Goal: Task Accomplishment & Management: Use online tool/utility

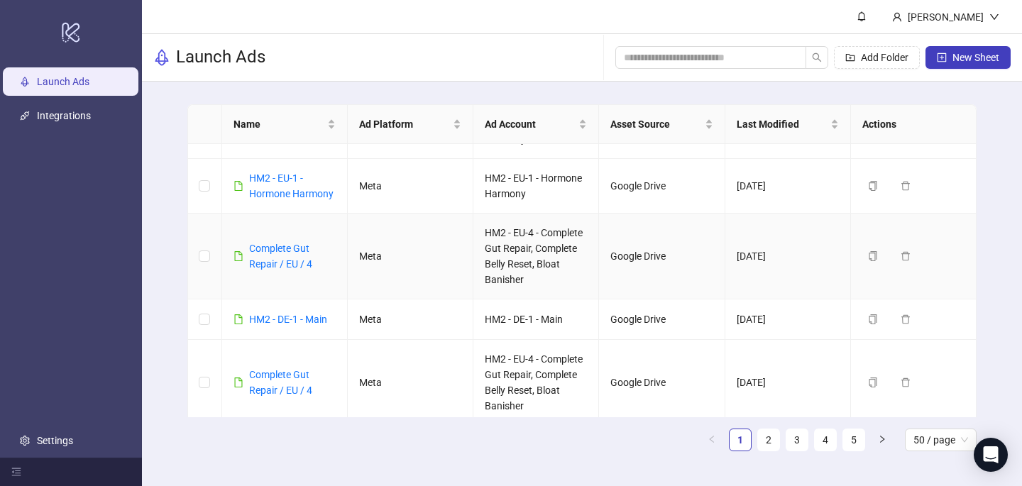
scroll to position [95, 0]
drag, startPoint x: 320, startPoint y: 264, endPoint x: 242, endPoint y: 248, distance: 79.7
click at [242, 248] on div "Complete Gut Repair / EU / 4" at bounding box center [284, 255] width 102 height 31
copy link "Complete Gut Repair / EU / 4"
click at [982, 50] on button "New Sheet" at bounding box center [967, 57] width 85 height 23
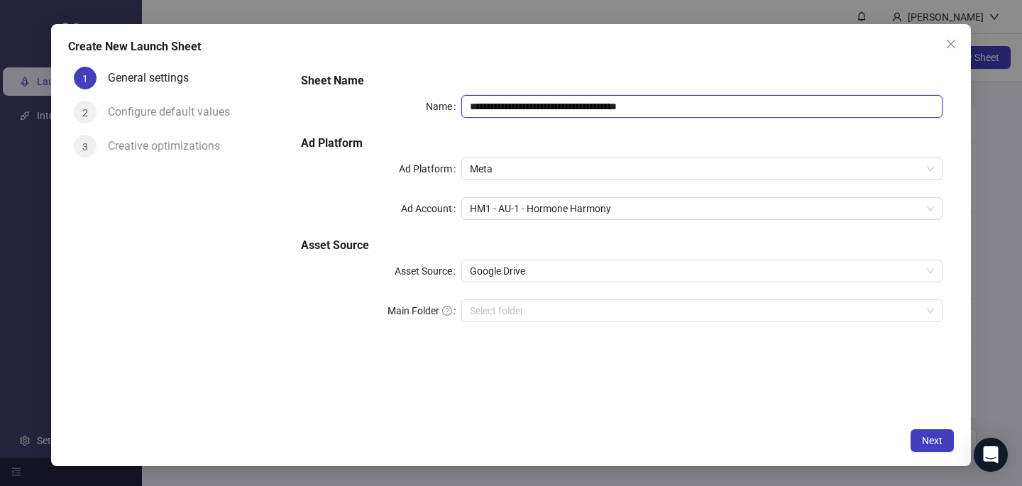
click at [619, 107] on input "**********" at bounding box center [701, 106] width 481 height 23
paste input "text"
type input "**********"
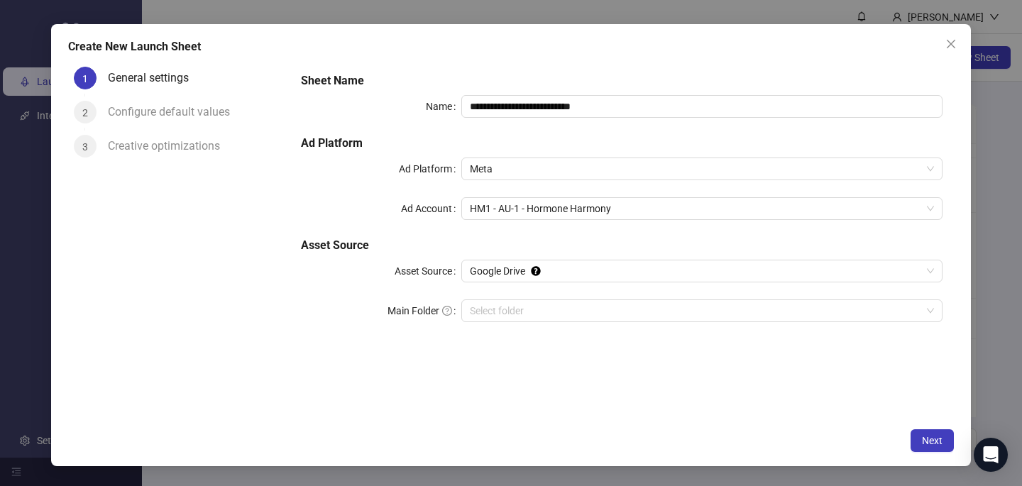
click at [610, 82] on h5 "Sheet Name" at bounding box center [621, 80] width 641 height 17
click at [577, 208] on span "HM1 - AU-1 - Hormone Harmony" at bounding box center [702, 208] width 464 height 21
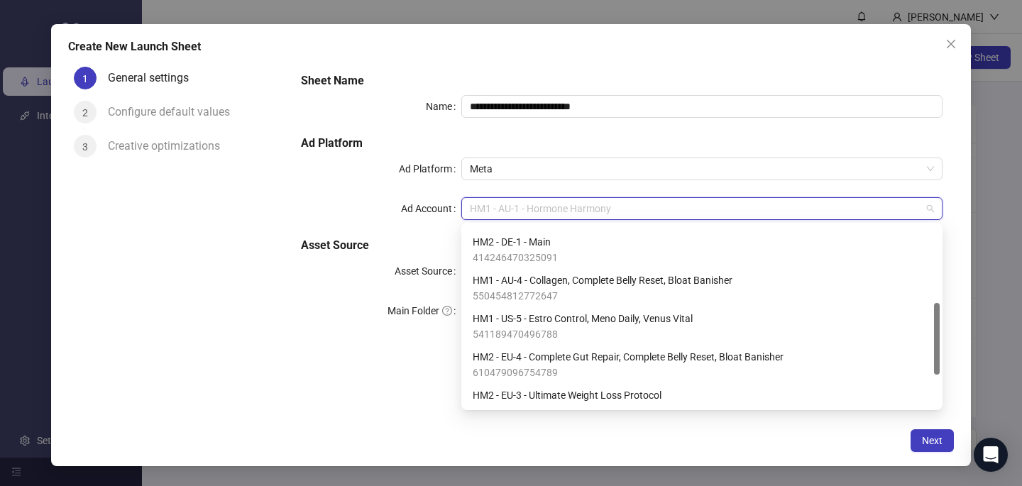
scroll to position [230, 0]
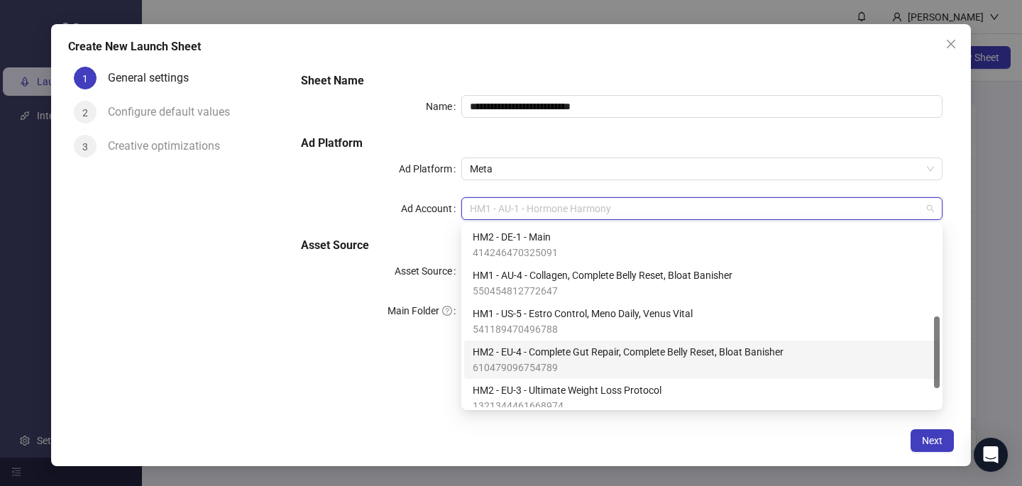
click at [583, 360] on span "610479096754789" at bounding box center [627, 368] width 311 height 16
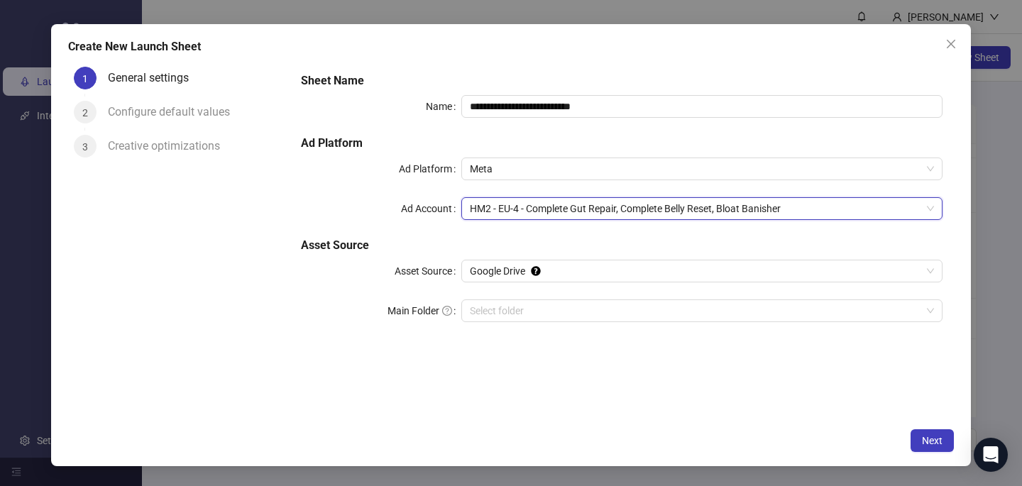
click at [795, 376] on div "**********" at bounding box center [621, 241] width 664 height 360
click at [922, 437] on span "Next" at bounding box center [932, 440] width 21 height 11
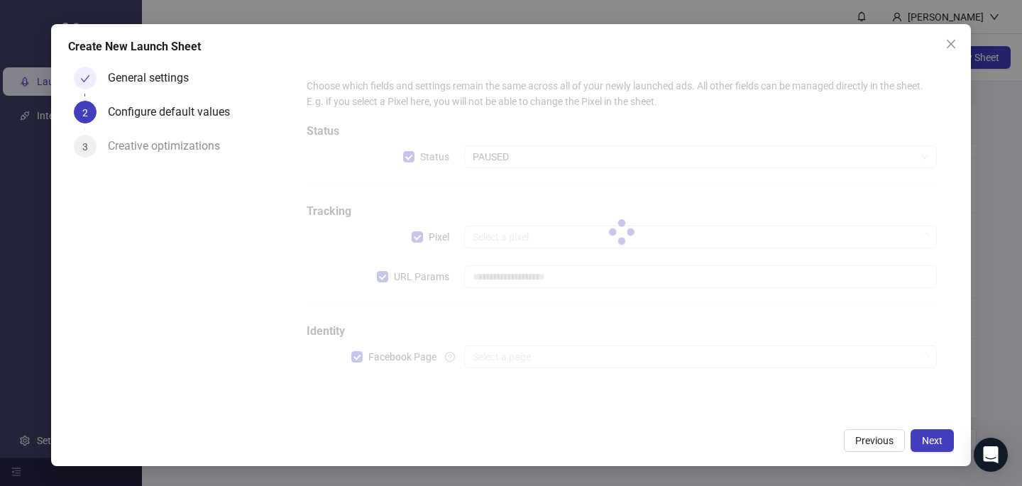
type input "**********"
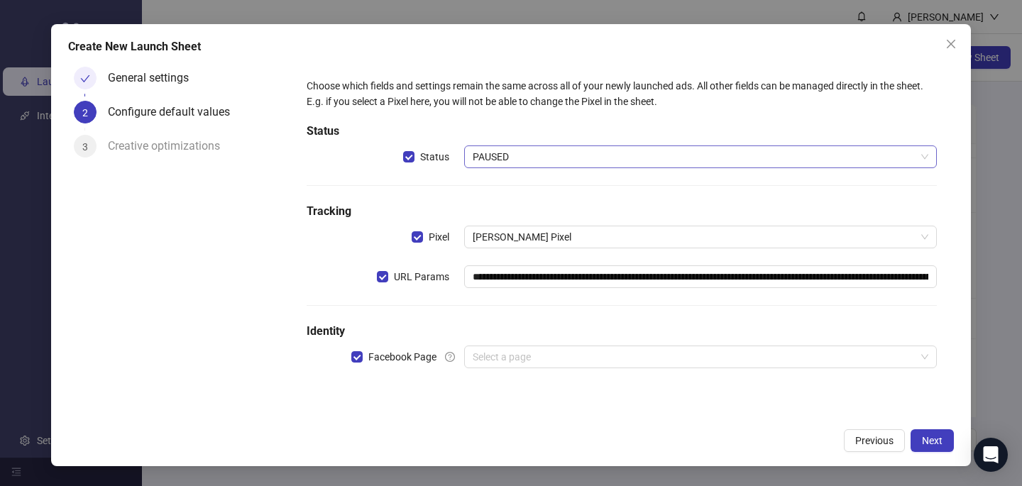
click at [568, 157] on span "PAUSED" at bounding box center [699, 156] width 455 height 21
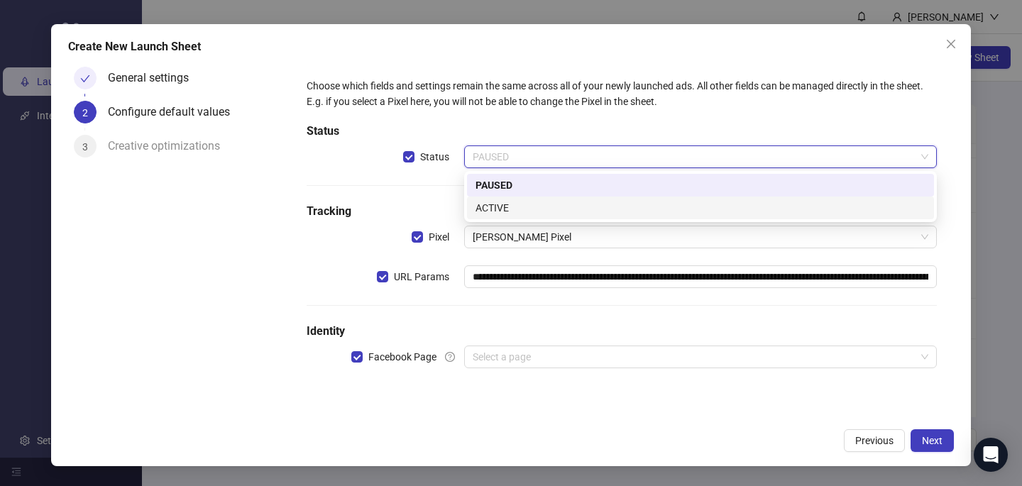
click at [563, 201] on div "ACTIVE" at bounding box center [700, 208] width 450 height 16
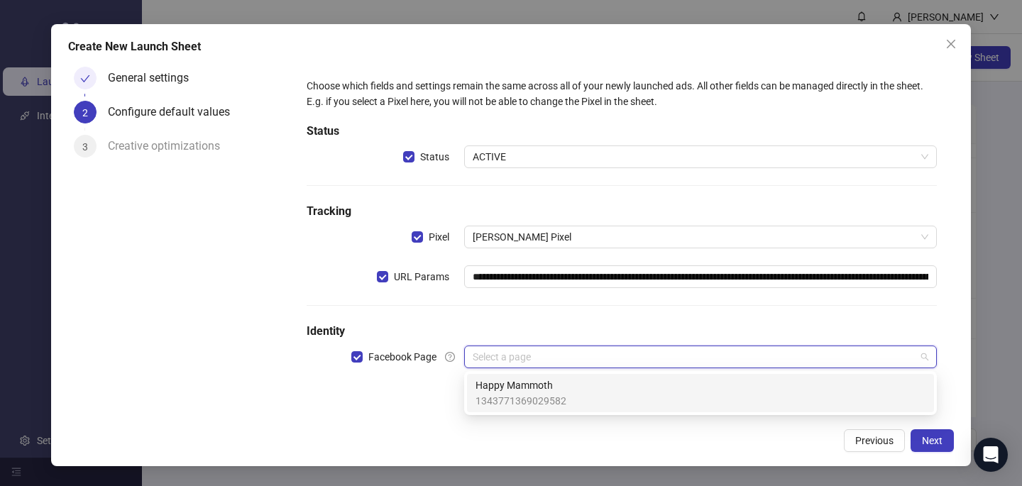
click at [533, 355] on input "search" at bounding box center [693, 356] width 443 height 21
click at [530, 387] on span "Happy Mammoth" at bounding box center [520, 385] width 91 height 16
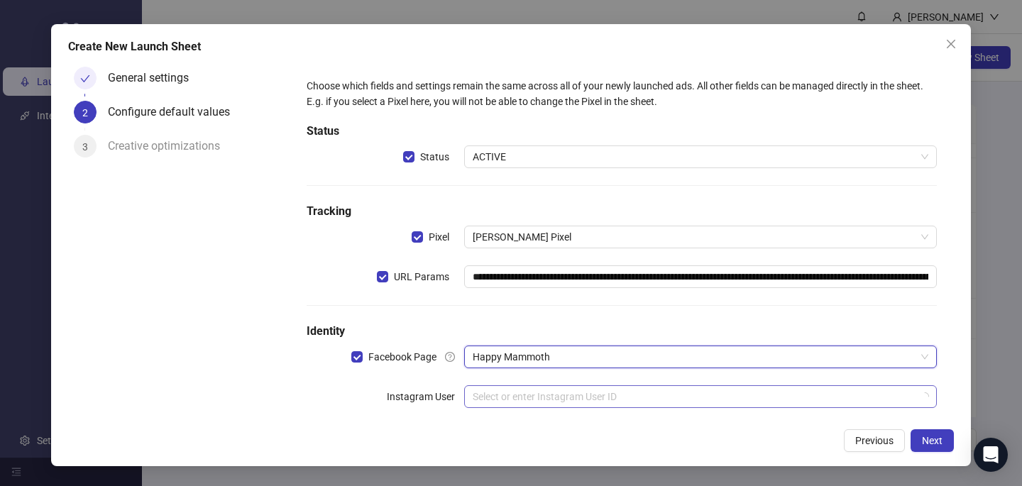
click at [526, 406] on input "search" at bounding box center [693, 396] width 443 height 21
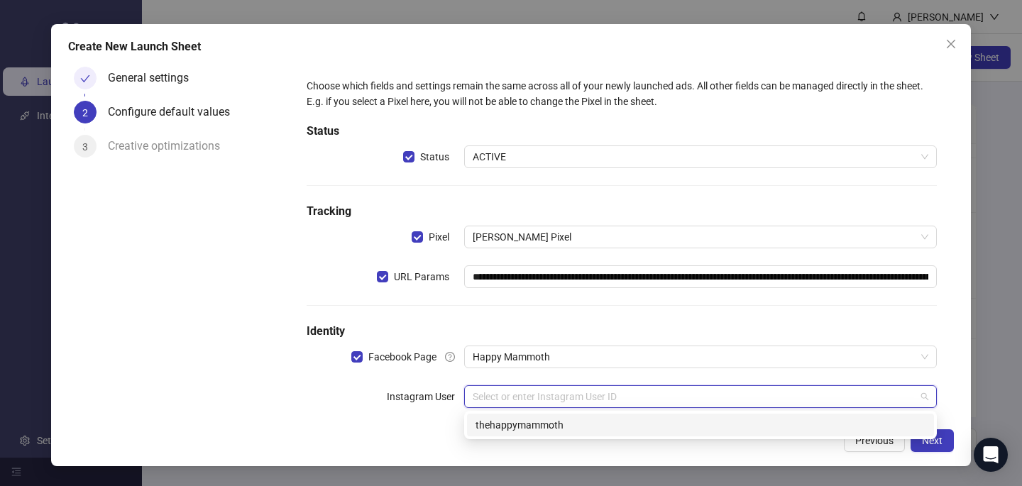
click at [526, 424] on div "thehappymammoth" at bounding box center [700, 425] width 450 height 16
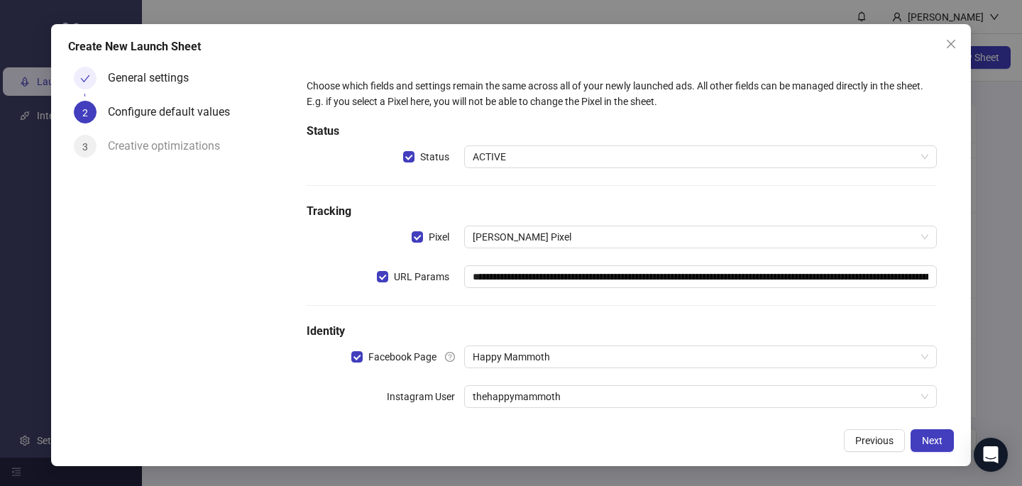
click at [734, 442] on div "Previous Next" at bounding box center [510, 440] width 885 height 23
click at [940, 437] on span "Next" at bounding box center [932, 440] width 21 height 11
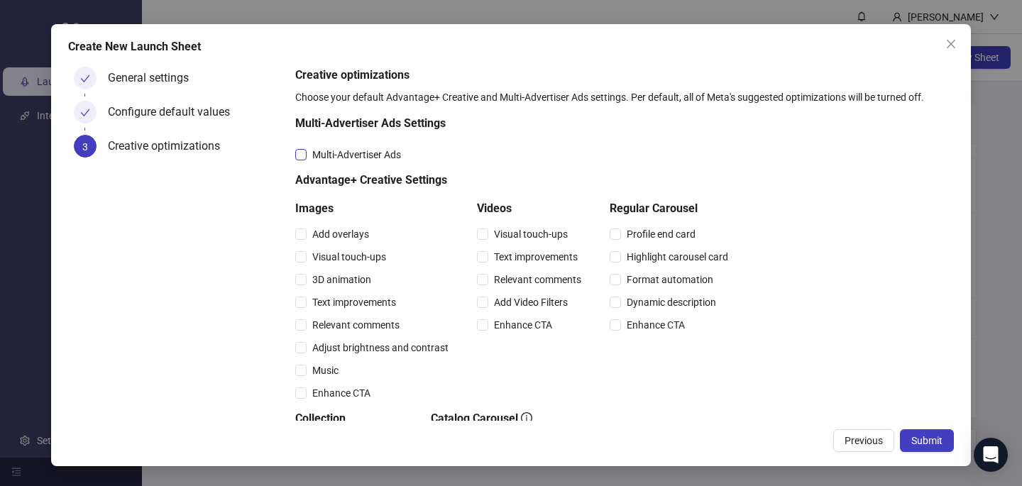
click at [380, 159] on span "Multi-Advertiser Ads" at bounding box center [356, 155] width 100 height 16
click at [366, 322] on span "Relevant comments" at bounding box center [355, 325] width 99 height 16
click at [516, 284] on span "Relevant comments" at bounding box center [537, 280] width 99 height 16
click at [941, 435] on span "Submit" at bounding box center [926, 440] width 31 height 11
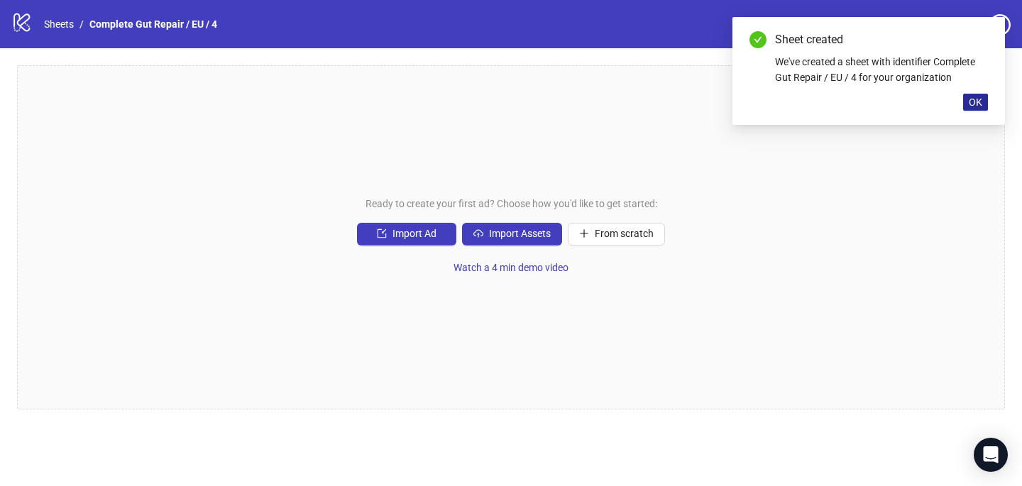
click at [970, 103] on span "OK" at bounding box center [974, 101] width 13 height 11
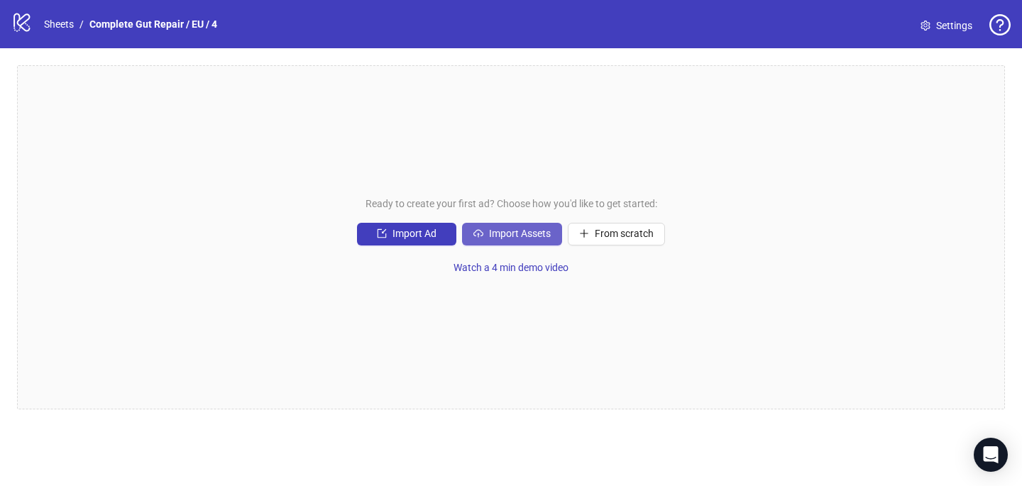
click at [524, 227] on button "Import Assets" at bounding box center [512, 234] width 100 height 23
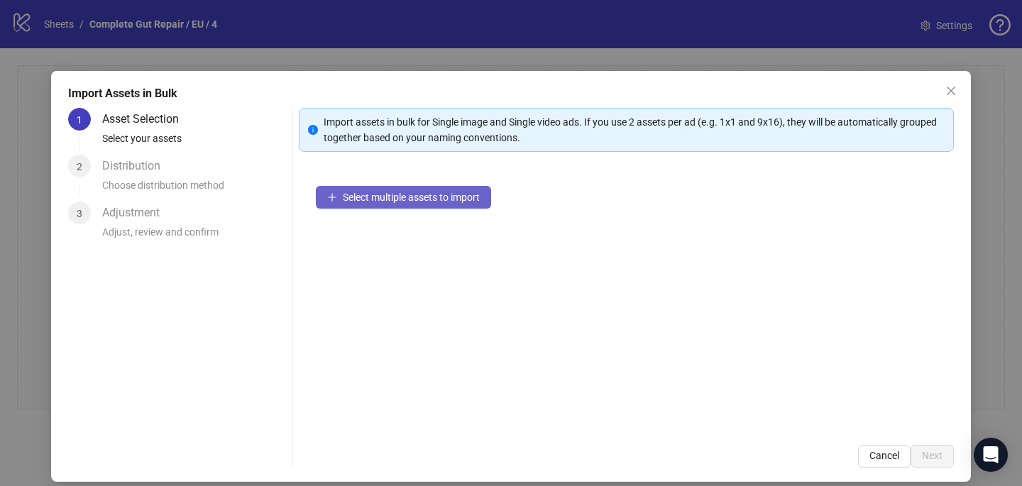
click at [422, 192] on span "Select multiple assets to import" at bounding box center [411, 197] width 137 height 11
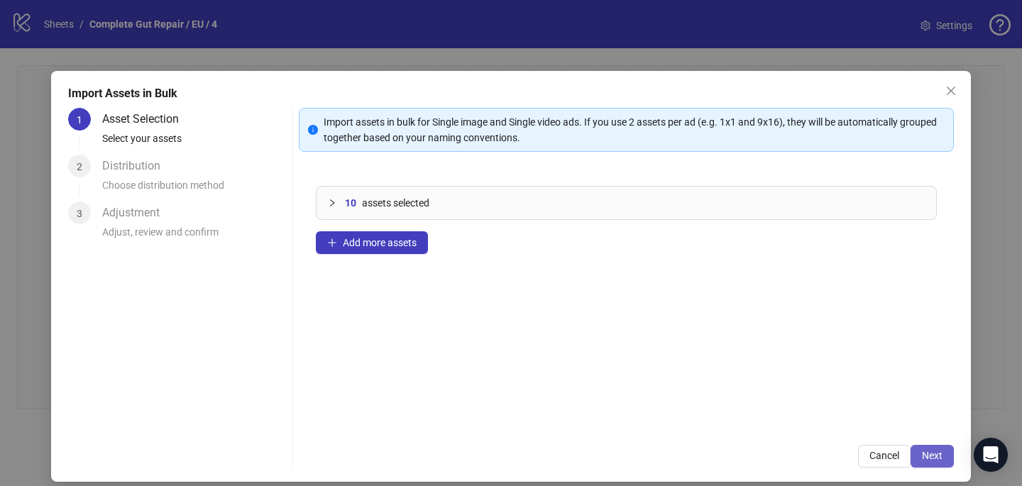
click at [941, 455] on span "Next" at bounding box center [932, 455] width 21 height 11
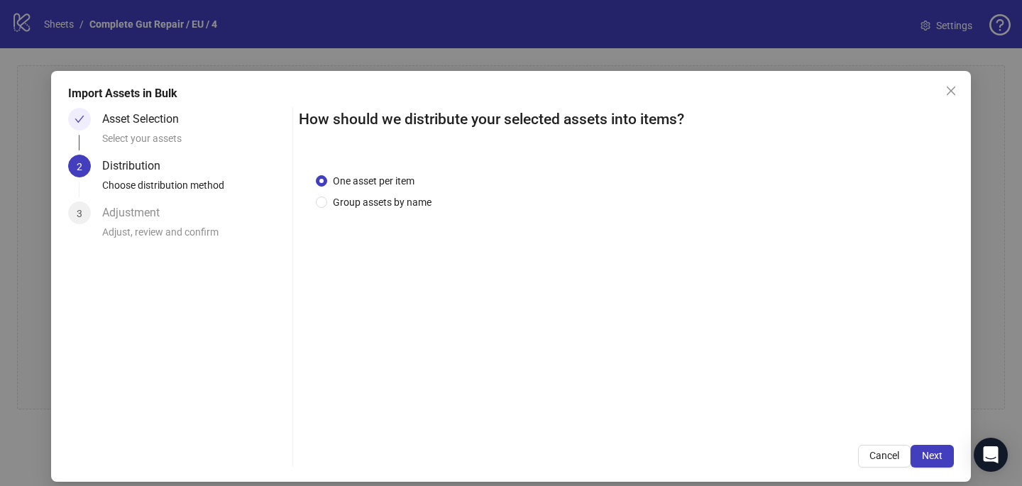
click at [397, 211] on div "One asset per item Group assets by name" at bounding box center [626, 292] width 655 height 272
click at [396, 206] on span "Group assets by name" at bounding box center [382, 202] width 110 height 16
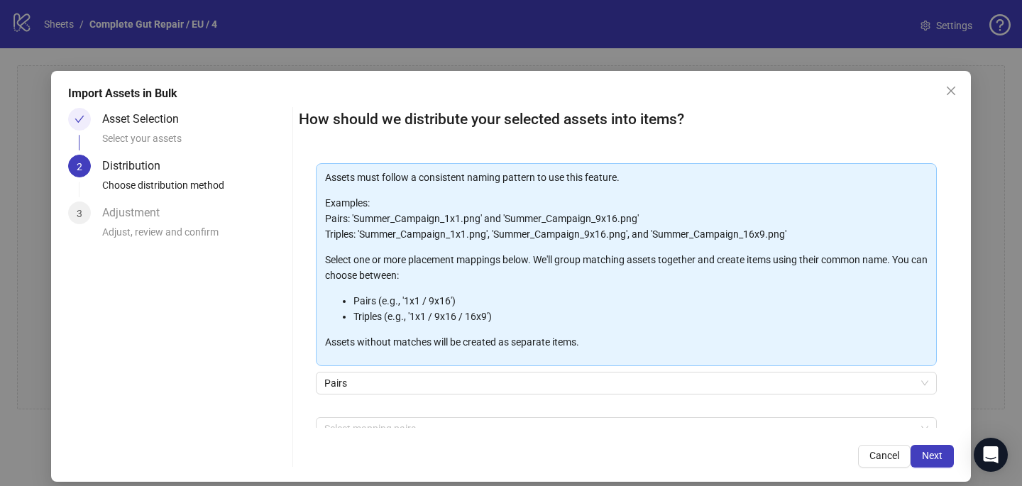
scroll to position [144, 0]
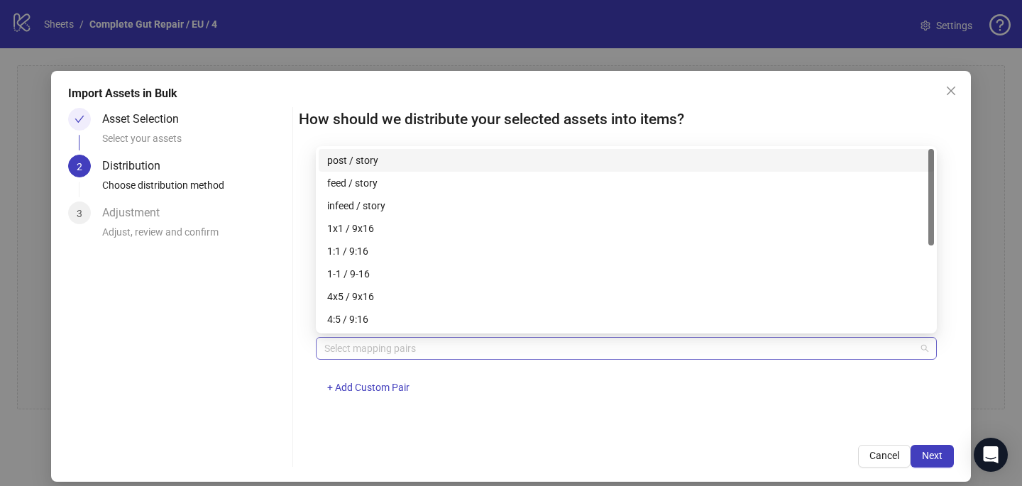
click at [373, 358] on div "Select mapping pairs" at bounding box center [626, 348] width 621 height 23
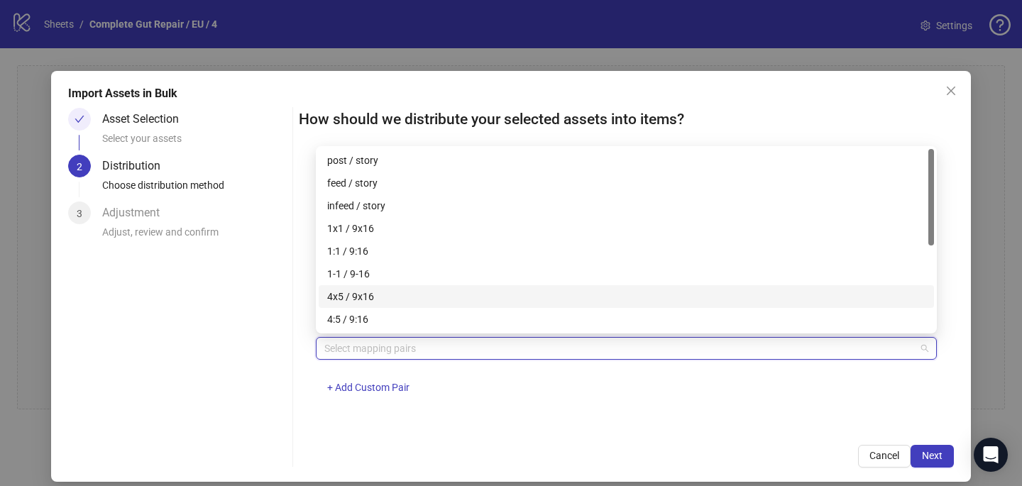
click at [382, 299] on div "4x5 / 9x16" at bounding box center [626, 297] width 598 height 16
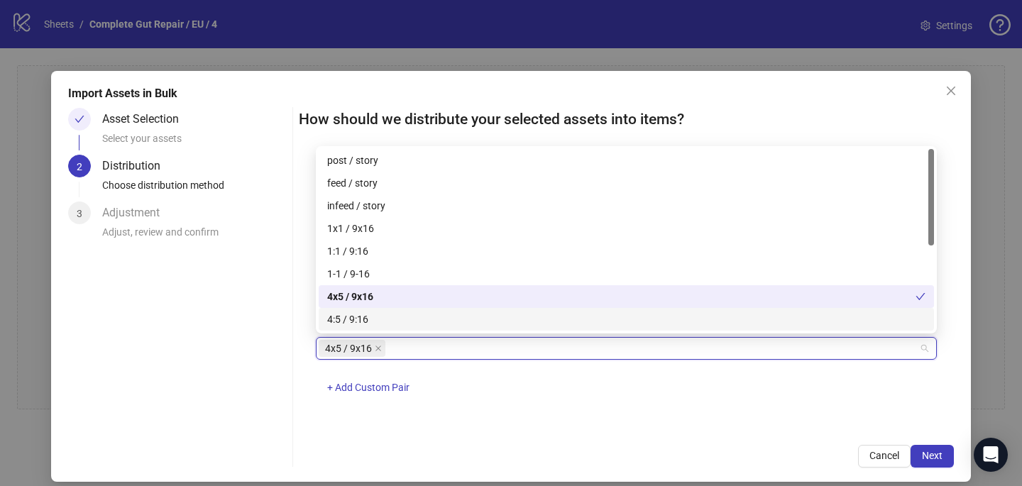
click at [623, 392] on div "4x5 / 9x16 + Add Custom Pair" at bounding box center [626, 374] width 621 height 74
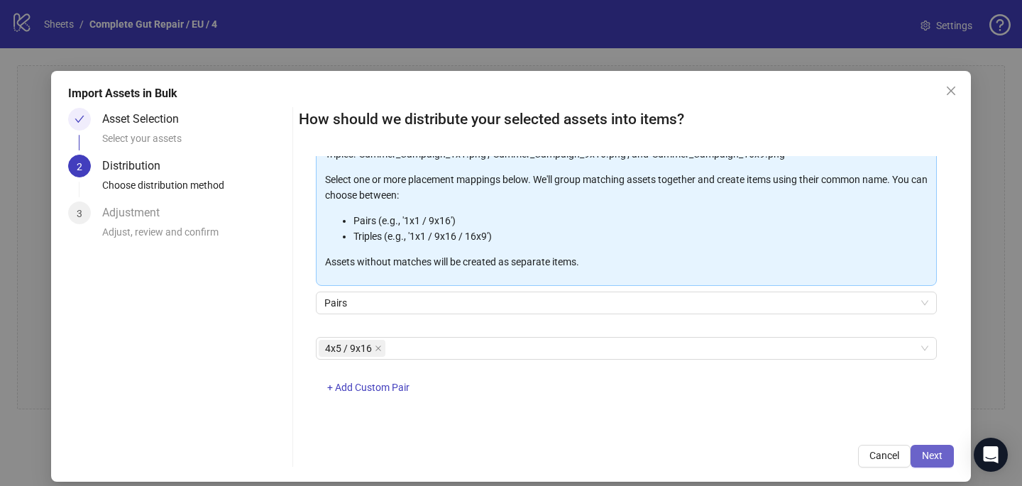
click at [939, 455] on span "Next" at bounding box center [932, 455] width 21 height 11
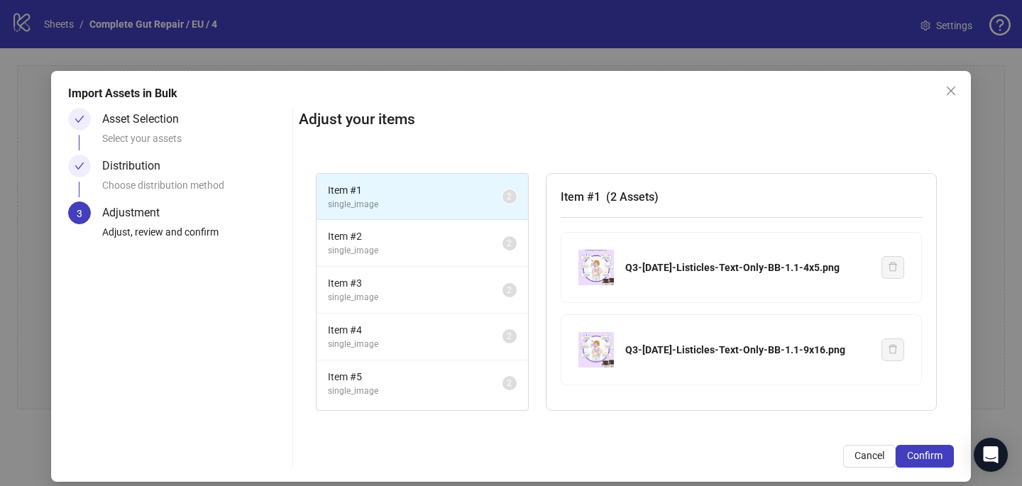
click at [939, 455] on span "Confirm" at bounding box center [924, 455] width 35 height 11
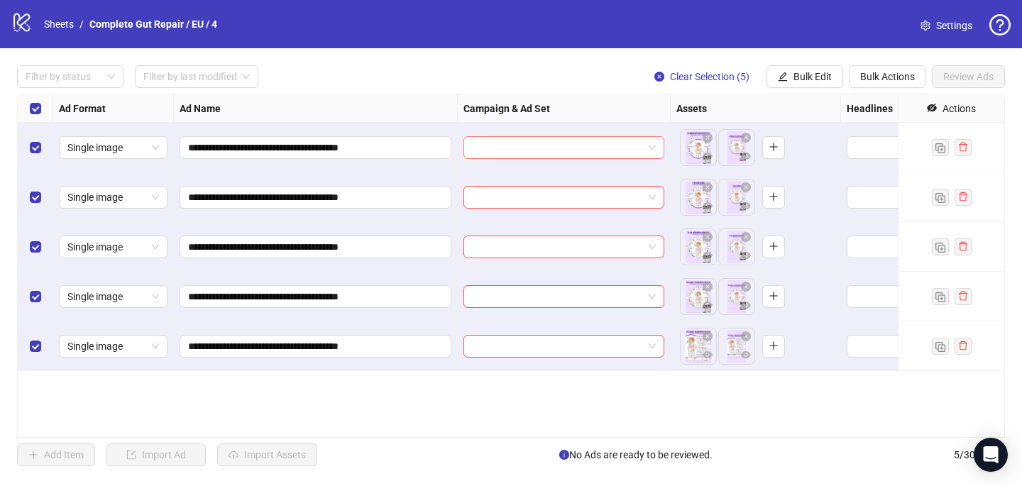
click at [494, 148] on input "search" at bounding box center [557, 147] width 171 height 21
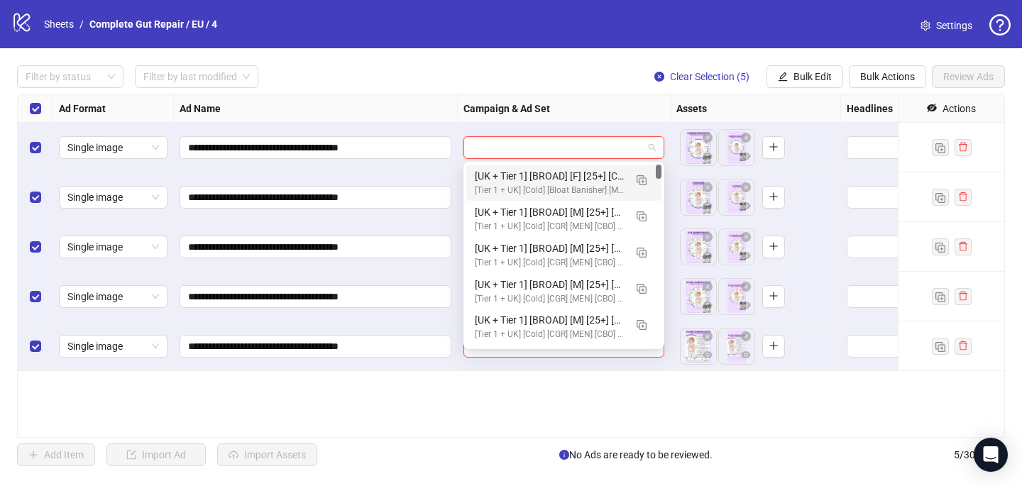
click at [495, 148] on input "search" at bounding box center [557, 147] width 171 height 21
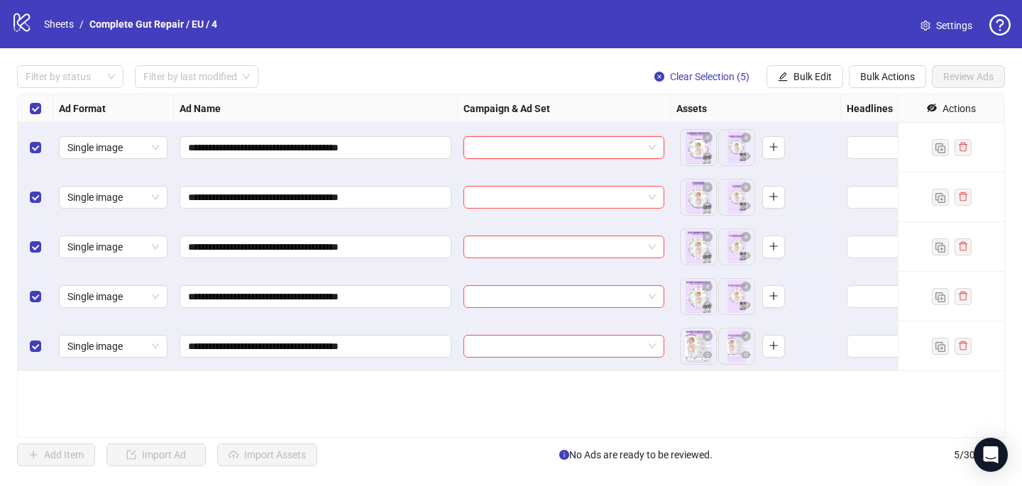
paste input "**********"
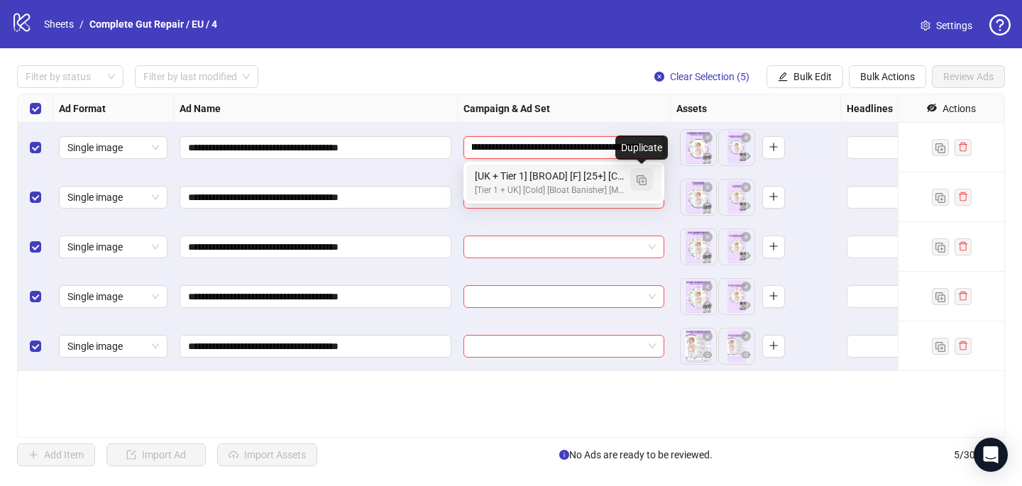
click at [641, 182] on img "button" at bounding box center [641, 180] width 10 height 10
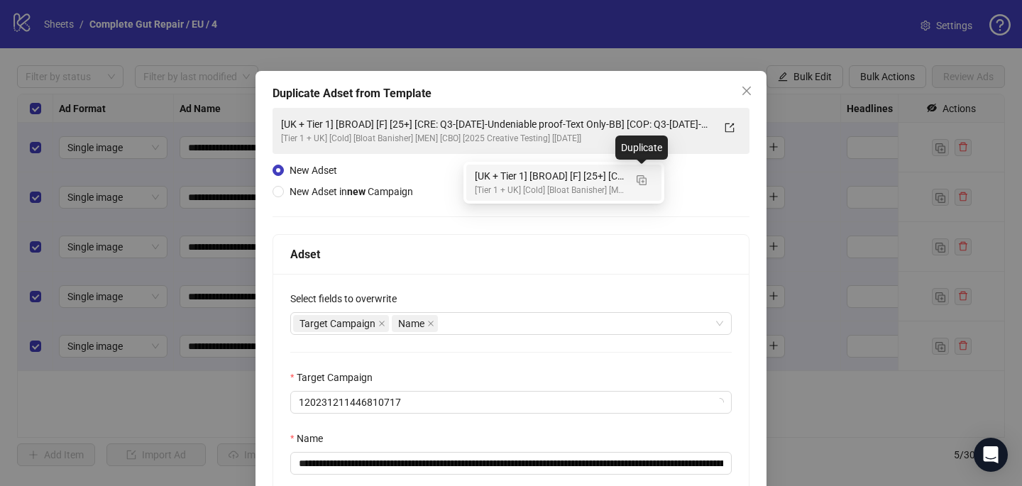
type input "**********"
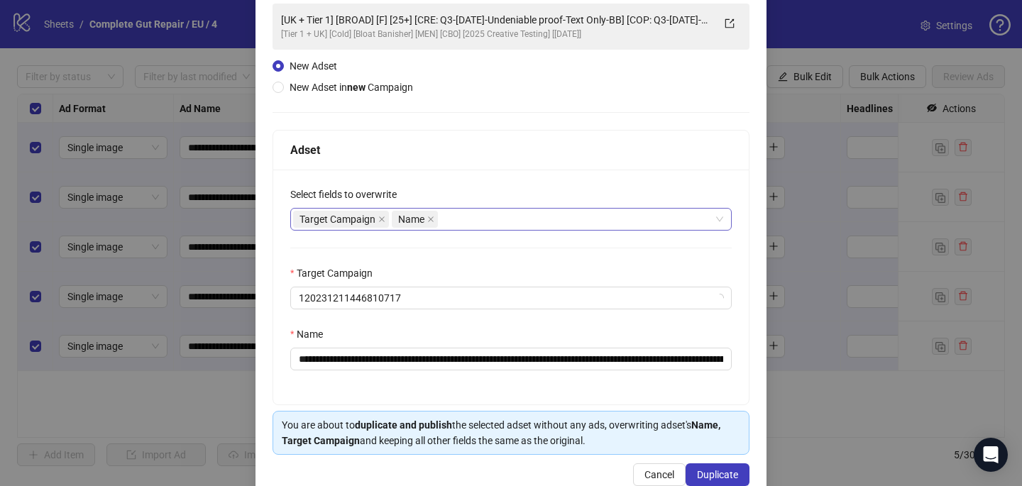
scroll to position [109, 0]
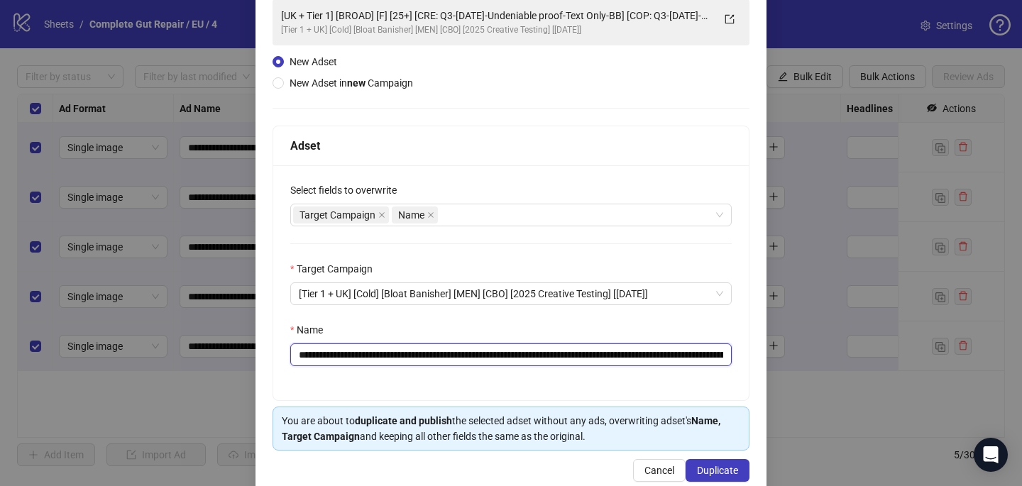
drag, startPoint x: 664, startPoint y: 354, endPoint x: 616, endPoint y: 350, distance: 48.4
click at [616, 353] on input "**********" at bounding box center [510, 354] width 441 height 23
click at [616, 350] on input "**********" at bounding box center [510, 354] width 441 height 23
drag, startPoint x: 668, startPoint y: 353, endPoint x: 458, endPoint y: 354, distance: 209.3
click at [458, 354] on input "**********" at bounding box center [510, 354] width 441 height 23
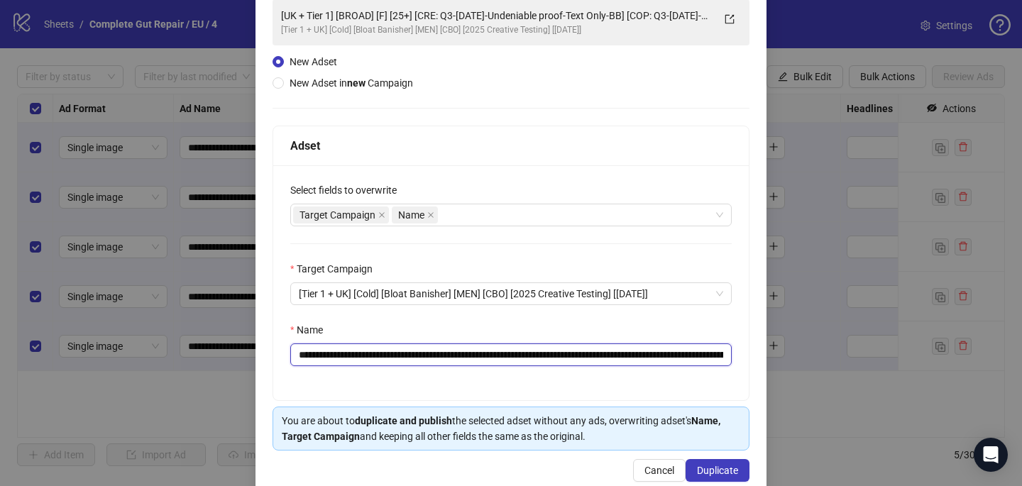
paste input "text"
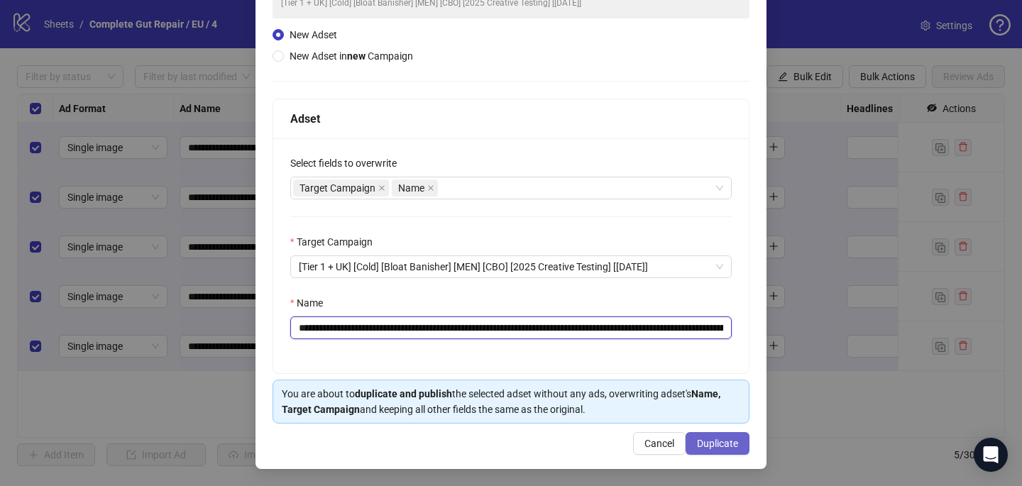
type input "**********"
click at [712, 436] on button "Duplicate" at bounding box center [717, 443] width 64 height 23
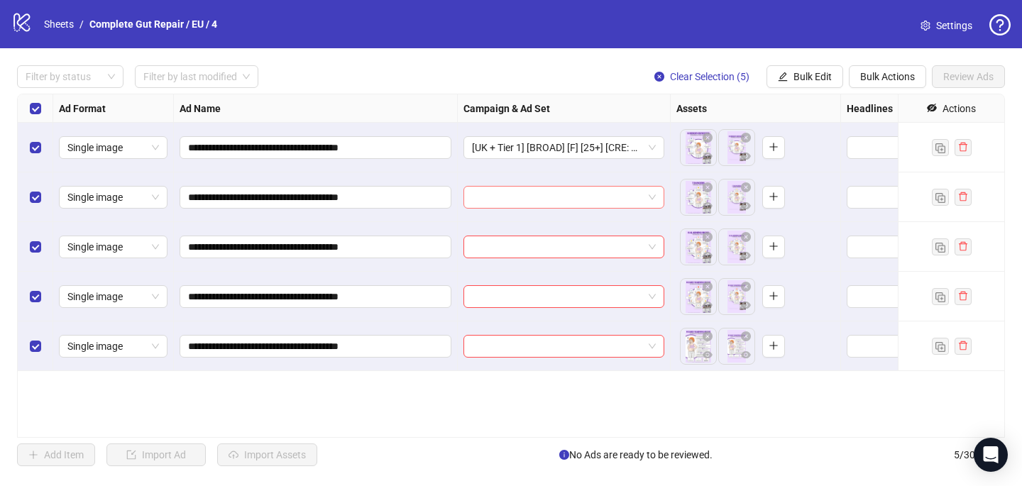
click at [556, 199] on input "search" at bounding box center [557, 197] width 171 height 21
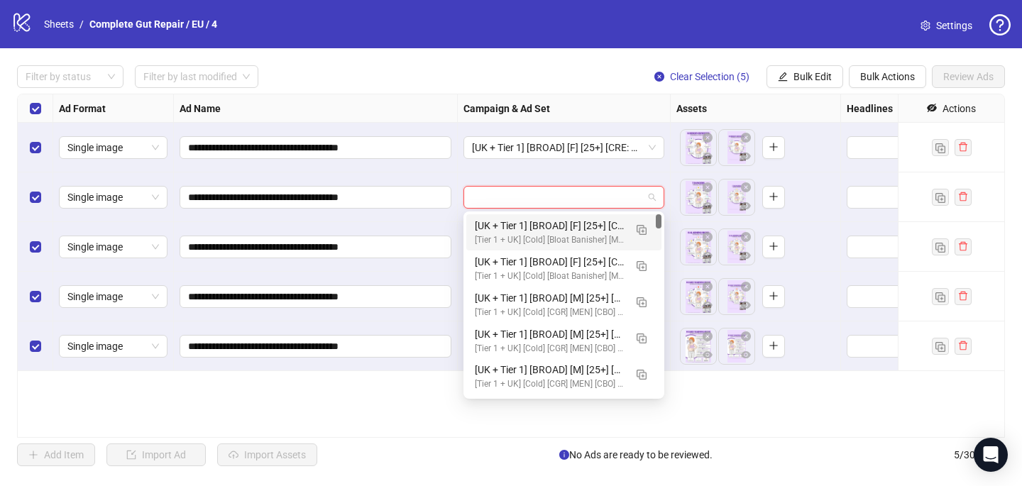
click at [560, 227] on div "[UK + Tier 1] [BROAD] [F] [25+] [CRE: Q3-[DATE]-Listicles-Text-Only-BB] [COP: Q…" at bounding box center [550, 226] width 150 height 16
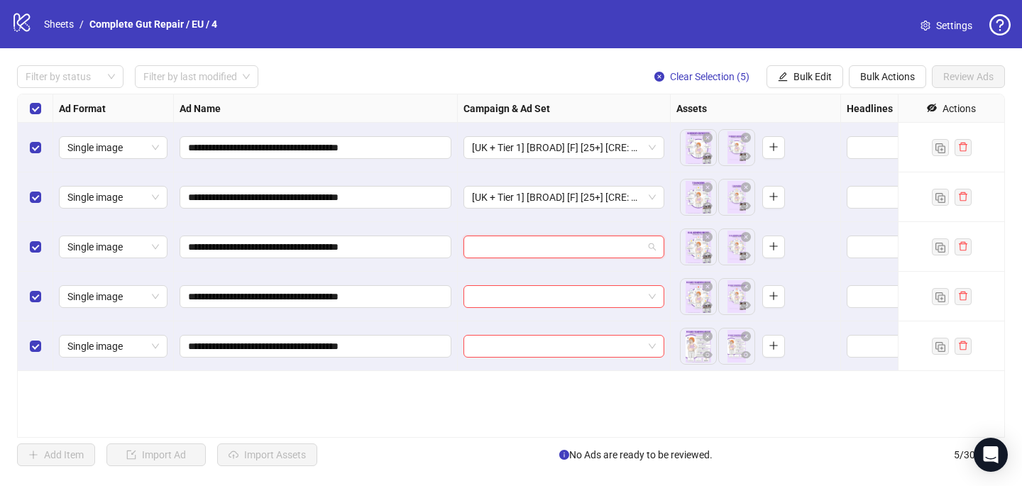
click at [542, 246] on input "search" at bounding box center [557, 246] width 171 height 21
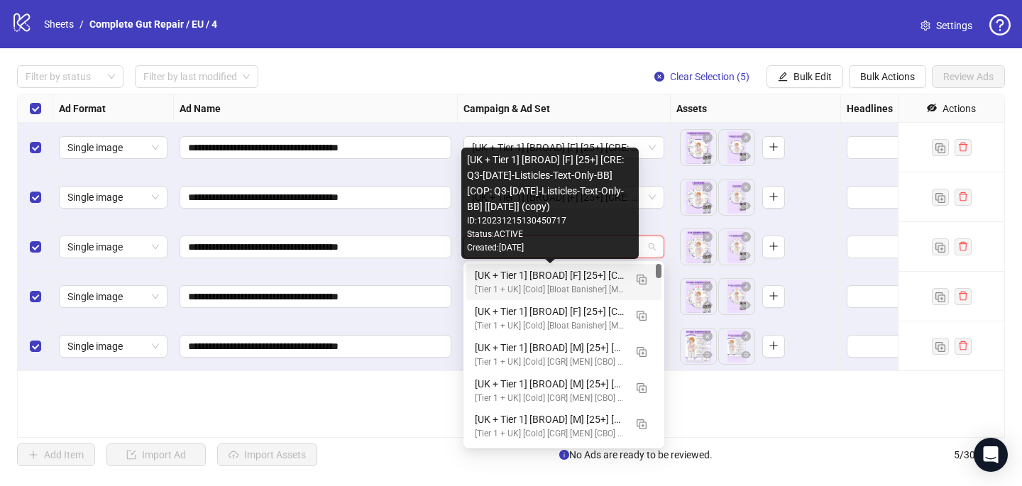
click at [555, 279] on div "[UK + Tier 1] [BROAD] [F] [25+] [CRE: Q3-[DATE]-Listicles-Text-Only-BB] [COP: Q…" at bounding box center [550, 275] width 150 height 16
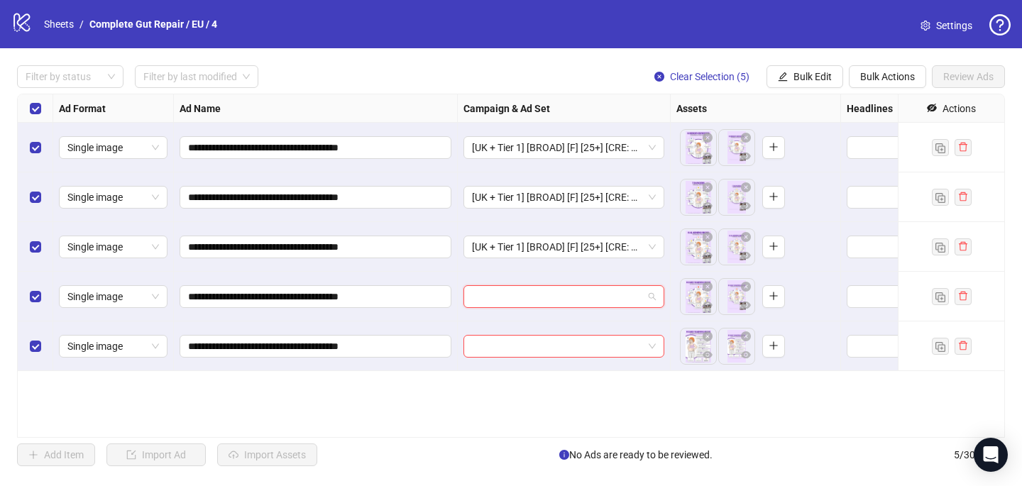
click at [553, 289] on input "search" at bounding box center [557, 296] width 171 height 21
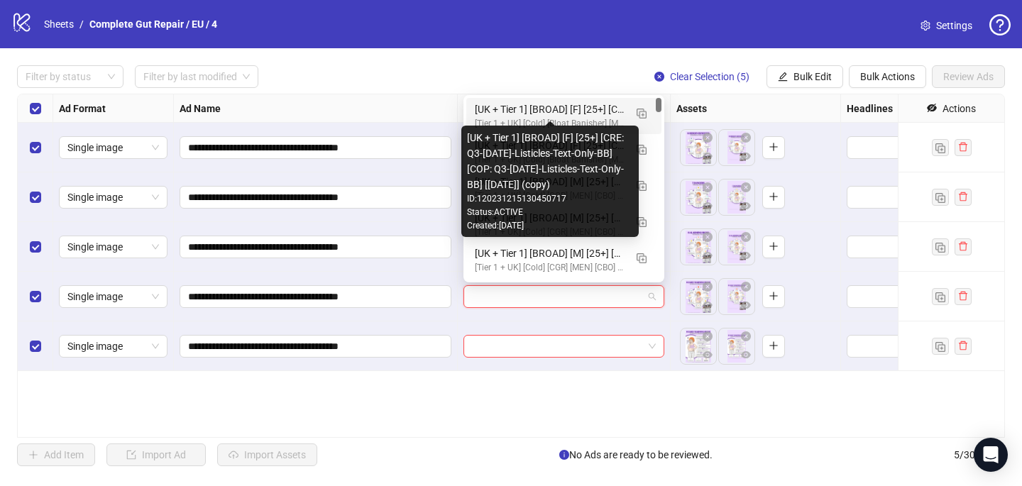
click at [602, 108] on div "[UK + Tier 1] [BROAD] [F] [25+] [CRE: Q3-[DATE]-Listicles-Text-Only-BB] [COP: Q…" at bounding box center [550, 109] width 150 height 16
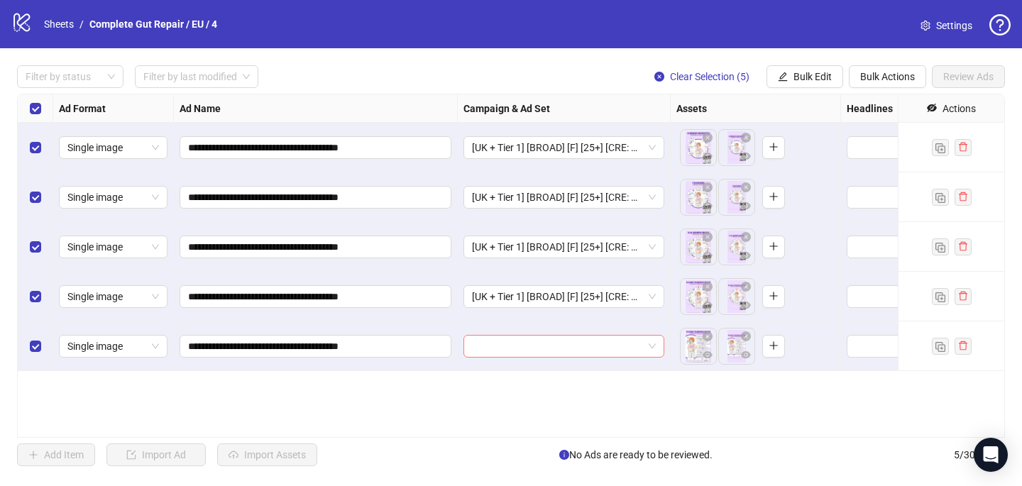
click at [533, 343] on input "search" at bounding box center [557, 346] width 171 height 21
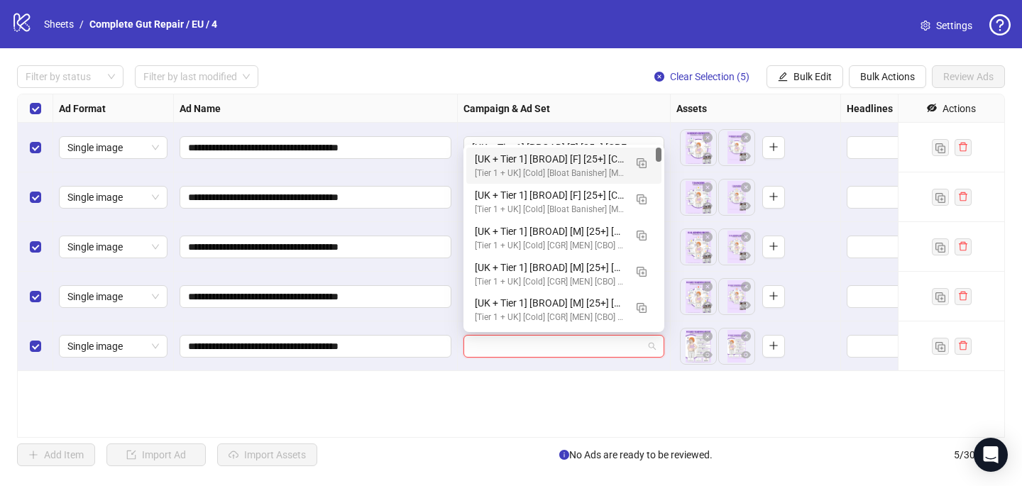
click at [588, 153] on div "[UK + Tier 1] [BROAD] [F] [25+] [CRE: Q3-[DATE]-Listicles-Text-Only-BB] [COP: Q…" at bounding box center [550, 159] width 150 height 16
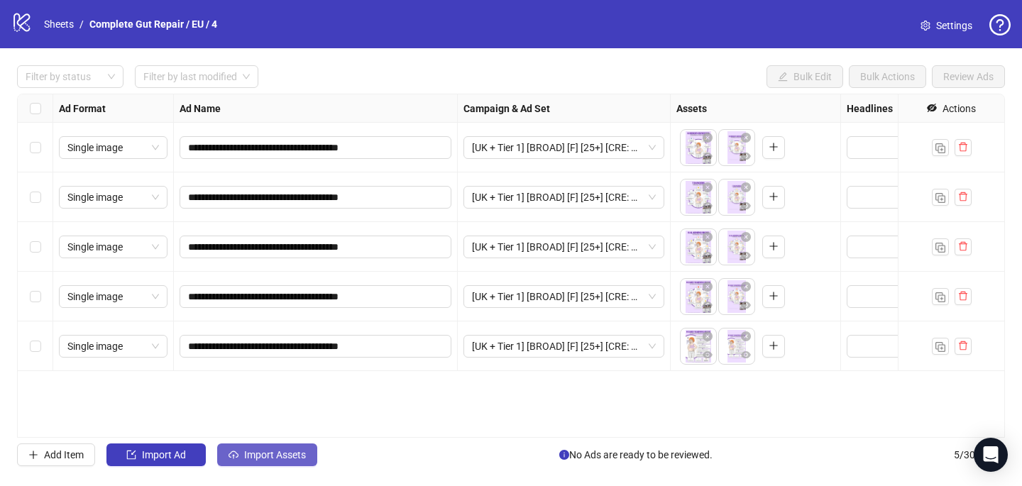
click at [284, 457] on span "Import Assets" at bounding box center [275, 454] width 62 height 11
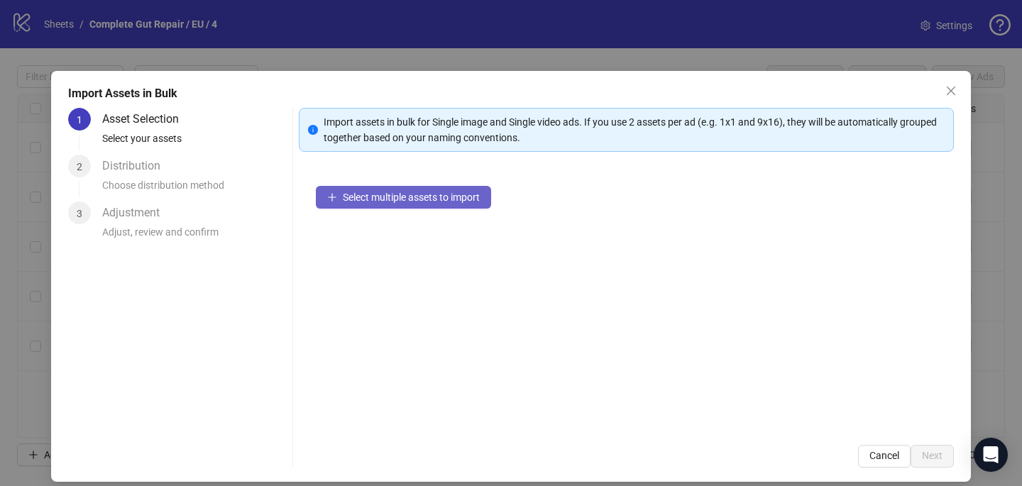
click at [389, 203] on button "Select multiple assets to import" at bounding box center [403, 197] width 175 height 23
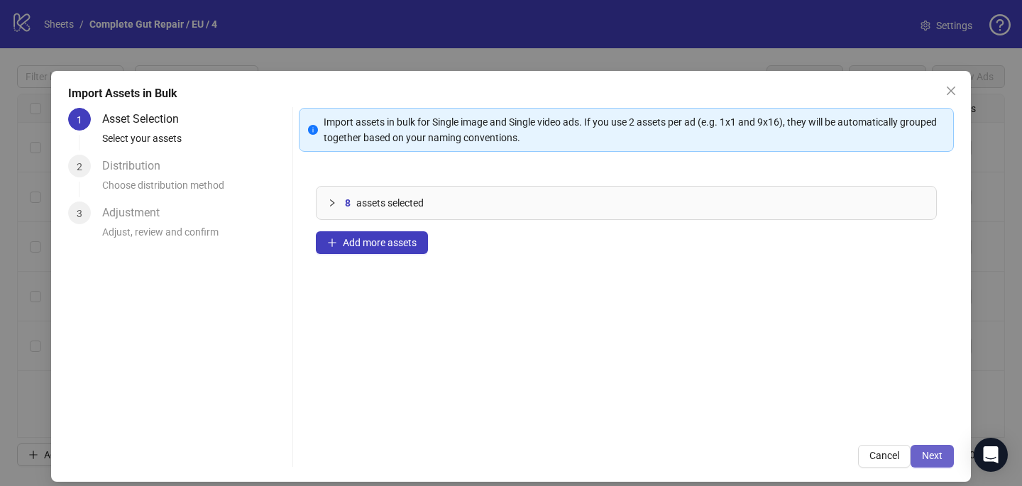
click at [937, 456] on span "Next" at bounding box center [932, 455] width 21 height 11
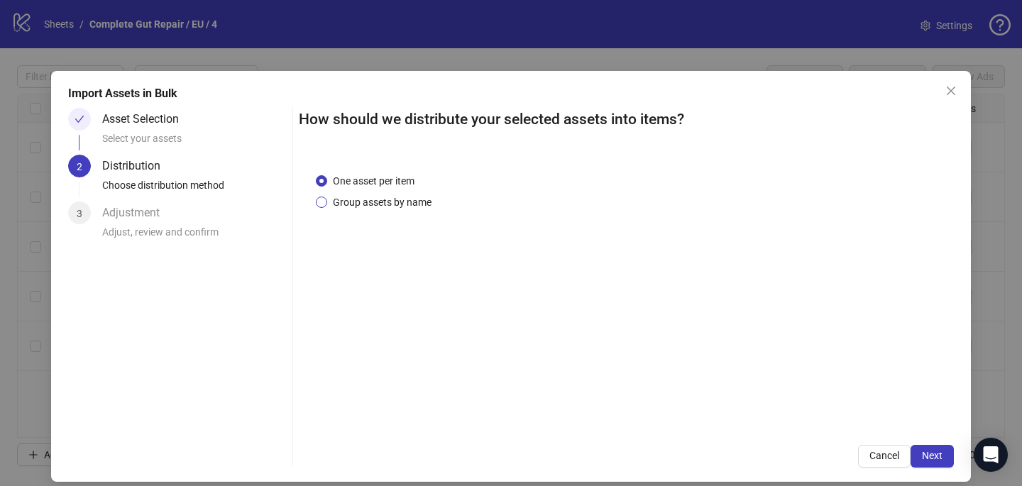
click at [406, 203] on span "Group assets by name" at bounding box center [382, 202] width 110 height 16
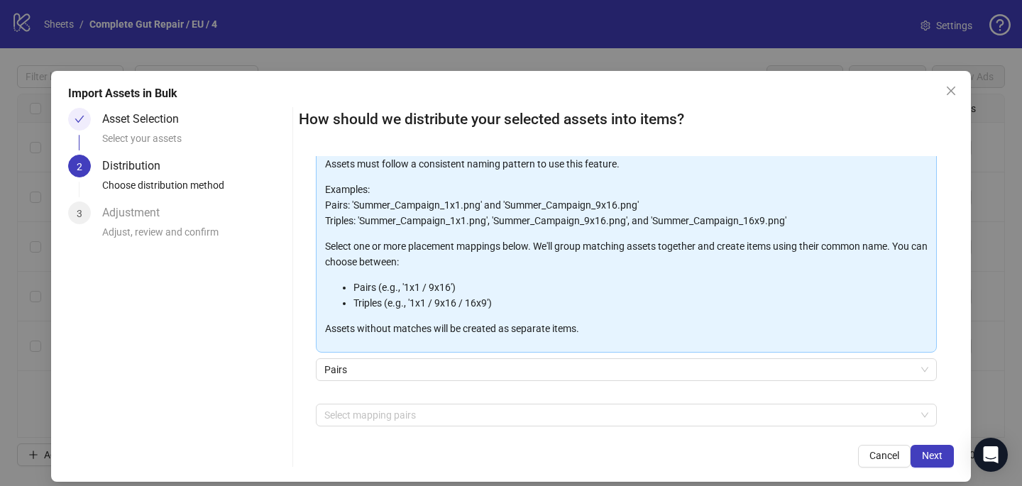
scroll to position [125, 0]
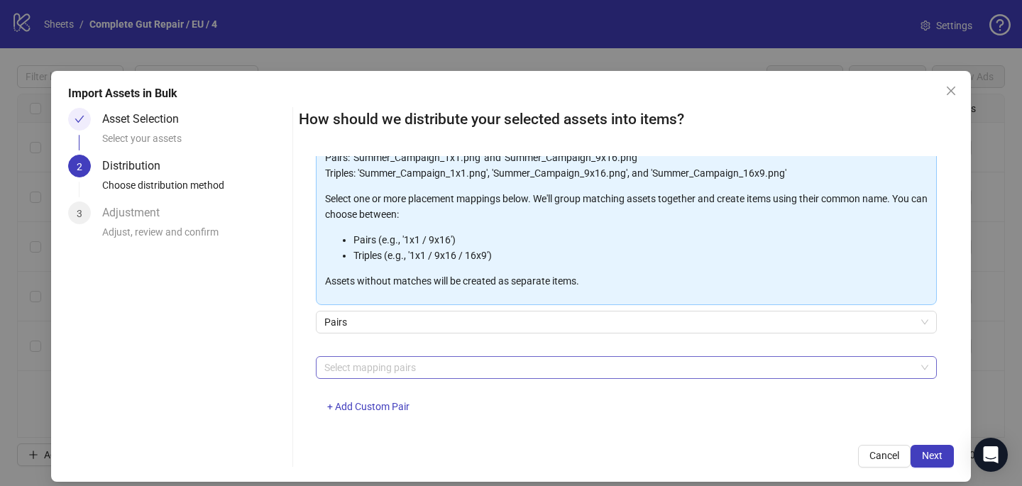
click at [389, 366] on div at bounding box center [619, 368] width 600 height 20
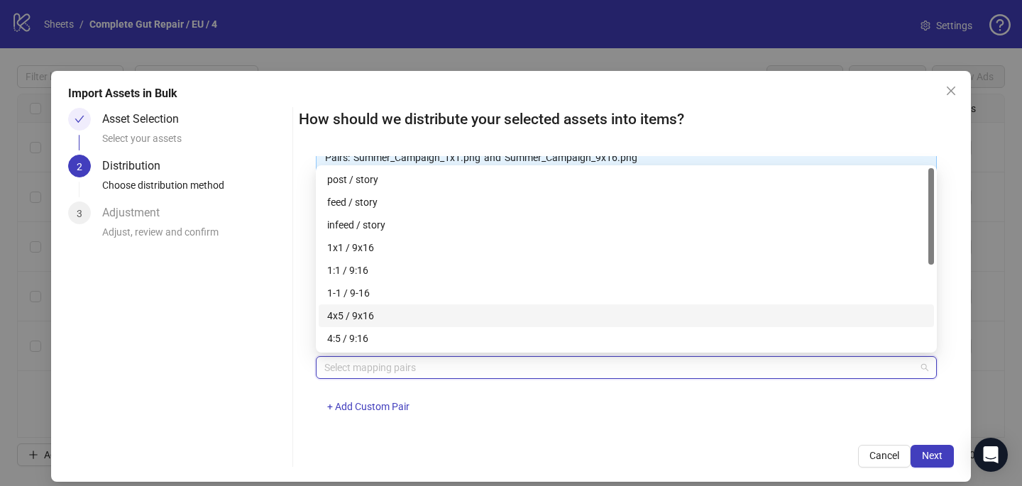
click at [401, 321] on div "4x5 / 9x16" at bounding box center [626, 316] width 598 height 16
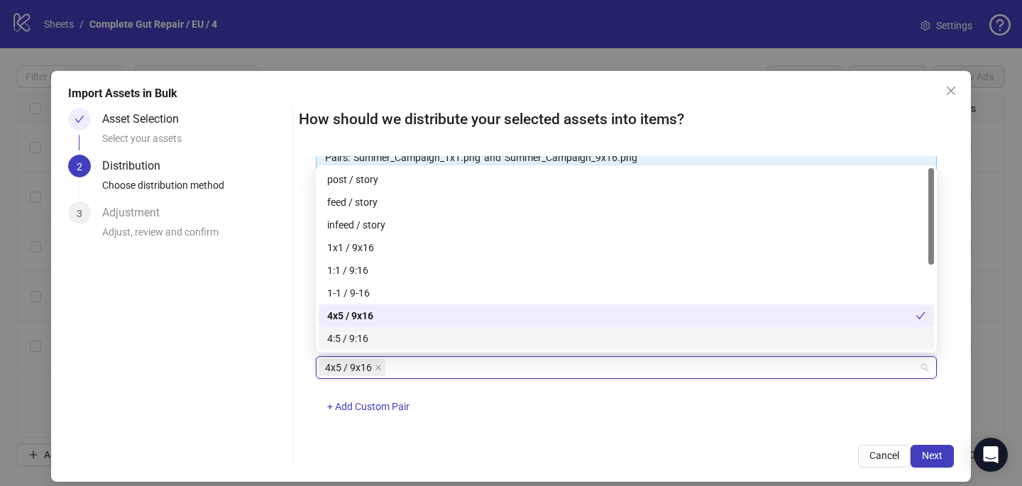
click at [576, 446] on div "Cancel Next" at bounding box center [626, 456] width 655 height 23
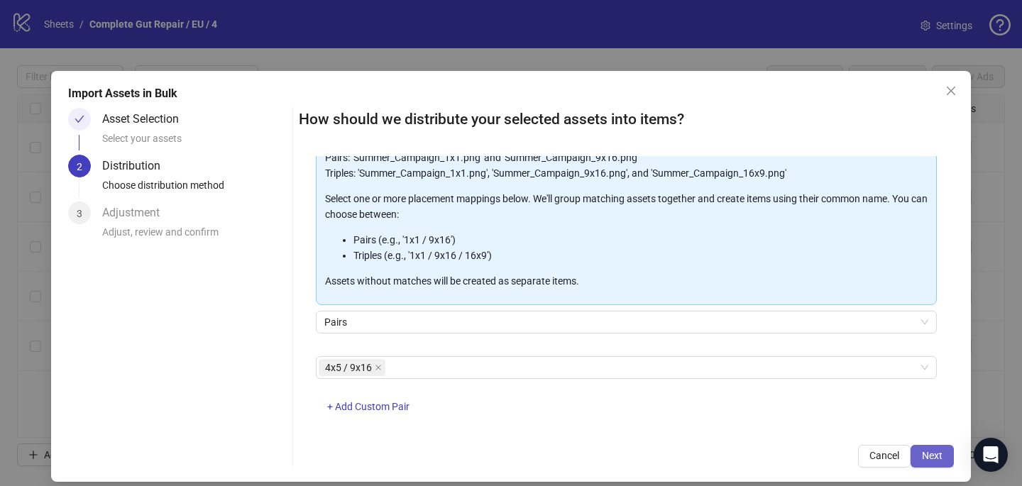
click at [921, 449] on button "Next" at bounding box center [931, 456] width 43 height 23
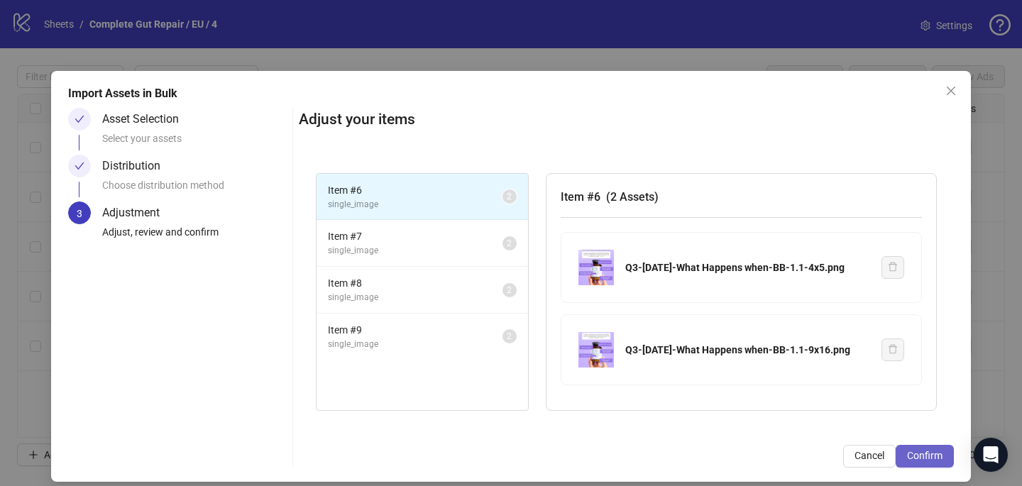
click at [939, 458] on span "Confirm" at bounding box center [924, 455] width 35 height 11
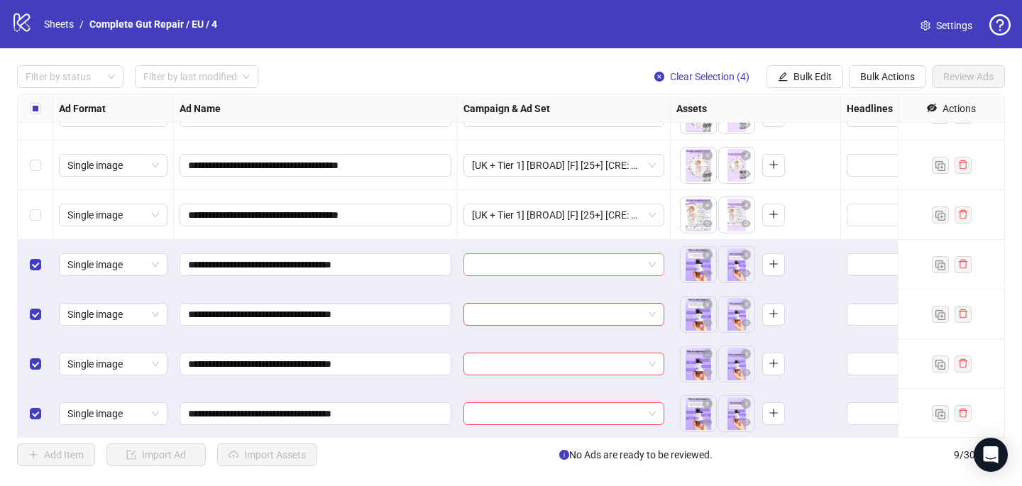
scroll to position [133, 0]
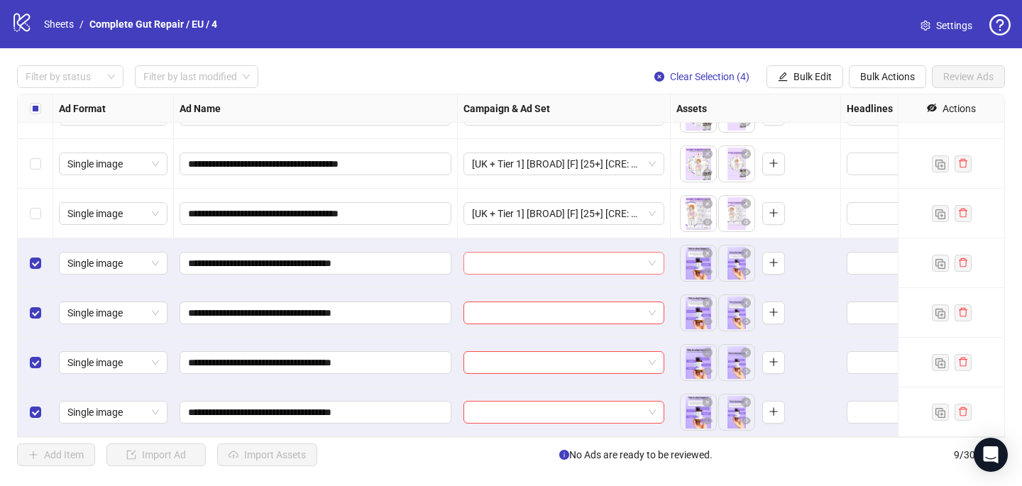
click at [513, 260] on input "search" at bounding box center [557, 263] width 171 height 21
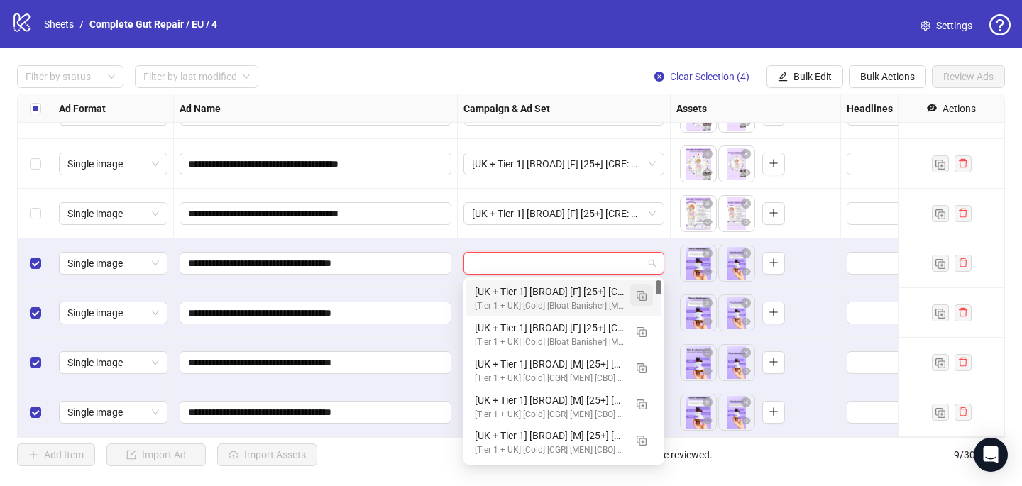
click at [642, 294] on img "button" at bounding box center [641, 296] width 10 height 10
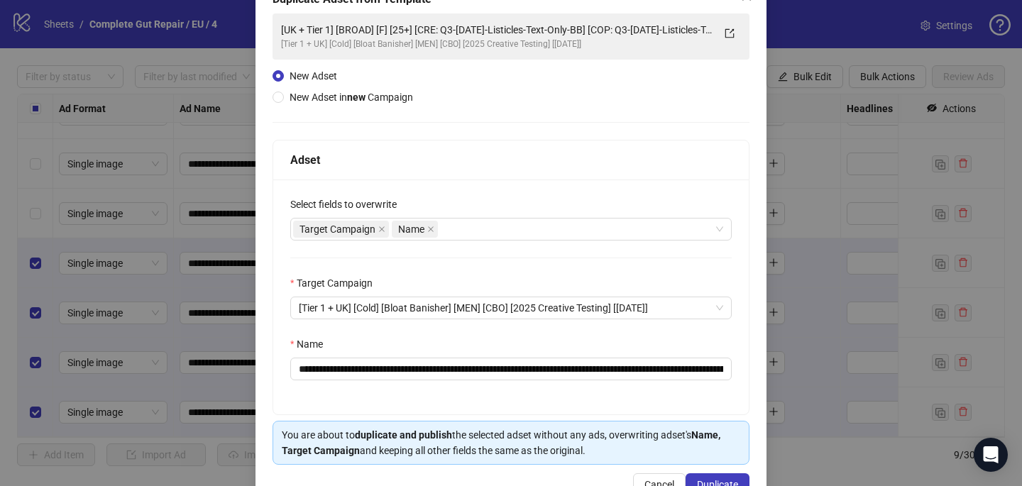
scroll to position [99, 0]
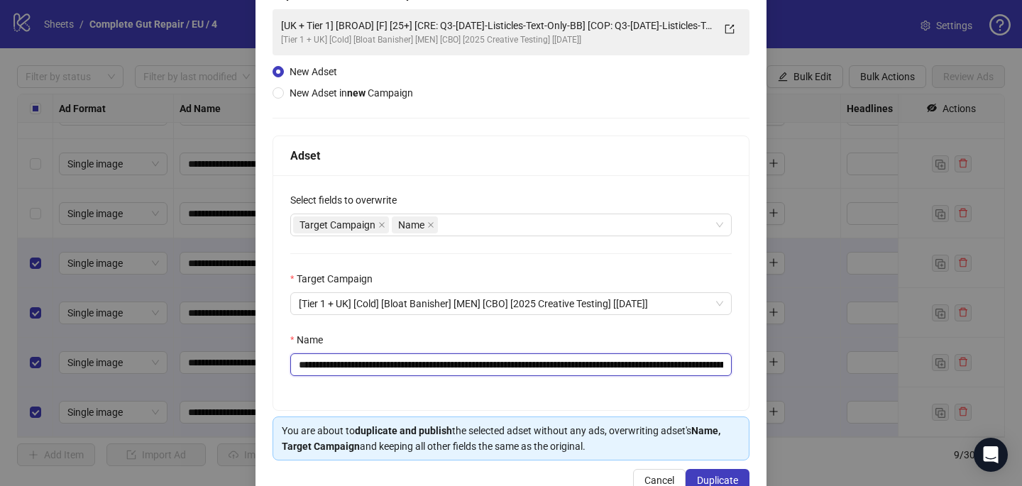
drag, startPoint x: 627, startPoint y: 365, endPoint x: 460, endPoint y: 358, distance: 167.6
click at [460, 358] on input "**********" at bounding box center [510, 364] width 441 height 23
paste input "text"
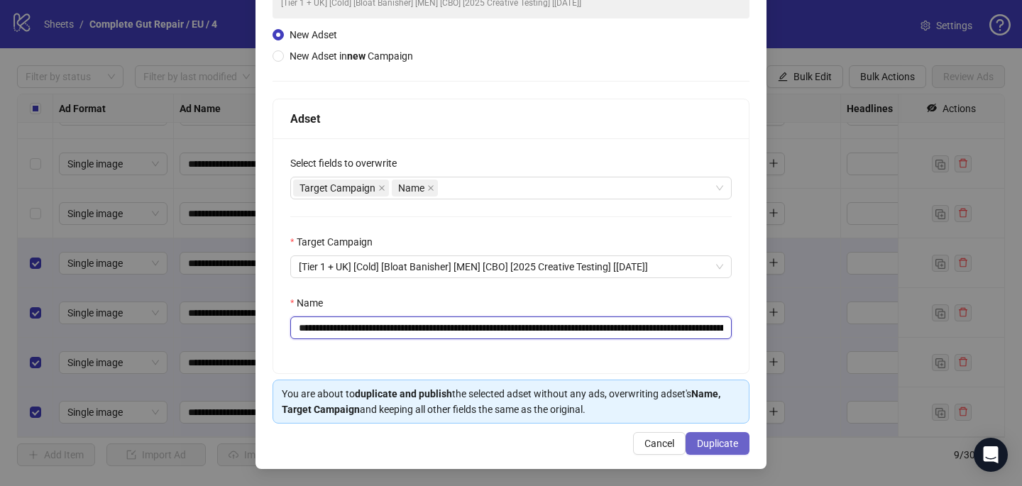
type input "**********"
click at [715, 438] on span "Duplicate" at bounding box center [717, 443] width 41 height 11
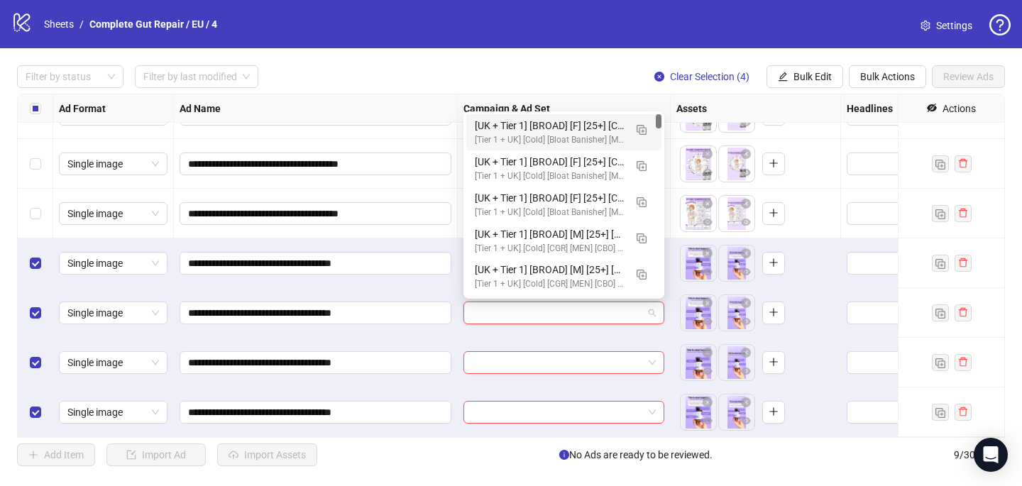
click at [538, 309] on input "search" at bounding box center [557, 312] width 171 height 21
click at [573, 128] on div "[UK + Tier 1] [BROAD] [F] [25+] [CRE: Q3-[DATE]-What Happens when-BB] [COP: Q3-…" at bounding box center [550, 126] width 150 height 16
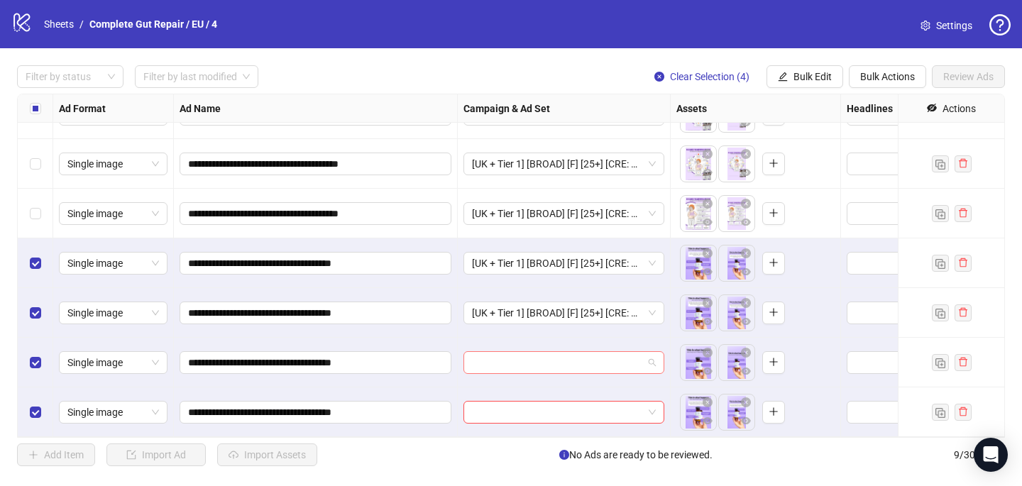
click at [487, 355] on input "search" at bounding box center [557, 362] width 171 height 21
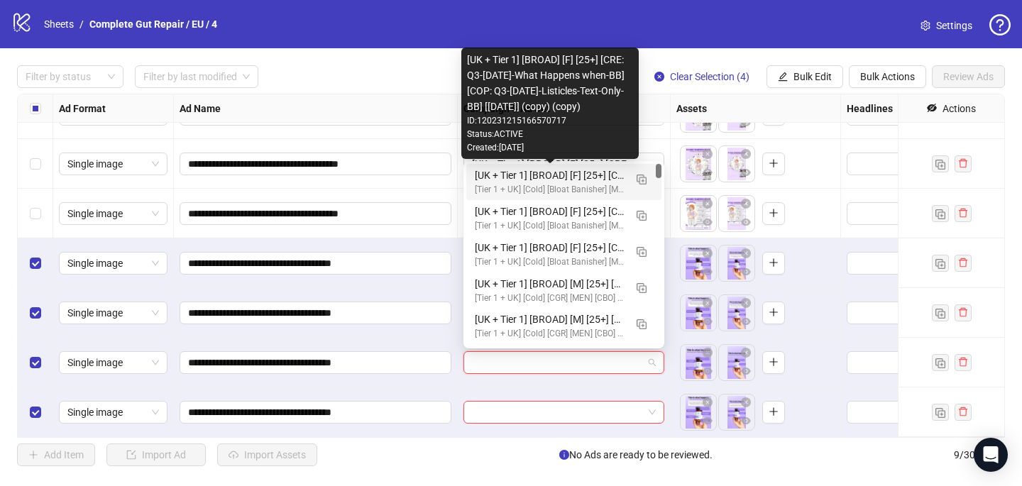
click at [533, 171] on div "[UK + Tier 1] [BROAD] [F] [25+] [CRE: Q3-[DATE]-What Happens when-BB] [COP: Q3-…" at bounding box center [550, 175] width 150 height 16
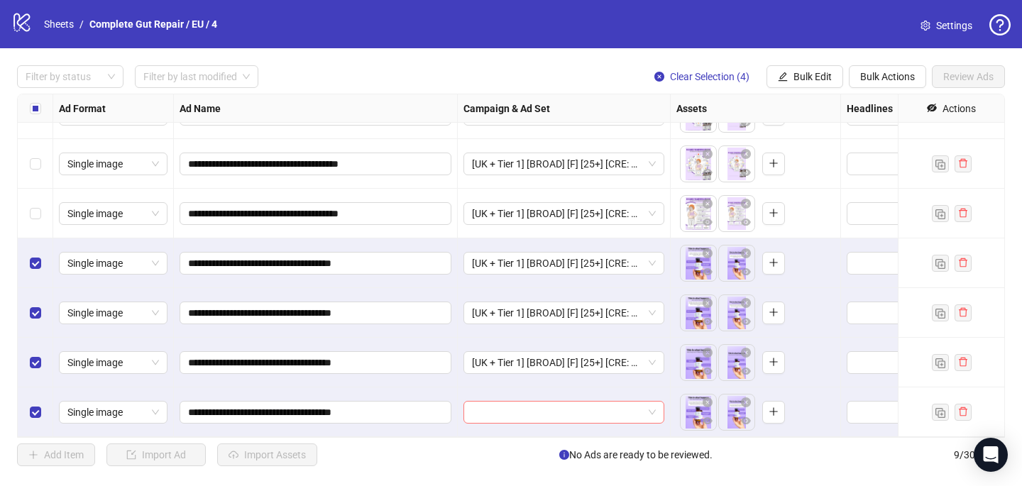
click at [482, 414] on input "search" at bounding box center [557, 412] width 171 height 21
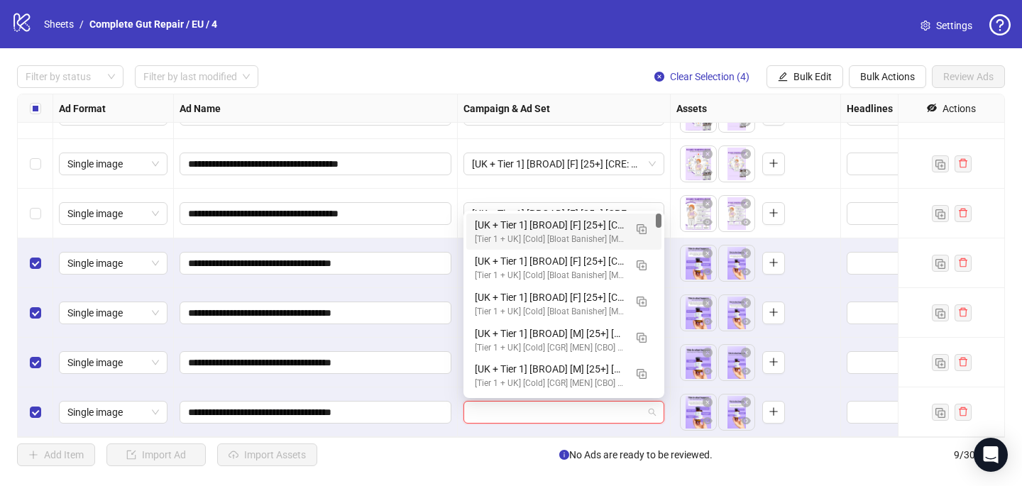
click at [556, 219] on div "[UK + Tier 1] [BROAD] [F] [25+] [CRE: Q3-[DATE]-What Happens when-BB] [COP: Q3-…" at bounding box center [550, 225] width 150 height 16
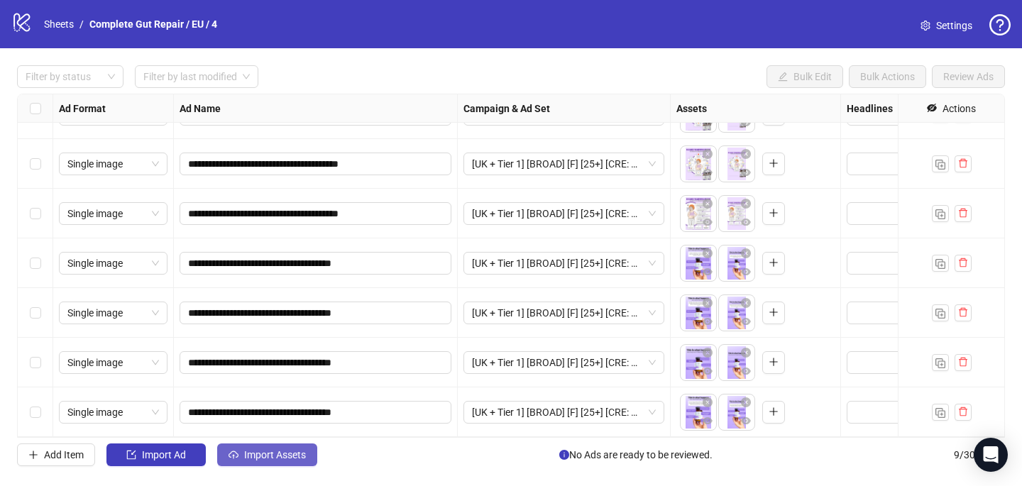
click at [285, 449] on span "Import Assets" at bounding box center [275, 454] width 62 height 11
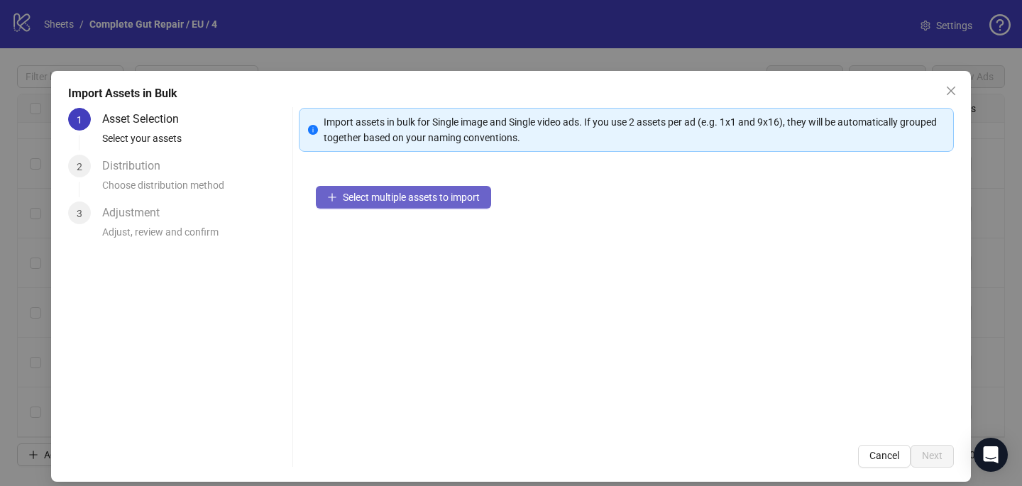
click at [410, 202] on span "Select multiple assets to import" at bounding box center [411, 197] width 137 height 11
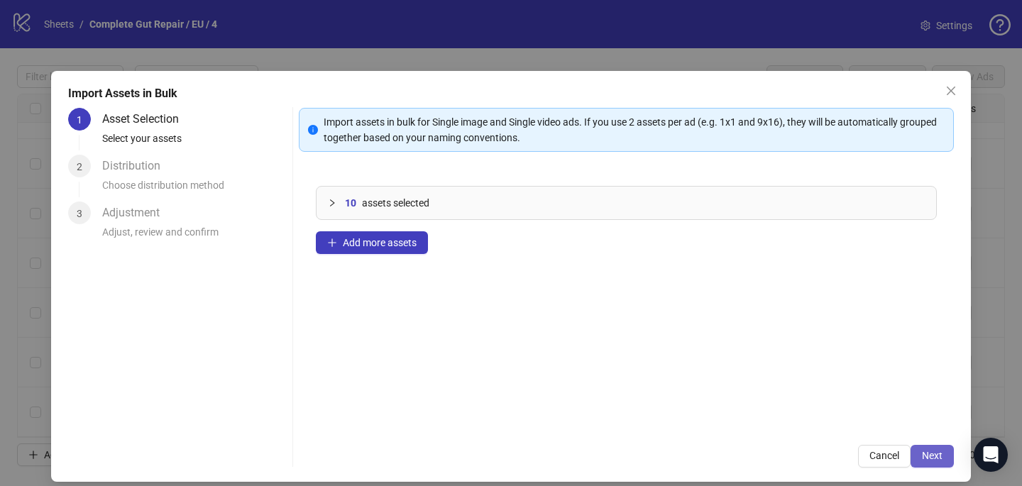
click at [944, 458] on button "Next" at bounding box center [931, 456] width 43 height 23
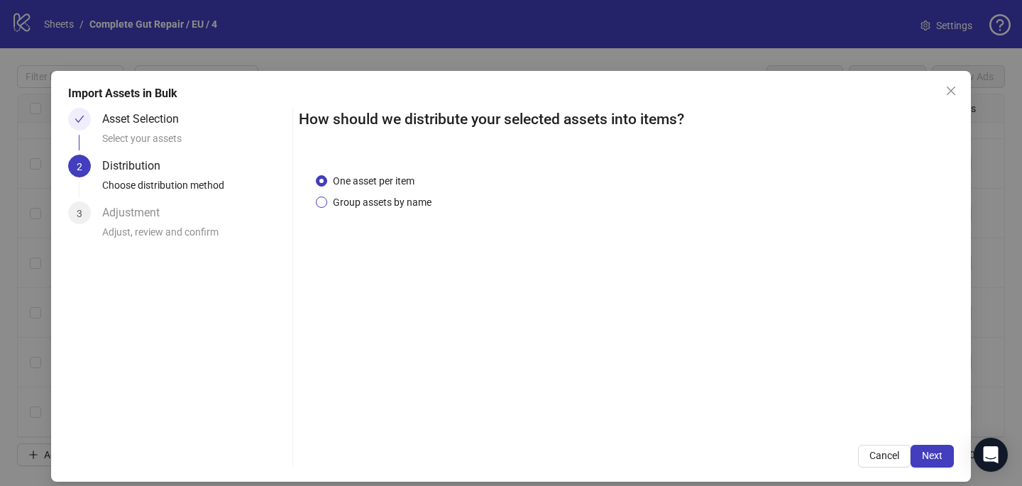
click at [406, 200] on span "Group assets by name" at bounding box center [382, 202] width 110 height 16
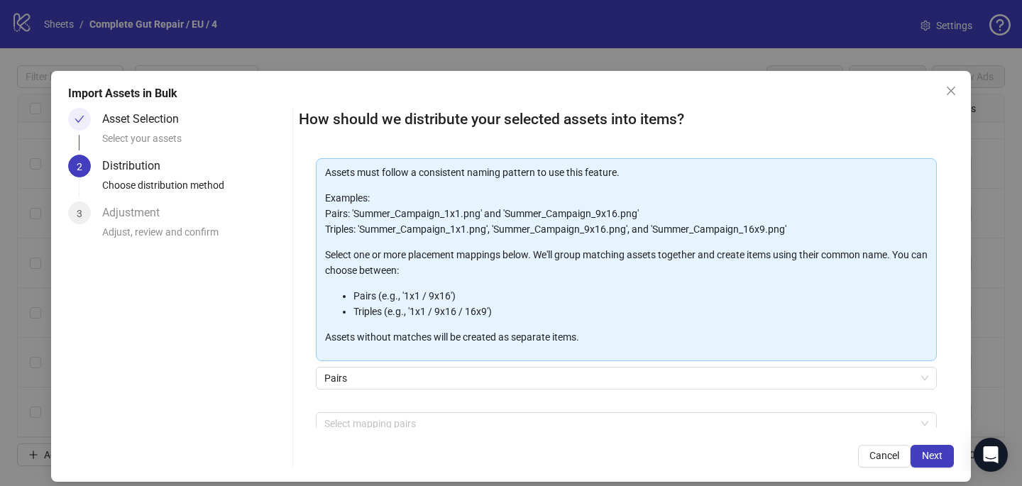
scroll to position [110, 0]
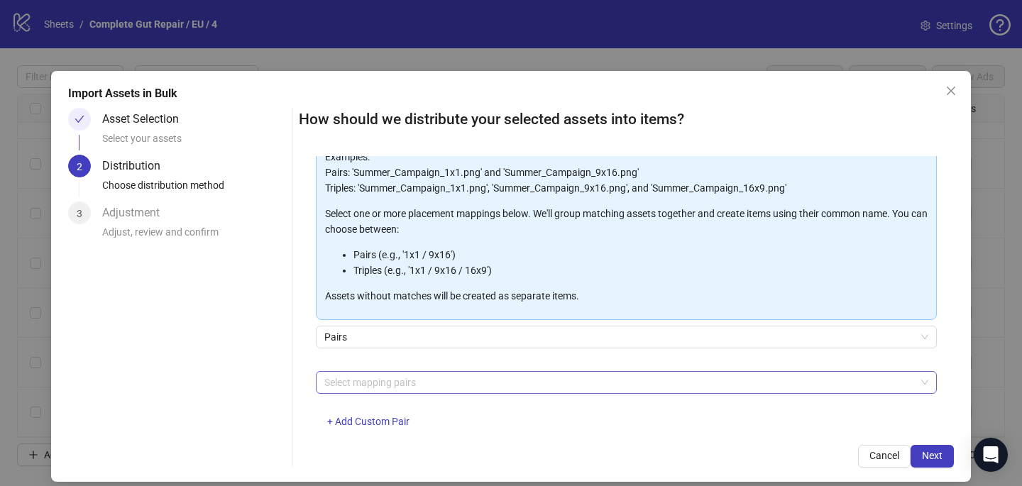
click at [378, 373] on div at bounding box center [619, 382] width 600 height 20
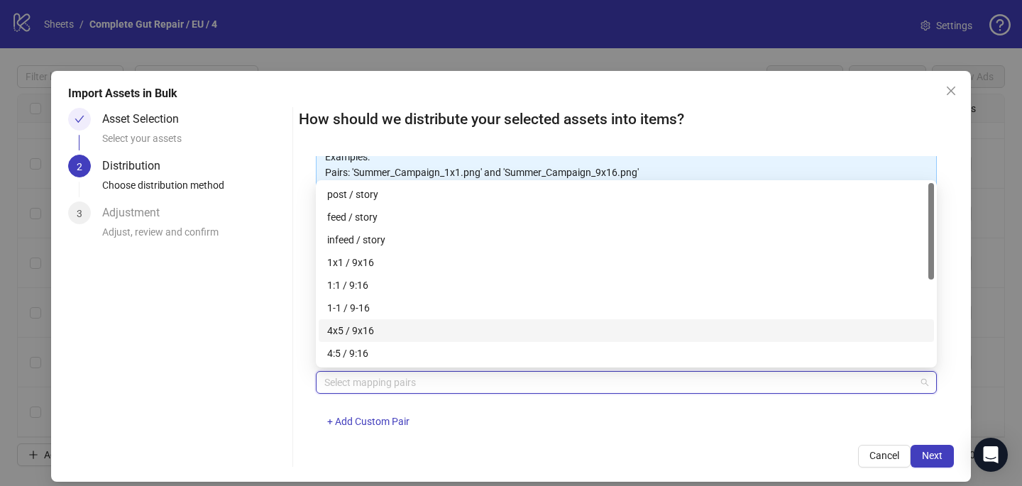
click at [378, 333] on div "4x5 / 9x16" at bounding box center [626, 331] width 598 height 16
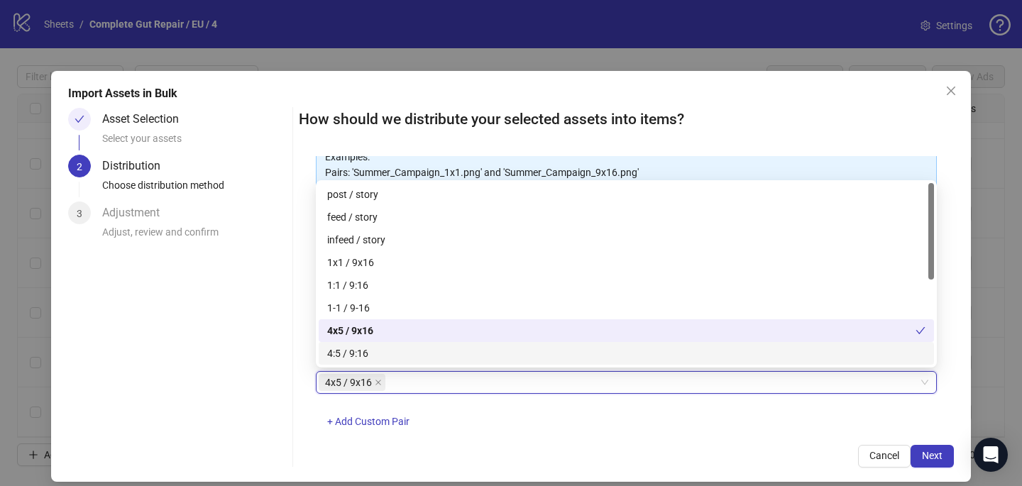
click at [527, 438] on div "How should we distribute your selected assets into items? One asset per item Gr…" at bounding box center [626, 288] width 655 height 360
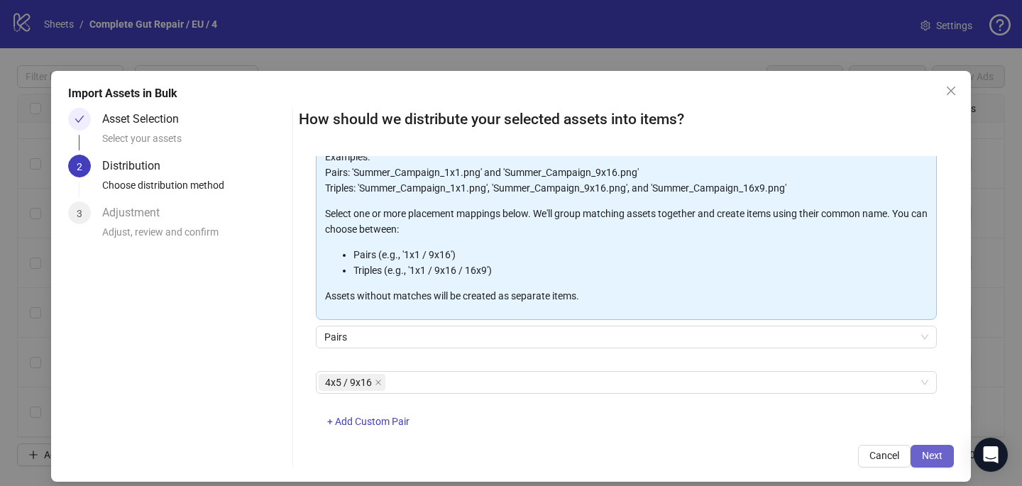
click at [924, 450] on span "Next" at bounding box center [932, 455] width 21 height 11
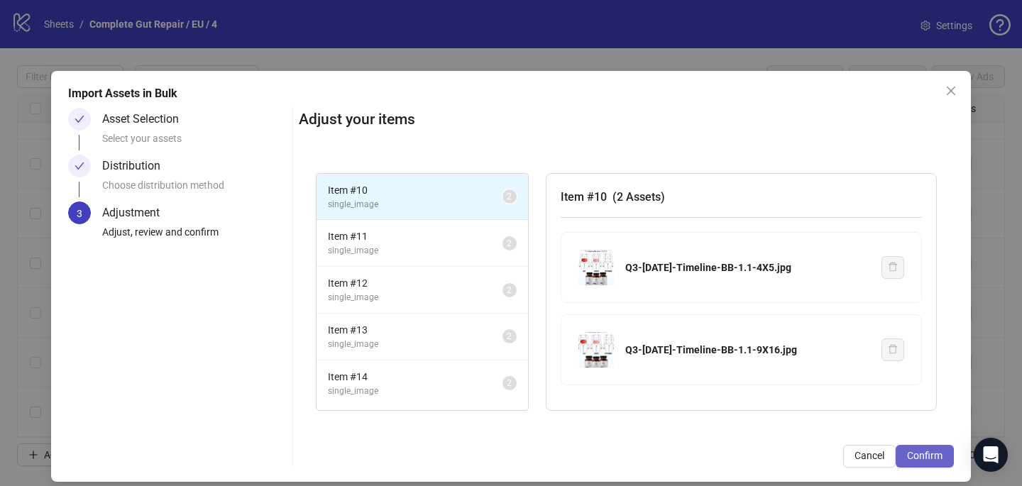
click at [931, 447] on button "Confirm" at bounding box center [924, 456] width 58 height 23
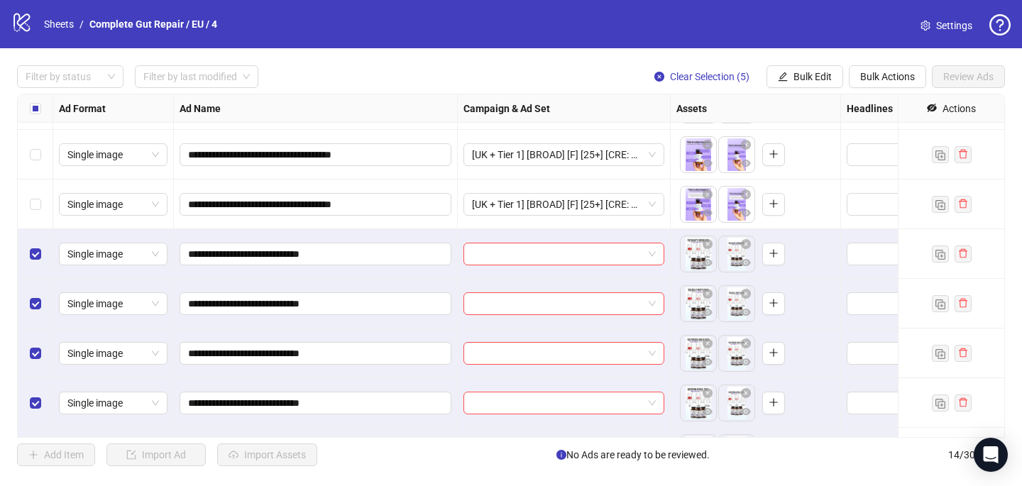
scroll to position [381, 0]
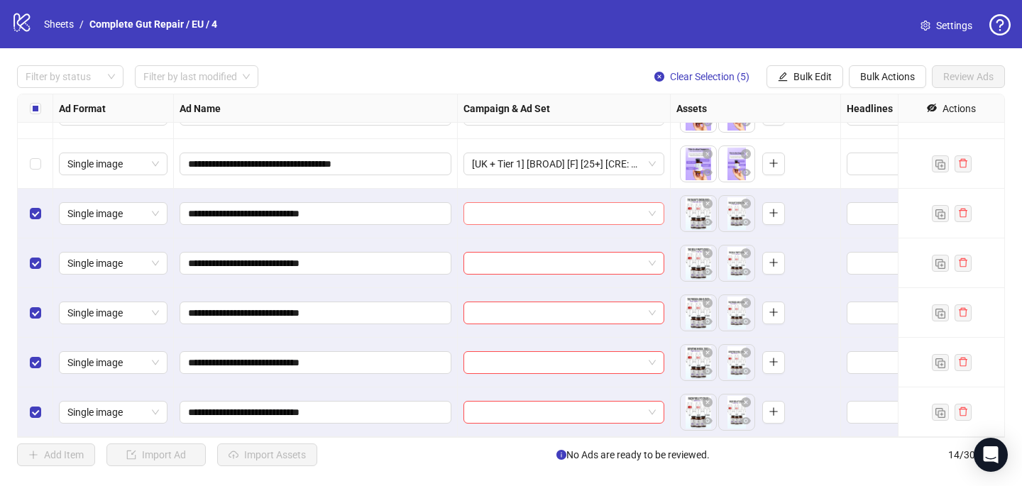
click at [513, 212] on input "search" at bounding box center [557, 213] width 171 height 21
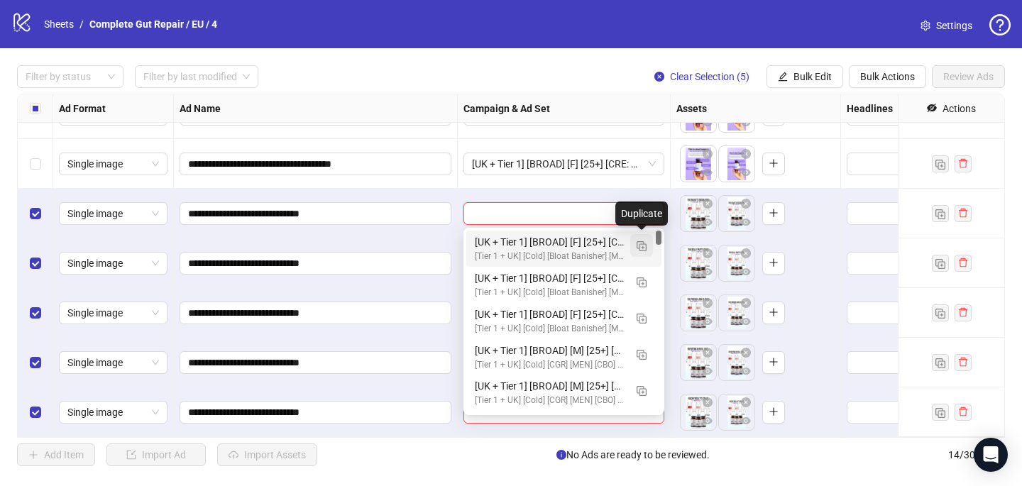
click at [638, 249] on img "button" at bounding box center [641, 246] width 10 height 10
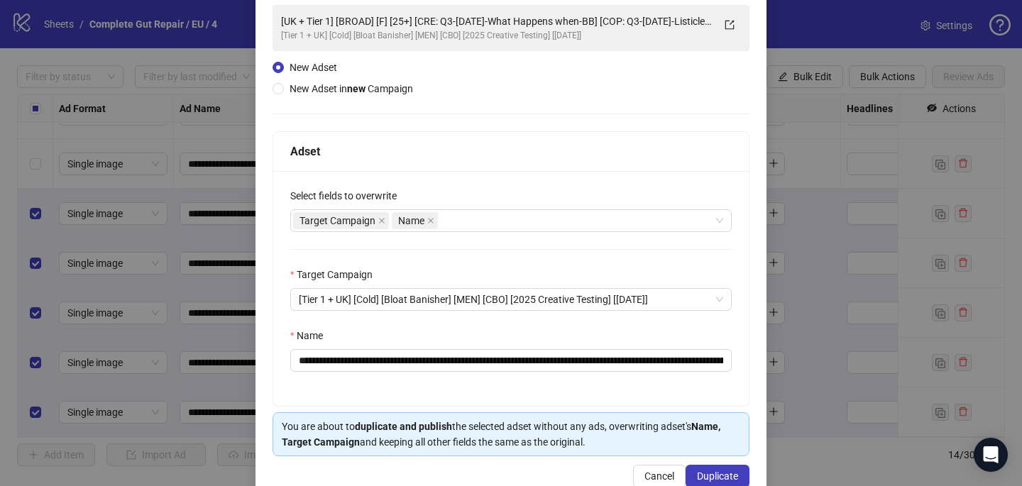
scroll to position [101, 0]
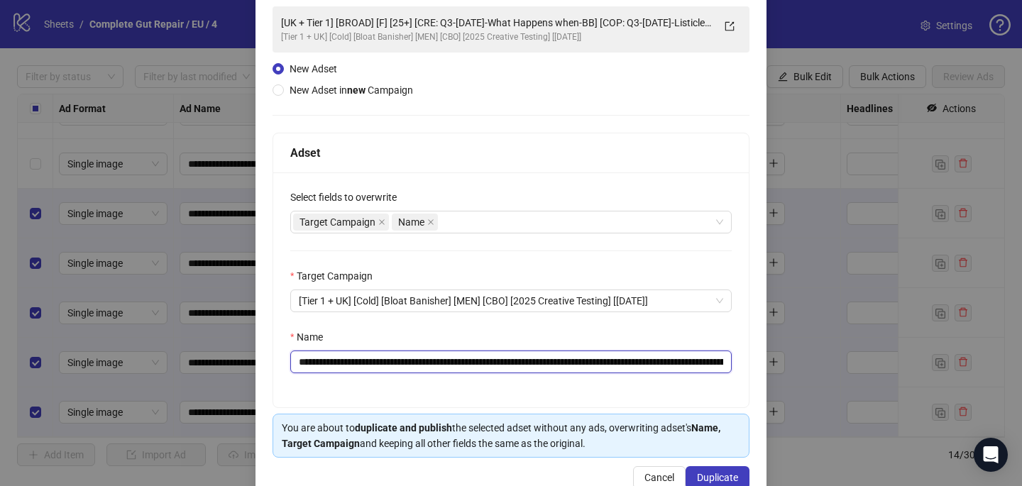
drag, startPoint x: 639, startPoint y: 365, endPoint x: 458, endPoint y: 358, distance: 181.0
click at [458, 358] on input "**********" at bounding box center [510, 361] width 441 height 23
paste input "text"
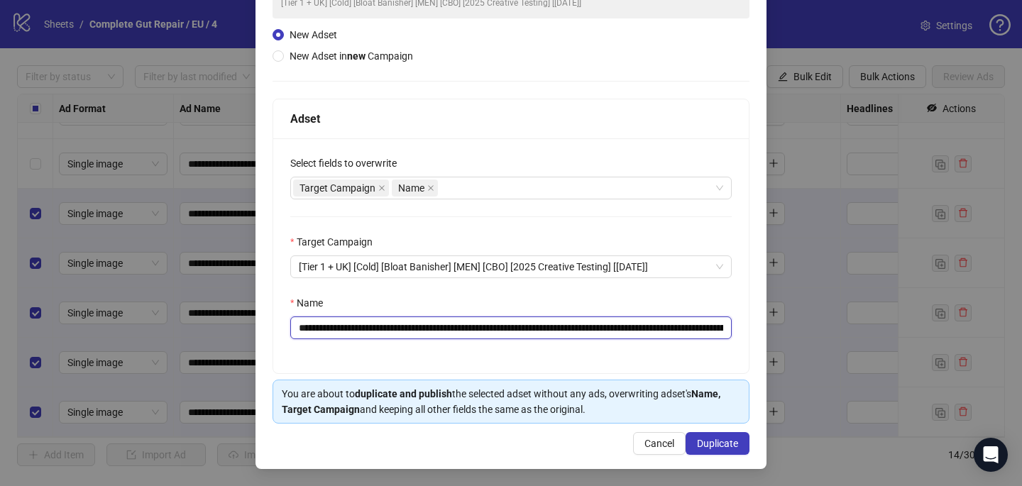
type input "**********"
click at [707, 455] on div "**********" at bounding box center [510, 201] width 511 height 533
click at [709, 445] on span "Duplicate" at bounding box center [717, 443] width 41 height 11
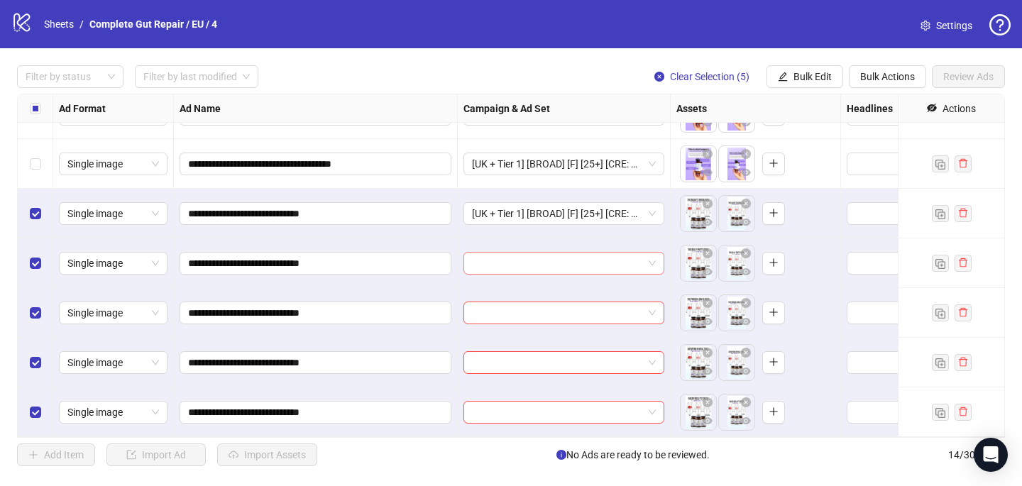
click at [526, 270] on input "search" at bounding box center [557, 263] width 171 height 21
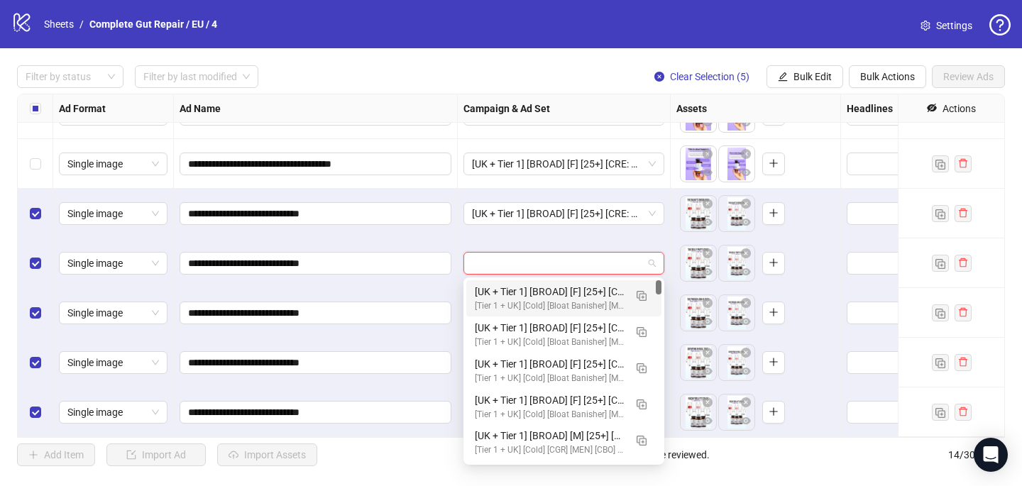
click at [527, 291] on div "[UK + Tier 1] [BROAD] [F] [25+] [CRE: Q3-[DATE]-Timeline-BB] [COP: Q3-[DATE]-Li…" at bounding box center [550, 292] width 150 height 16
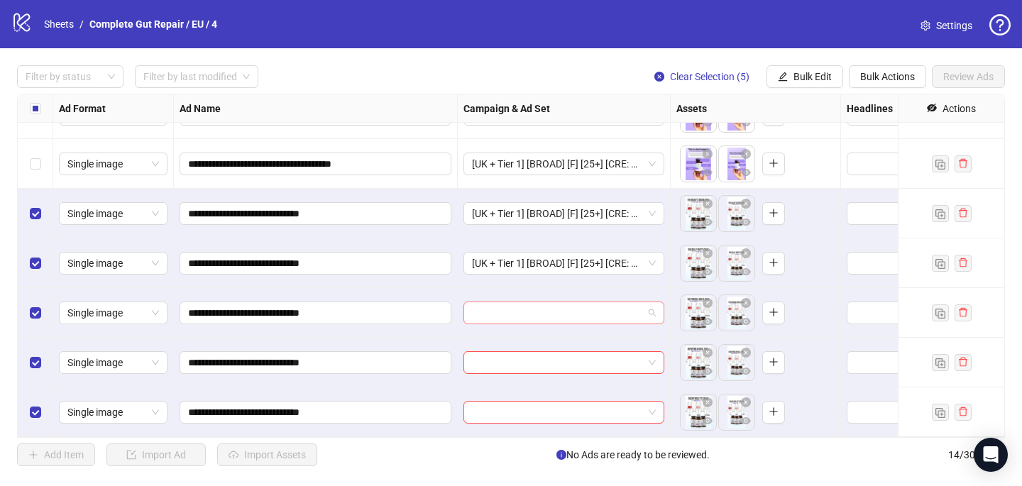
click at [507, 313] on input "search" at bounding box center [557, 312] width 171 height 21
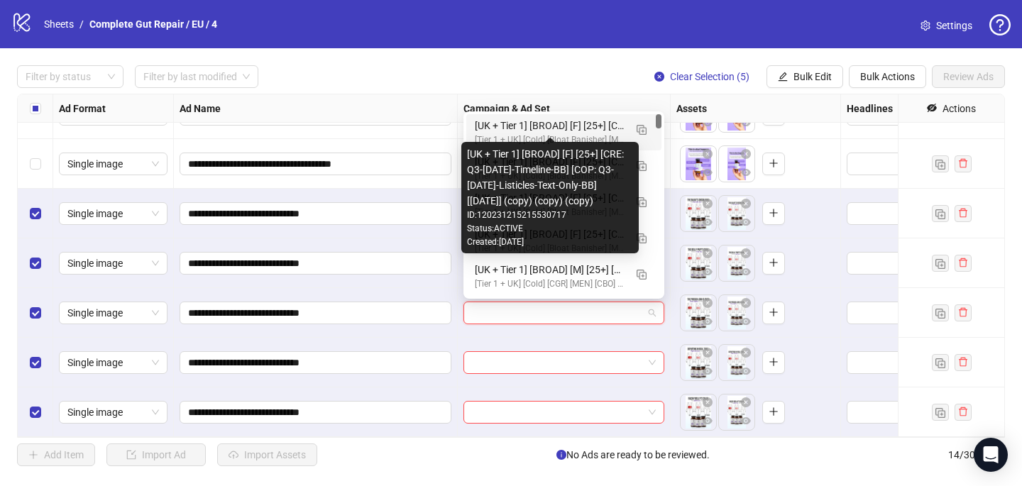
click at [536, 128] on div "[UK + Tier 1] [BROAD] [F] [25+] [CRE: Q3-[DATE]-Timeline-BB] [COP: Q3-[DATE]-Li…" at bounding box center [550, 126] width 150 height 16
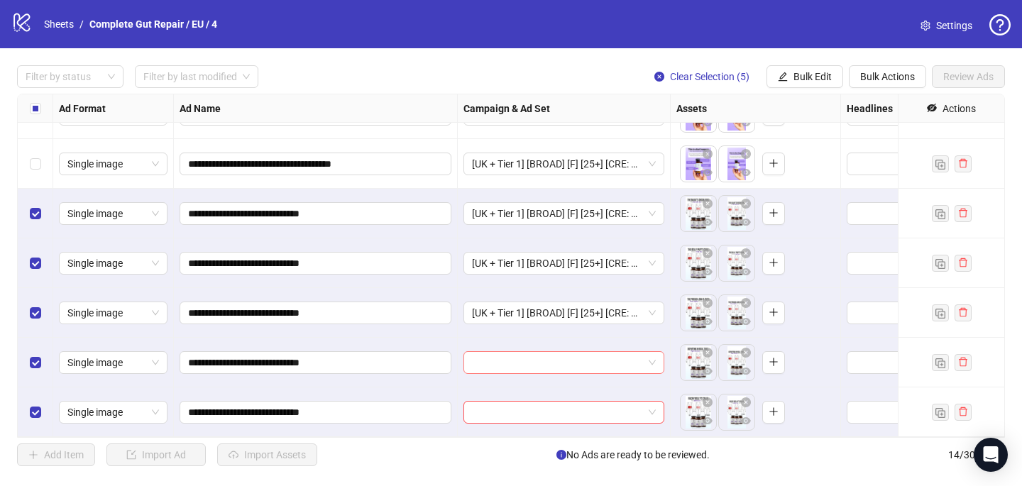
click at [481, 363] on input "search" at bounding box center [557, 362] width 171 height 21
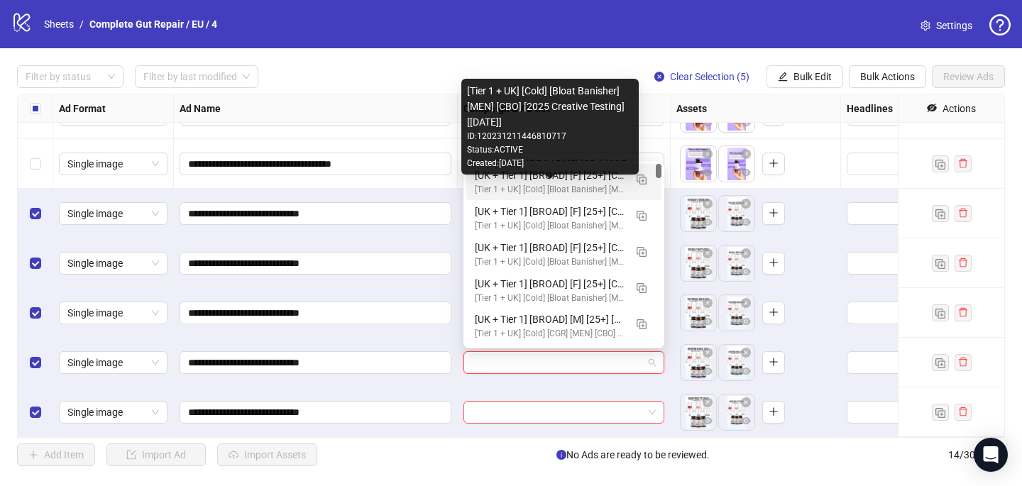
click at [530, 194] on div "[Tier 1 + UK] [Cold] [Bloat Banisher] [MEN] [CBO] [2025 Creative Testing] [[DAT…" at bounding box center [550, 189] width 150 height 13
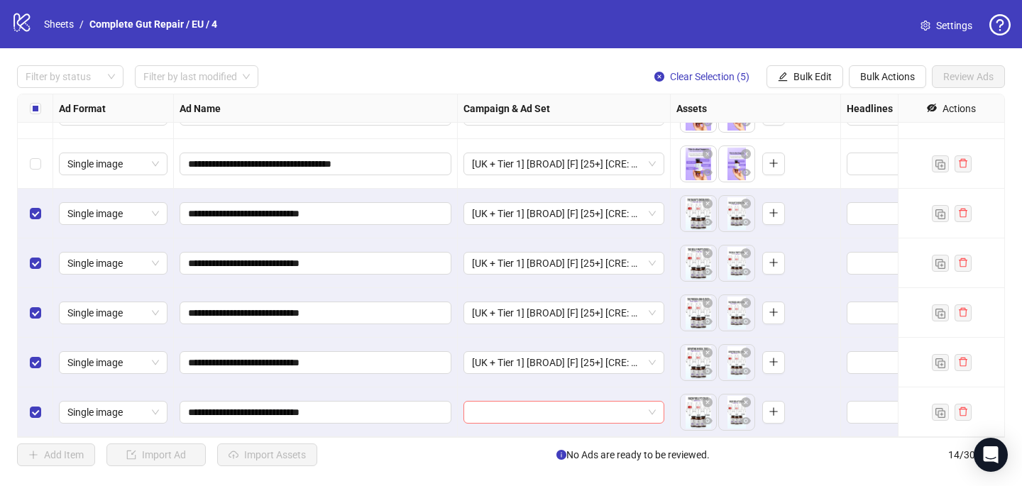
click at [492, 410] on input "search" at bounding box center [557, 412] width 171 height 21
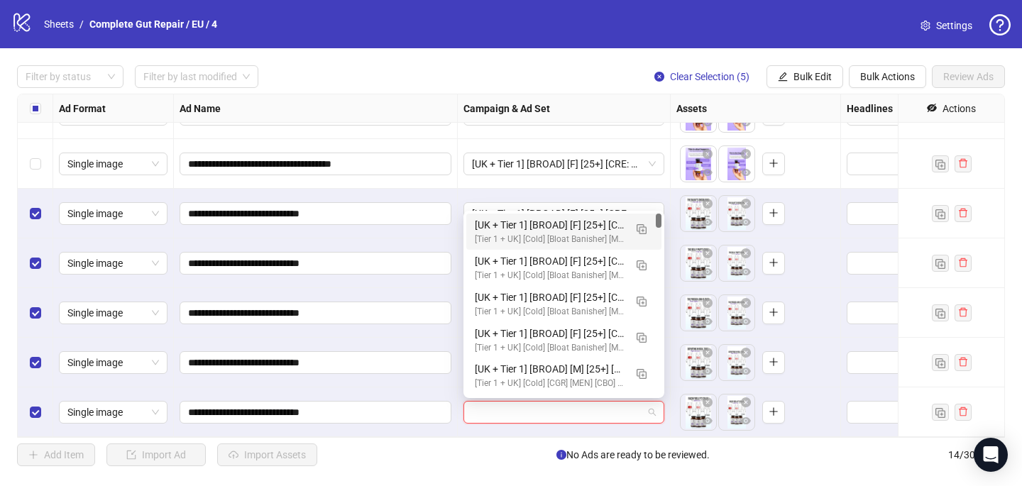
click at [548, 225] on div "[UK + Tier 1] [BROAD] [F] [25+] [CRE: Q3-[DATE]-Timeline-BB] [COP: Q3-[DATE]-Li…" at bounding box center [550, 225] width 150 height 16
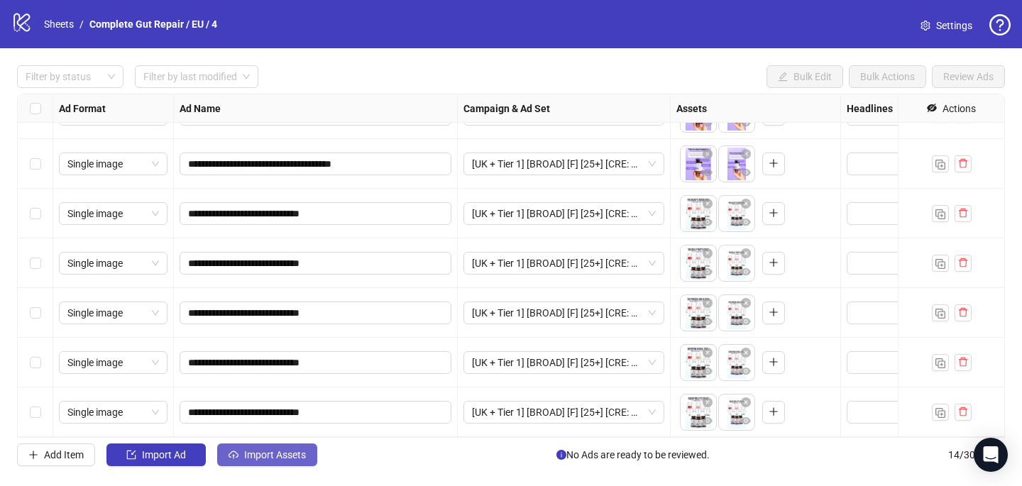
click at [298, 455] on span "Import Assets" at bounding box center [275, 454] width 62 height 11
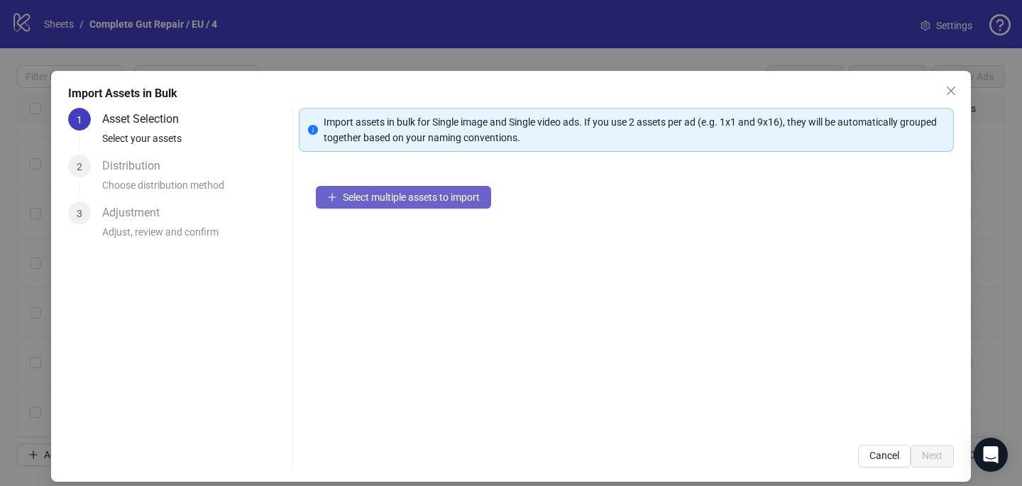
click at [455, 199] on span "Select multiple assets to import" at bounding box center [411, 197] width 137 height 11
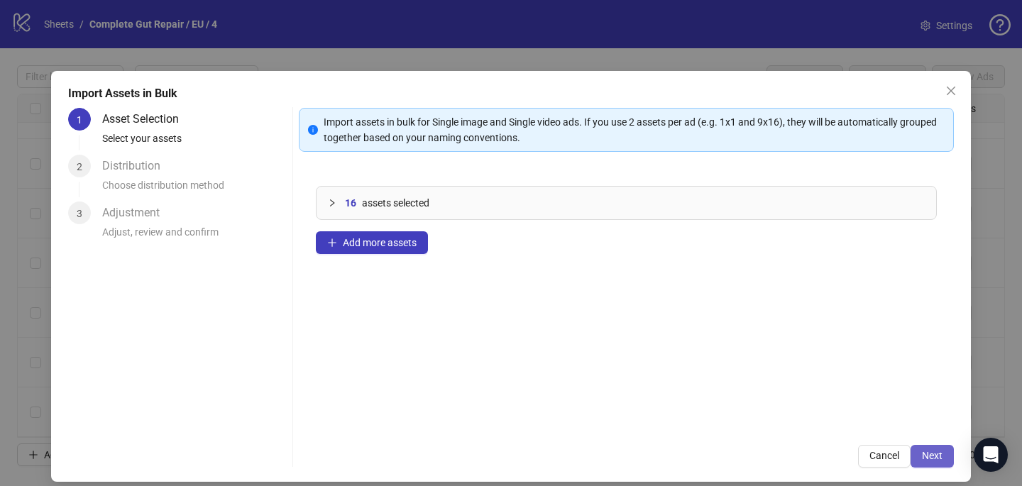
click at [926, 448] on button "Next" at bounding box center [931, 456] width 43 height 23
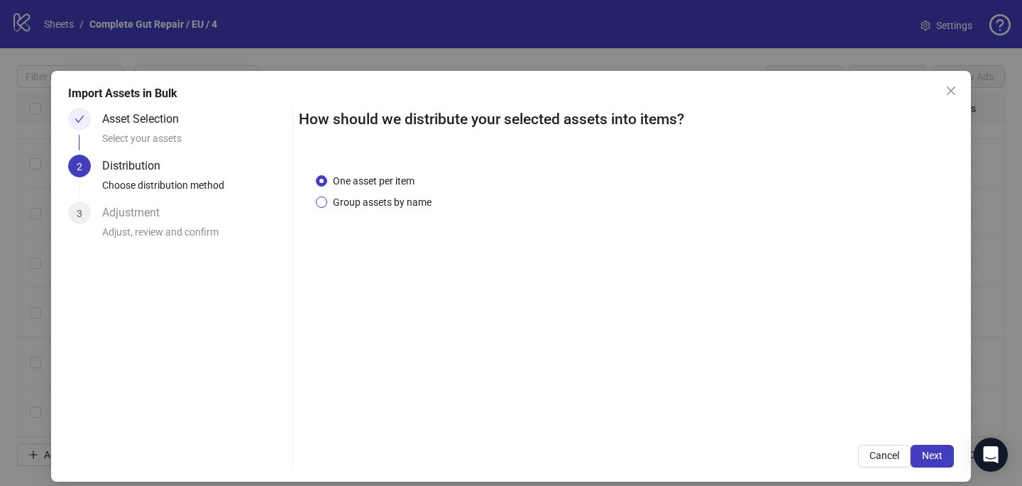
click at [398, 206] on span "Group assets by name" at bounding box center [382, 202] width 110 height 16
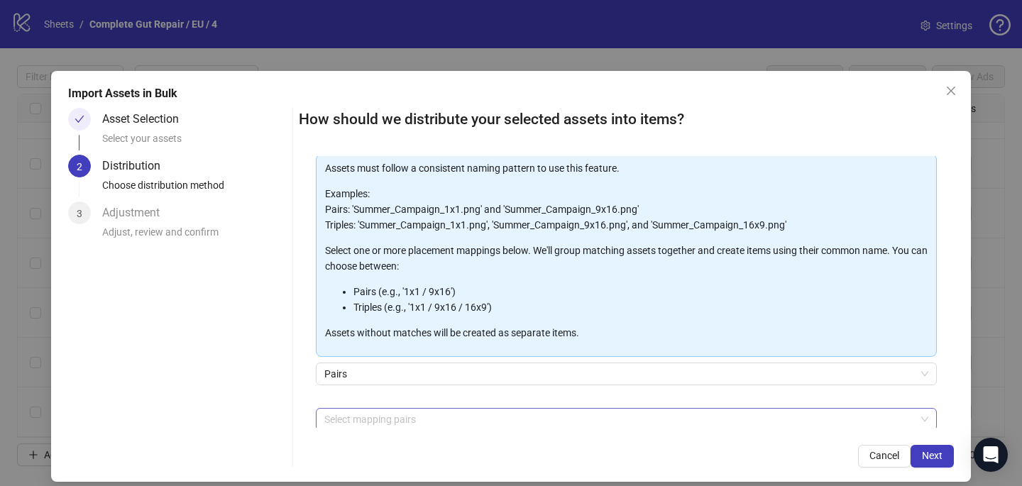
scroll to position [102, 0]
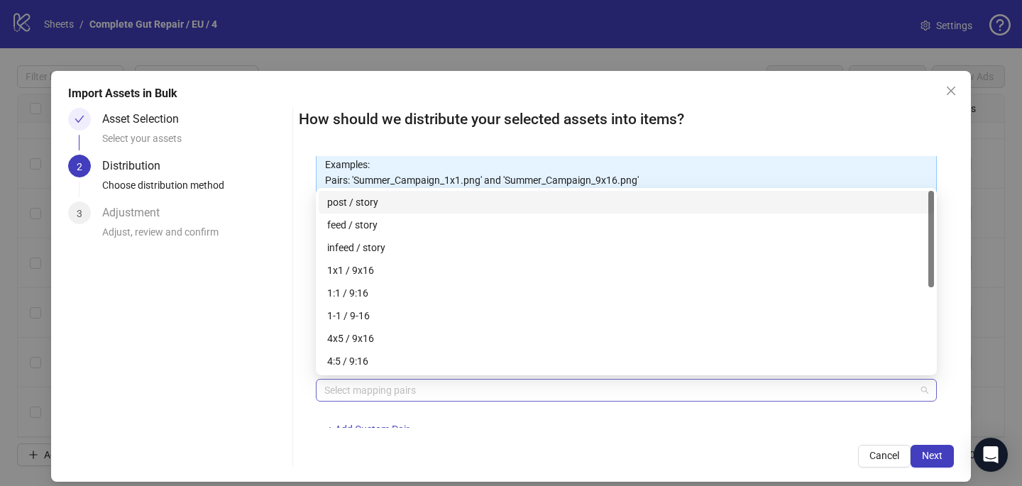
click at [389, 397] on div at bounding box center [619, 390] width 600 height 20
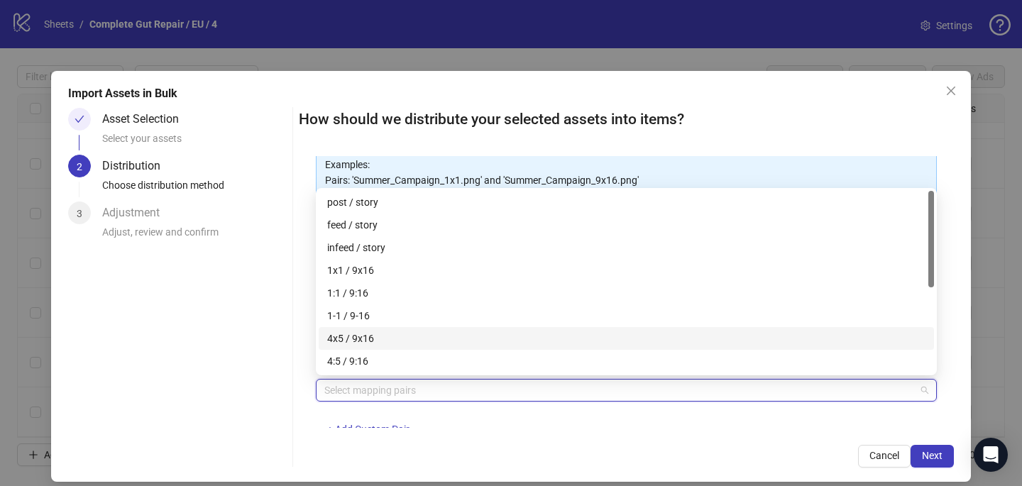
click at [399, 345] on div "4x5 / 9x16" at bounding box center [626, 339] width 598 height 16
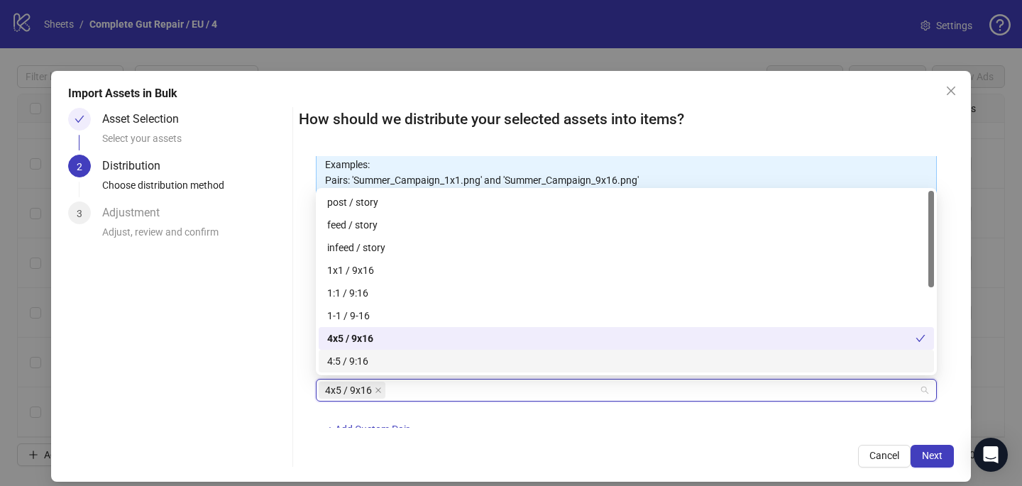
click at [609, 436] on div "How should we distribute your selected assets into items? One asset per item Gr…" at bounding box center [626, 288] width 655 height 360
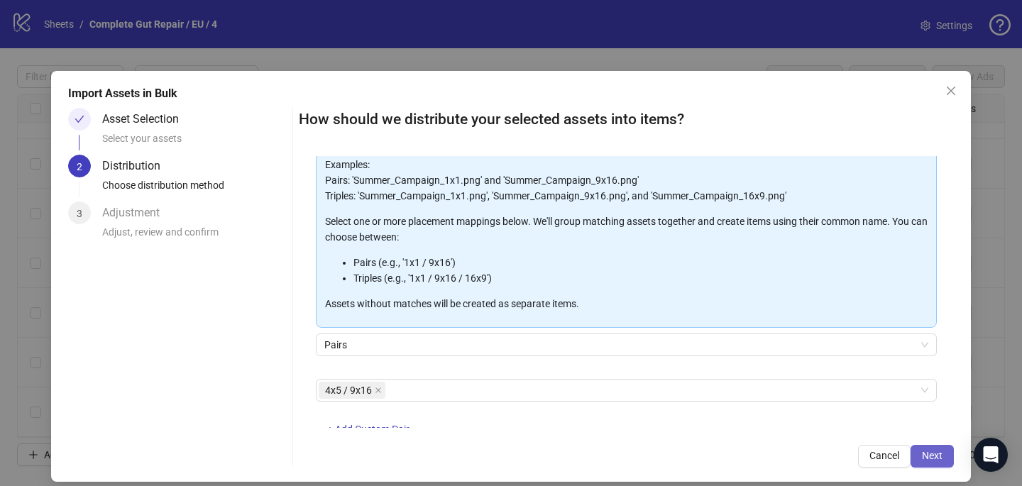
click at [924, 446] on button "Next" at bounding box center [931, 456] width 43 height 23
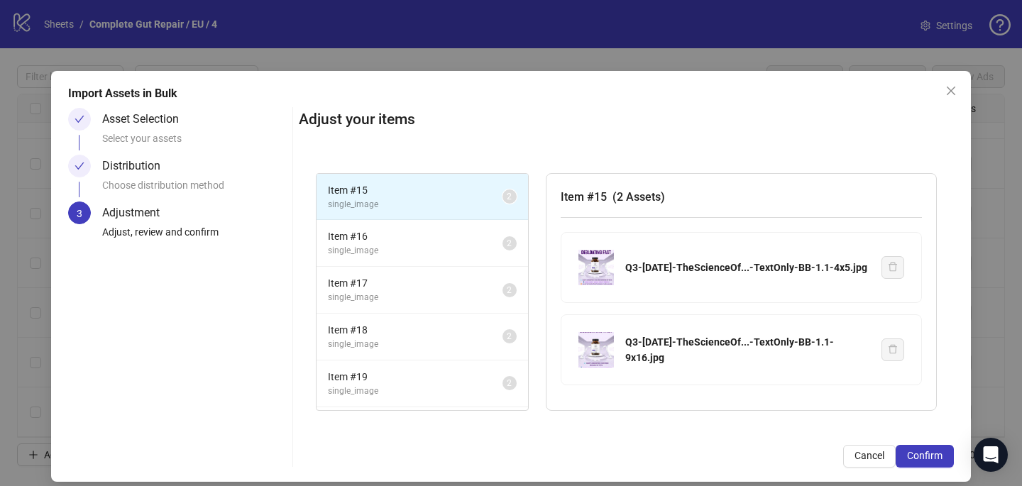
click at [925, 447] on button "Confirm" at bounding box center [924, 456] width 58 height 23
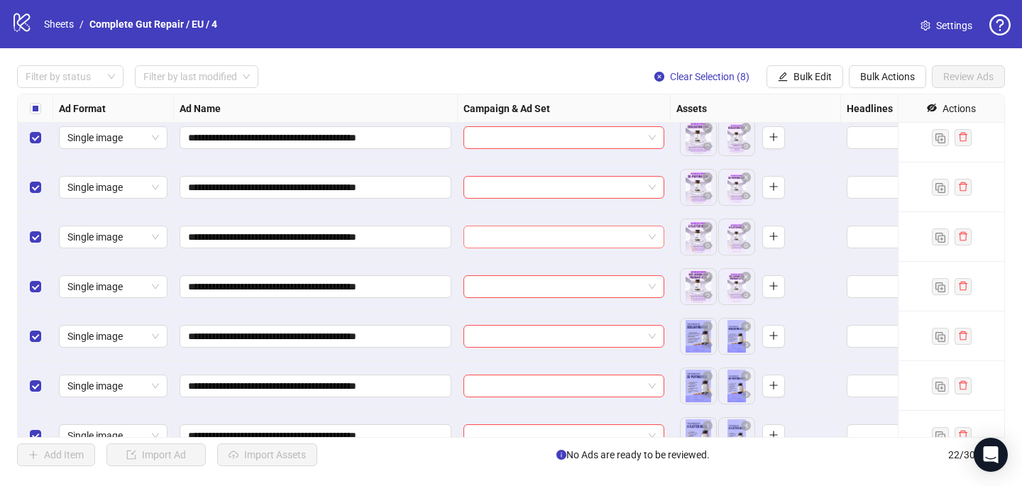
scroll to position [676, 0]
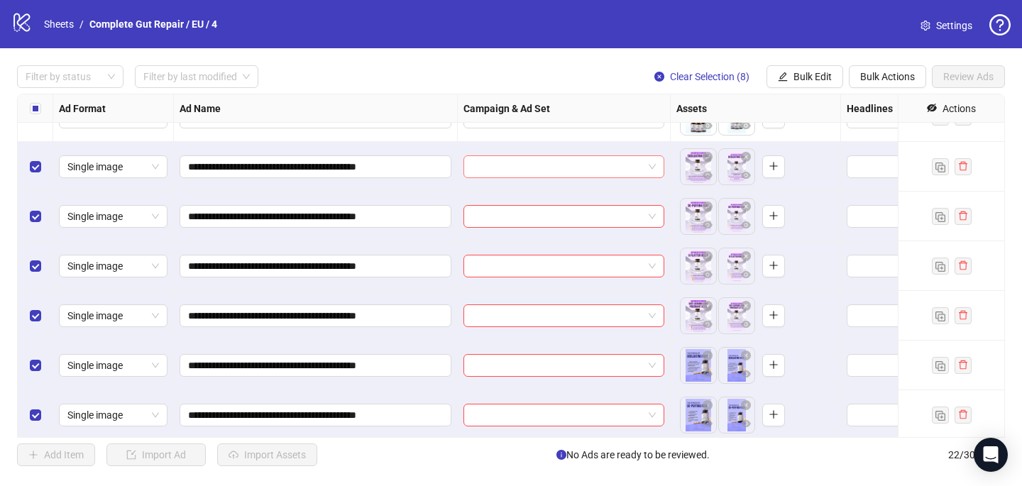
click at [495, 170] on input "search" at bounding box center [557, 166] width 171 height 21
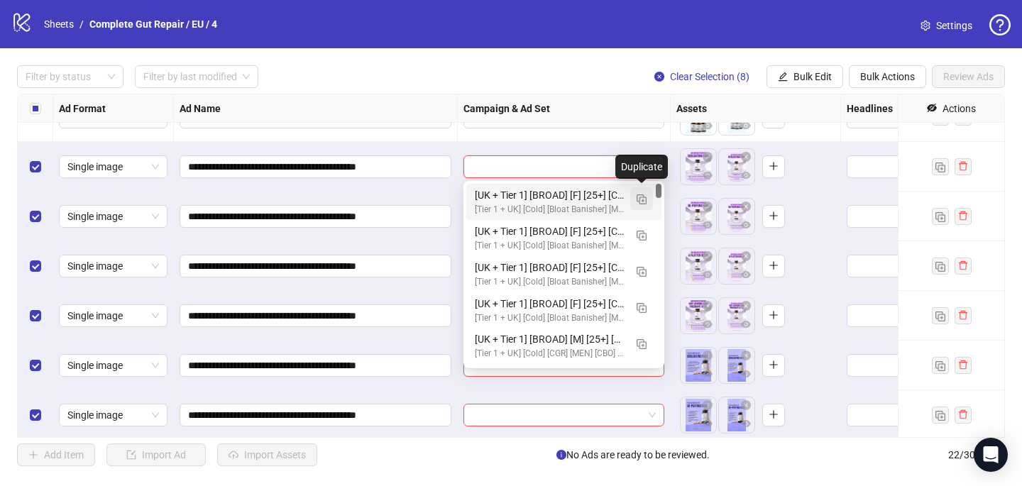
click at [638, 199] on img "button" at bounding box center [641, 199] width 10 height 10
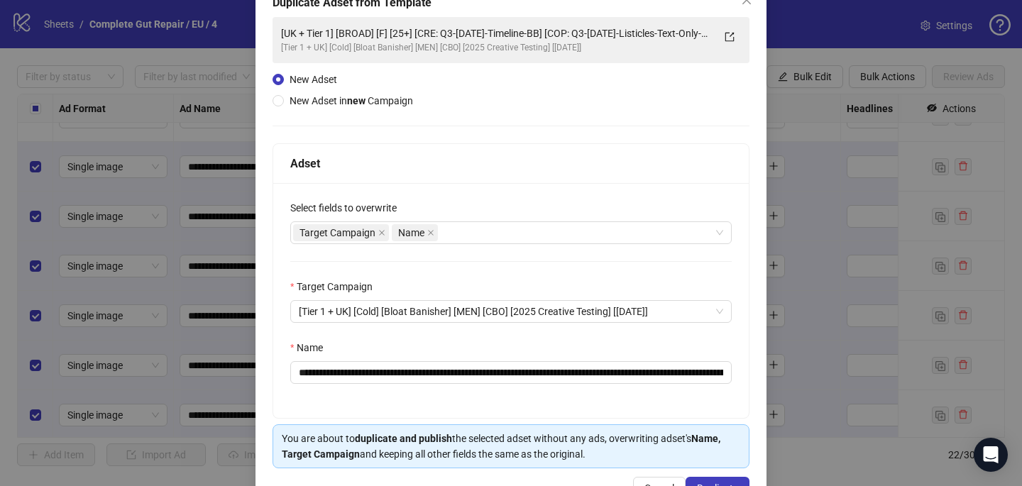
scroll to position [136, 0]
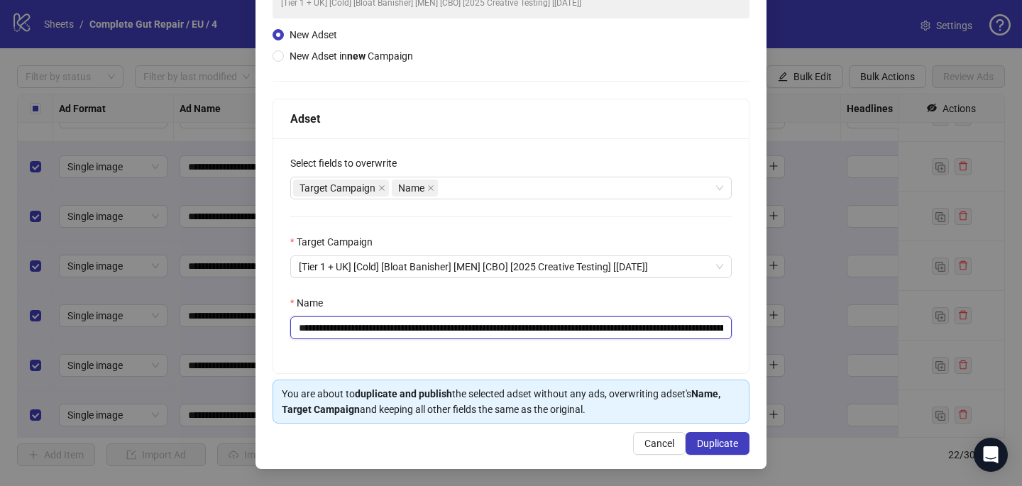
drag, startPoint x: 587, startPoint y: 329, endPoint x: 459, endPoint y: 330, distance: 127.7
click at [459, 330] on input "**********" at bounding box center [510, 327] width 441 height 23
paste input "**********"
type input "**********"
click at [721, 446] on span "Duplicate" at bounding box center [717, 443] width 41 height 11
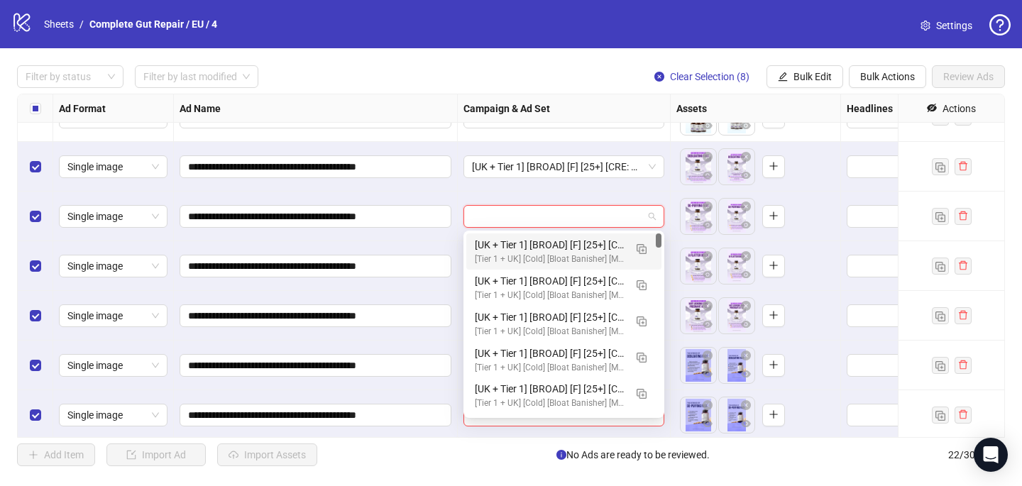
click at [568, 206] on input "search" at bounding box center [557, 216] width 171 height 21
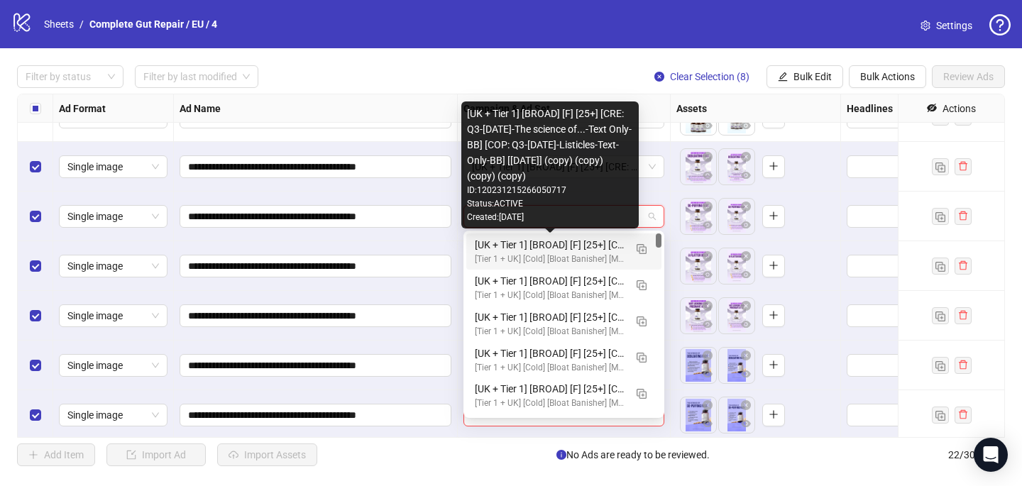
click at [572, 253] on div "[Tier 1 + UK] [Cold] [Bloat Banisher] [MEN] [CBO] [2025 Creative Testing] [[DAT…" at bounding box center [550, 259] width 150 height 13
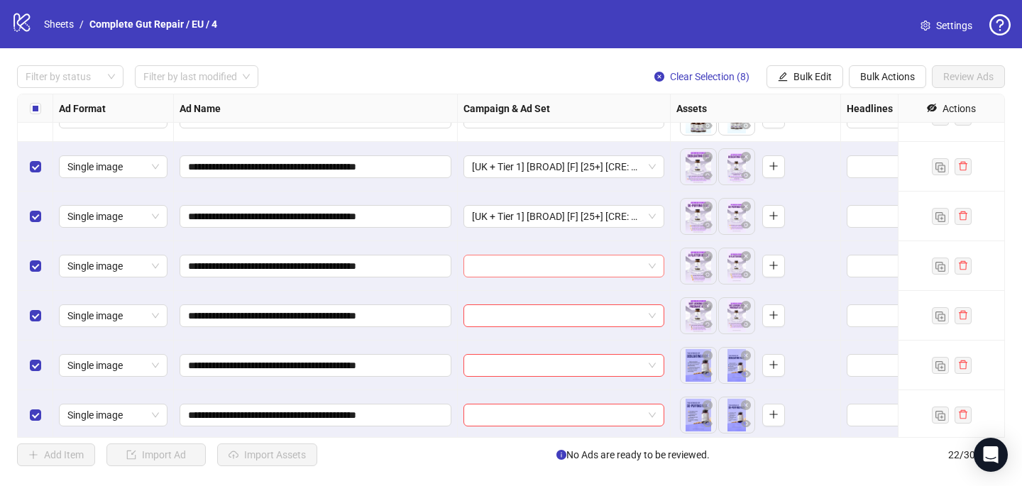
click at [568, 264] on input "search" at bounding box center [557, 265] width 171 height 21
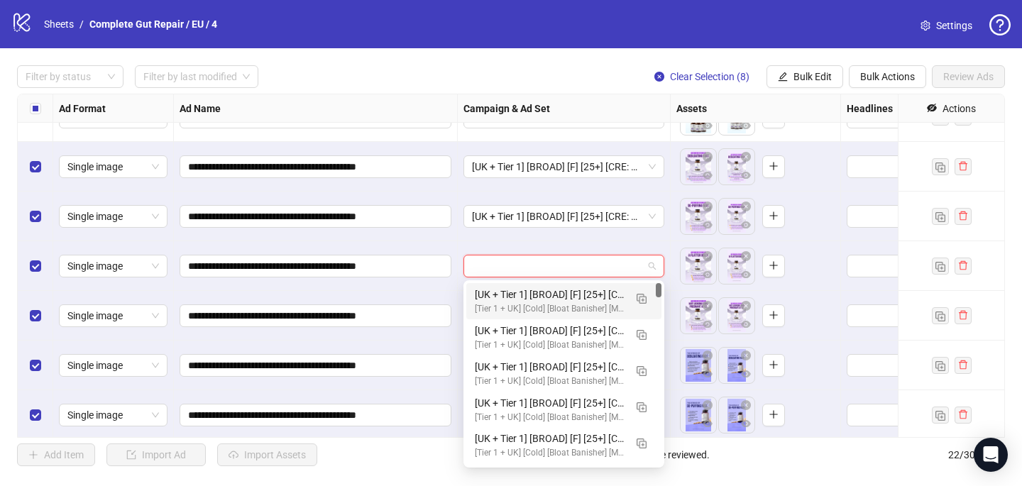
click at [575, 294] on div "[UK + Tier 1] [BROAD] [F] [25+] [CRE: Q3-[DATE]-The science of...-Text Only-BB]…" at bounding box center [550, 295] width 150 height 16
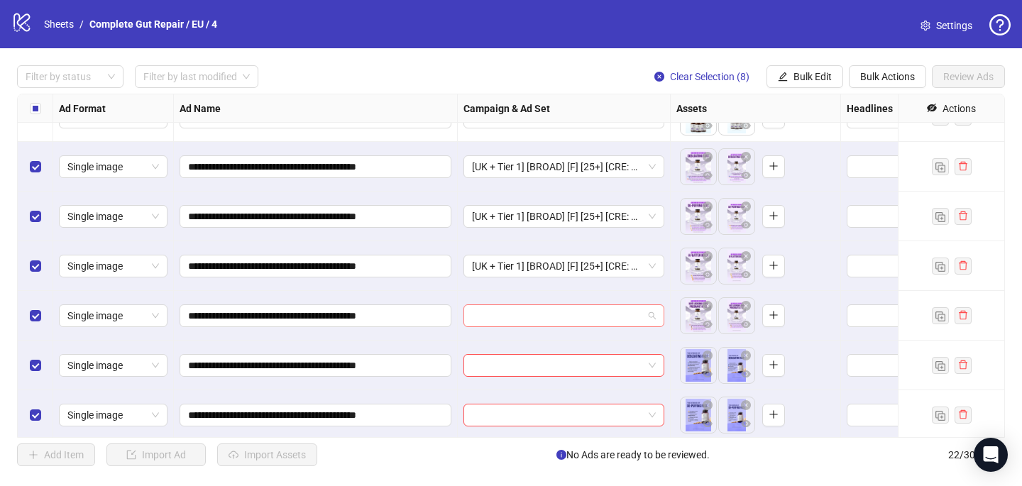
click at [558, 316] on input "search" at bounding box center [557, 315] width 171 height 21
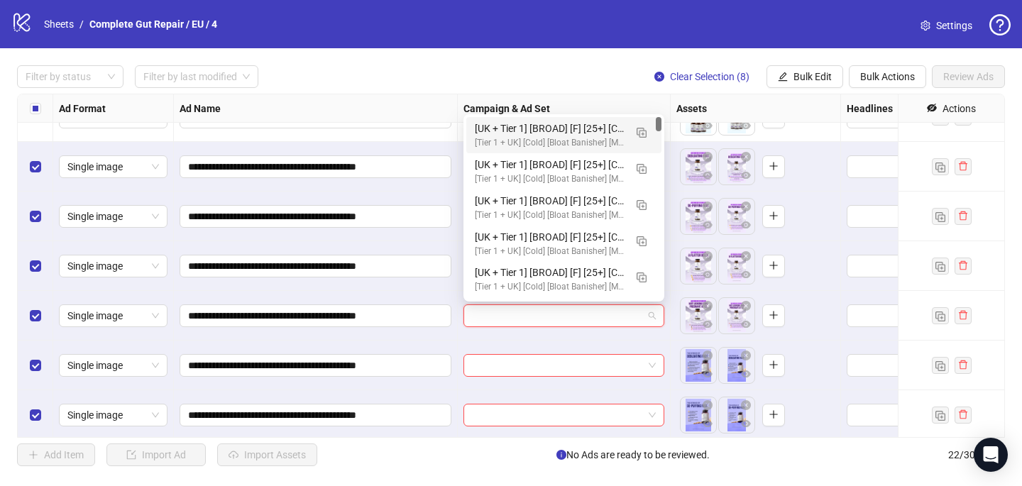
click at [602, 124] on div "[UK + Tier 1] [BROAD] [F] [25+] [CRE: Q3-[DATE]-The science of...-Text Only-BB]…" at bounding box center [550, 129] width 150 height 16
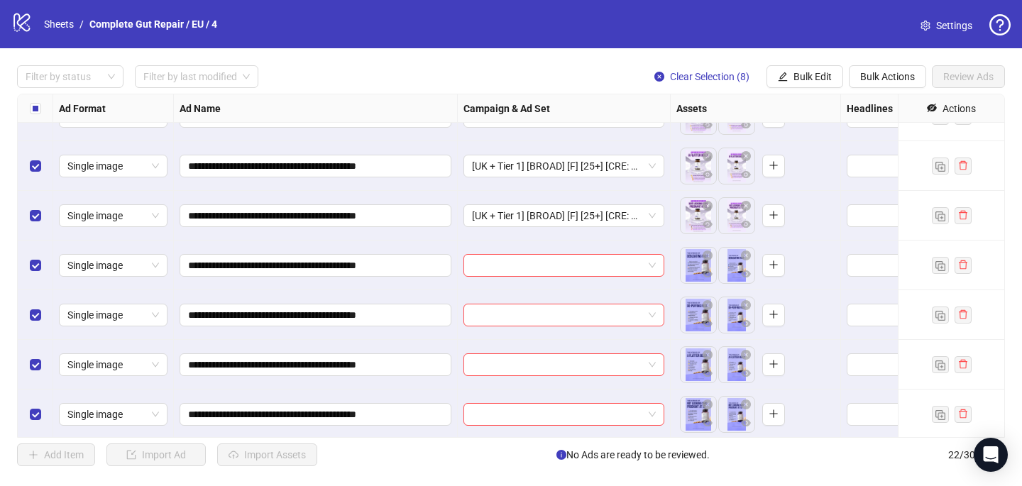
scroll to position [778, 0]
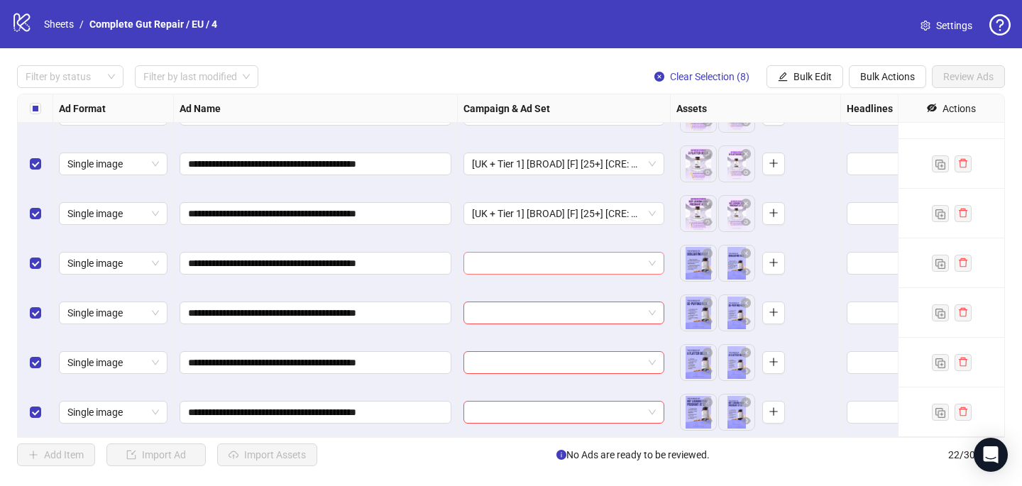
click at [534, 266] on input "search" at bounding box center [557, 263] width 171 height 21
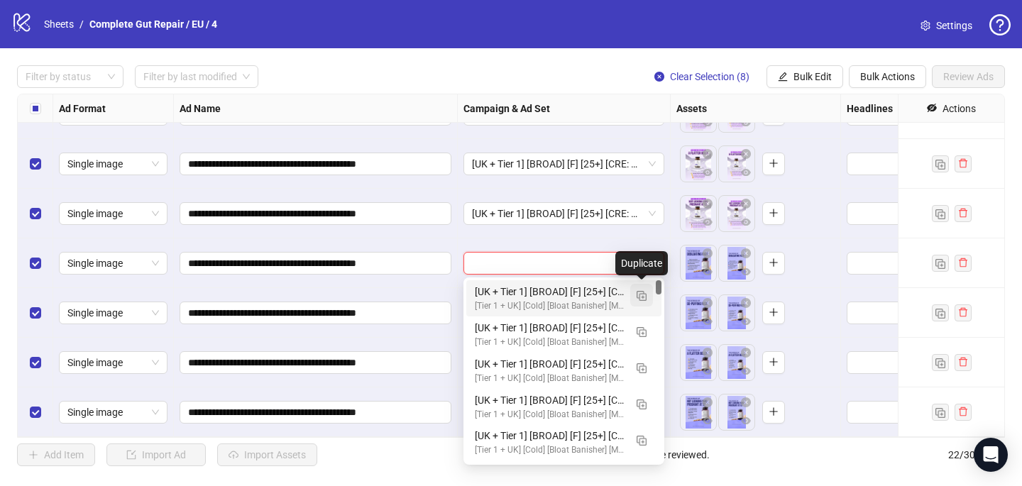
click at [635, 293] on button "button" at bounding box center [641, 295] width 23 height 23
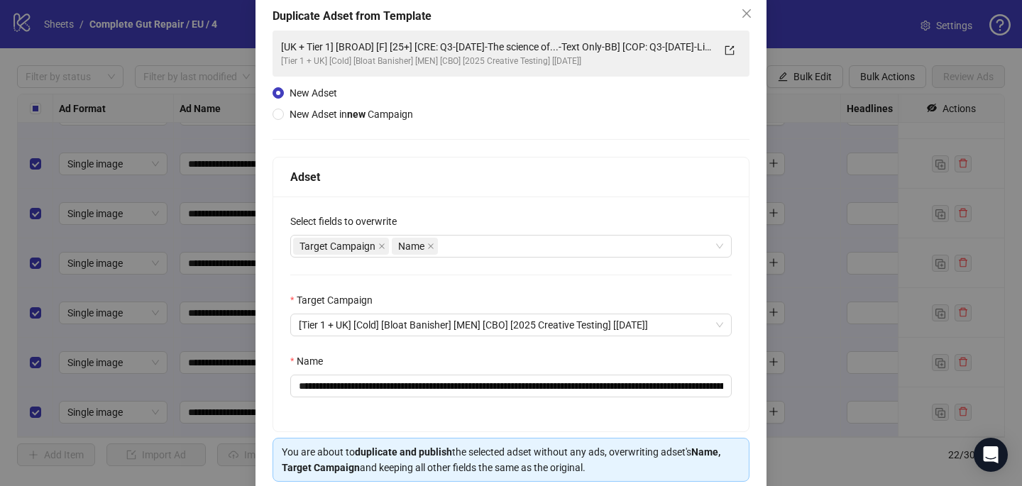
scroll to position [100, 0]
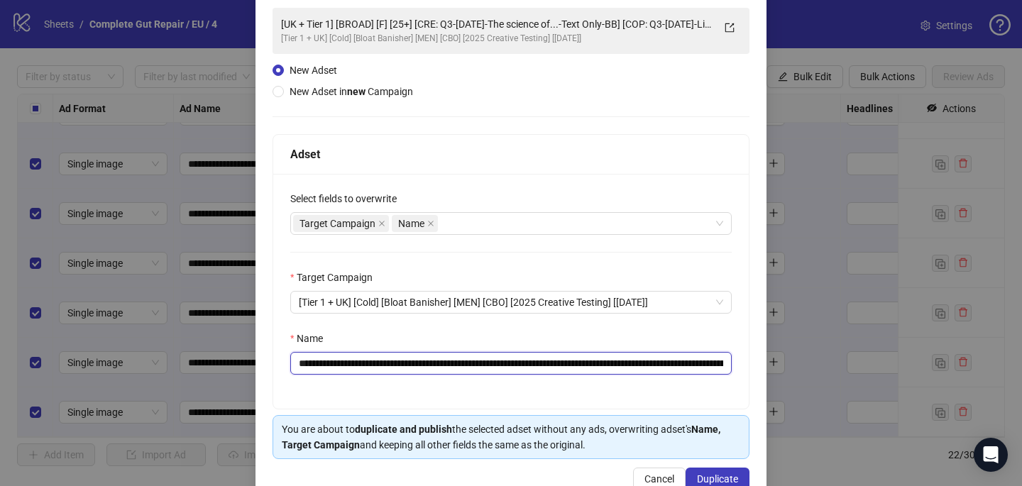
click at [663, 362] on input "**********" at bounding box center [510, 363] width 441 height 23
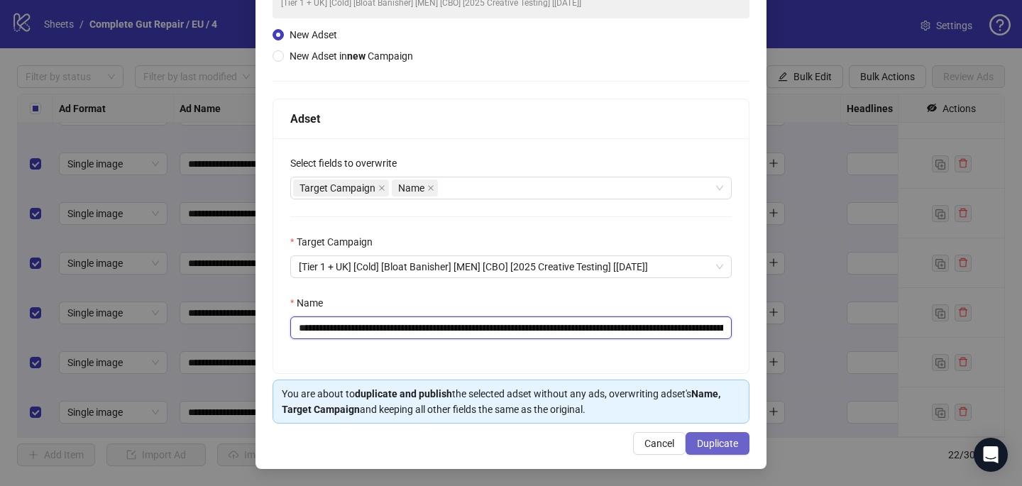
type input "**********"
click at [734, 438] on span "Duplicate" at bounding box center [717, 443] width 41 height 11
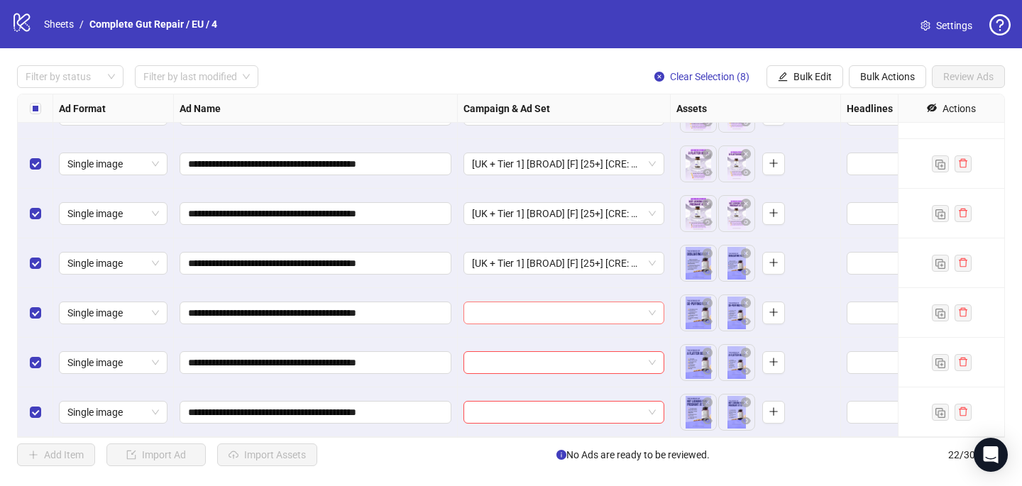
click at [519, 316] on input "search" at bounding box center [557, 312] width 171 height 21
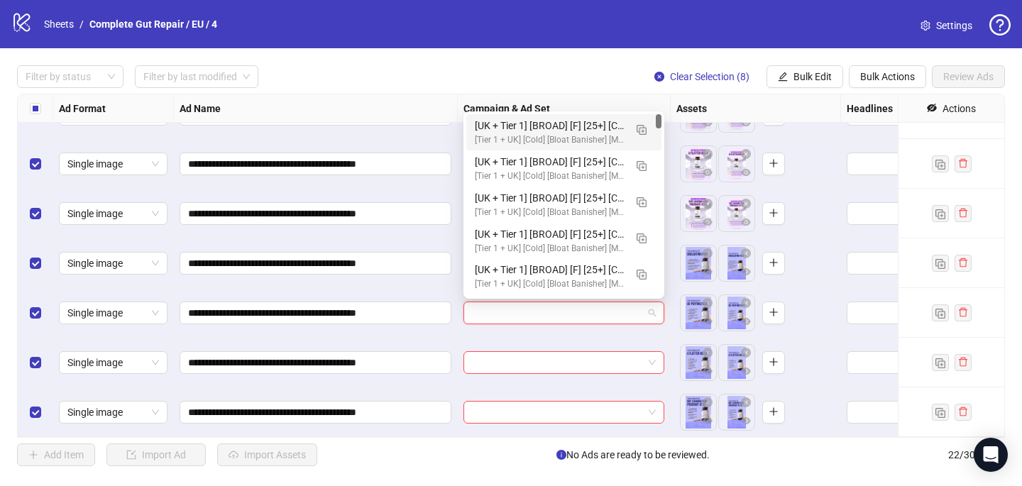
click at [597, 120] on div "[UK + Tier 1] [BROAD] [F] [25+] [CRE: Q3-[DATE]-The science of...-Text Only-BB …" at bounding box center [550, 126] width 150 height 16
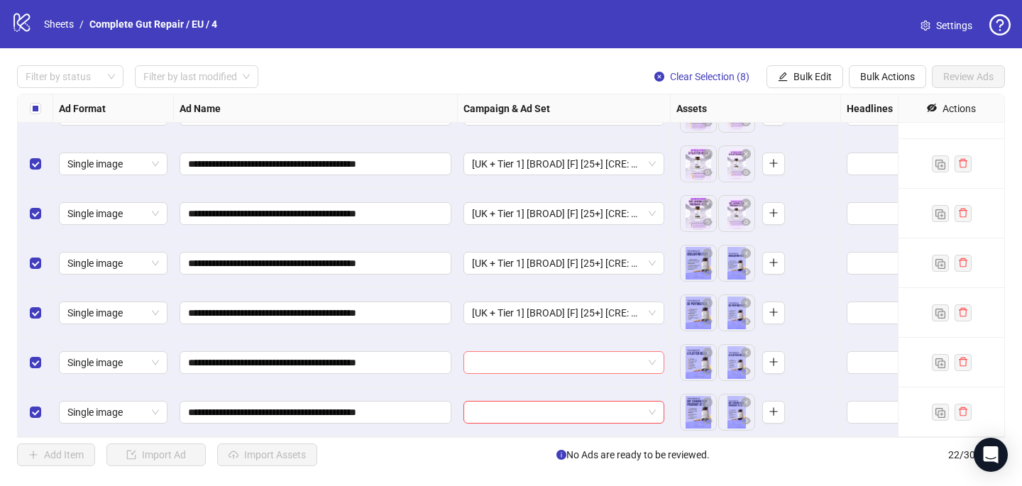
click at [540, 362] on input "search" at bounding box center [557, 362] width 171 height 21
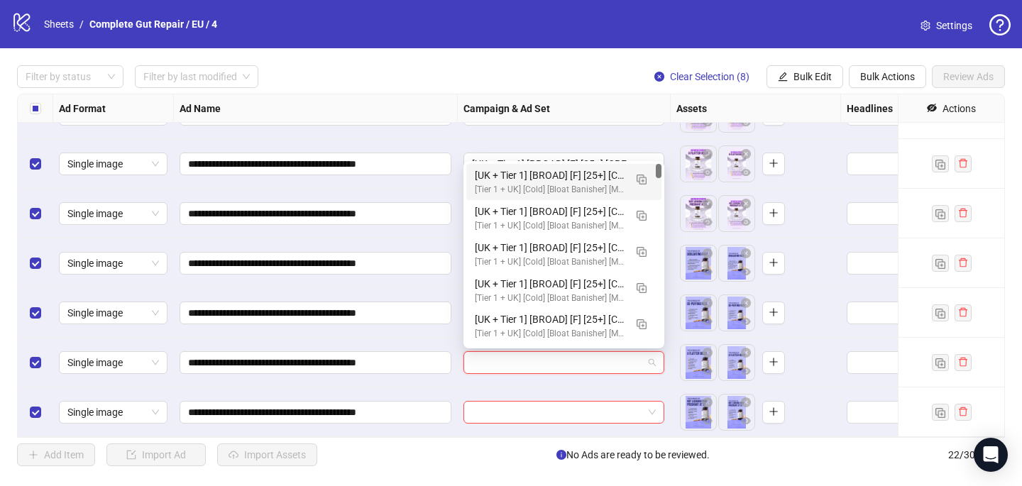
click at [580, 182] on div "[UK + Tier 1] [BROAD] [F] [25+] [CRE: Q3-[DATE]-The science of...-Text Only-BB …" at bounding box center [550, 175] width 150 height 16
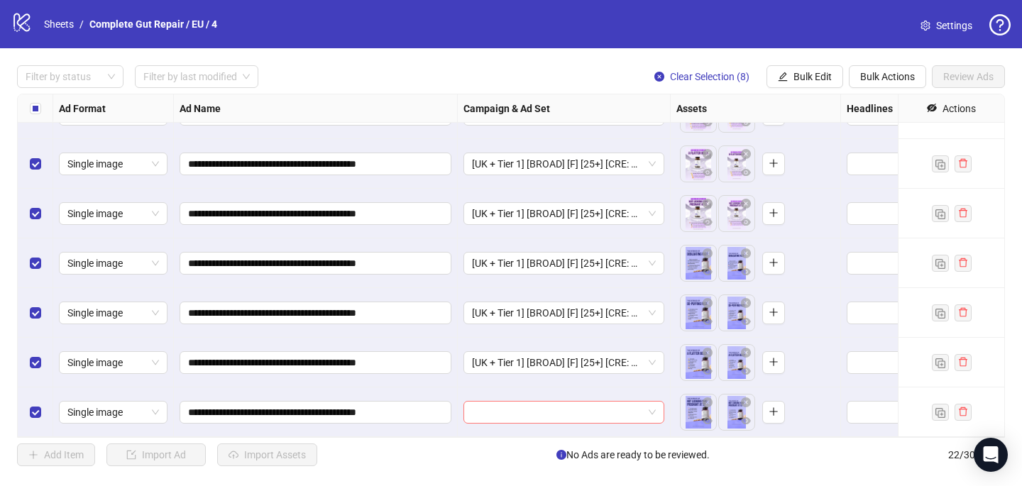
click at [518, 420] on input "search" at bounding box center [557, 412] width 171 height 21
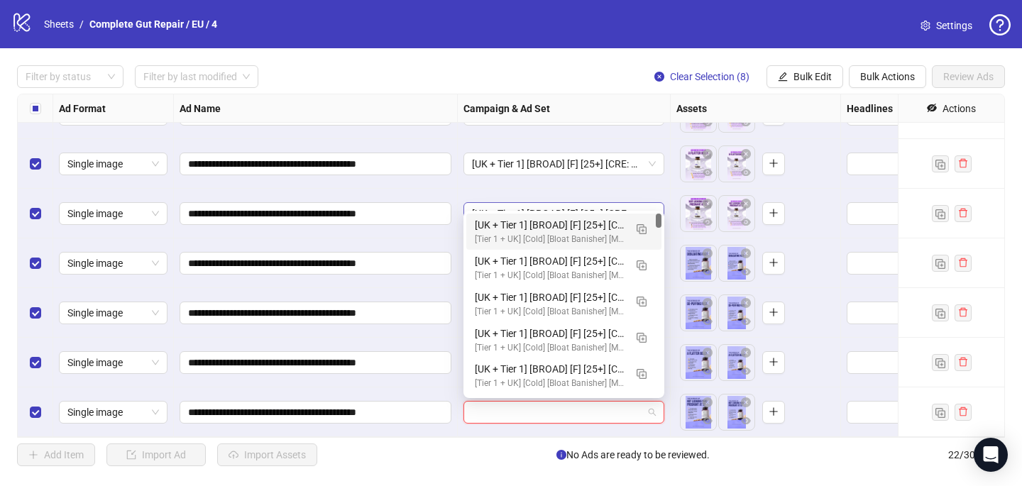
click at [582, 221] on div "[UK + Tier 1] [BROAD] [F] [25+] [CRE: Q3-[DATE]-The science of...-Text Only-BB …" at bounding box center [550, 225] width 150 height 16
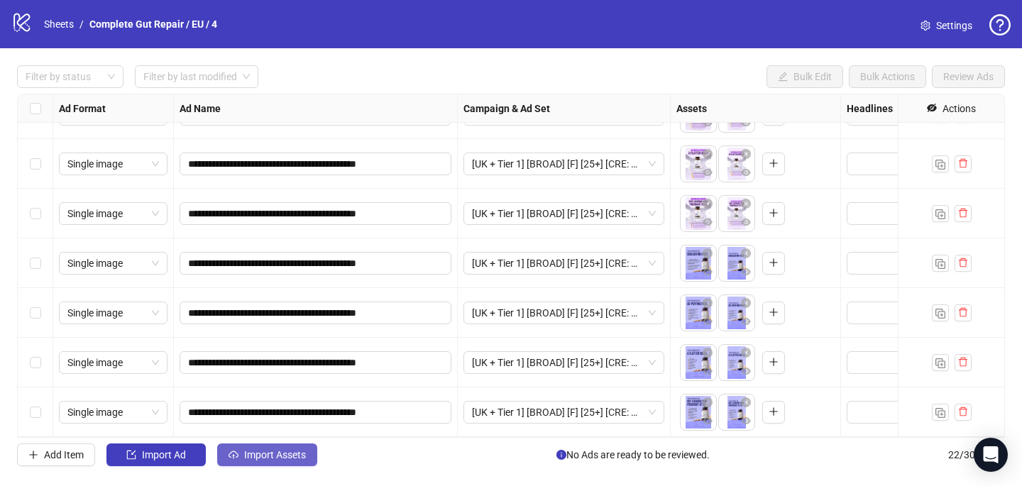
click at [277, 452] on span "Import Assets" at bounding box center [275, 454] width 62 height 11
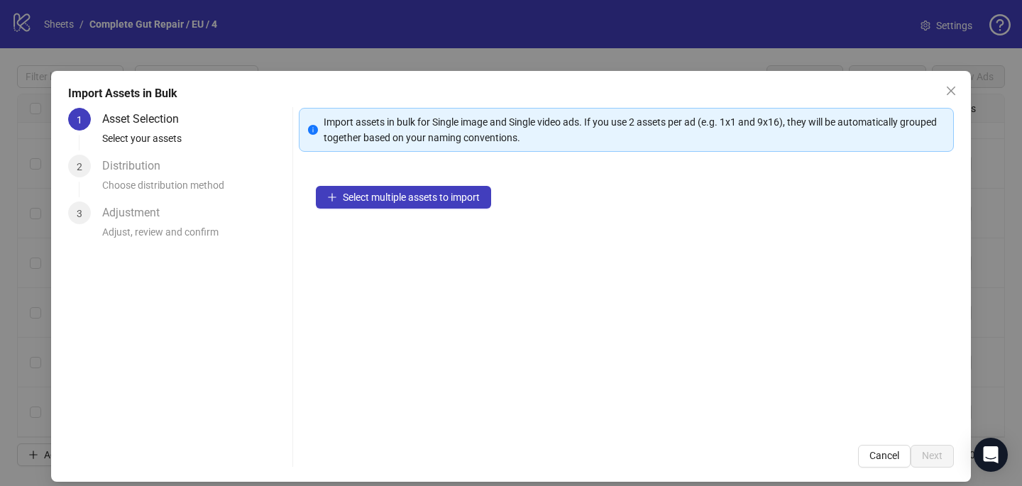
click at [475, 183] on div "Select multiple assets to import" at bounding box center [626, 298] width 655 height 259
click at [475, 188] on button "Select multiple assets to import" at bounding box center [403, 197] width 175 height 23
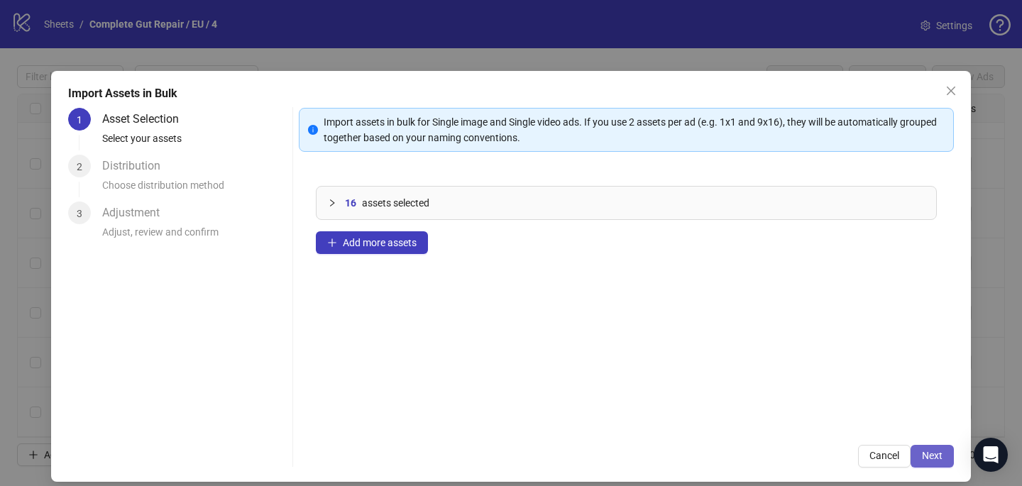
click at [938, 446] on button "Next" at bounding box center [931, 456] width 43 height 23
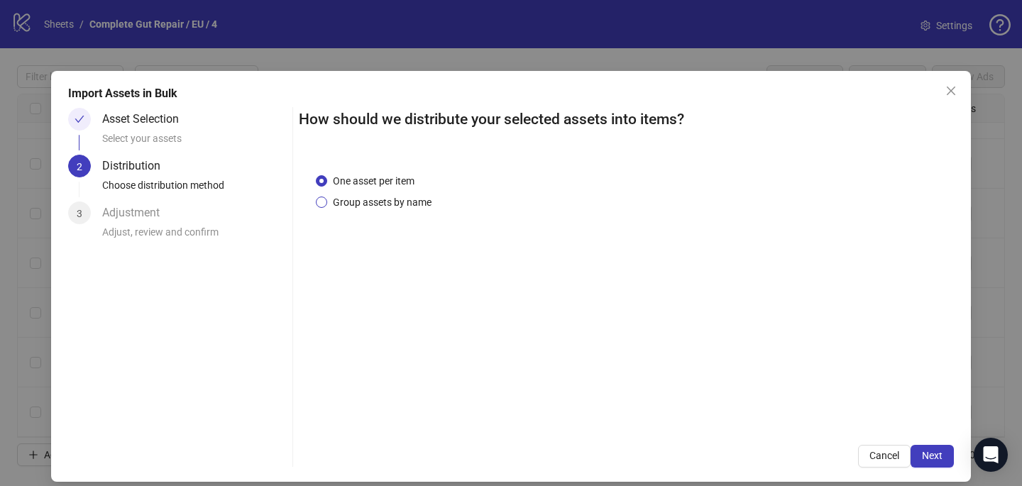
click at [407, 199] on span "Group assets by name" at bounding box center [382, 202] width 110 height 16
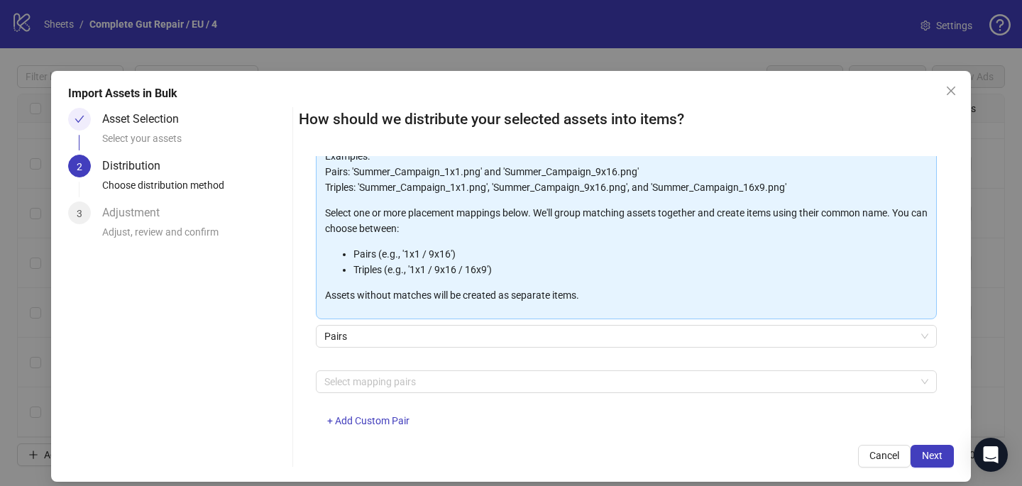
scroll to position [139, 0]
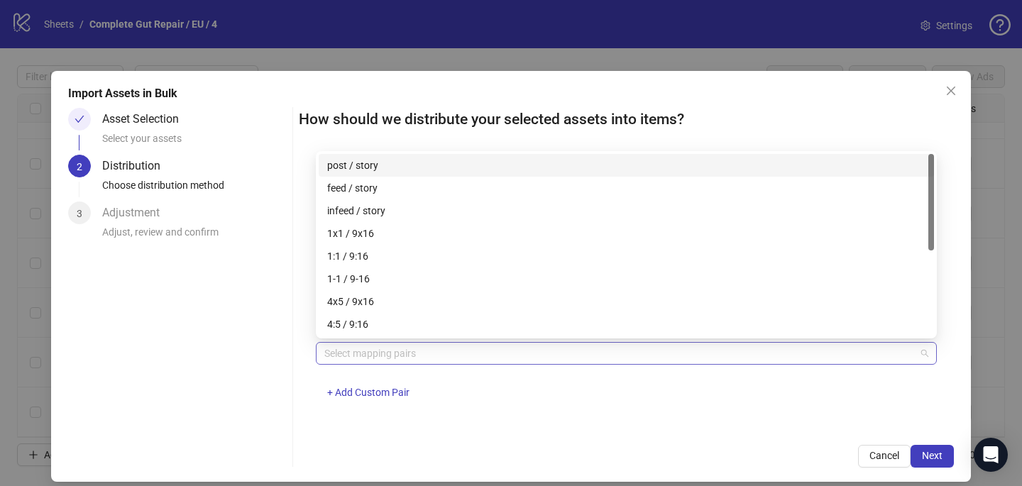
click at [416, 354] on div at bounding box center [619, 353] width 600 height 20
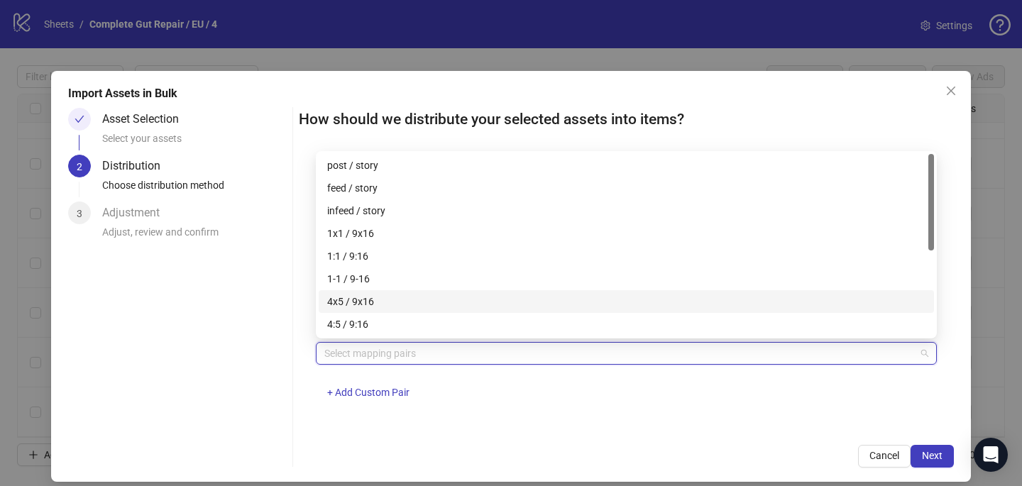
click at [428, 299] on div "4x5 / 9x16" at bounding box center [626, 302] width 598 height 16
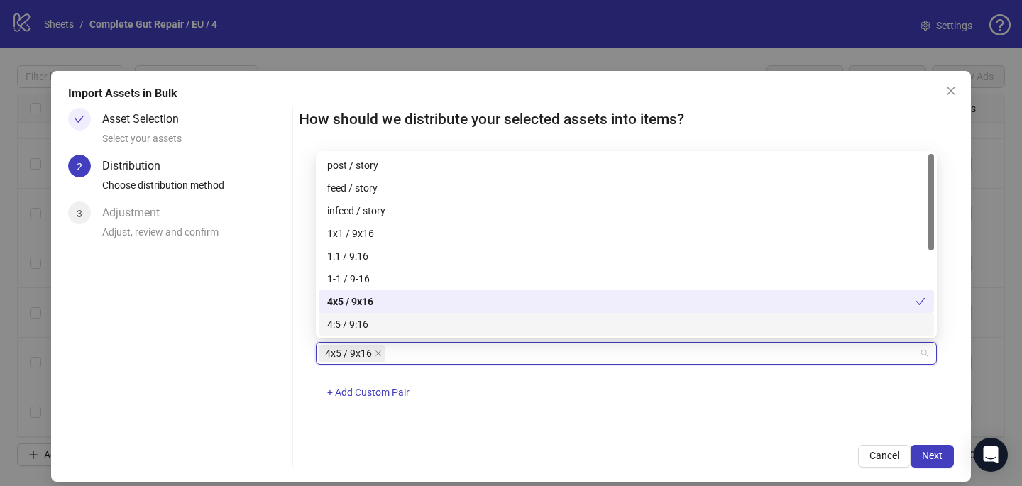
click at [641, 399] on div "4x5 / 9x16 + Add Custom Pair" at bounding box center [626, 379] width 621 height 74
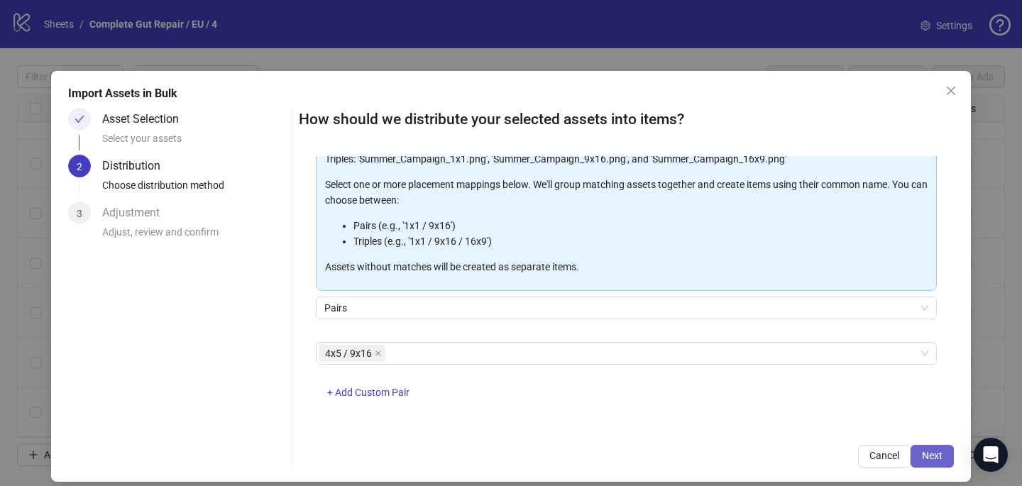
click at [934, 454] on span "Next" at bounding box center [932, 455] width 21 height 11
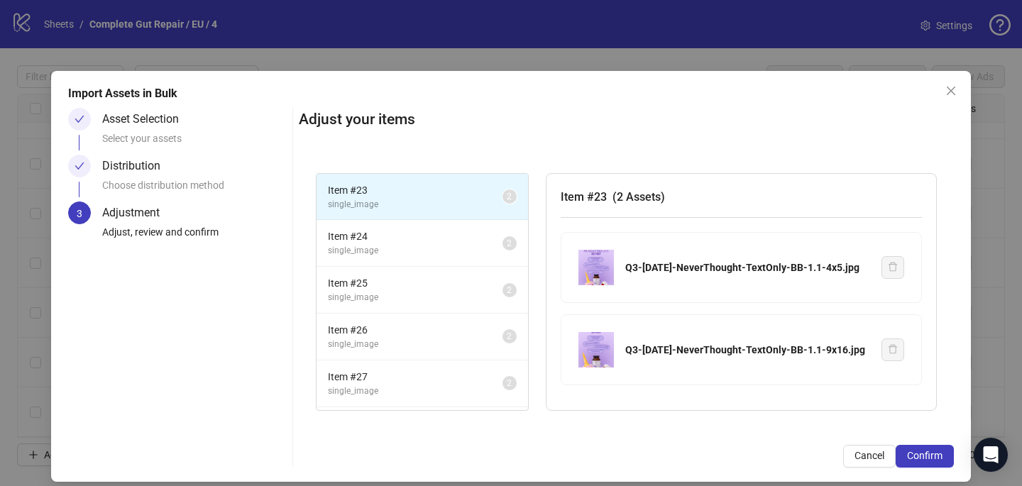
click at [934, 454] on span "Confirm" at bounding box center [924, 455] width 35 height 11
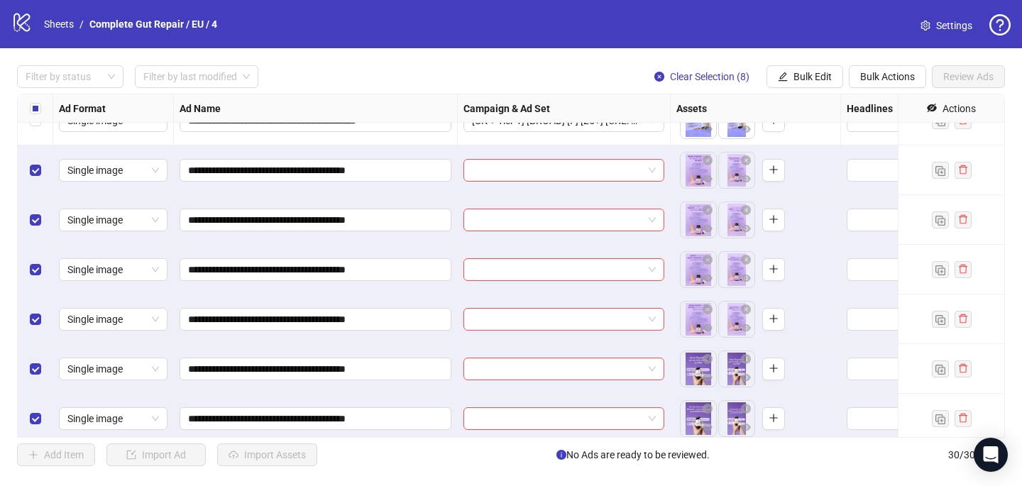
scroll to position [1051, 0]
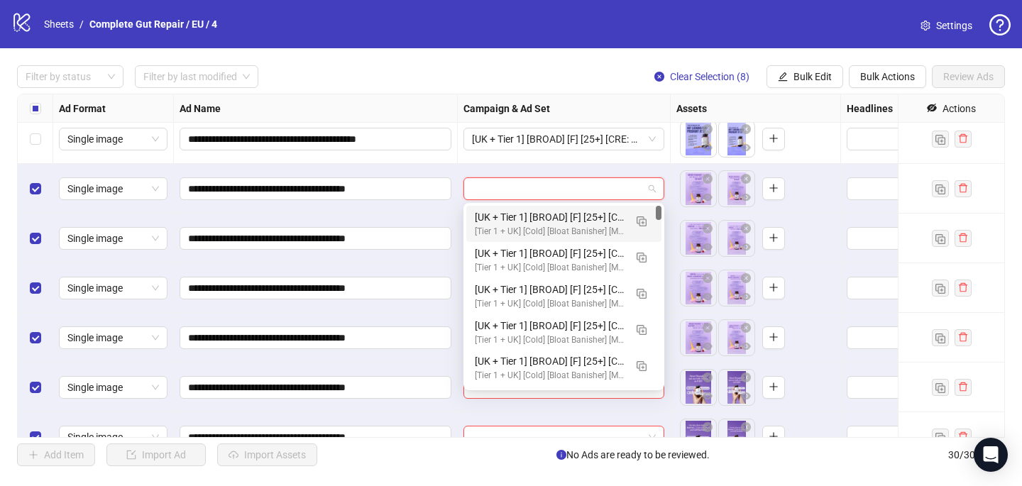
click at [492, 184] on input "search" at bounding box center [557, 188] width 171 height 21
click at [646, 221] on img "button" at bounding box center [641, 221] width 10 height 10
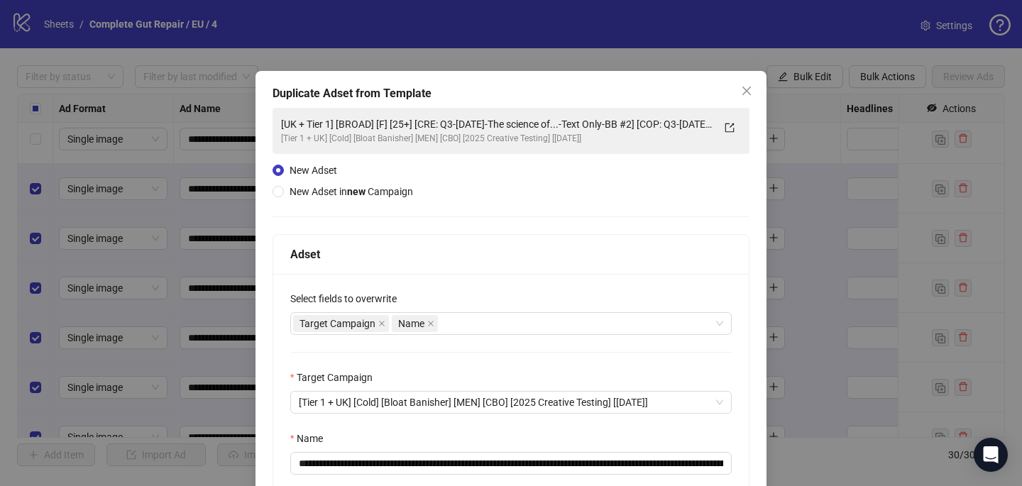
scroll to position [135, 0]
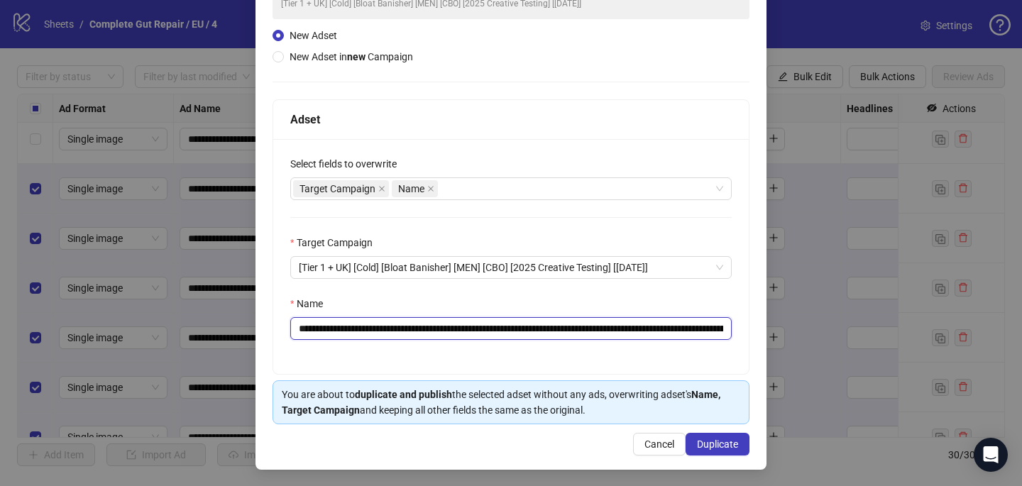
drag, startPoint x: 678, startPoint y: 327, endPoint x: 460, endPoint y: 323, distance: 218.5
click at [460, 323] on input "**********" at bounding box center [510, 328] width 441 height 23
paste input "text"
type input "**********"
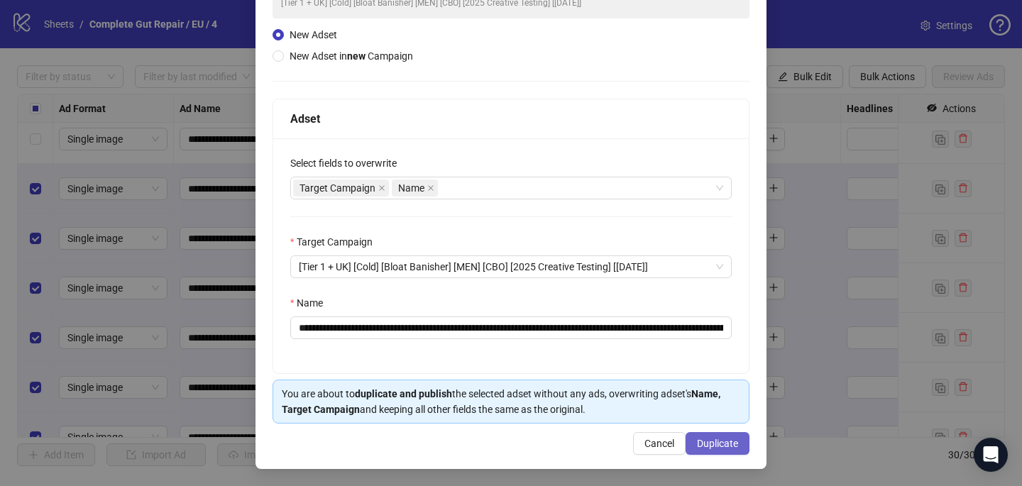
click at [717, 440] on span "Duplicate" at bounding box center [717, 443] width 41 height 11
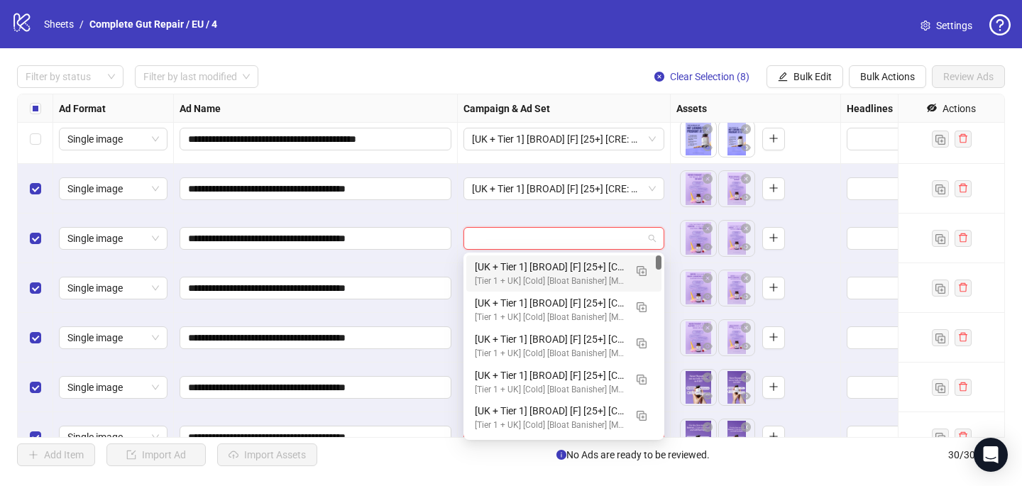
click at [546, 240] on input "search" at bounding box center [557, 238] width 171 height 21
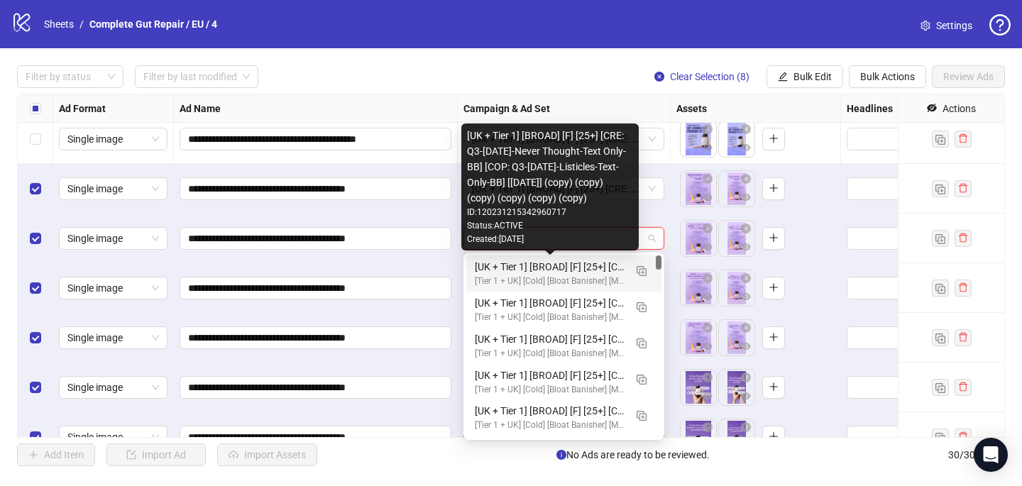
click at [547, 265] on div "[UK + Tier 1] [BROAD] [F] [25+] [CRE: Q3-[DATE]-Never Thought-Text Only-BB] [CO…" at bounding box center [550, 267] width 150 height 16
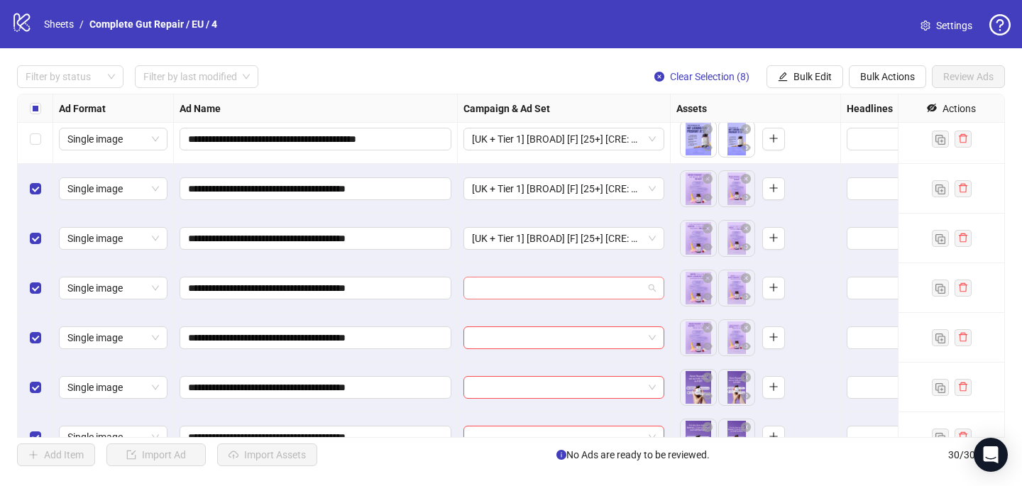
click at [528, 287] on input "search" at bounding box center [557, 287] width 171 height 21
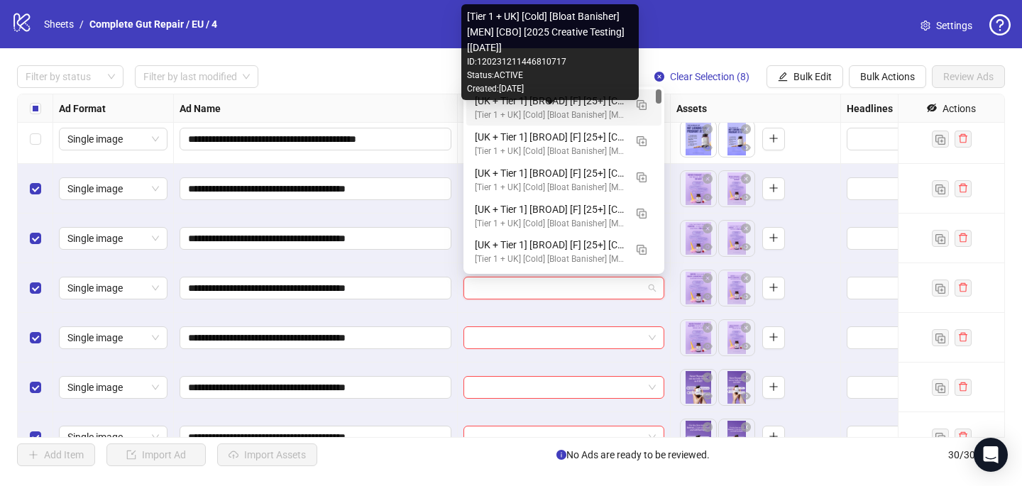
click at [590, 113] on div "[Tier 1 + UK] [Cold] [Bloat Banisher] [MEN] [CBO] [2025 Creative Testing] [[DAT…" at bounding box center [550, 115] width 150 height 13
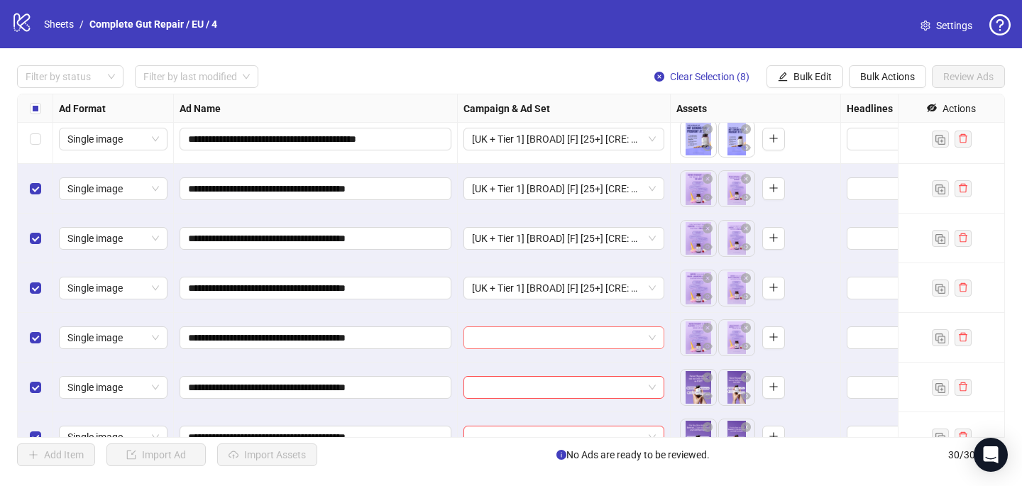
click at [488, 339] on input "search" at bounding box center [557, 337] width 171 height 21
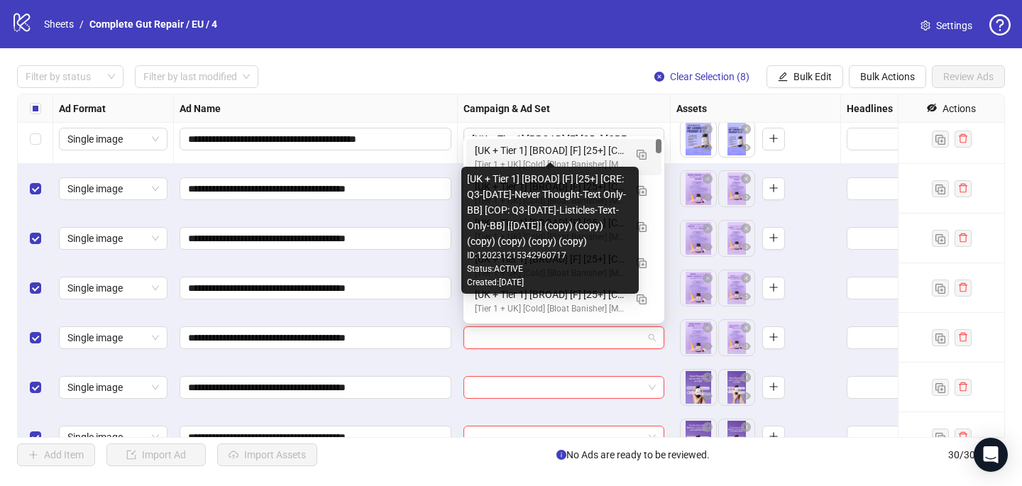
click at [559, 152] on div "[UK + Tier 1] [BROAD] [F] [25+] [CRE: Q3-[DATE]-Never Thought-Text Only-BB] [CO…" at bounding box center [550, 151] width 150 height 16
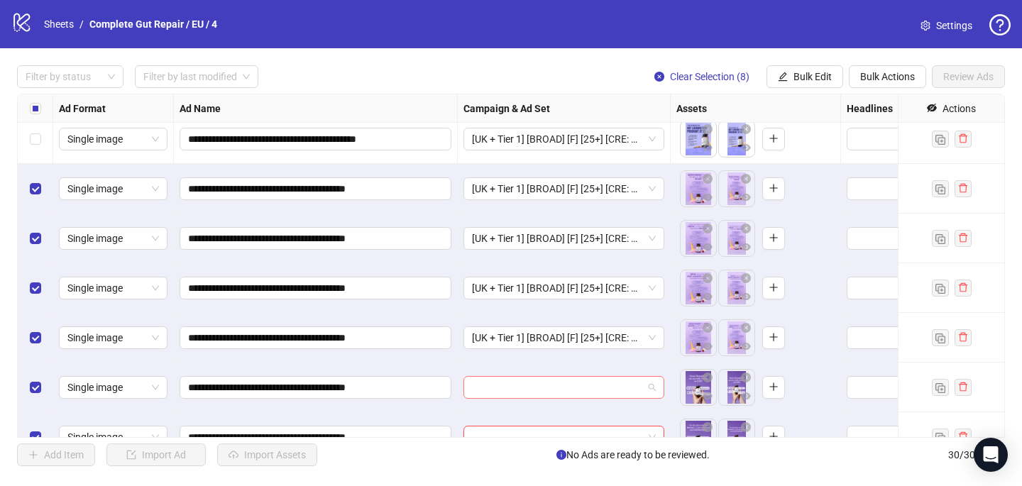
click at [480, 392] on input "search" at bounding box center [557, 387] width 171 height 21
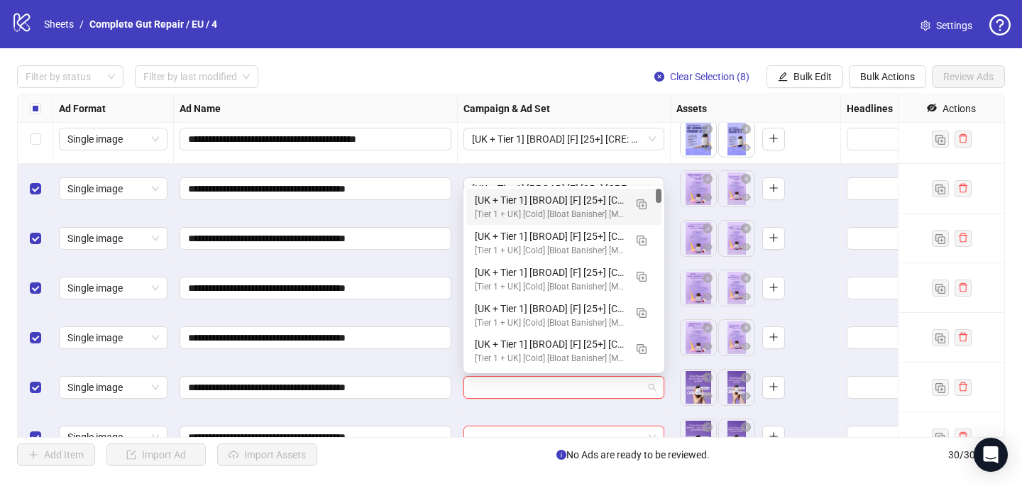
click at [573, 206] on div "[UK + Tier 1] [BROAD] [F] [25+] [CRE: Q3-[DATE]-Never Thought-Text Only-BB] [CO…" at bounding box center [550, 200] width 150 height 16
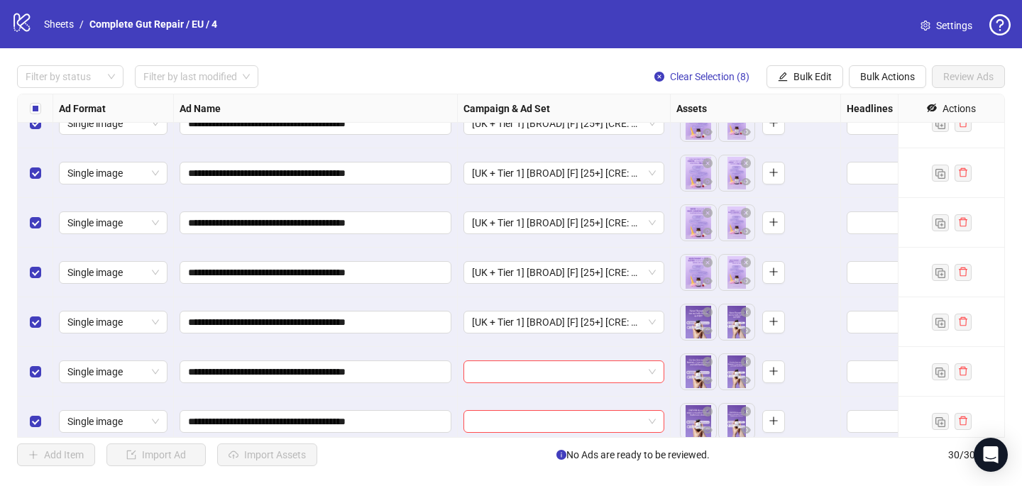
scroll to position [1104, 0]
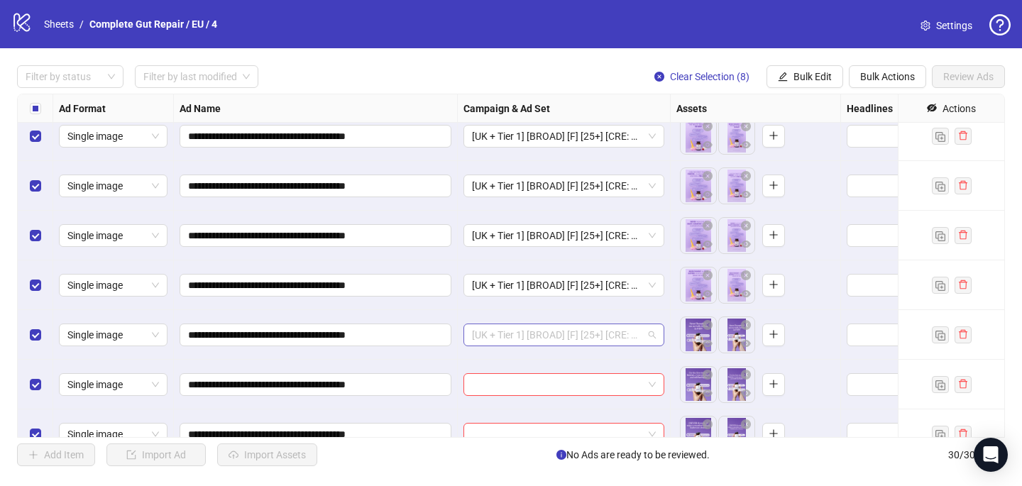
click at [526, 333] on span "[UK + Tier 1] [BROAD] [F] [25+] [CRE: Q3-[DATE]-Never Thought-Text Only-BB] [CO…" at bounding box center [564, 334] width 184 height 21
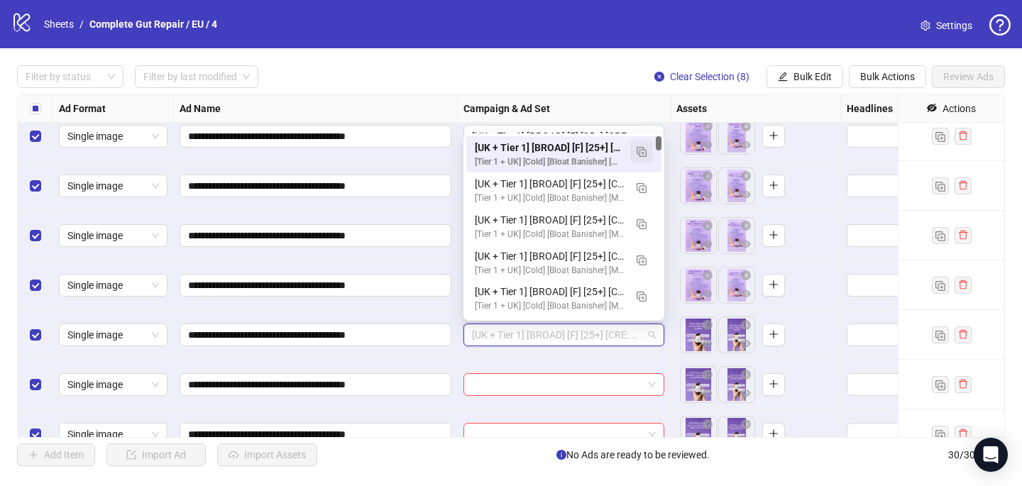
click at [642, 154] on img "button" at bounding box center [641, 152] width 10 height 10
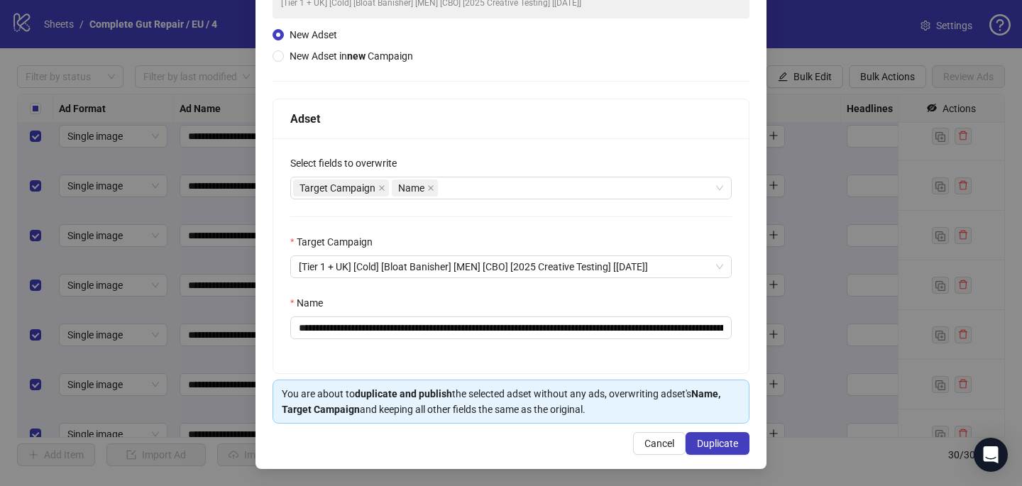
scroll to position [135, 0]
click at [658, 329] on input "**********" at bounding box center [510, 327] width 441 height 23
type input "**********"
click at [731, 447] on span "Duplicate" at bounding box center [717, 443] width 41 height 11
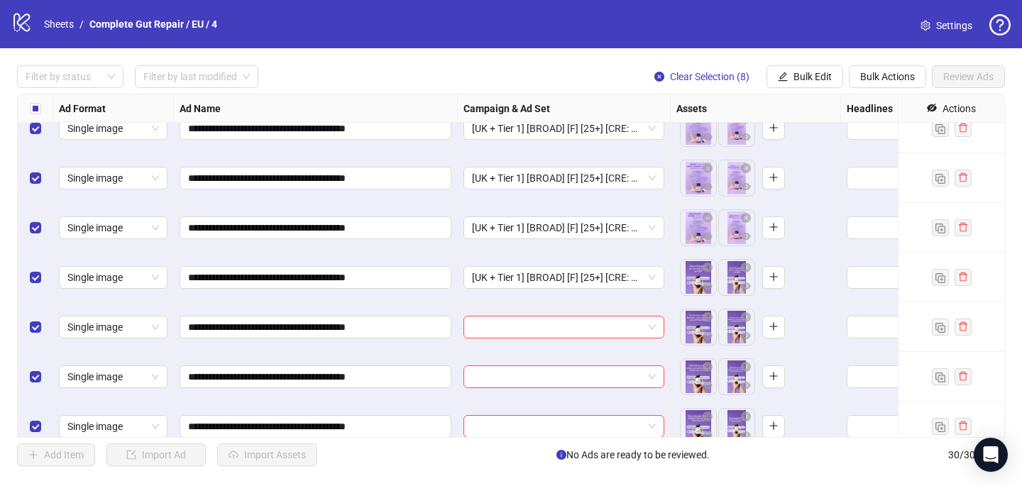
scroll to position [1163, 0]
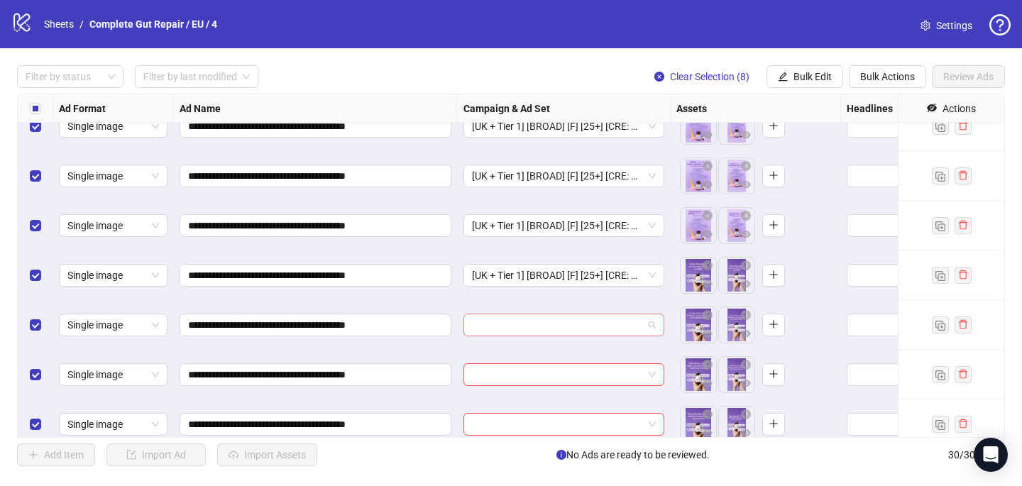
click at [543, 316] on input "search" at bounding box center [557, 324] width 171 height 21
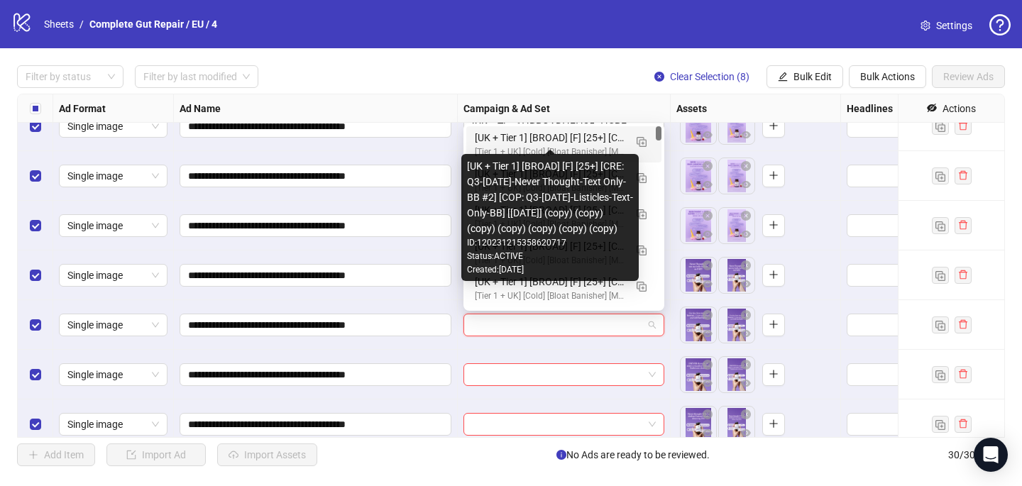
click at [556, 143] on div "[UK + Tier 1] [BROAD] [F] [25+] [CRE: Q3-[DATE]-Never Thought-Text Only-BB #2] …" at bounding box center [550, 138] width 150 height 16
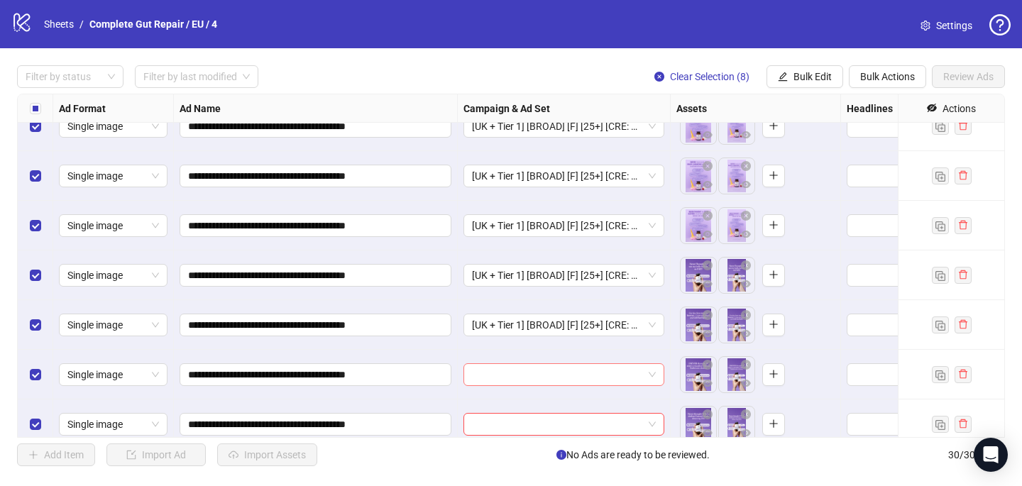
click at [518, 373] on input "search" at bounding box center [557, 374] width 171 height 21
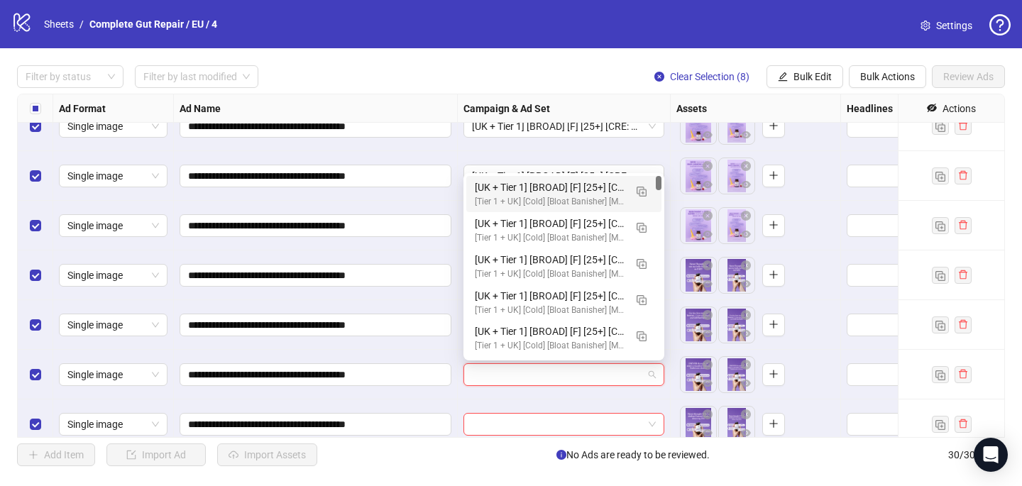
click at [585, 187] on div "[UK + Tier 1] [BROAD] [F] [25+] [CRE: Q3-[DATE]-Never Thought-Text Only-BB #2] …" at bounding box center [550, 187] width 150 height 16
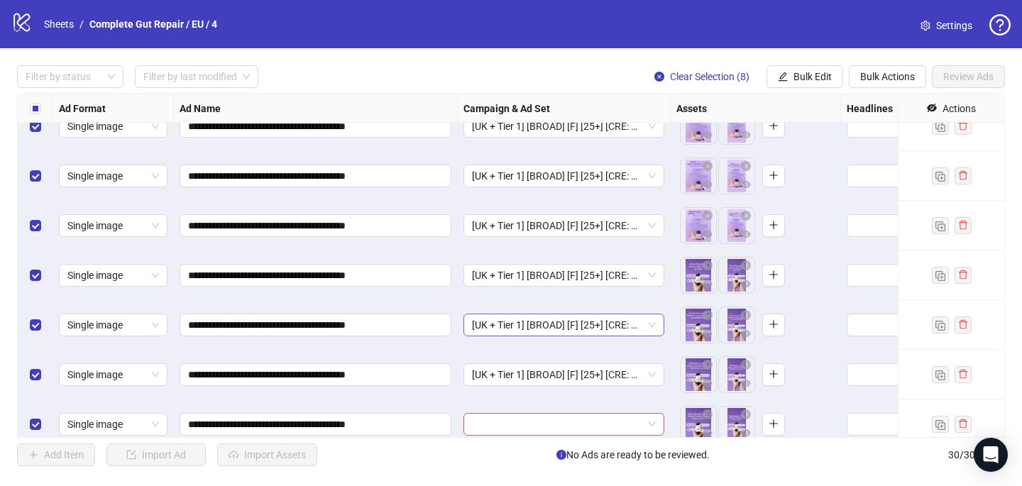
scroll to position [1175, 0]
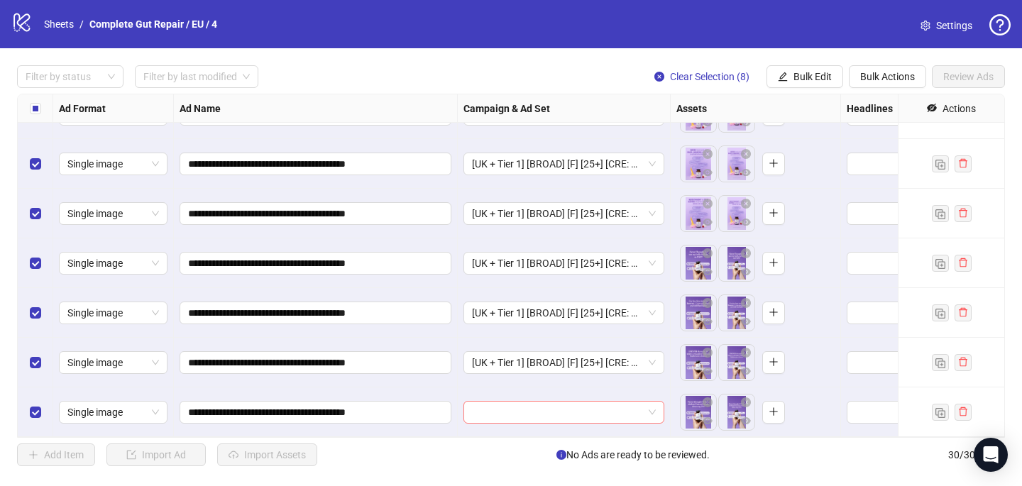
click at [512, 408] on input "search" at bounding box center [557, 412] width 171 height 21
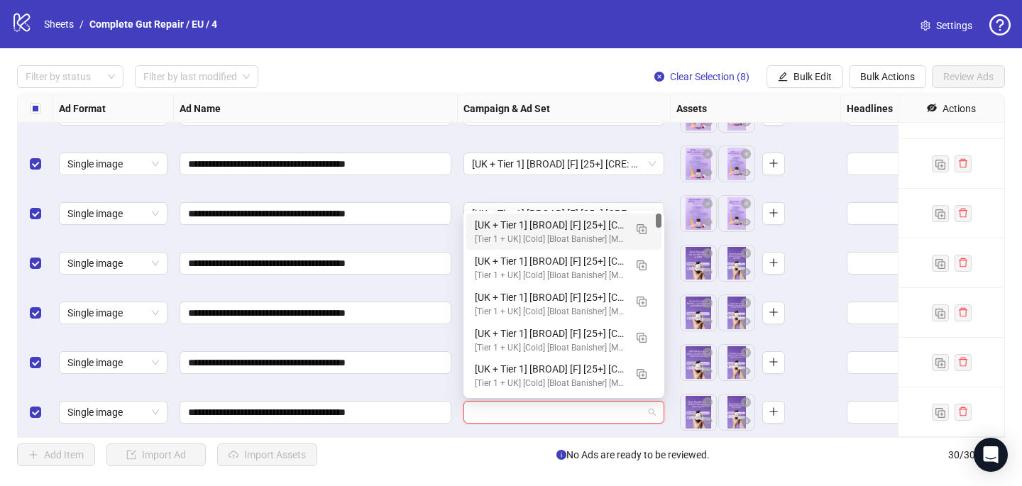
click at [580, 233] on div "[Tier 1 + UK] [Cold] [Bloat Banisher] [MEN] [CBO] [2025 Creative Testing] [[DAT…" at bounding box center [550, 239] width 150 height 13
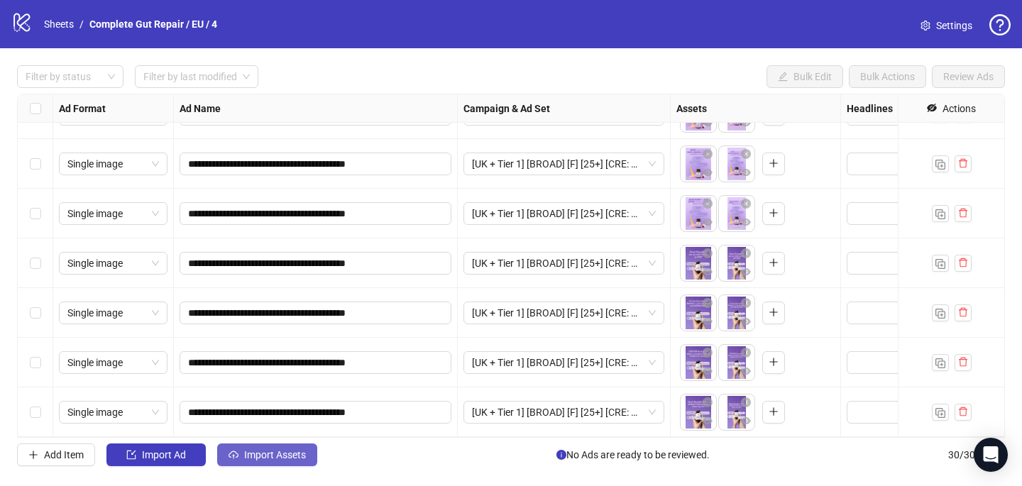
click at [301, 450] on span "Import Assets" at bounding box center [275, 454] width 62 height 11
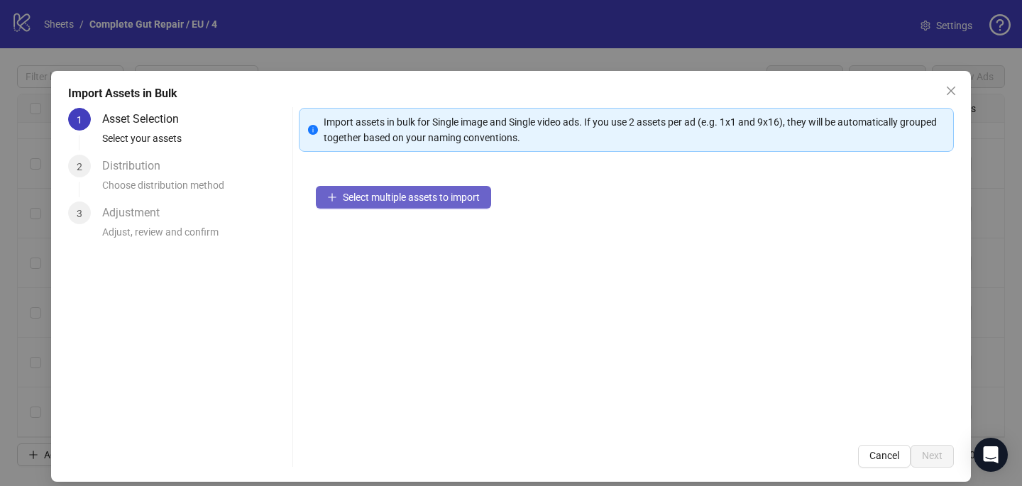
click at [435, 196] on span "Select multiple assets to import" at bounding box center [411, 197] width 137 height 11
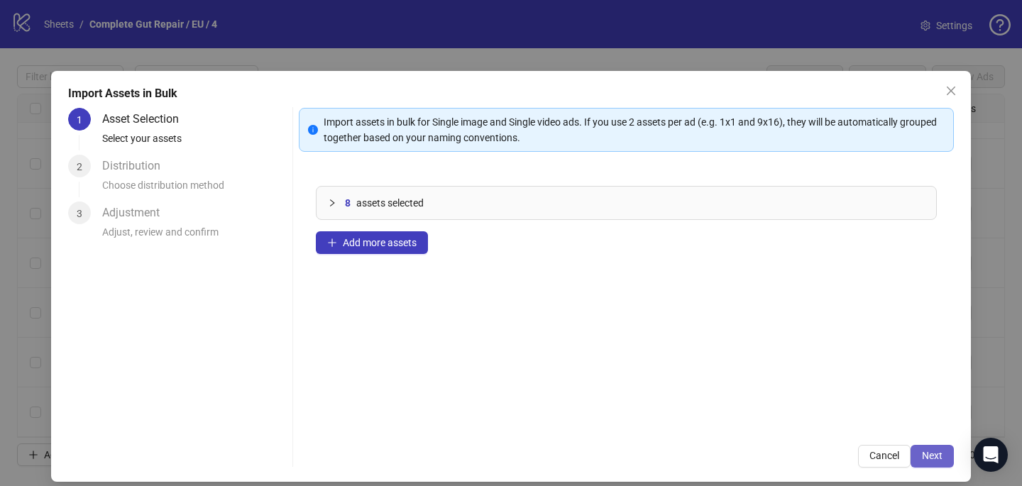
click at [941, 446] on button "Next" at bounding box center [931, 456] width 43 height 23
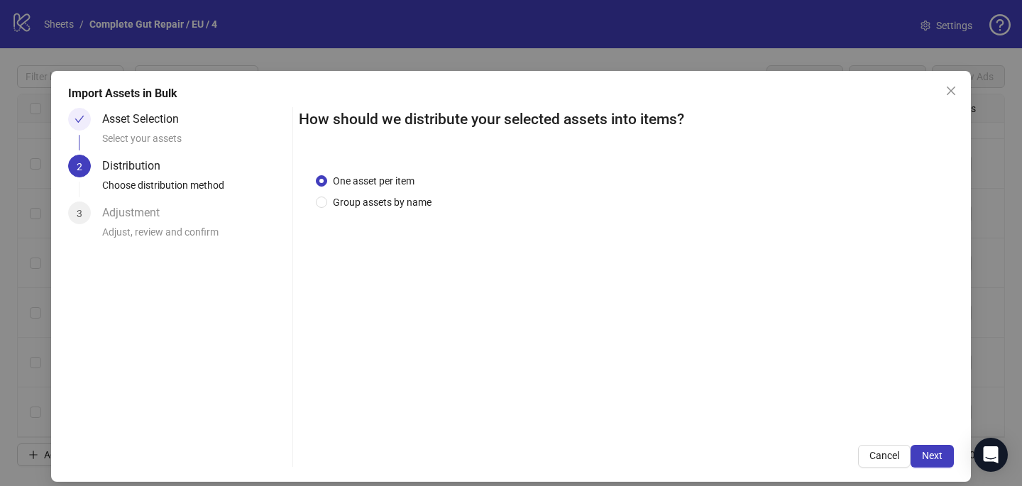
click at [413, 214] on div "One asset per item Group assets by name" at bounding box center [626, 292] width 655 height 272
click at [413, 210] on div "One asset per item Group assets by name" at bounding box center [626, 292] width 655 height 272
click at [407, 200] on span "Group assets by name" at bounding box center [382, 202] width 110 height 16
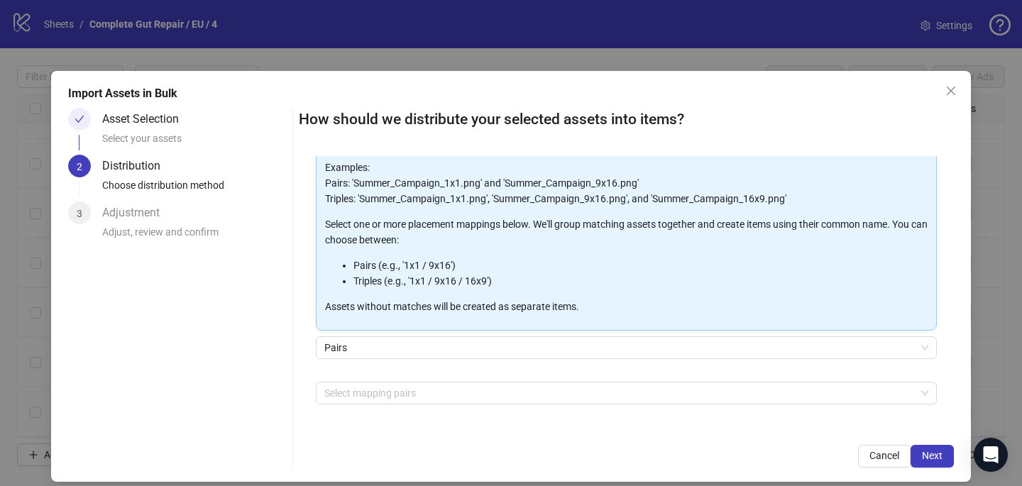
scroll to position [122, 0]
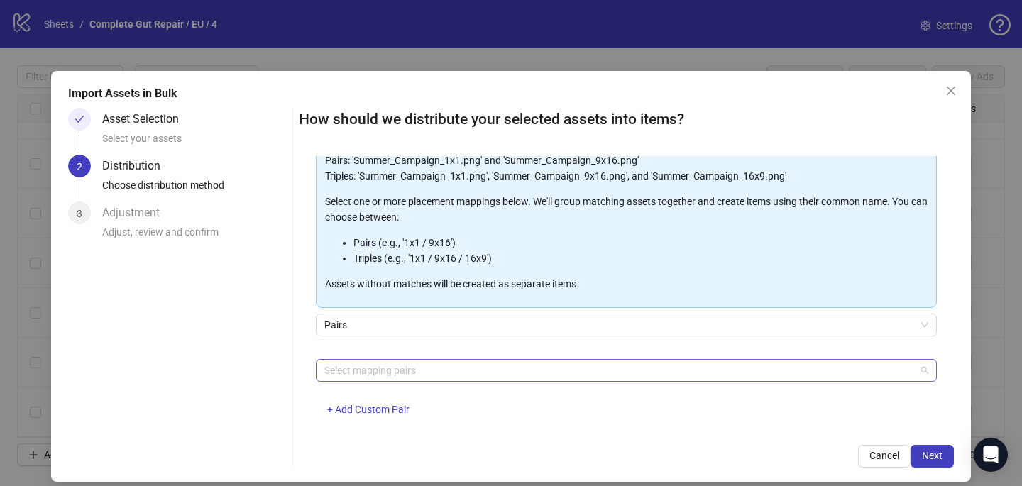
click at [389, 370] on div at bounding box center [619, 370] width 600 height 20
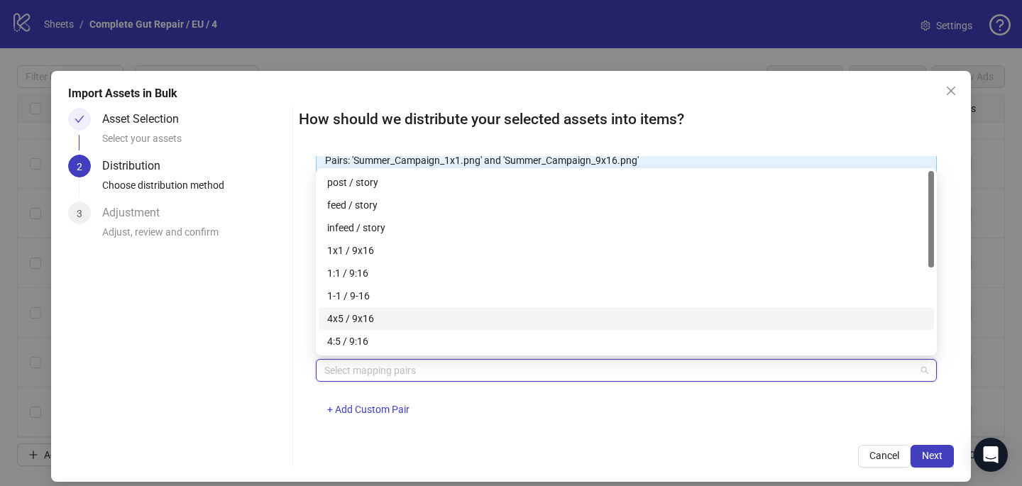
click at [402, 317] on div "4x5 / 9x16" at bounding box center [626, 319] width 598 height 16
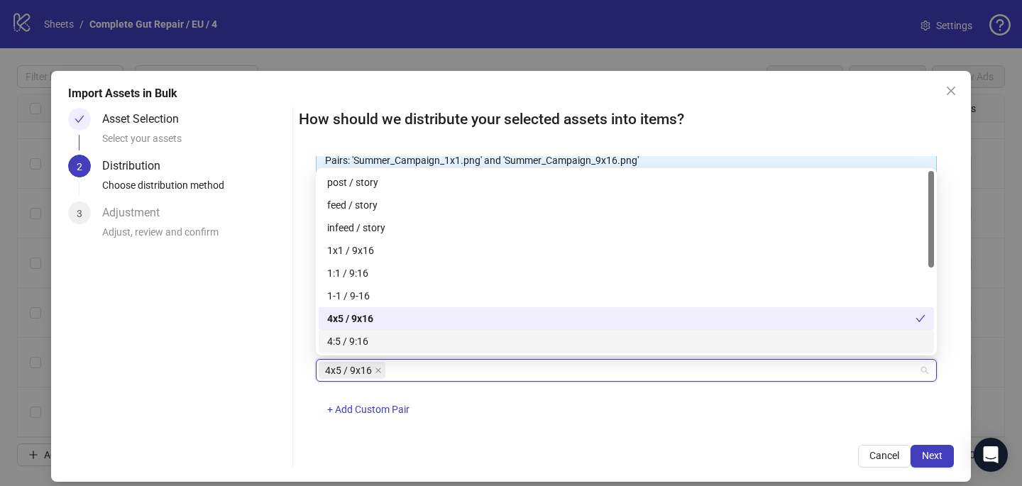
click at [673, 421] on div "4x5 / 9x16 + Add Custom Pair" at bounding box center [626, 396] width 621 height 74
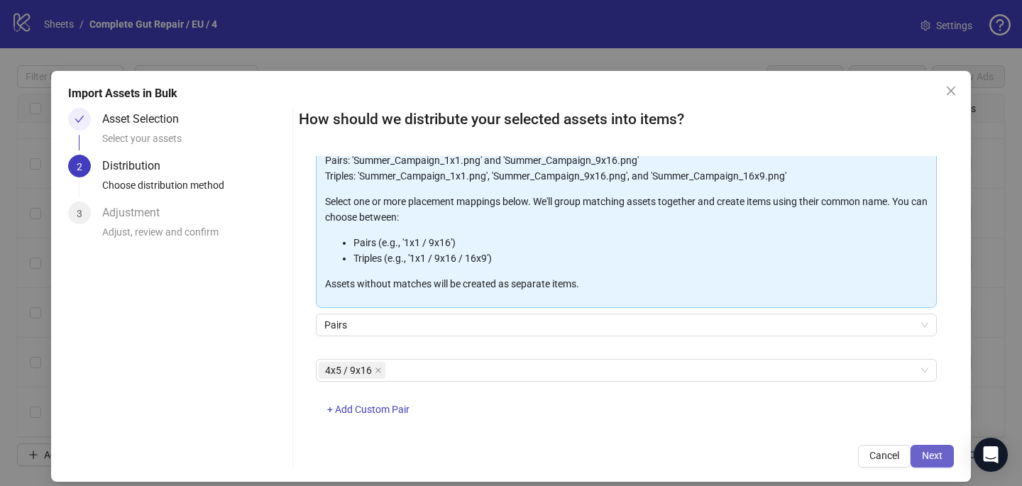
click at [941, 450] on span "Next" at bounding box center [932, 455] width 21 height 11
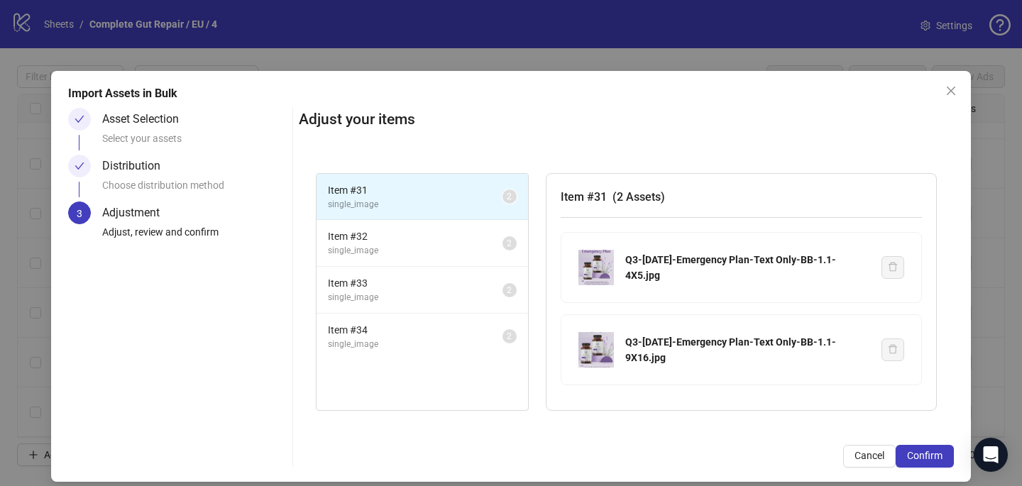
click at [942, 450] on button "Confirm" at bounding box center [924, 456] width 58 height 23
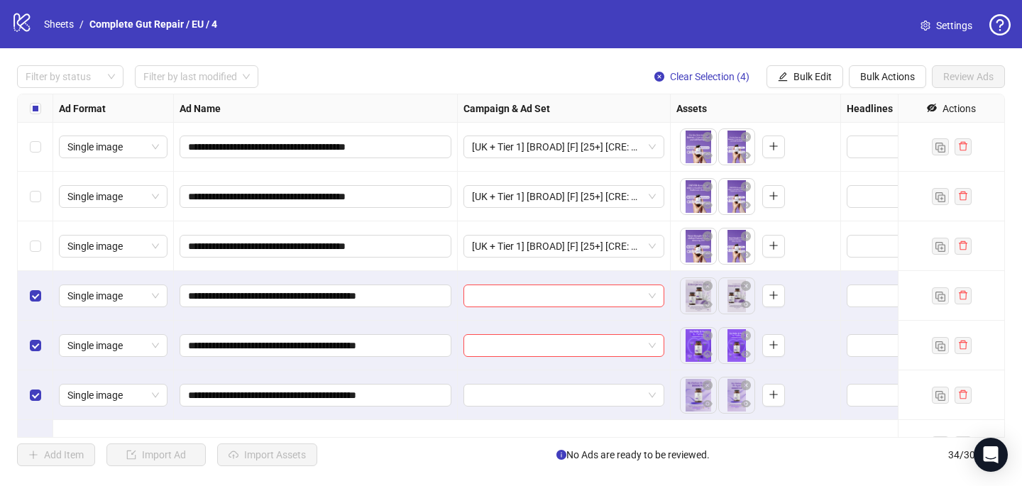
scroll to position [1374, 0]
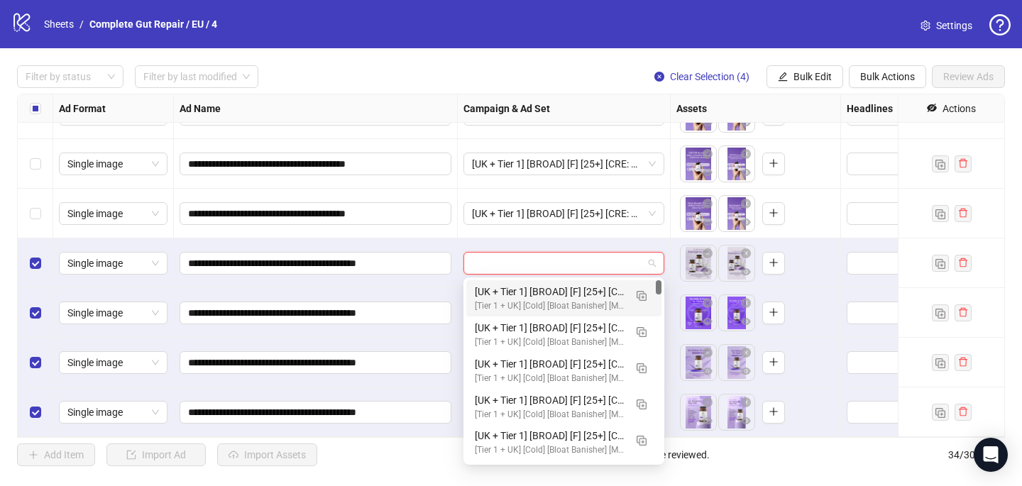
click at [494, 260] on input "search" at bounding box center [557, 263] width 171 height 21
click at [646, 297] on img "button" at bounding box center [641, 296] width 10 height 10
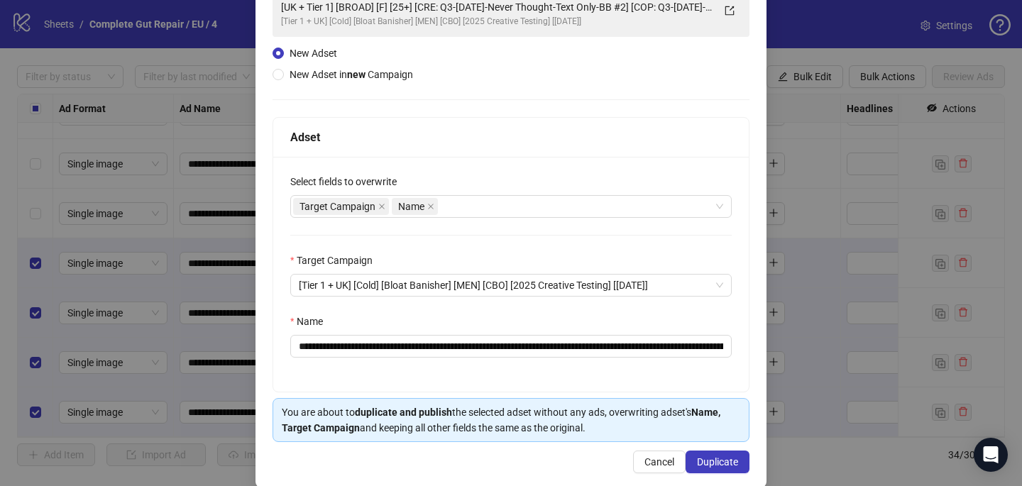
scroll to position [118, 0]
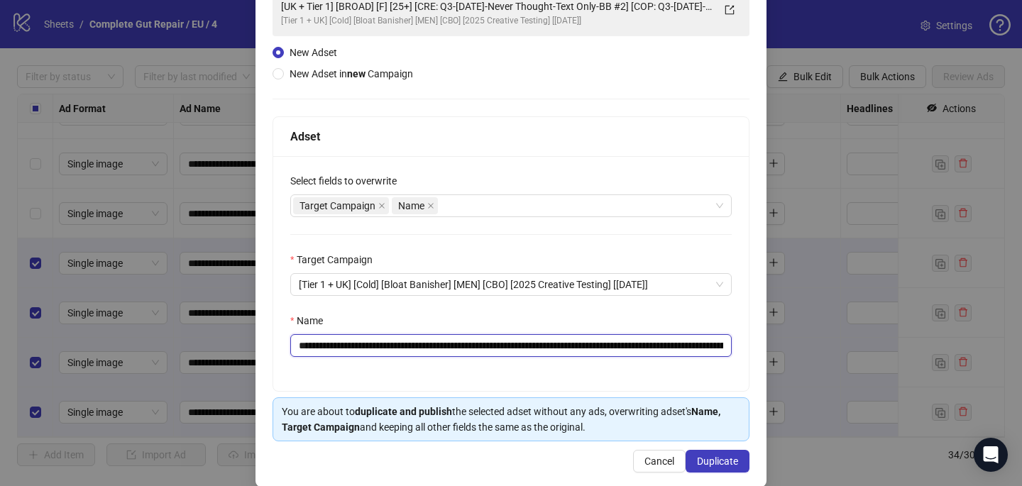
drag, startPoint x: 671, startPoint y: 348, endPoint x: 460, endPoint y: 344, distance: 210.7
click at [460, 344] on input "**********" at bounding box center [510, 345] width 441 height 23
paste input "text"
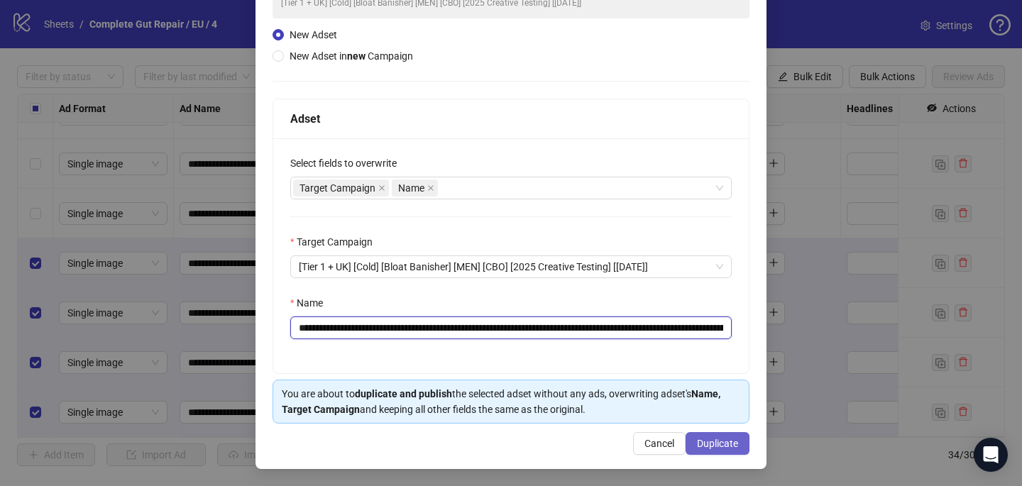
type input "**********"
click at [712, 442] on span "Duplicate" at bounding box center [717, 443] width 41 height 11
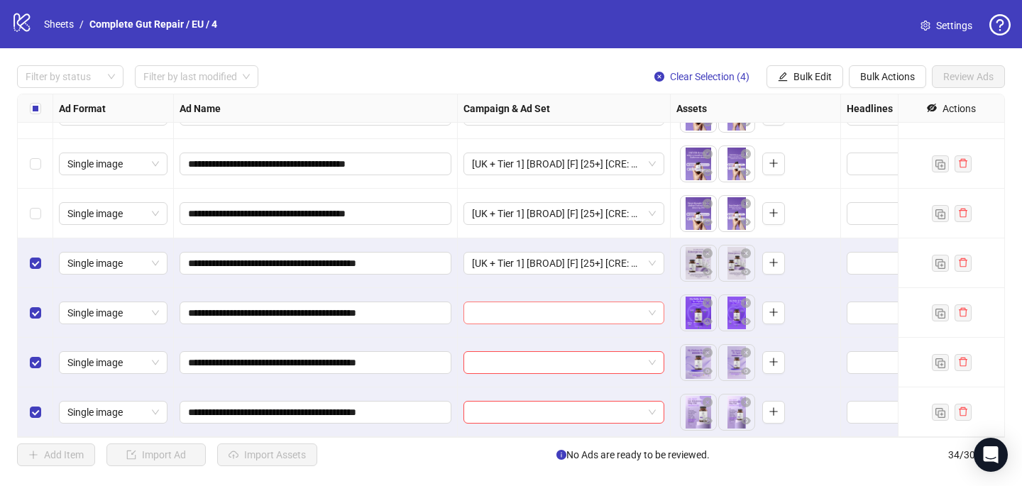
click at [515, 310] on input "search" at bounding box center [557, 312] width 171 height 21
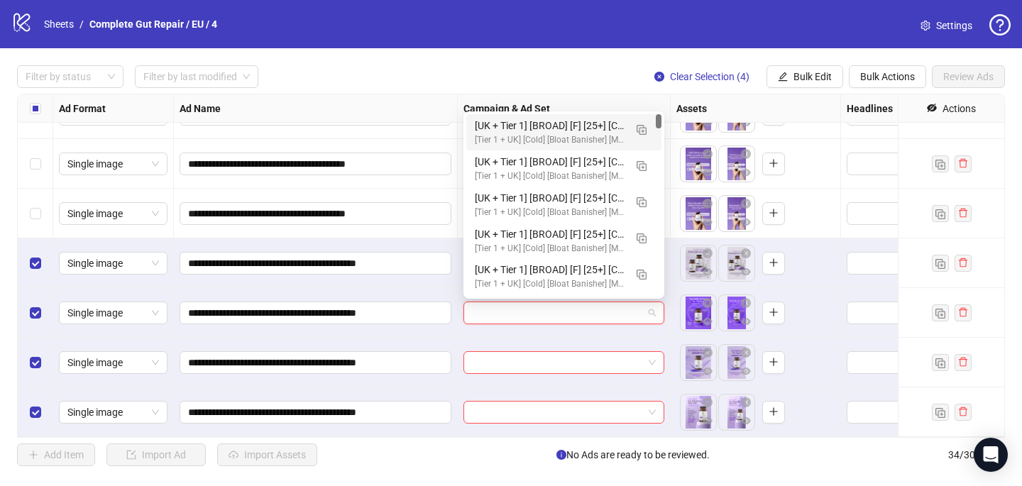
click at [556, 135] on div "[Tier 1 + UK] [Cold] [Bloat Banisher] [MEN] [CBO] [2025 Creative Testing] [[DAT…" at bounding box center [550, 139] width 150 height 13
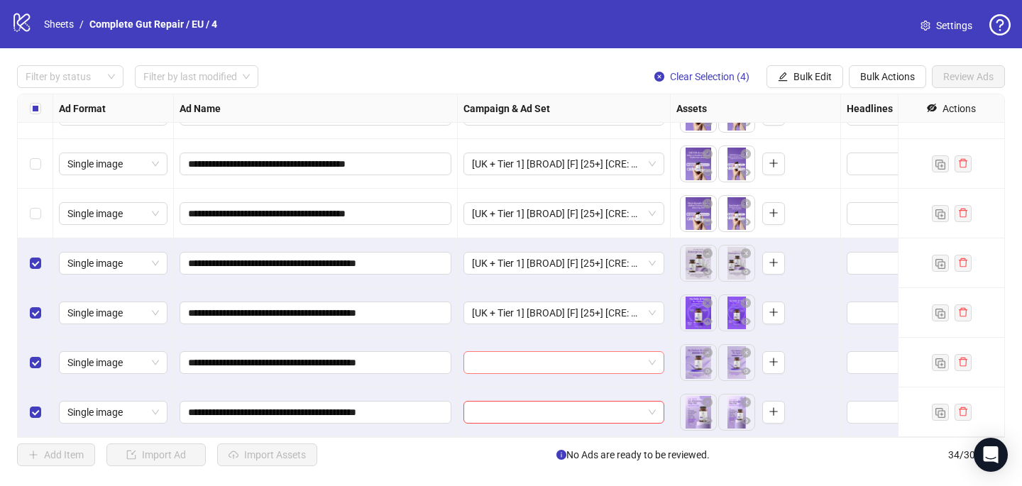
click at [485, 361] on input "search" at bounding box center [557, 362] width 171 height 21
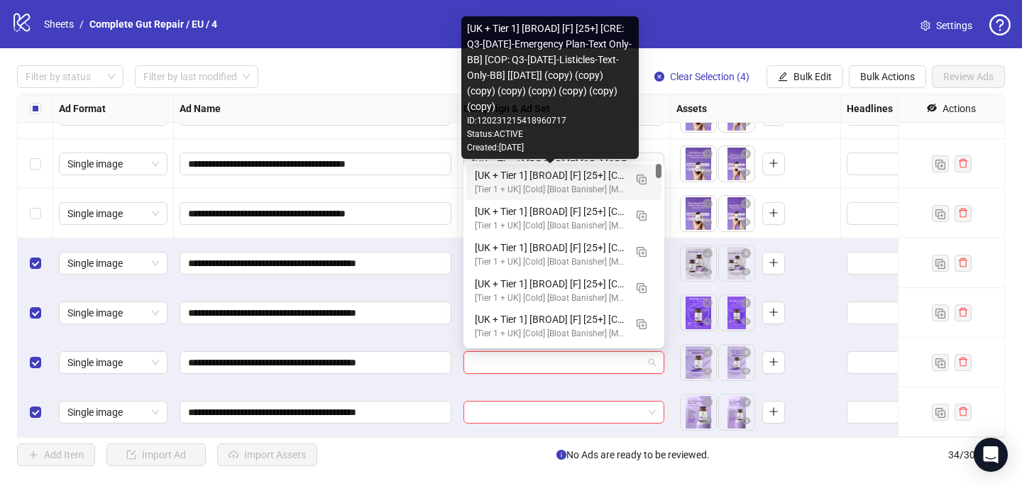
click at [570, 181] on div "[UK + Tier 1] [BROAD] [F] [25+] [CRE: Q3-[DATE]-Emergency Plan-Text Only-BB] [C…" at bounding box center [550, 175] width 150 height 16
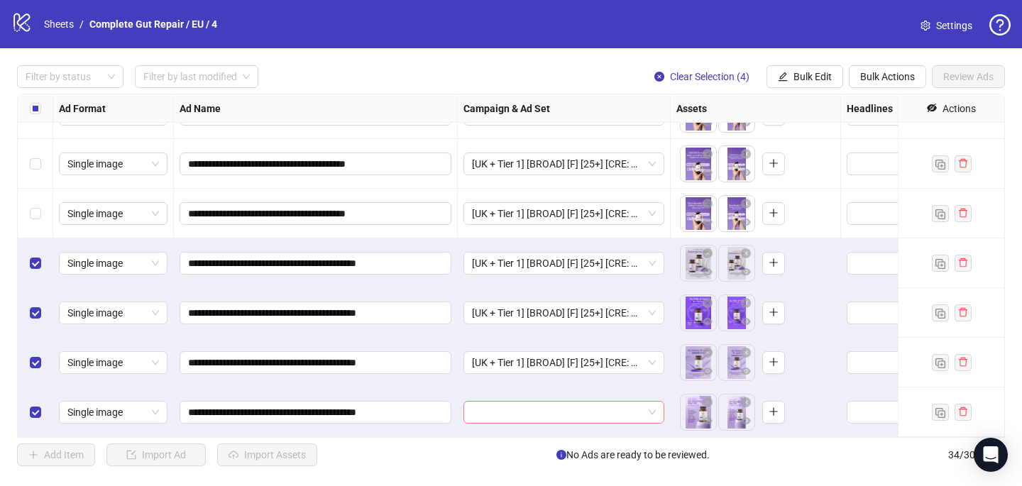
click at [482, 421] on input "search" at bounding box center [557, 412] width 171 height 21
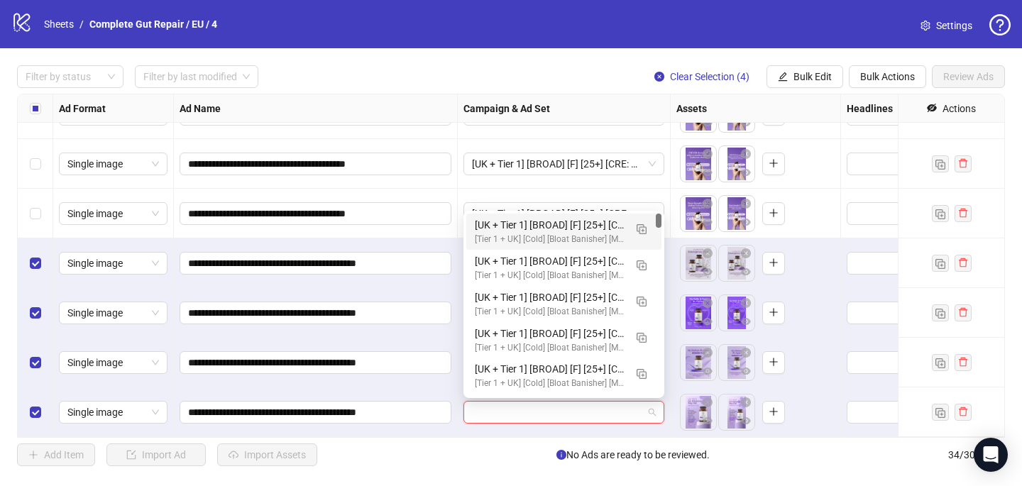
click at [550, 239] on div "[Tier 1 + UK] [Cold] [Bloat Banisher] [MEN] [CBO] [2025 Creative Testing] [[DAT…" at bounding box center [550, 239] width 150 height 13
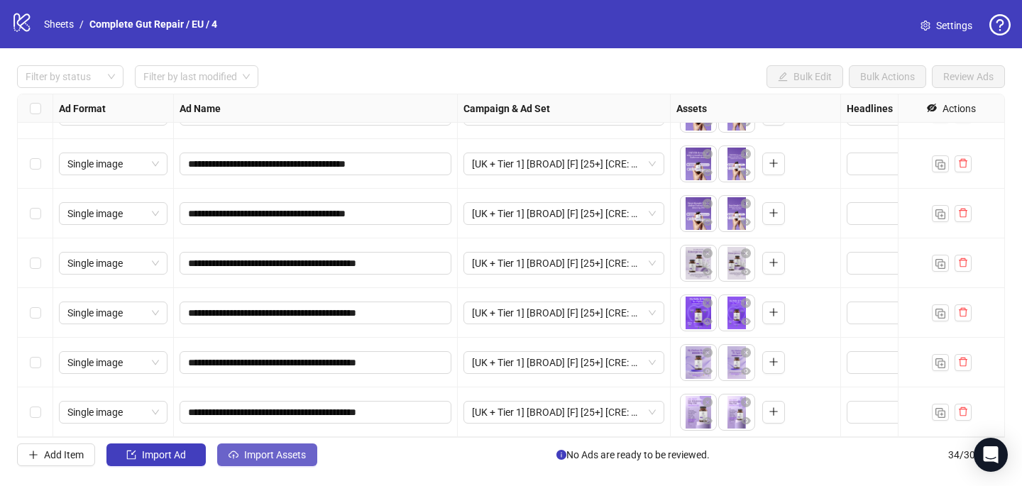
click at [283, 455] on span "Import Assets" at bounding box center [275, 454] width 62 height 11
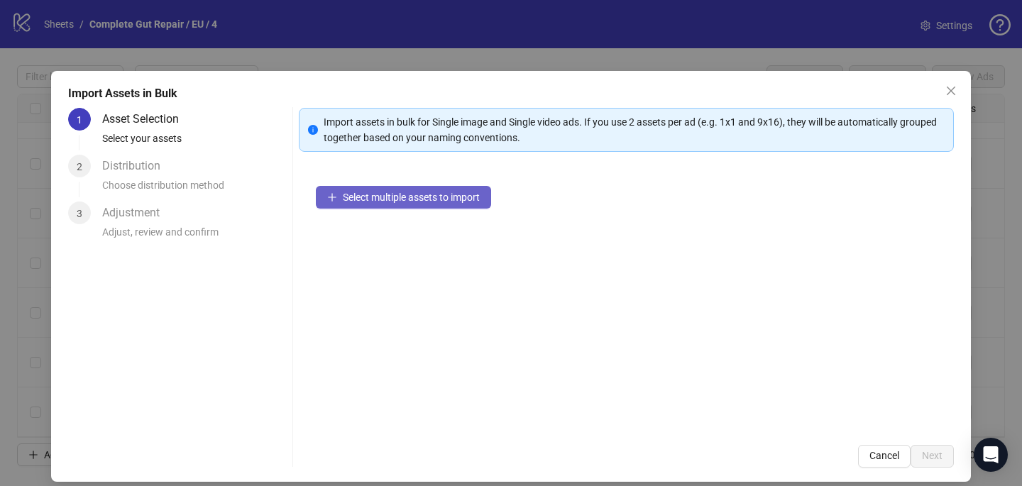
click at [480, 194] on span "Select multiple assets to import" at bounding box center [411, 197] width 137 height 11
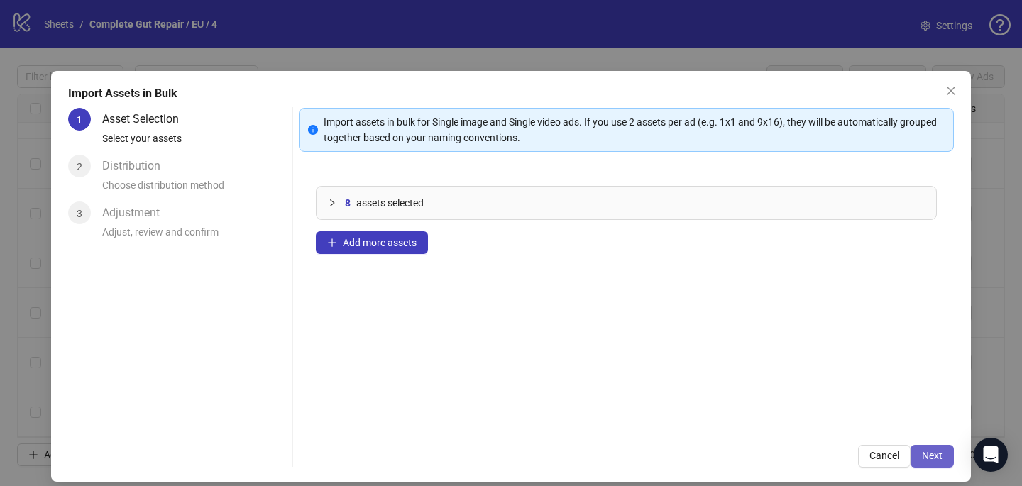
click at [929, 455] on span "Next" at bounding box center [932, 455] width 21 height 11
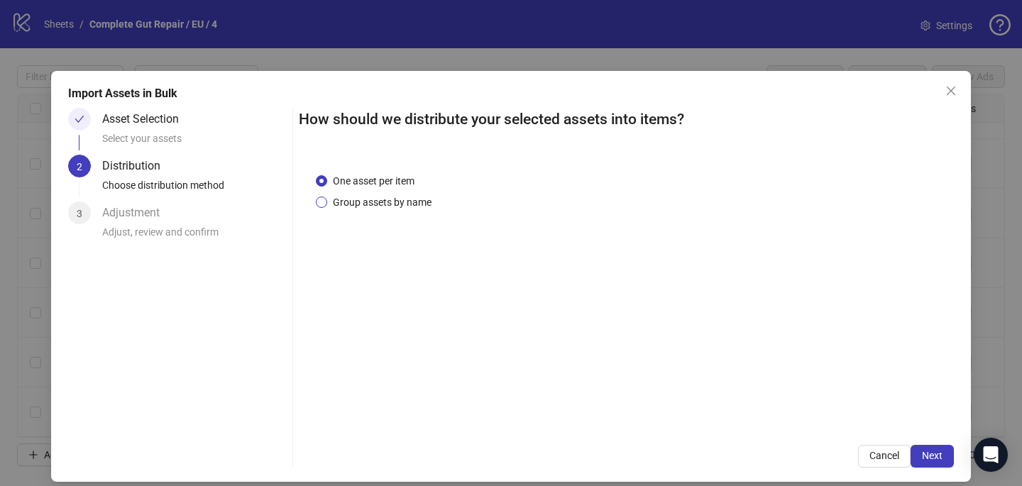
click at [397, 200] on span "Group assets by name" at bounding box center [382, 202] width 110 height 16
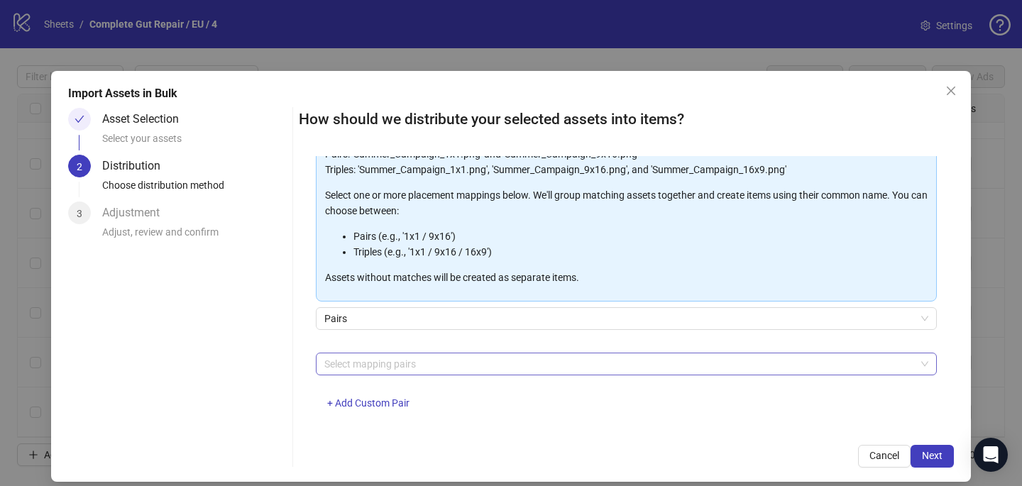
scroll to position [137, 0]
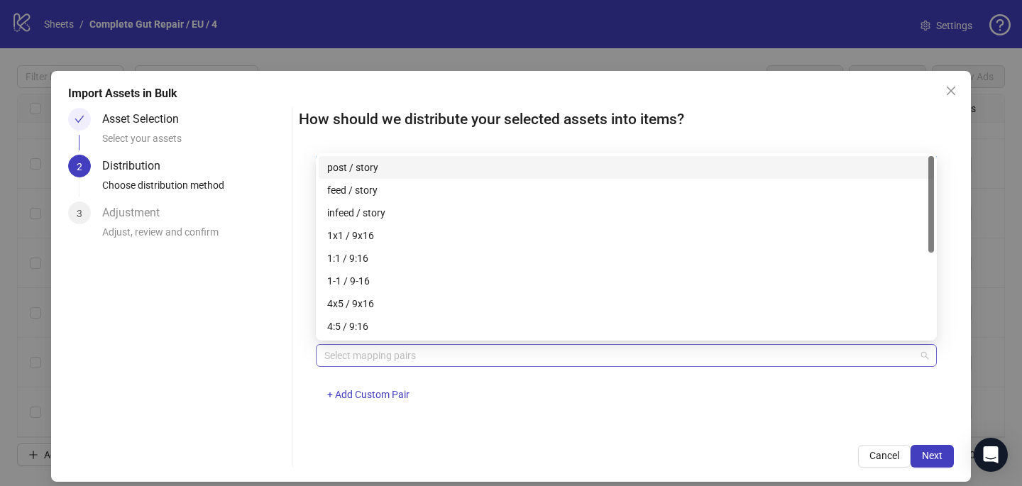
click at [398, 360] on div at bounding box center [619, 355] width 600 height 20
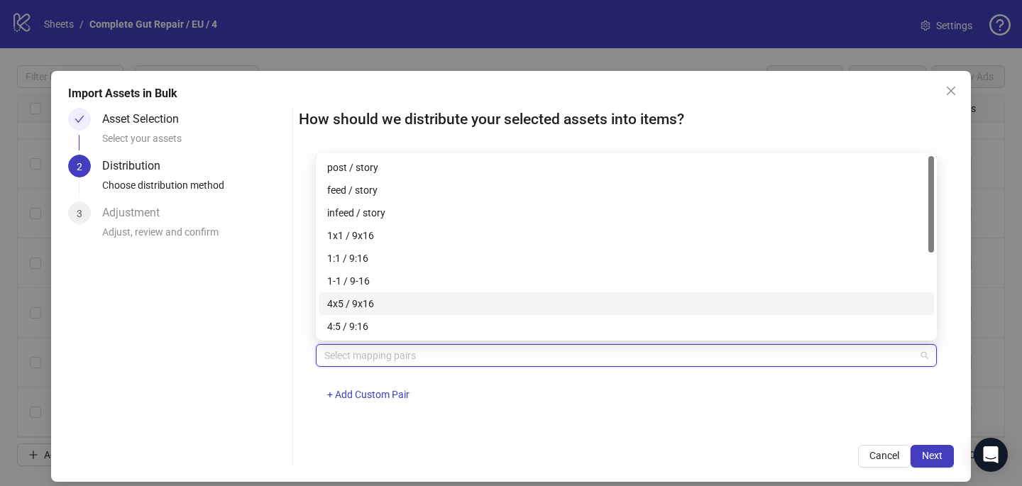
click at [401, 302] on div "4x5 / 9x16" at bounding box center [626, 304] width 598 height 16
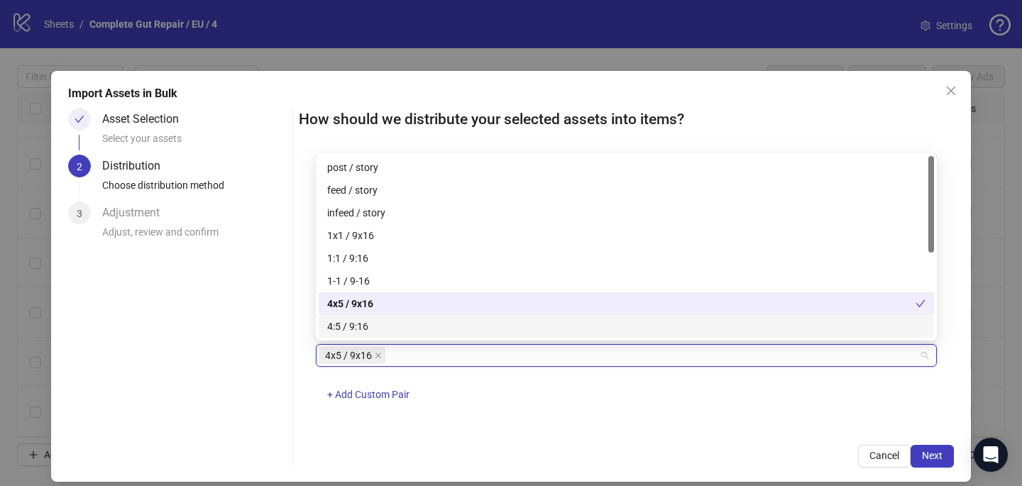
click at [604, 386] on div "4x5 / 9x16 + Add Custom Pair" at bounding box center [626, 381] width 621 height 74
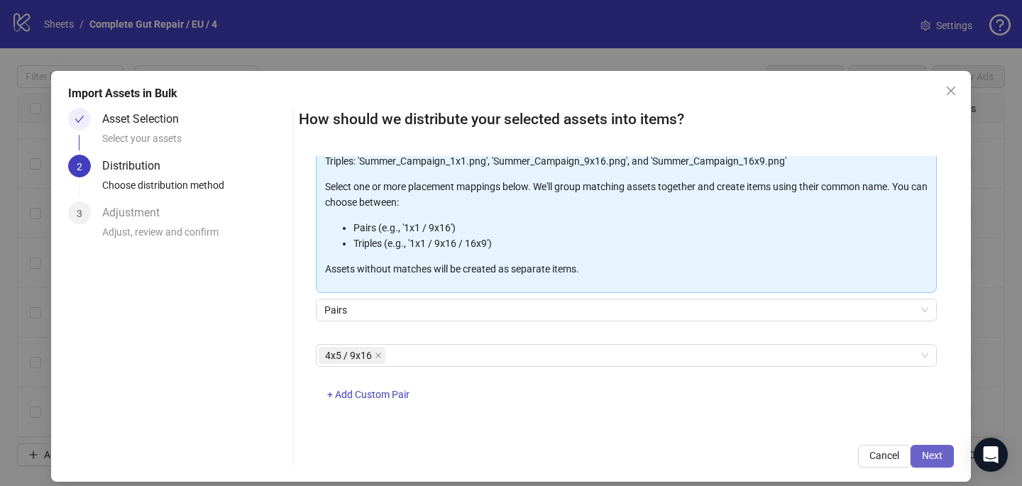
click at [930, 454] on span "Next" at bounding box center [932, 455] width 21 height 11
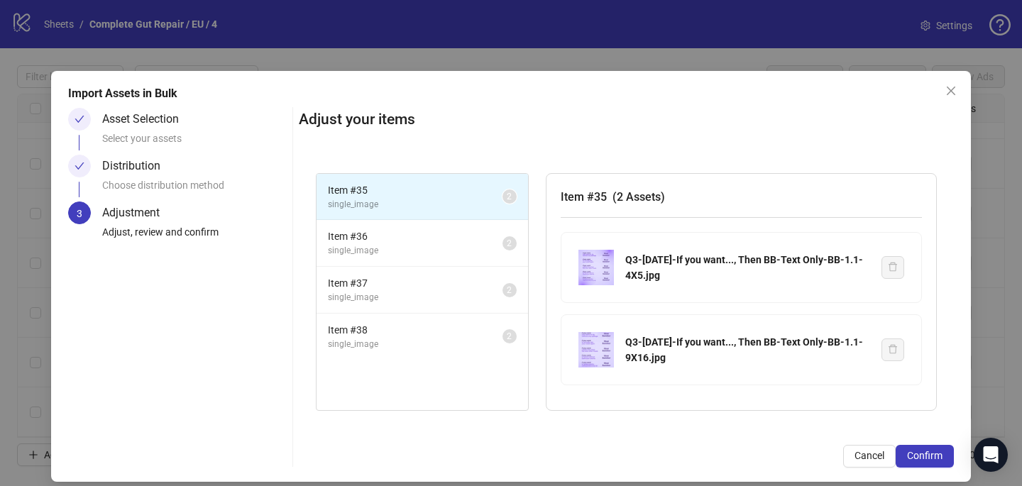
click at [931, 454] on span "Confirm" at bounding box center [924, 455] width 35 height 11
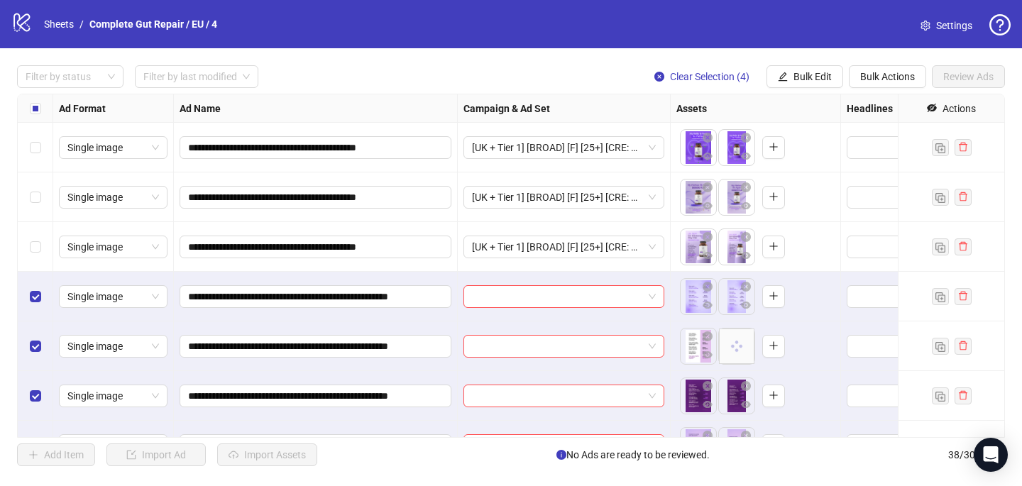
scroll to position [1573, 0]
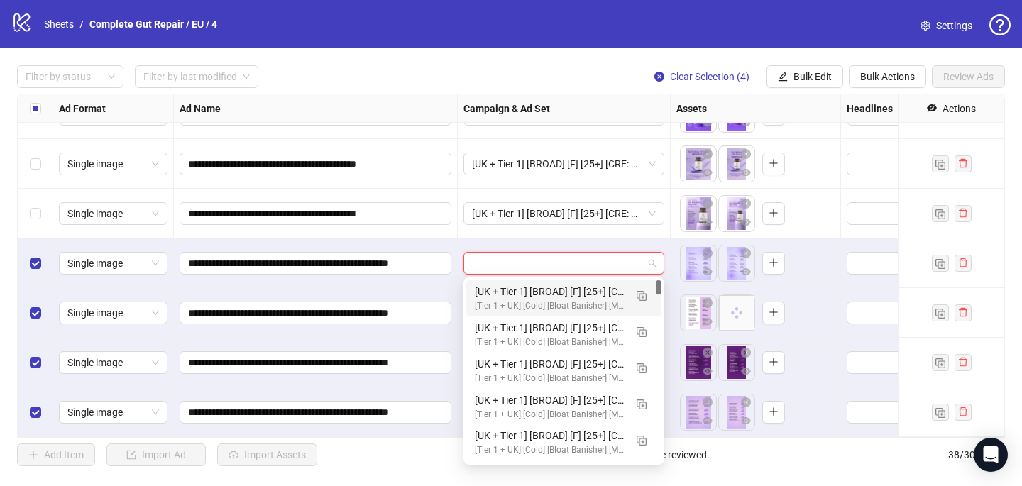
click at [517, 259] on input "search" at bounding box center [557, 263] width 171 height 21
click at [645, 297] on img "button" at bounding box center [641, 296] width 10 height 10
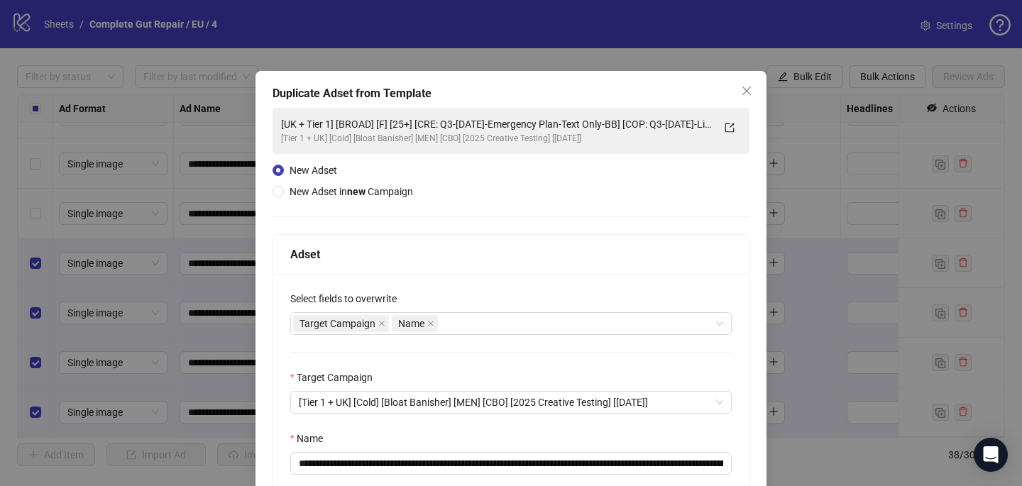
scroll to position [136, 0]
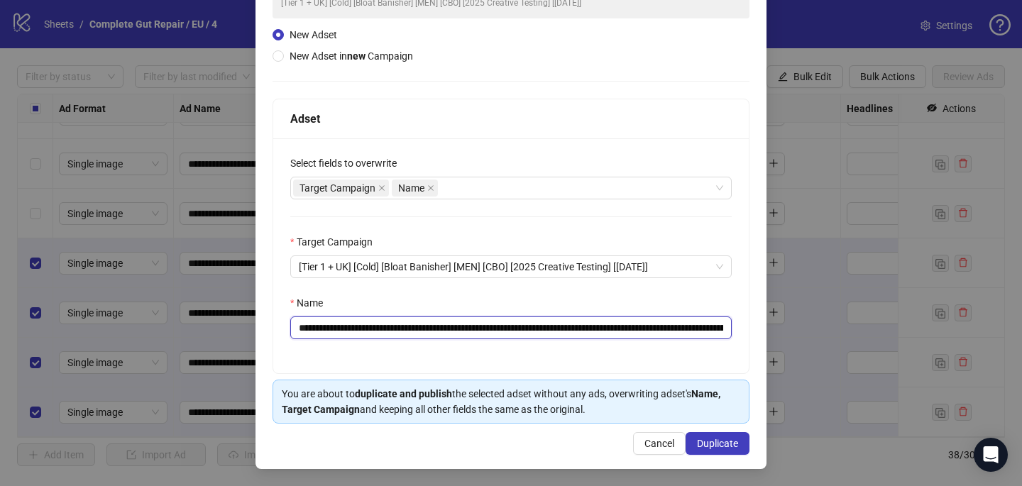
drag, startPoint x: 664, startPoint y: 327, endPoint x: 458, endPoint y: 326, distance: 205.7
click at [458, 326] on input "**********" at bounding box center [510, 327] width 441 height 23
paste input "*********"
type input "**********"
click at [722, 436] on button "Duplicate" at bounding box center [717, 443] width 64 height 23
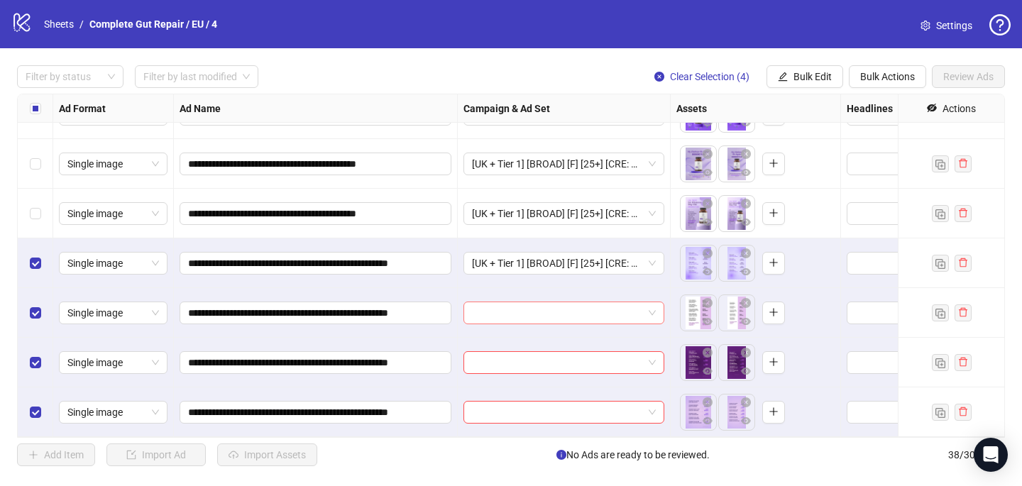
click at [555, 323] on div at bounding box center [563, 312] width 201 height 23
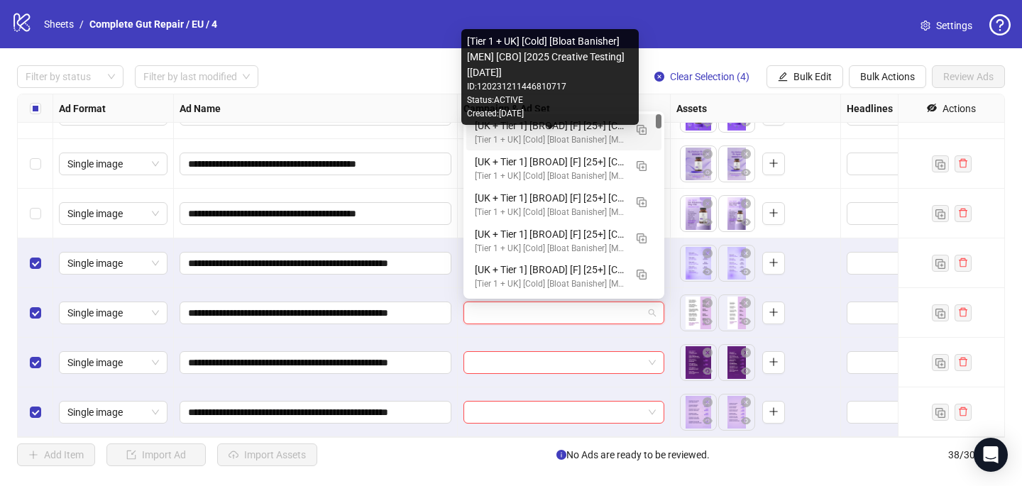
click at [602, 130] on div "[UK + Tier 1] [BROAD] [F] [25+] [CRE: Q3-[DATE]-If you want..., Then BB-Text On…" at bounding box center [550, 126] width 150 height 16
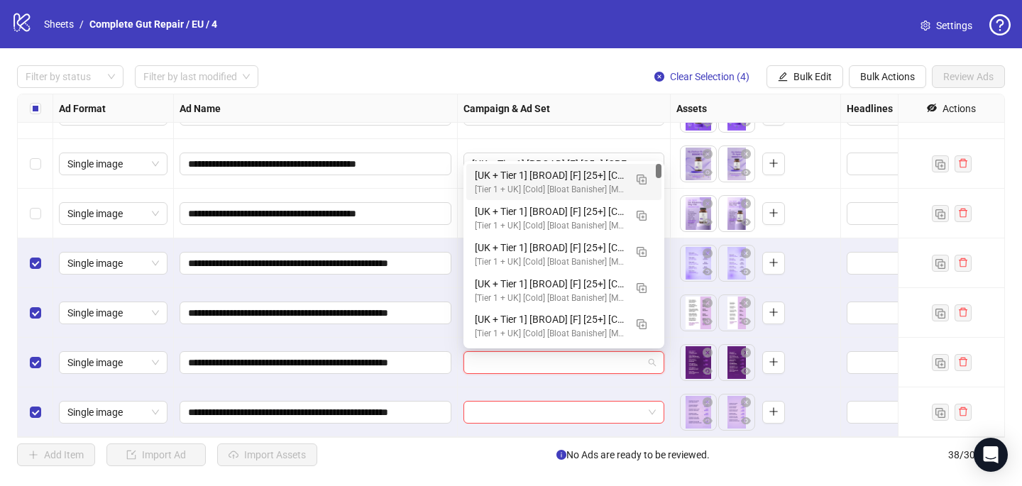
click at [529, 358] on input "search" at bounding box center [557, 362] width 171 height 21
click at [587, 184] on div "[Tier 1 + UK] [Cold] [Bloat Banisher] [MEN] [CBO] [2025 Creative Testing] [[DAT…" at bounding box center [550, 189] width 150 height 13
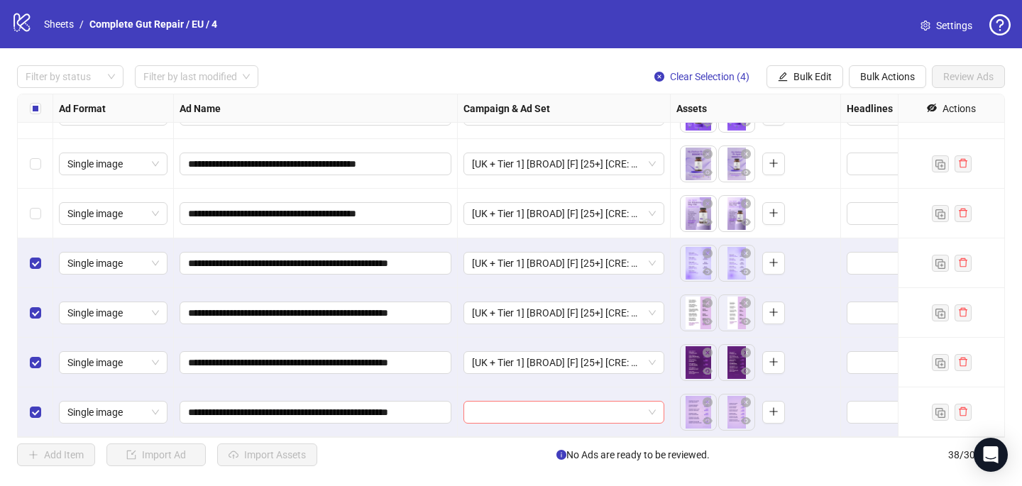
click at [484, 413] on input "search" at bounding box center [557, 412] width 171 height 21
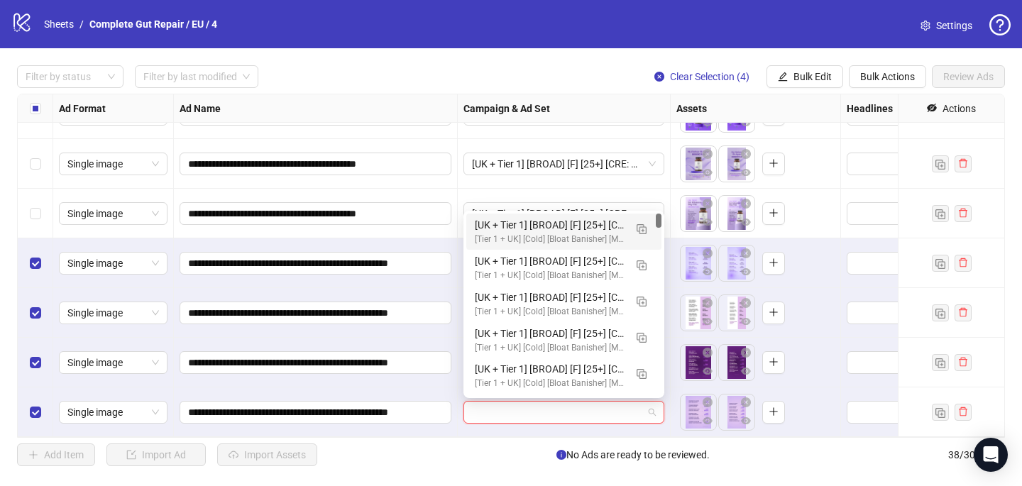
click at [573, 227] on div "[UK + Tier 1] [BROAD] [F] [25+] [CRE: Q3-[DATE]-If you want..., Then BB-Text On…" at bounding box center [550, 225] width 150 height 16
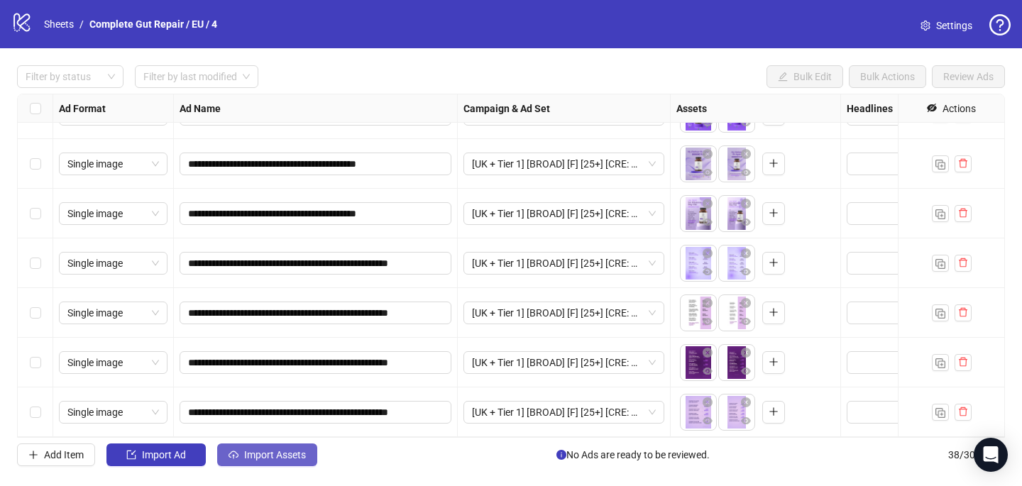
click at [283, 451] on span "Import Assets" at bounding box center [275, 454] width 62 height 11
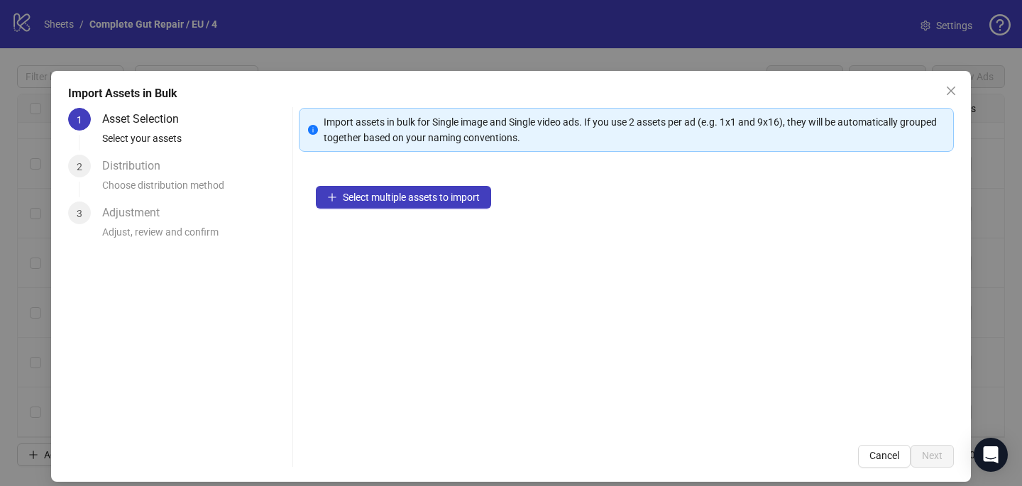
click at [448, 214] on div "Select multiple assets to import" at bounding box center [626, 298] width 655 height 259
click at [448, 202] on span "Select multiple assets to import" at bounding box center [411, 197] width 137 height 11
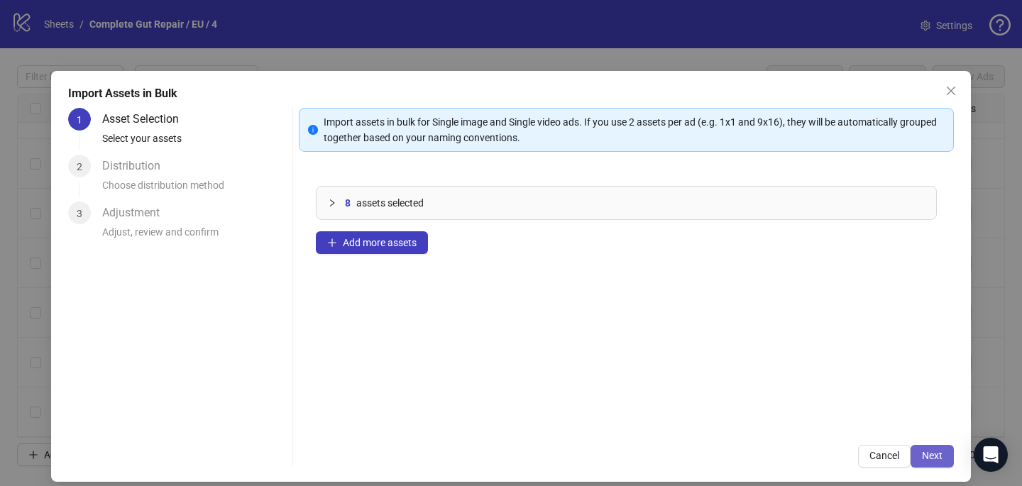
click at [941, 456] on span "Next" at bounding box center [932, 455] width 21 height 11
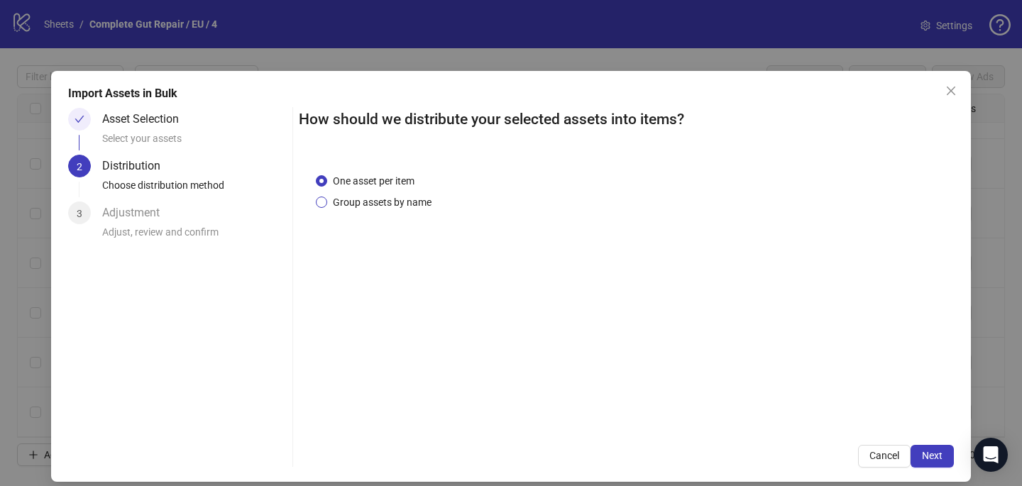
click at [412, 206] on span "Group assets by name" at bounding box center [382, 202] width 110 height 16
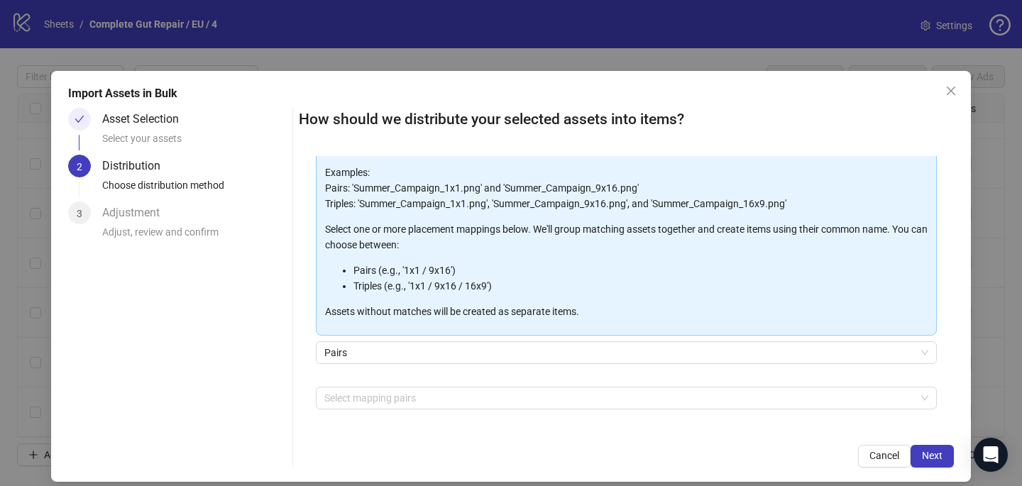
scroll to position [114, 0]
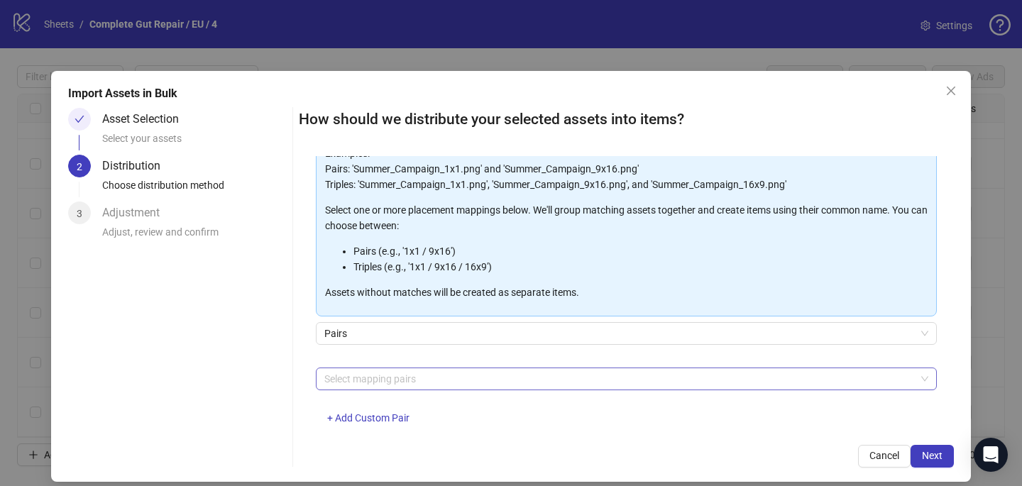
click at [420, 378] on div at bounding box center [619, 379] width 600 height 20
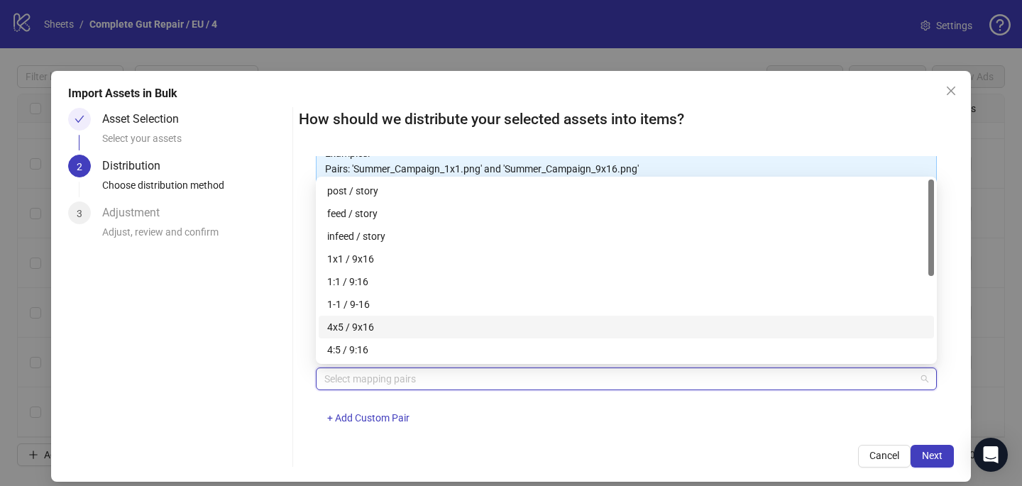
click at [420, 331] on div "4x5 / 9x16" at bounding box center [626, 327] width 598 height 16
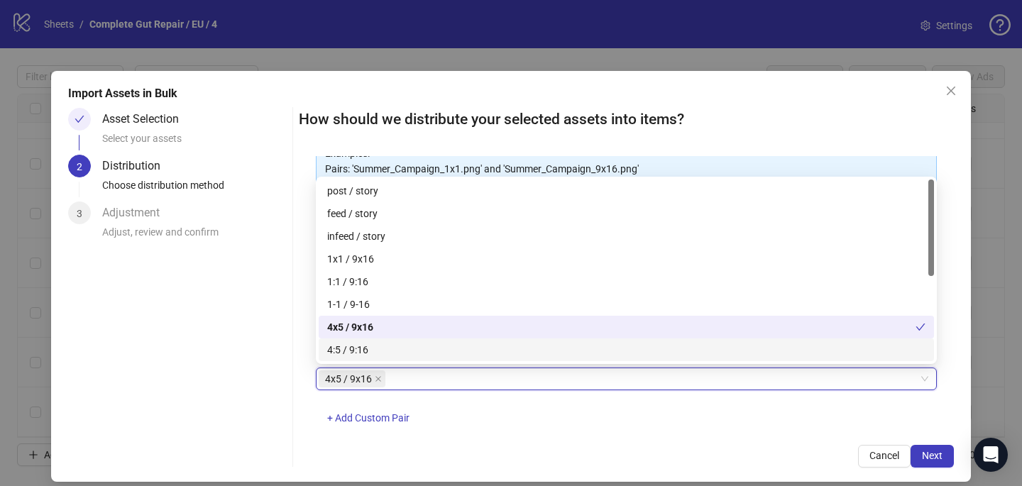
click at [552, 419] on div "4x5 / 9x16 4x5 / 9x16 + Add Custom Pair" at bounding box center [626, 404] width 621 height 74
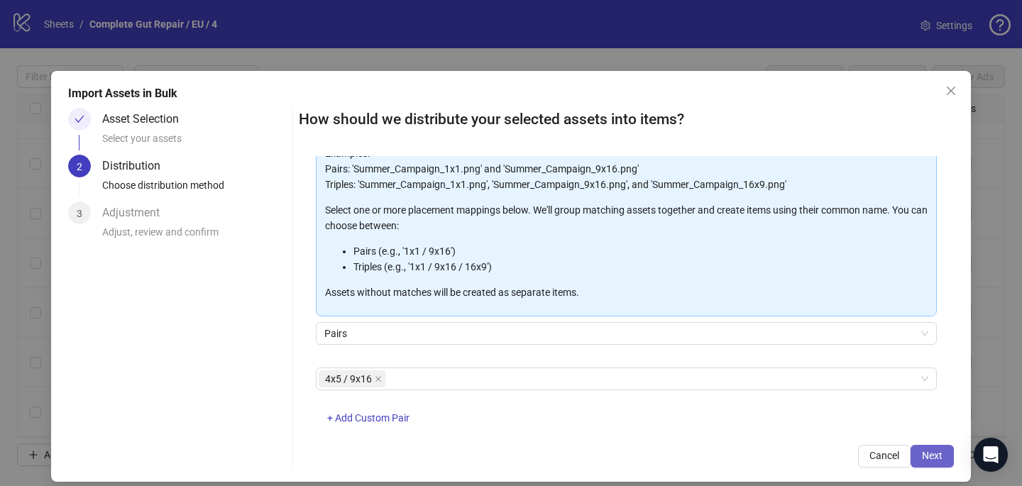
click at [940, 457] on span "Next" at bounding box center [932, 455] width 21 height 11
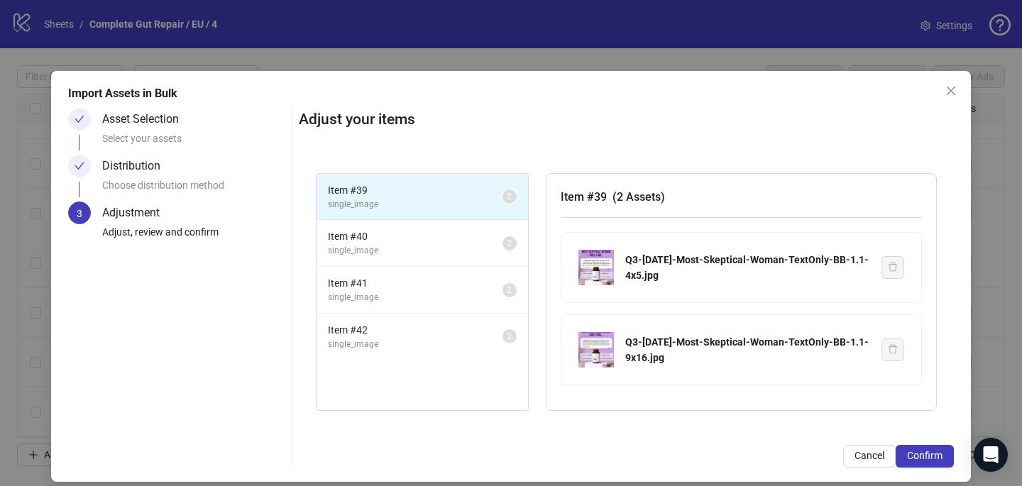
click at [940, 457] on span "Confirm" at bounding box center [924, 455] width 35 height 11
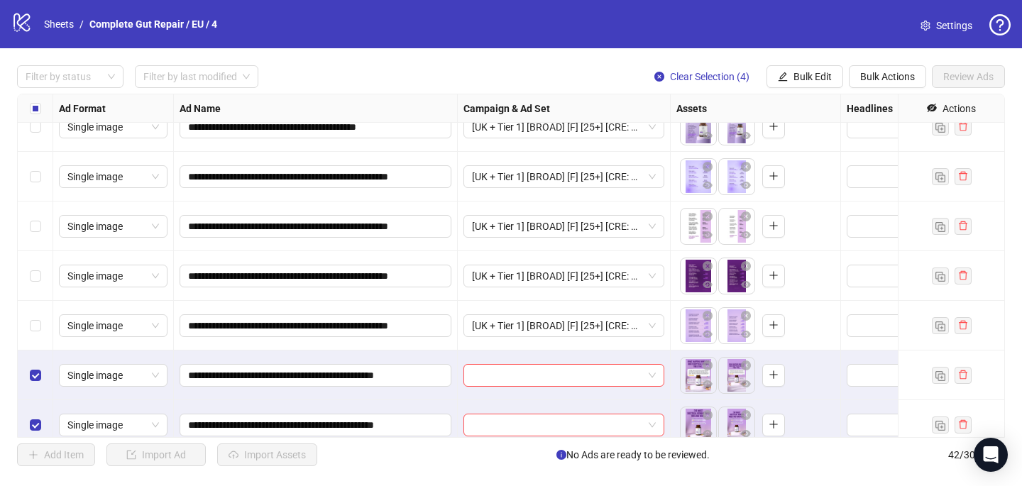
scroll to position [1771, 0]
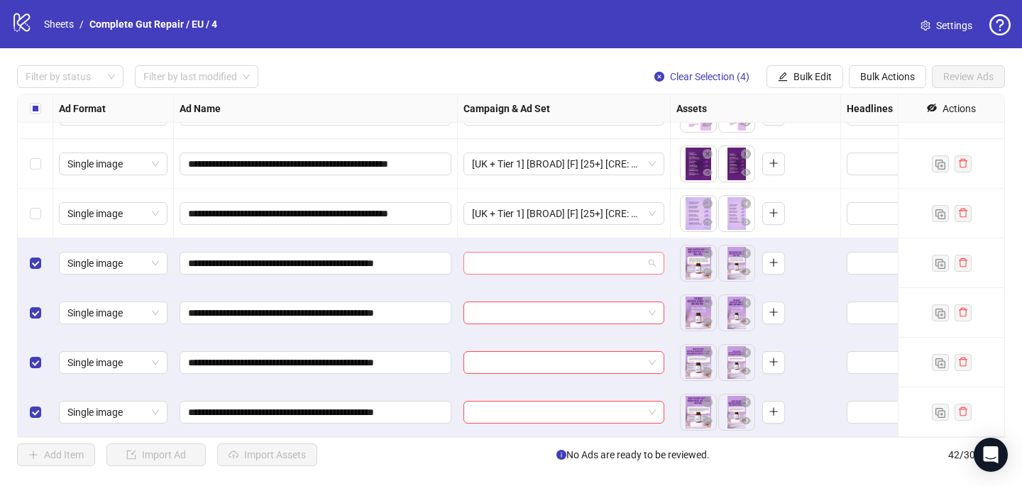
click at [570, 264] on input "search" at bounding box center [557, 263] width 171 height 21
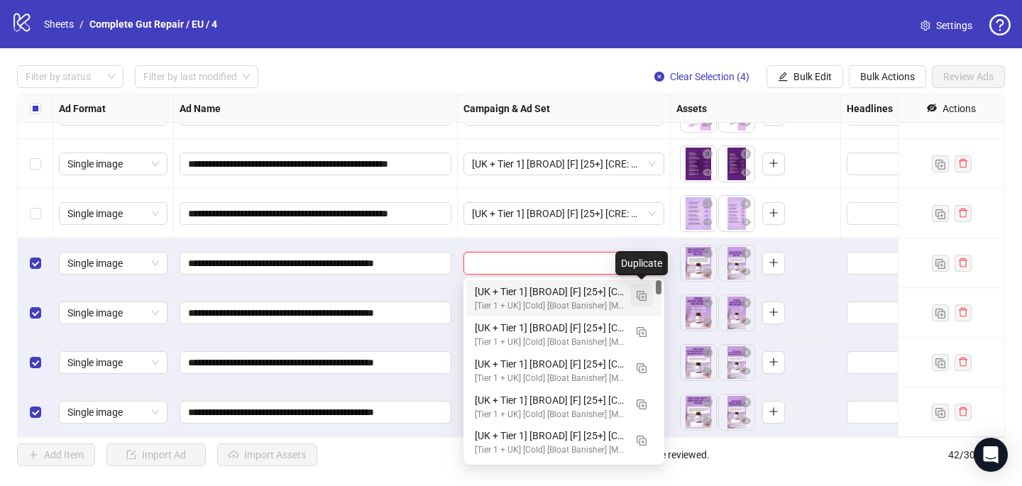
click at [646, 291] on img "button" at bounding box center [641, 296] width 10 height 10
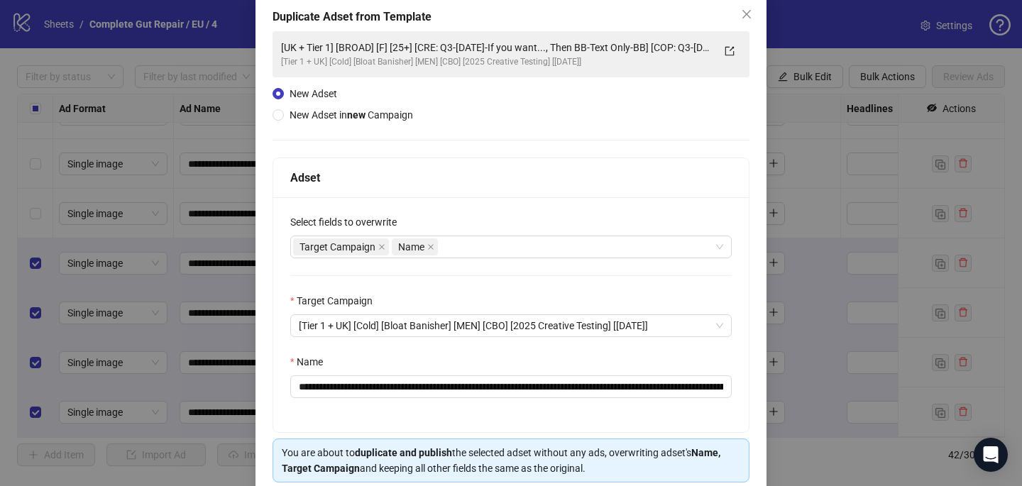
scroll to position [136, 0]
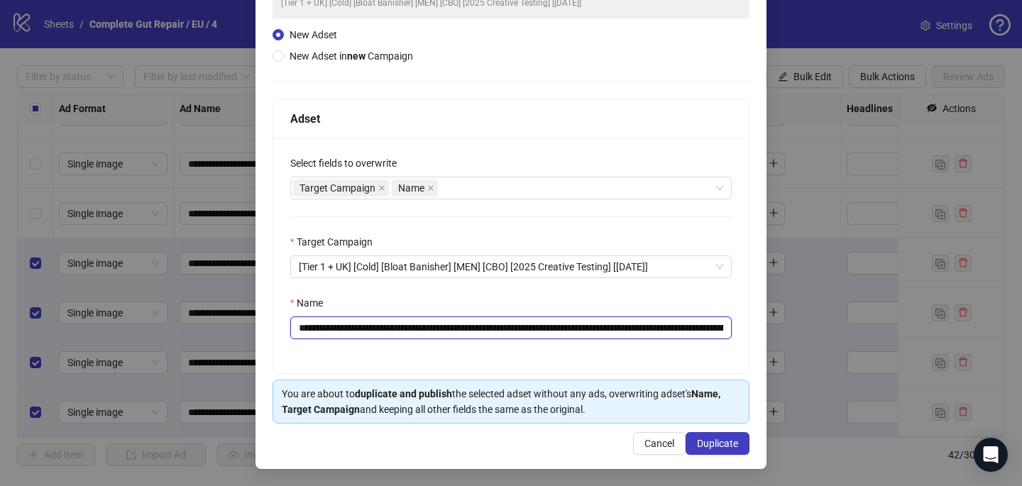
drag, startPoint x: 691, startPoint y: 327, endPoint x: 459, endPoint y: 327, distance: 232.0
click at [459, 327] on input "**********" at bounding box center [510, 327] width 441 height 23
paste input "text"
type input "**********"
click at [745, 444] on button "Duplicate" at bounding box center [717, 443] width 64 height 23
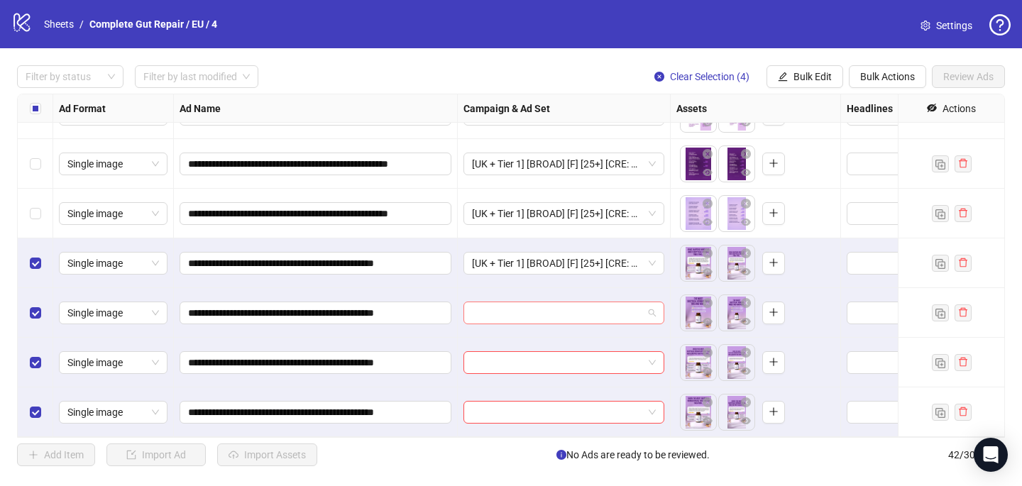
click at [559, 315] on input "search" at bounding box center [557, 312] width 171 height 21
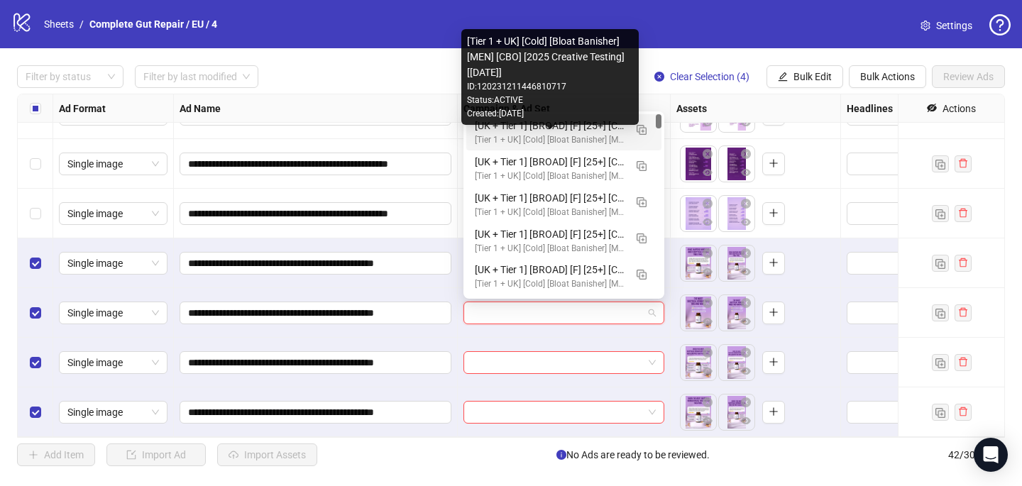
click at [580, 136] on div "[Tier 1 + UK] [Cold] [Bloat Banisher] [MEN] [CBO] [2025 Creative Testing] [[DAT…" at bounding box center [550, 139] width 150 height 13
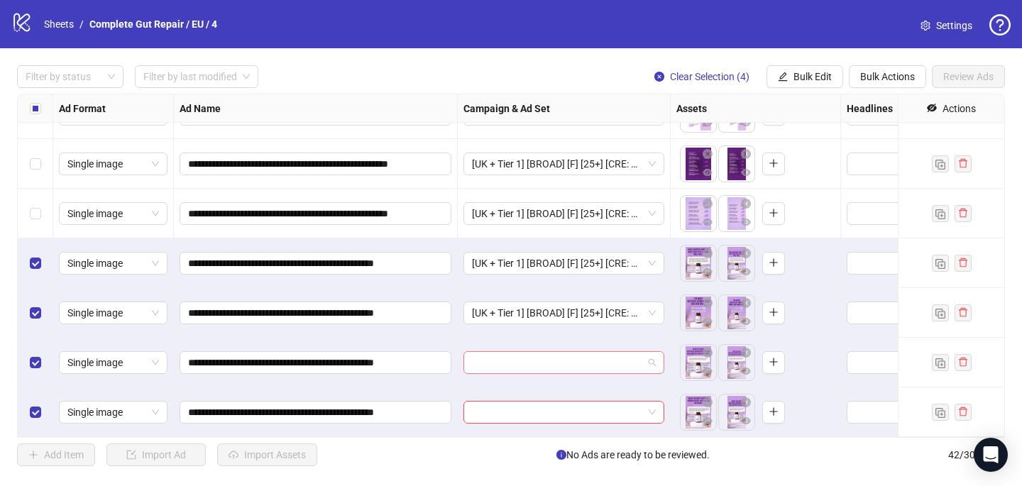
click at [491, 360] on input "search" at bounding box center [557, 362] width 171 height 21
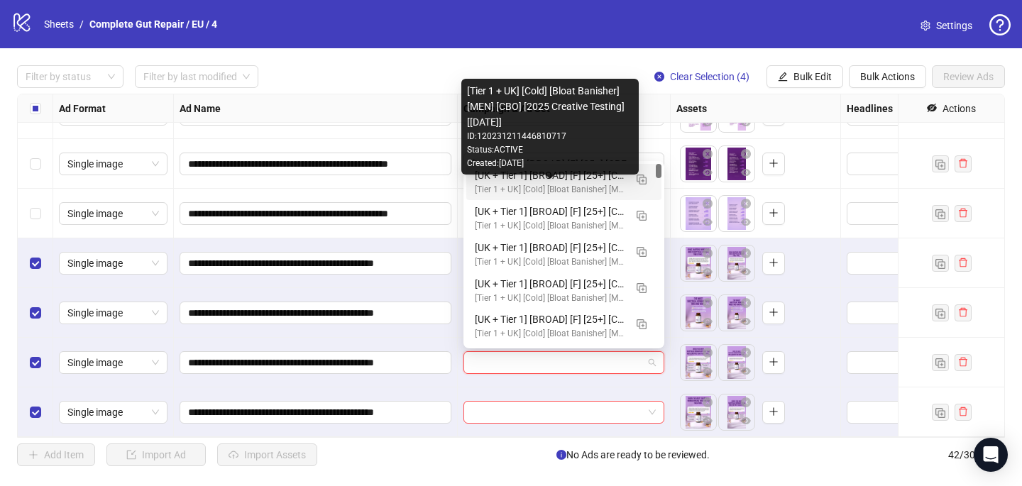
click at [536, 193] on div "[Tier 1 + UK] [Cold] [Bloat Banisher] [MEN] [CBO] [2025 Creative Testing] [[DAT…" at bounding box center [550, 189] width 150 height 13
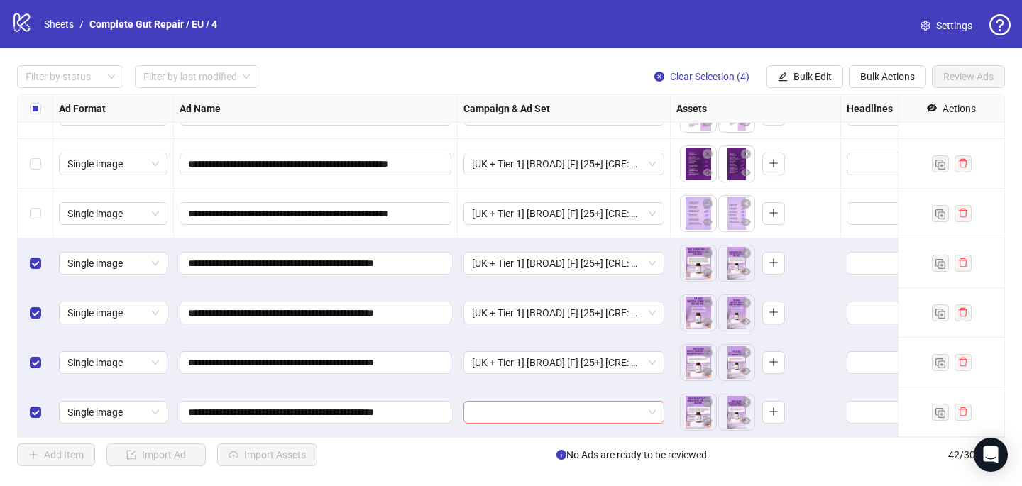
click at [489, 411] on input "search" at bounding box center [557, 412] width 171 height 21
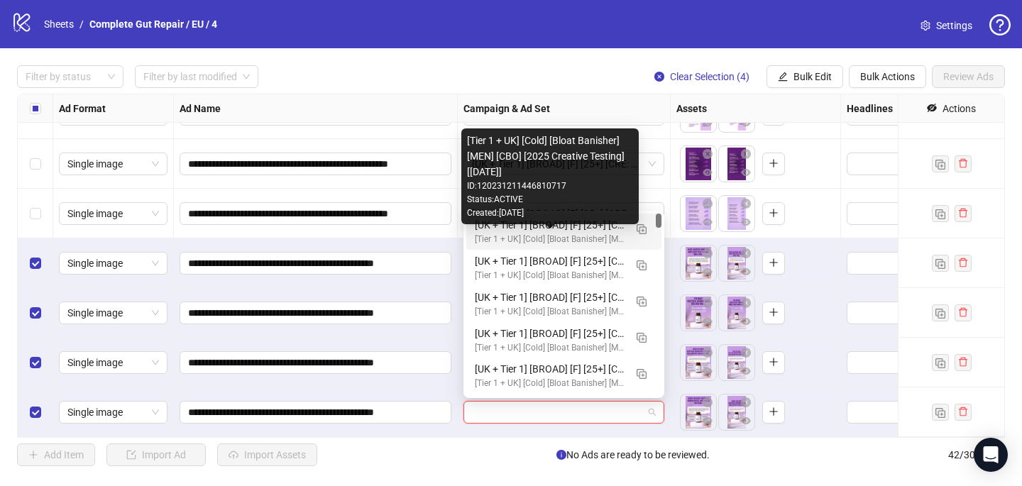
click at [546, 240] on div "[Tier 1 + UK] [Cold] [Bloat Banisher] [MEN] [CBO] [2025 Creative Testing] [[DAT…" at bounding box center [550, 239] width 150 height 13
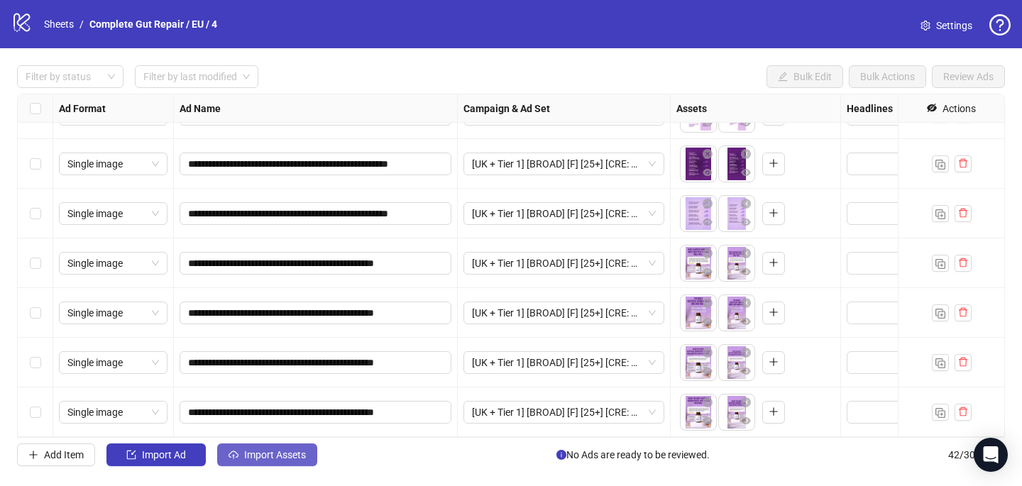
click at [298, 449] on span "Import Assets" at bounding box center [275, 454] width 62 height 11
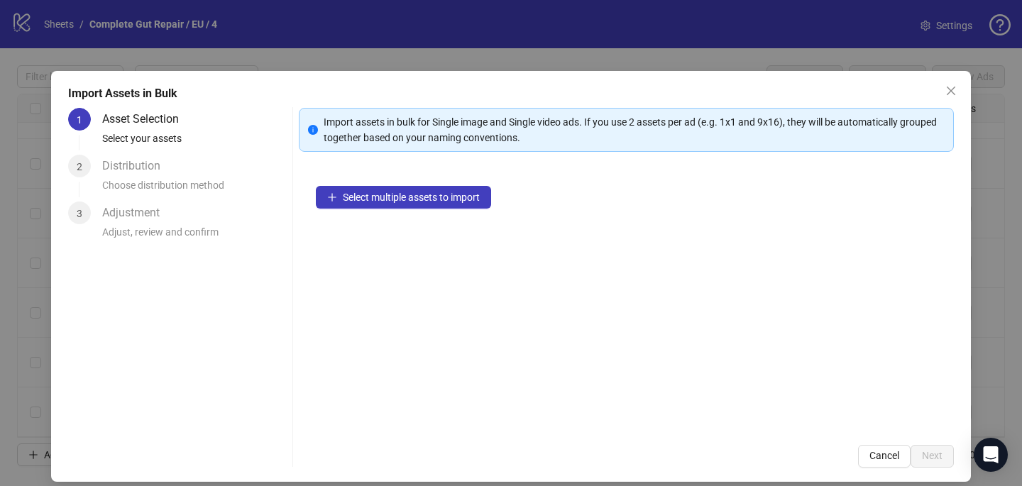
click at [474, 209] on div "Select multiple assets to import" at bounding box center [626, 298] width 655 height 259
click at [472, 202] on span "Select multiple assets to import" at bounding box center [411, 197] width 137 height 11
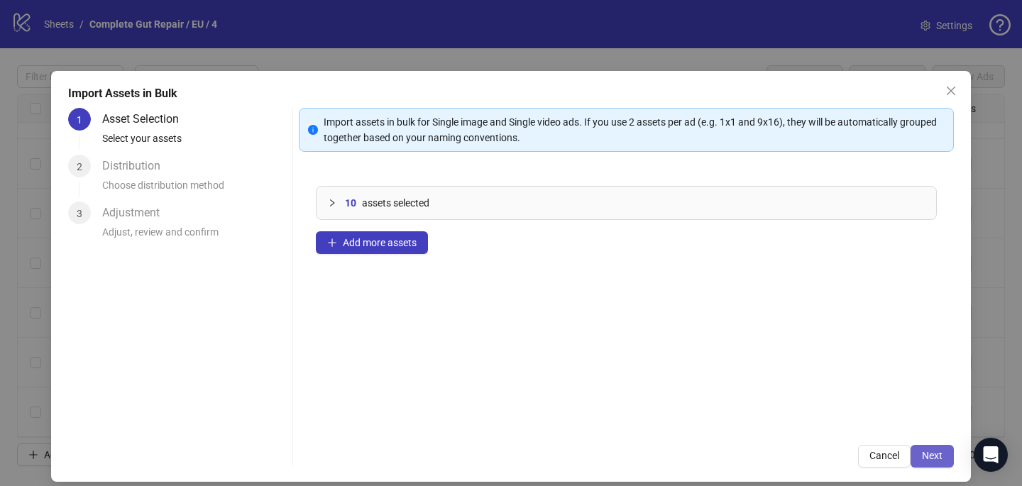
click at [927, 450] on span "Next" at bounding box center [932, 455] width 21 height 11
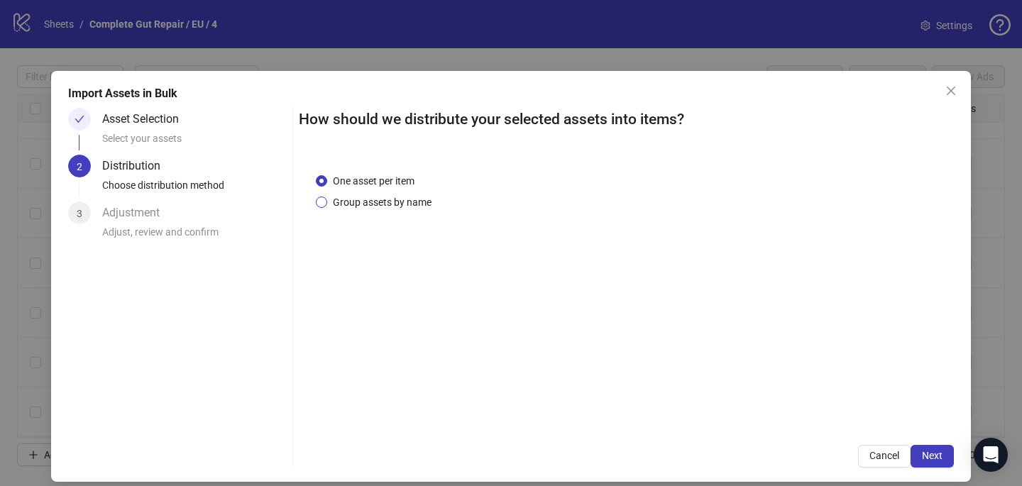
click at [404, 207] on span "Group assets by name" at bounding box center [382, 202] width 110 height 16
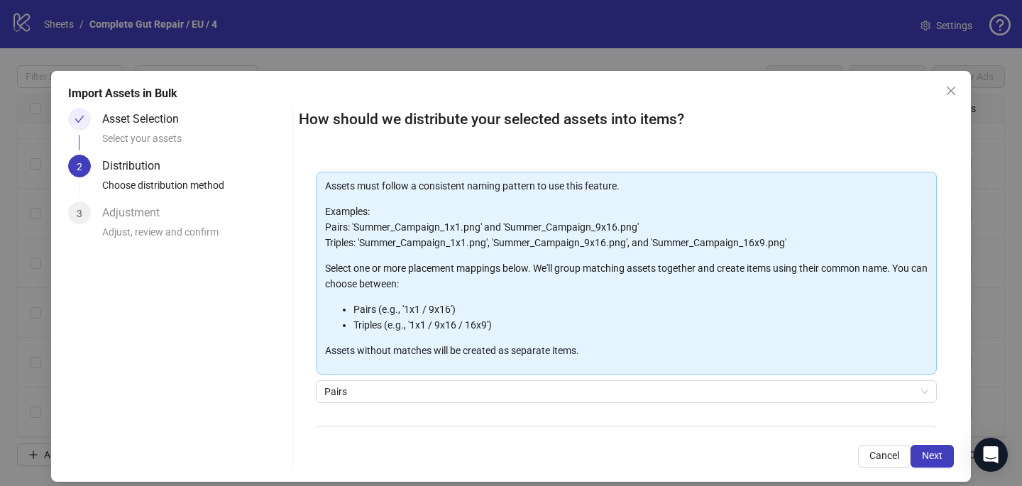
scroll to position [144, 0]
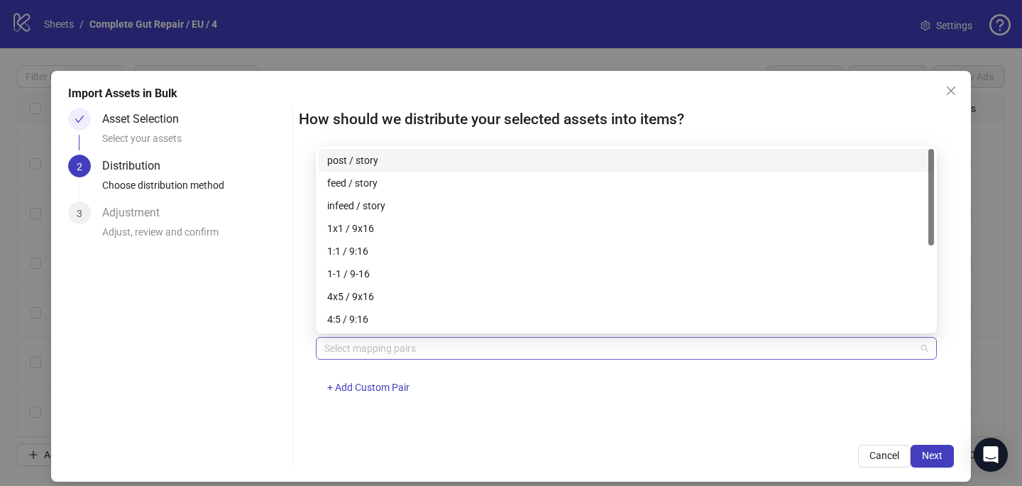
click at [399, 343] on div at bounding box center [619, 348] width 600 height 20
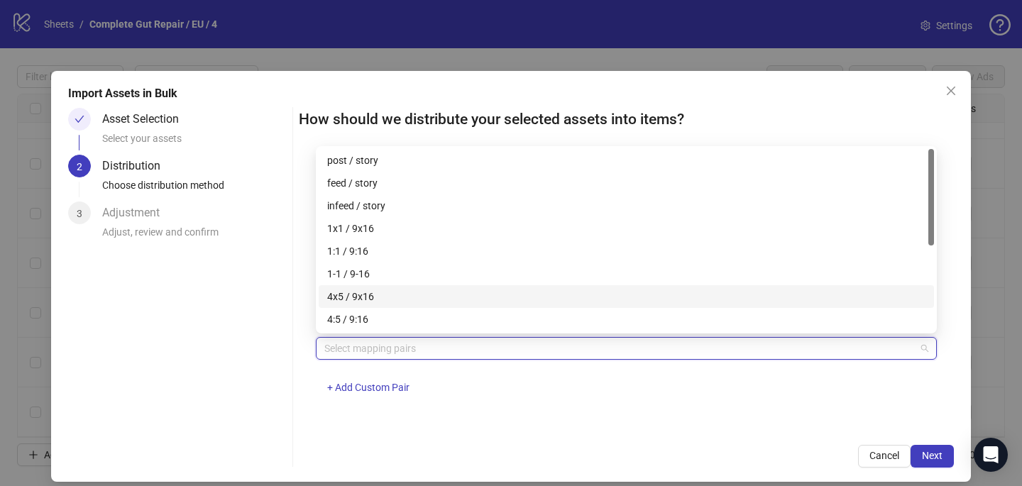
click at [410, 301] on div "4x5 / 9x16" at bounding box center [626, 297] width 598 height 16
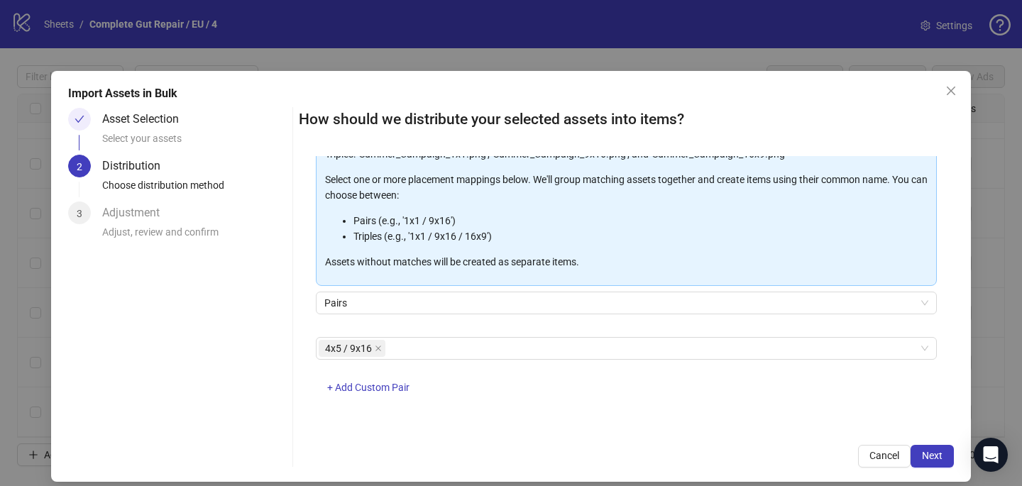
click at [634, 419] on div "One asset per item Group assets by name Assets must follow a consistent naming …" at bounding box center [626, 292] width 655 height 272
click at [929, 458] on span "Next" at bounding box center [932, 455] width 21 height 11
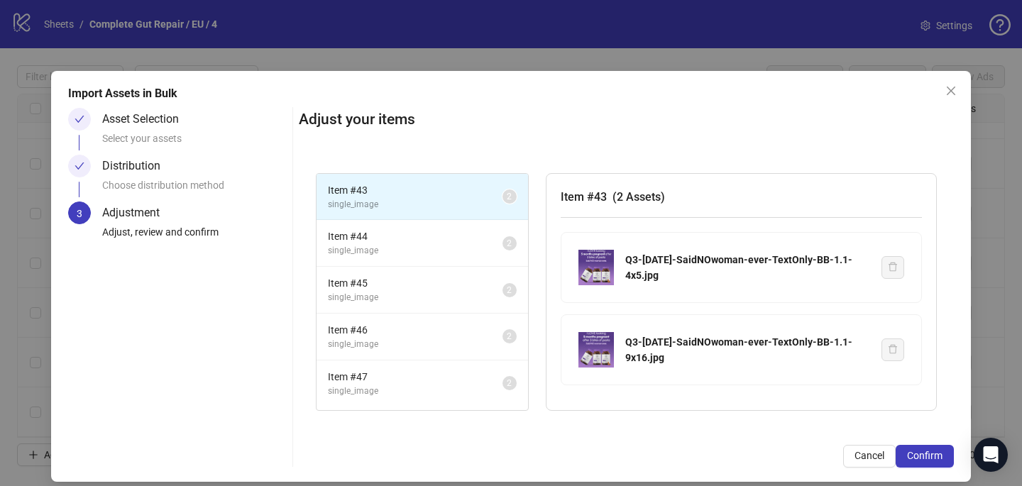
click at [929, 458] on span "Confirm" at bounding box center [924, 455] width 35 height 11
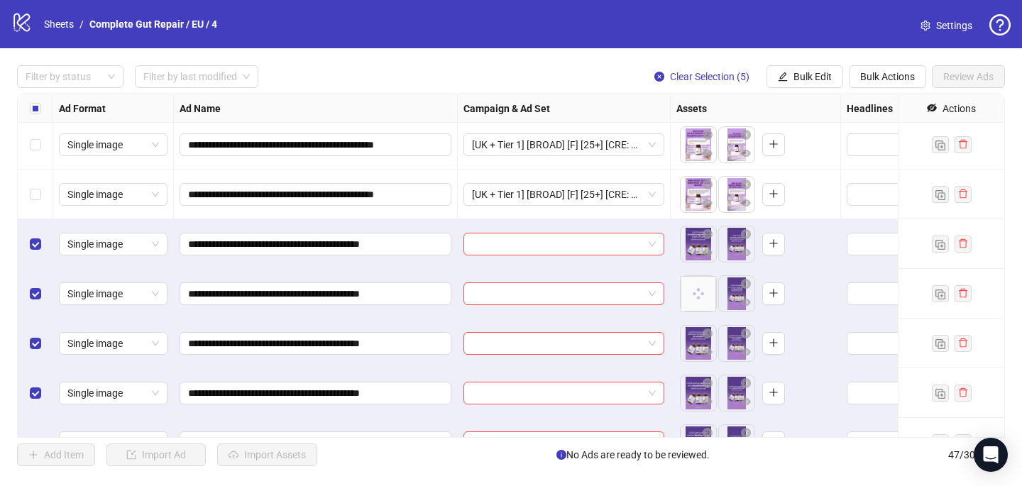
scroll to position [2020, 0]
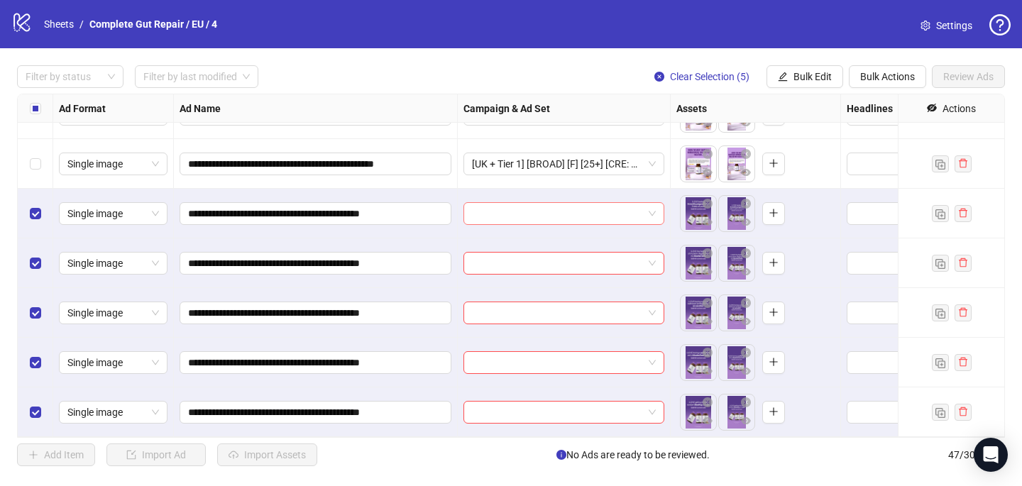
click at [530, 209] on input "search" at bounding box center [557, 213] width 171 height 21
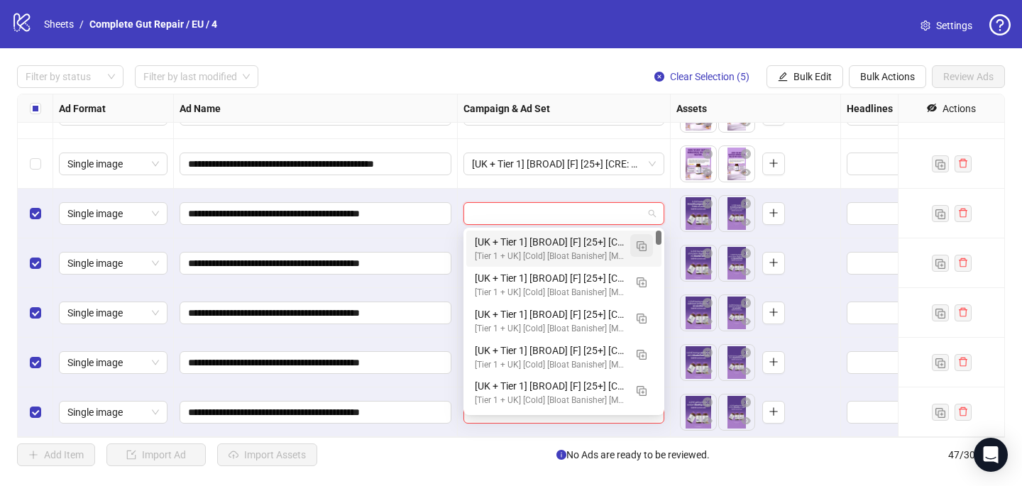
click at [640, 246] on img "button" at bounding box center [641, 246] width 10 height 10
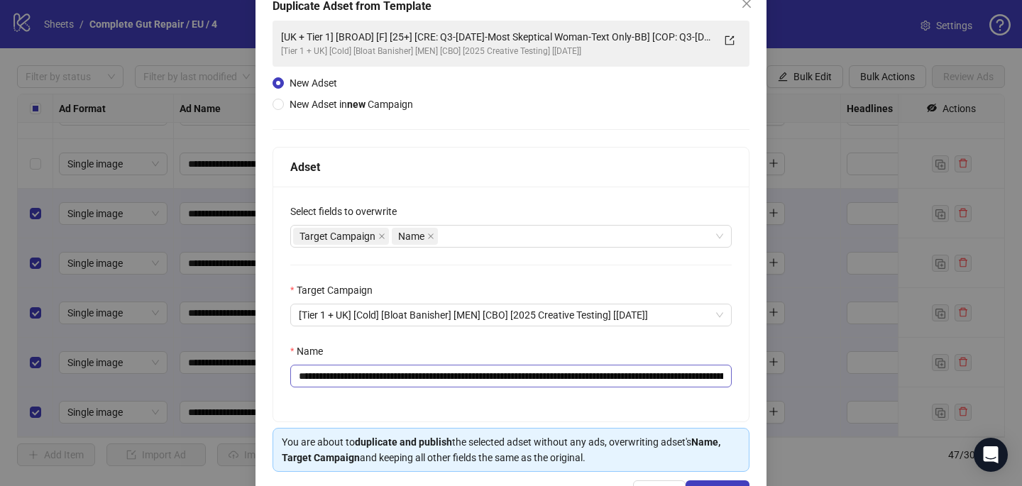
scroll to position [136, 0]
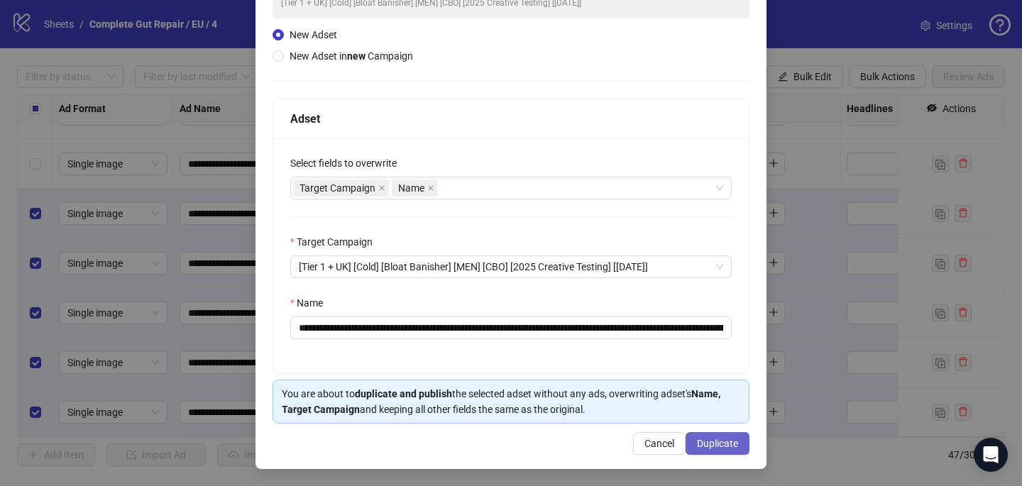
click at [714, 446] on span "Duplicate" at bounding box center [717, 443] width 41 height 11
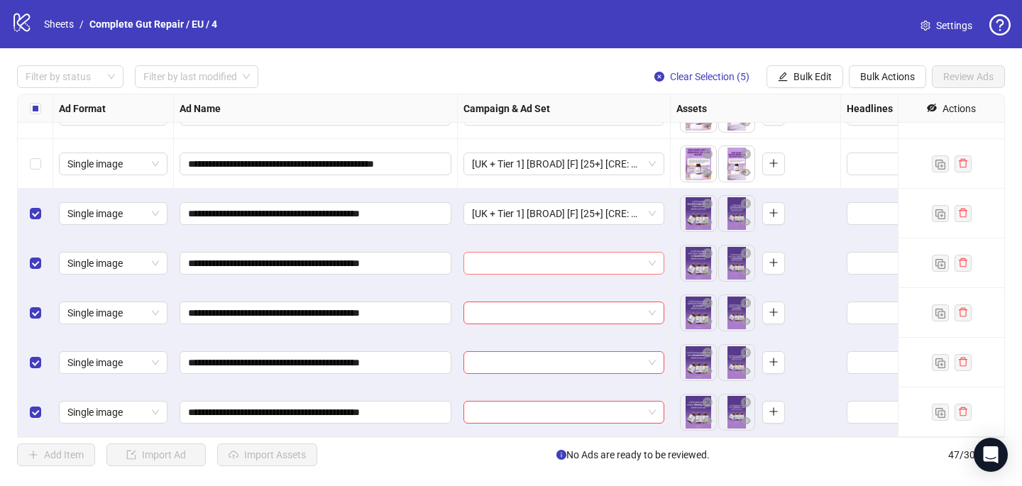
click at [495, 267] on input "search" at bounding box center [557, 263] width 171 height 21
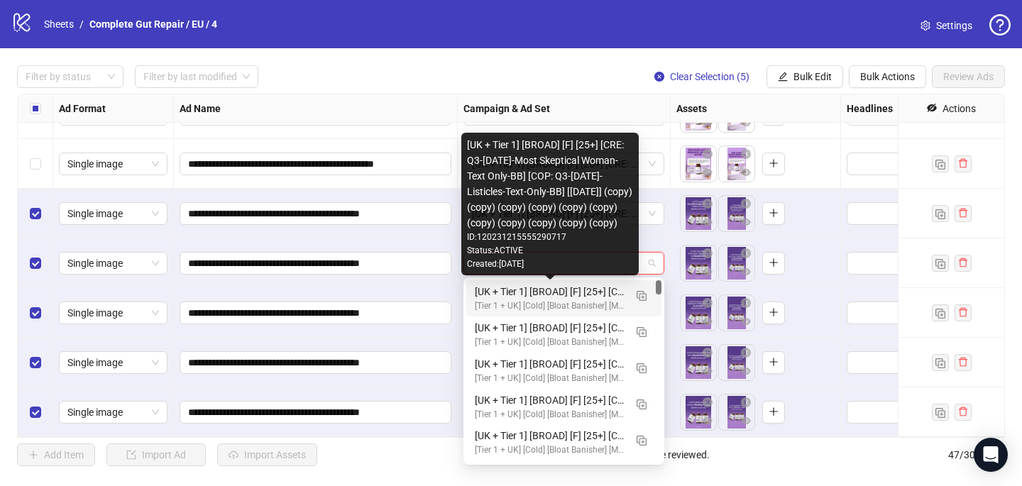
click at [546, 296] on div "[UK + Tier 1] [BROAD] [F] [25+] [CRE: Q3-[DATE]-Most Skeptical Woman-Text Only-…" at bounding box center [550, 292] width 150 height 16
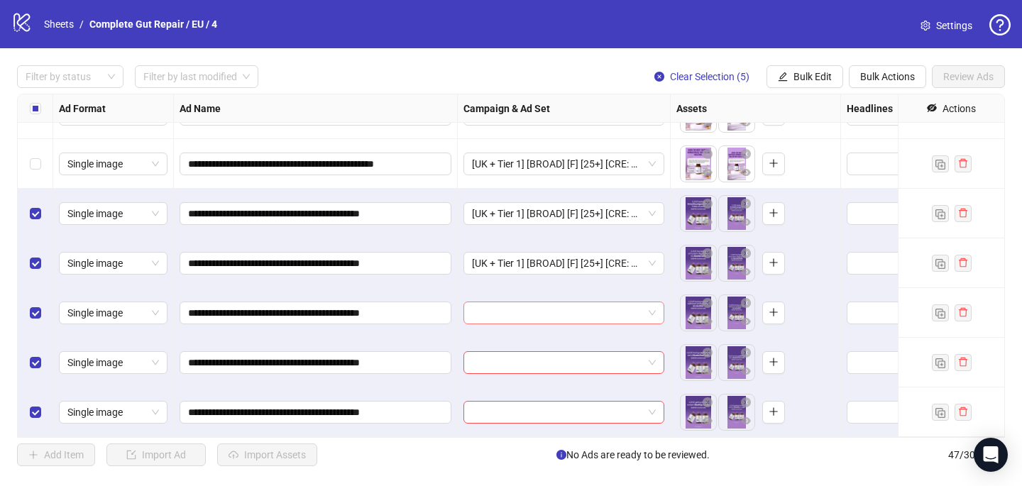
click at [536, 316] on input "search" at bounding box center [557, 312] width 171 height 21
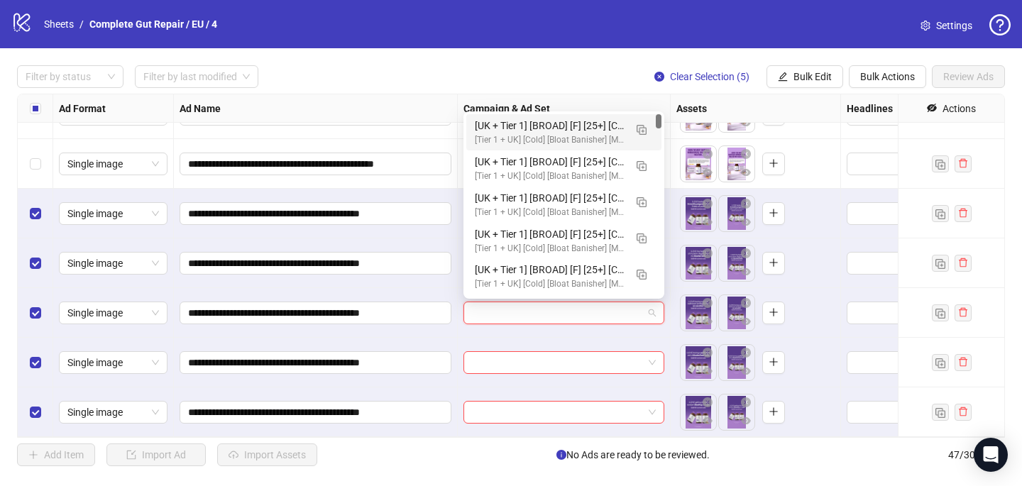
click at [575, 141] on div "[Tier 1 + UK] [Cold] [Bloat Banisher] [MEN] [CBO] [2025 Creative Testing] [[DAT…" at bounding box center [550, 139] width 150 height 13
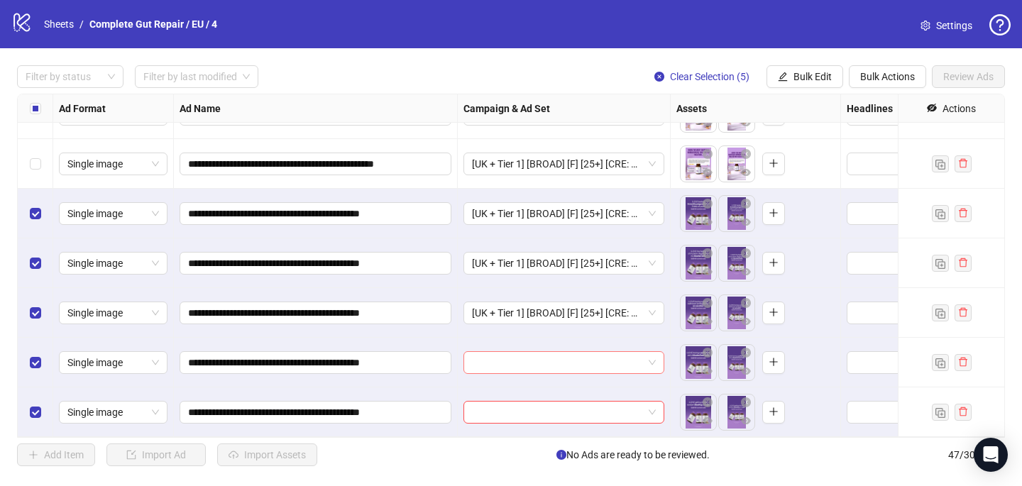
click at [485, 363] on input "search" at bounding box center [557, 362] width 171 height 21
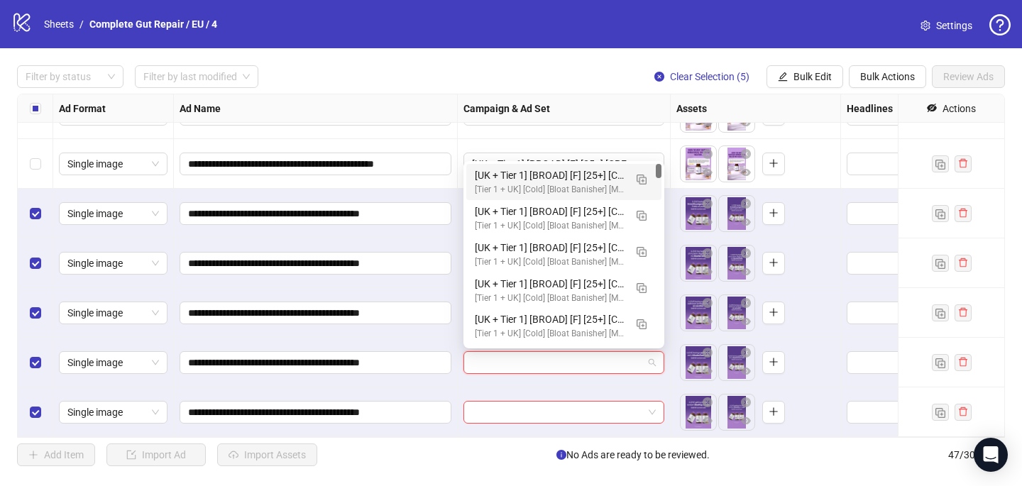
click at [552, 168] on div "[UK + Tier 1] [BROAD] [F] [25+] [CRE: Q3-[DATE]-Most Skeptical Woman-Text Only-…" at bounding box center [550, 175] width 150 height 16
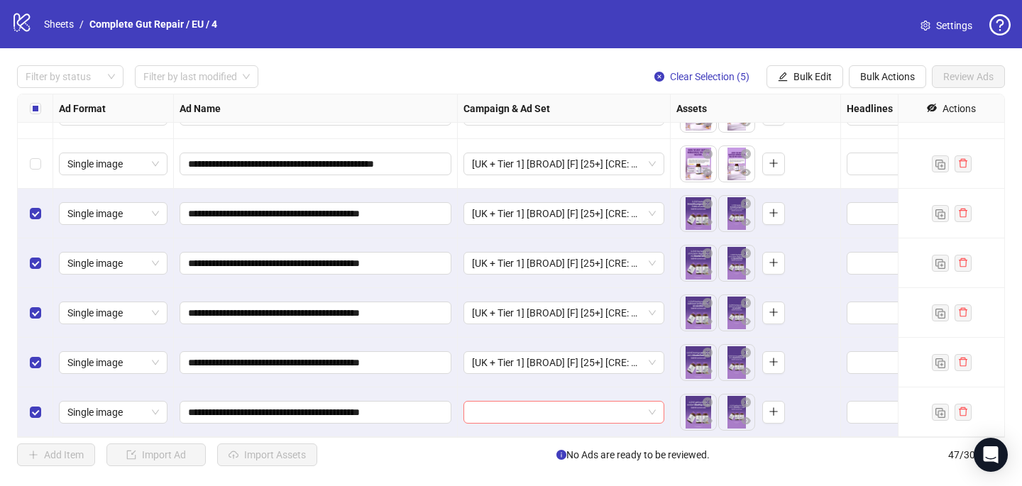
click at [499, 420] on input "search" at bounding box center [557, 412] width 171 height 21
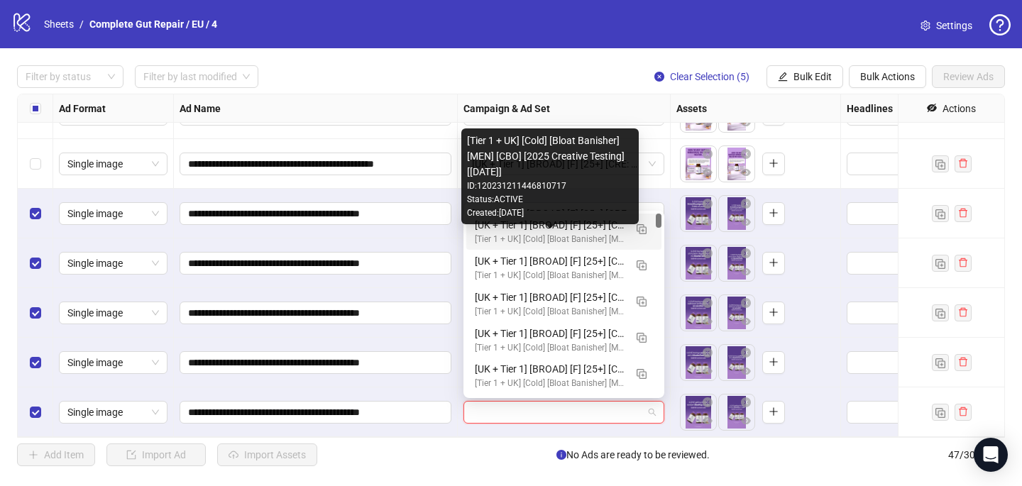
click at [568, 234] on div "[Tier 1 + UK] [Cold] [Bloat Banisher] [MEN] [CBO] [2025 Creative Testing] [[DAT…" at bounding box center [550, 239] width 150 height 13
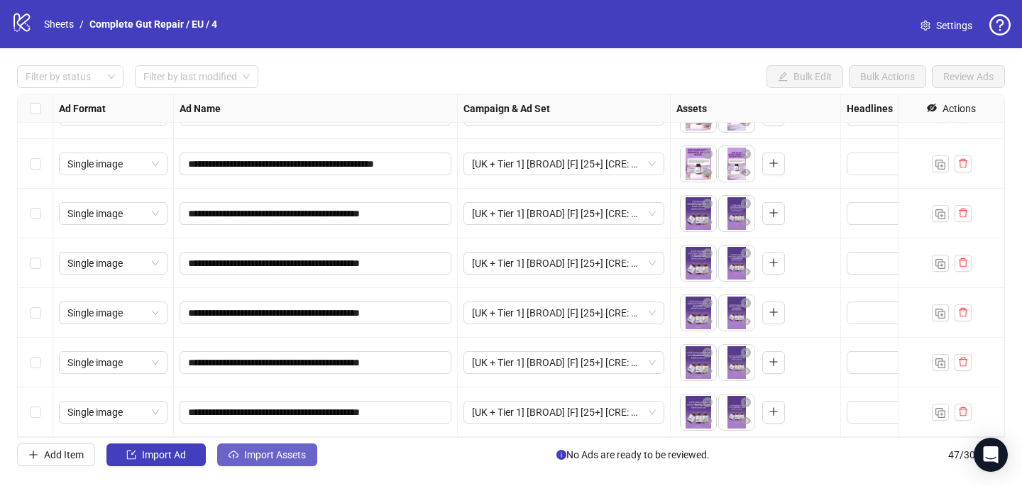
click at [294, 460] on span "Import Assets" at bounding box center [275, 454] width 62 height 11
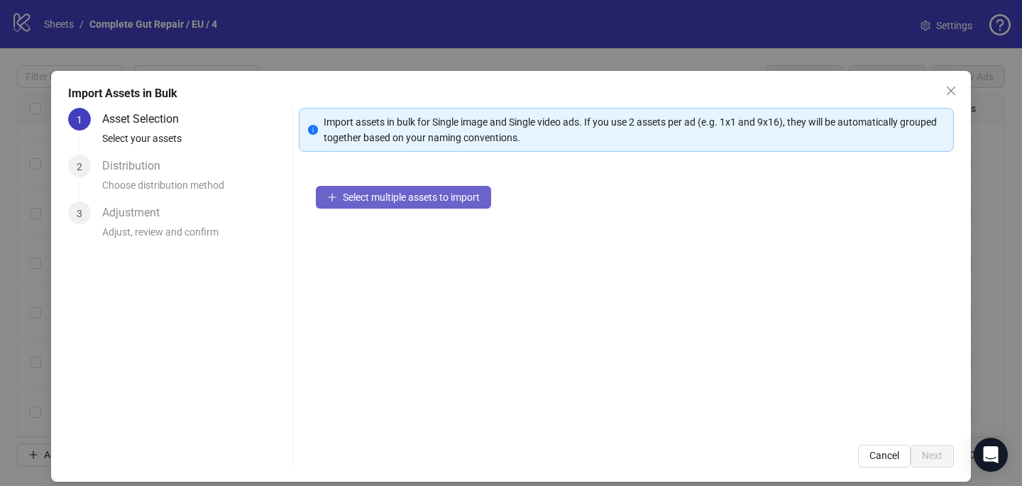
click at [481, 206] on button "Select multiple assets to import" at bounding box center [403, 197] width 175 height 23
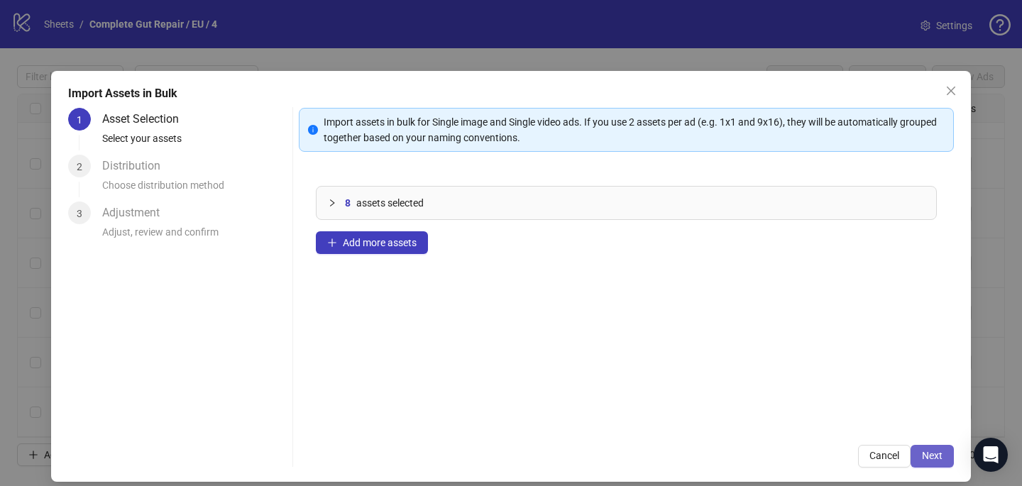
click at [933, 450] on span "Next" at bounding box center [932, 455] width 21 height 11
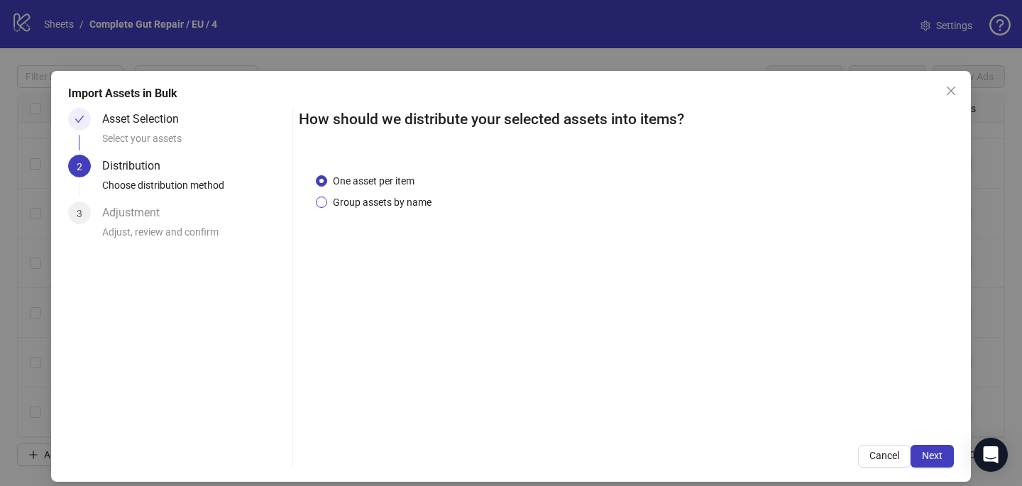
click at [370, 200] on span "Group assets by name" at bounding box center [382, 202] width 110 height 16
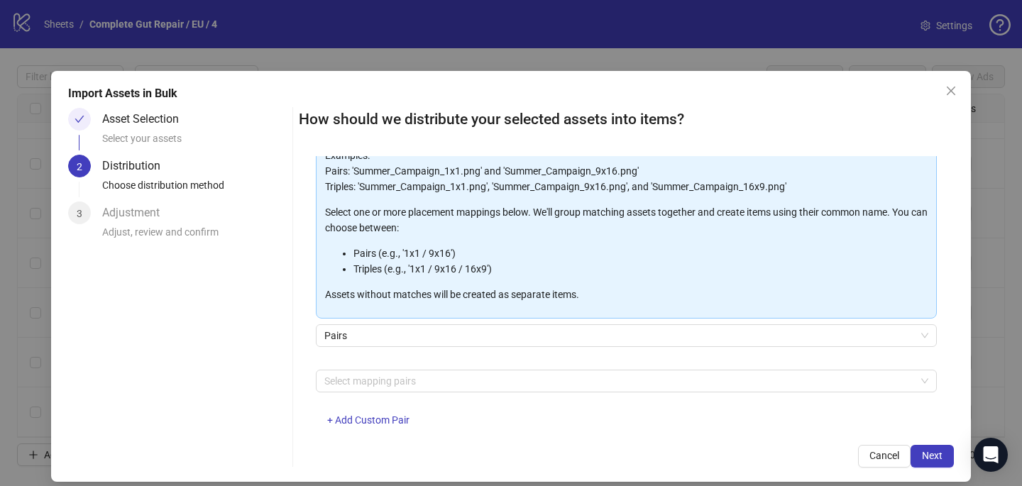
scroll to position [144, 0]
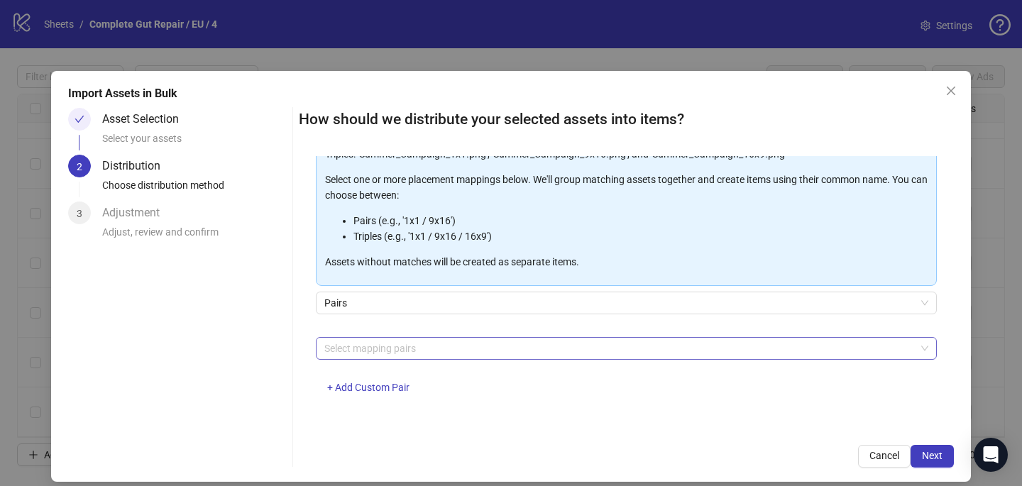
click at [372, 349] on div at bounding box center [619, 348] width 600 height 20
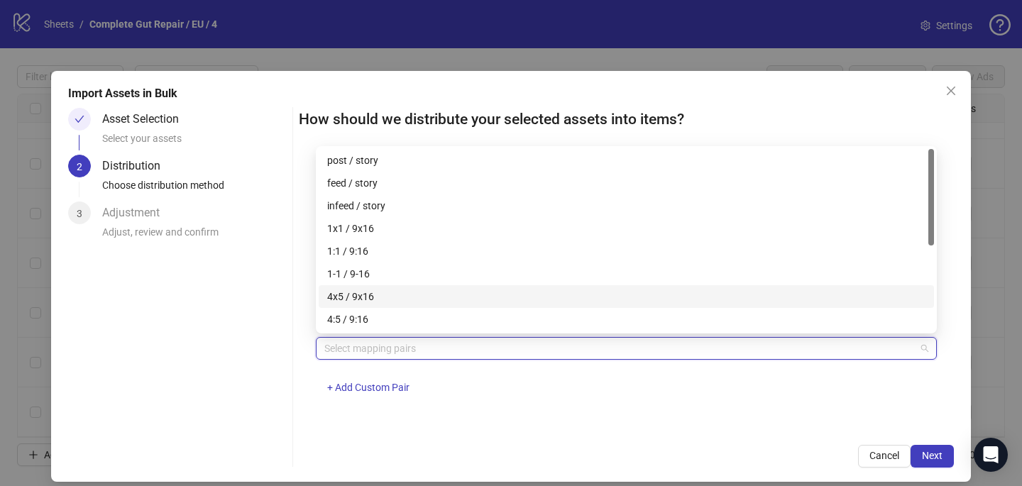
click at [389, 289] on div "4x5 / 9x16" at bounding box center [626, 297] width 598 height 16
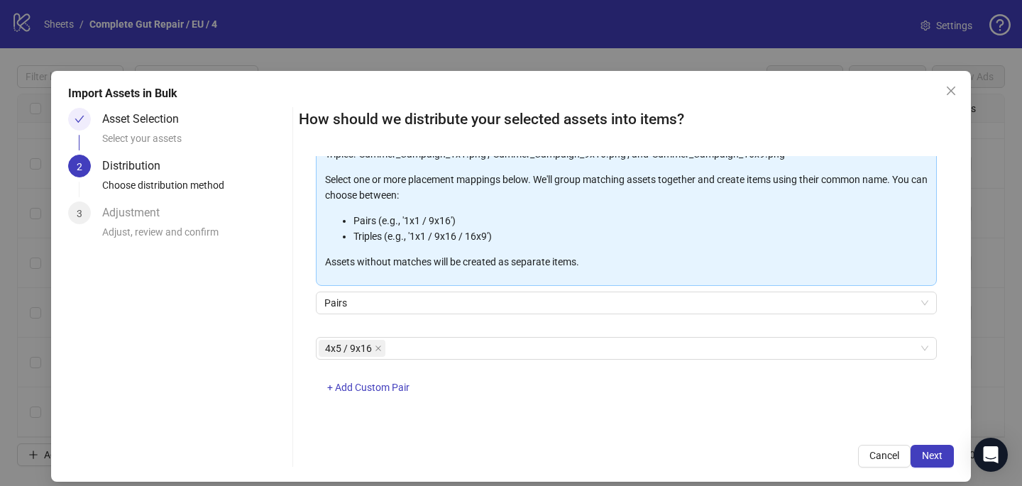
click at [653, 461] on div "Cancel Next" at bounding box center [626, 456] width 655 height 23
click at [922, 460] on span "Next" at bounding box center [932, 455] width 21 height 11
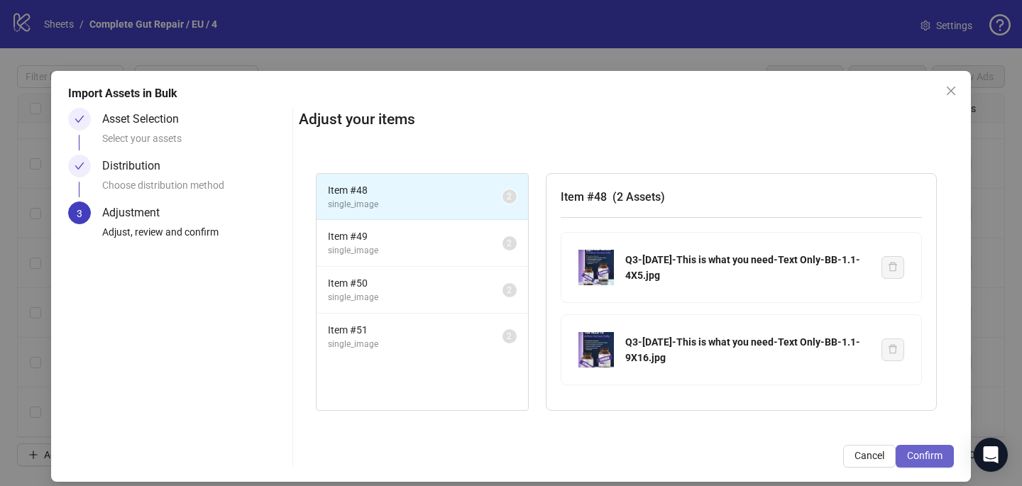
click at [934, 457] on span "Confirm" at bounding box center [924, 455] width 35 height 11
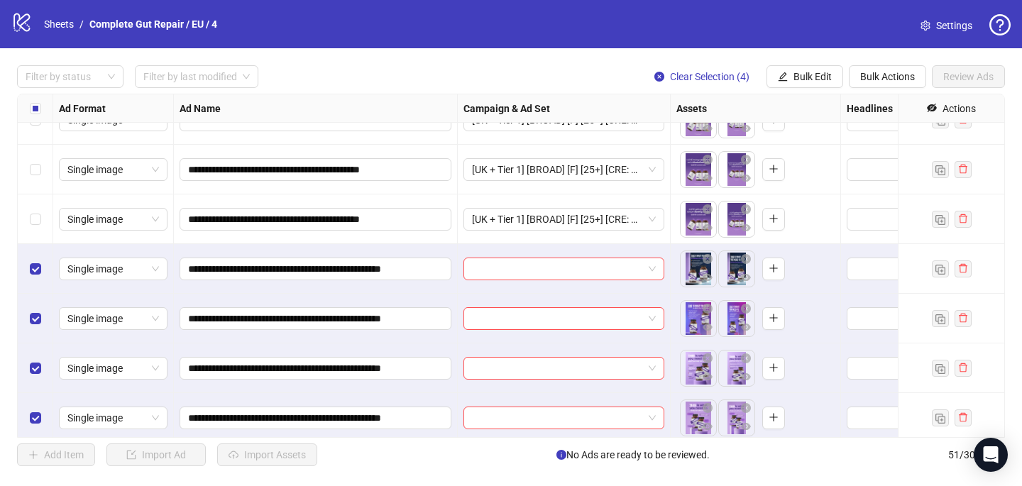
scroll to position [2218, 0]
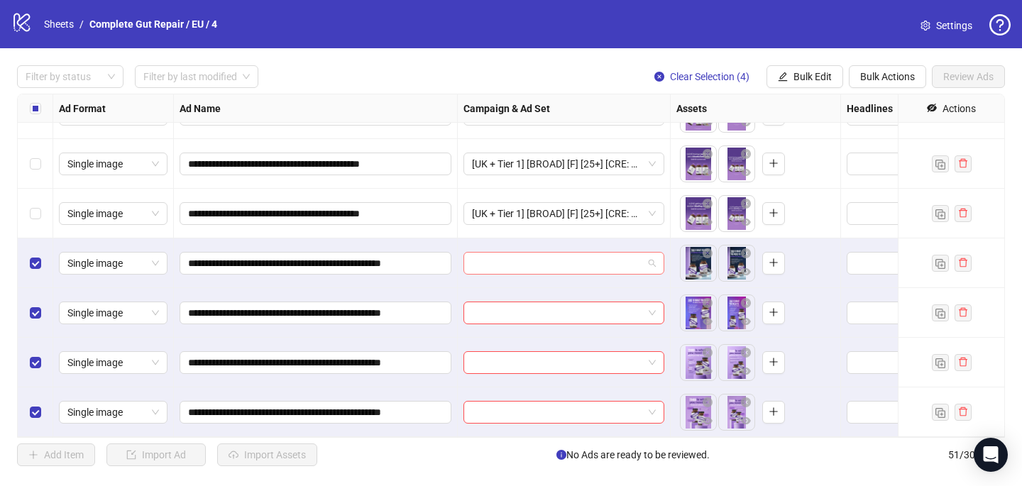
click at [483, 271] on input "search" at bounding box center [557, 263] width 171 height 21
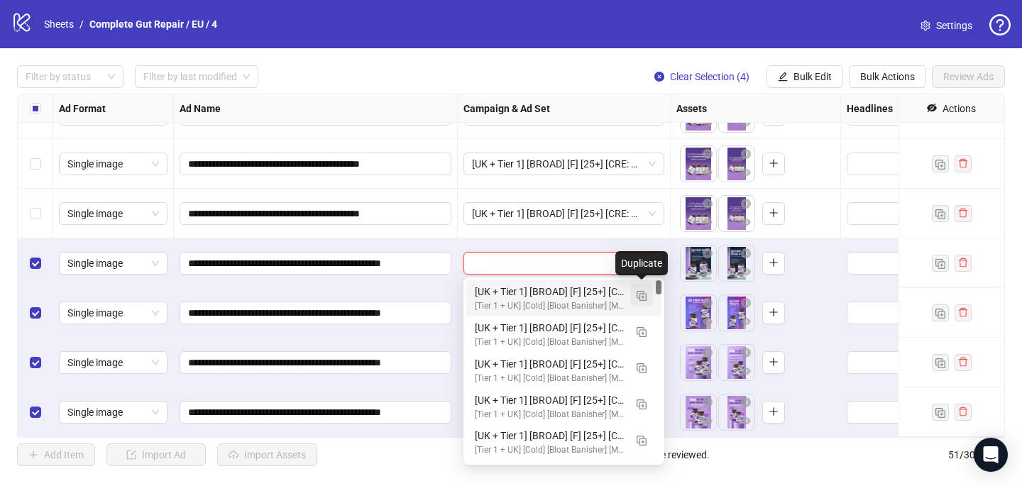
click at [646, 297] on img "button" at bounding box center [641, 296] width 10 height 10
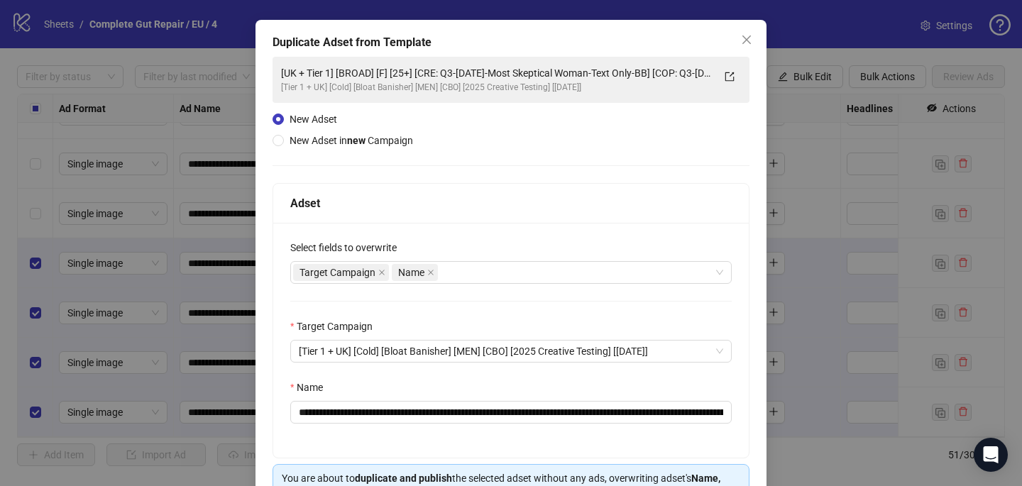
scroll to position [59, 0]
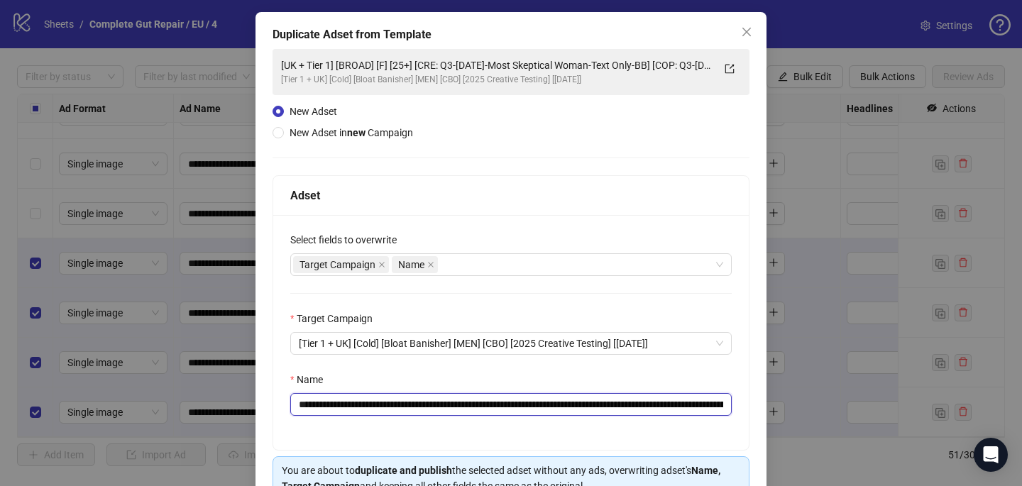
drag, startPoint x: 693, startPoint y: 402, endPoint x: 458, endPoint y: 400, distance: 234.8
click at [458, 400] on input "**********" at bounding box center [510, 404] width 441 height 23
paste input "*"
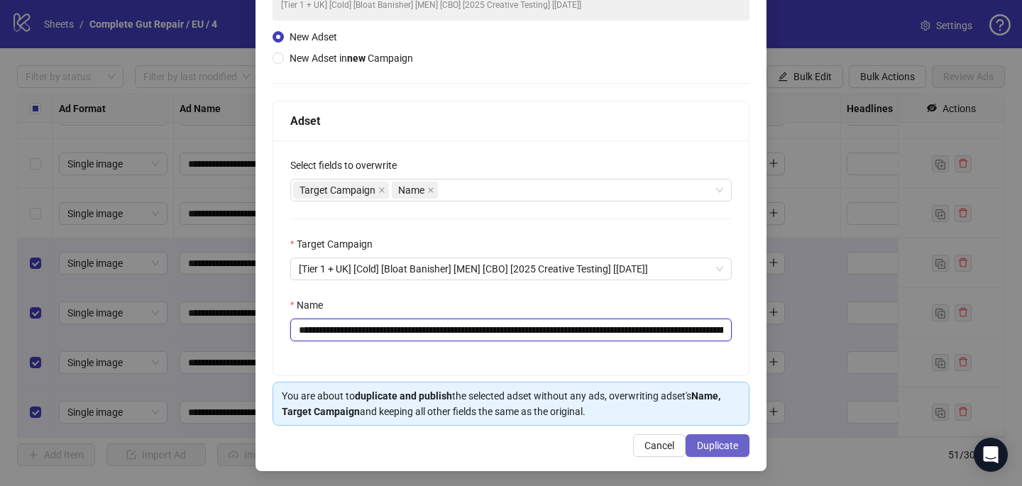
type input "**********"
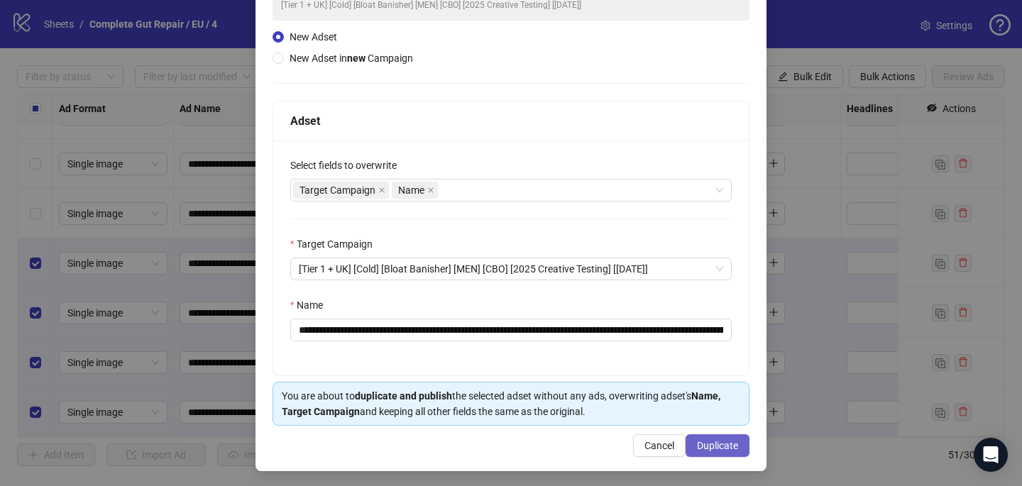
click at [722, 452] on button "Duplicate" at bounding box center [717, 445] width 64 height 23
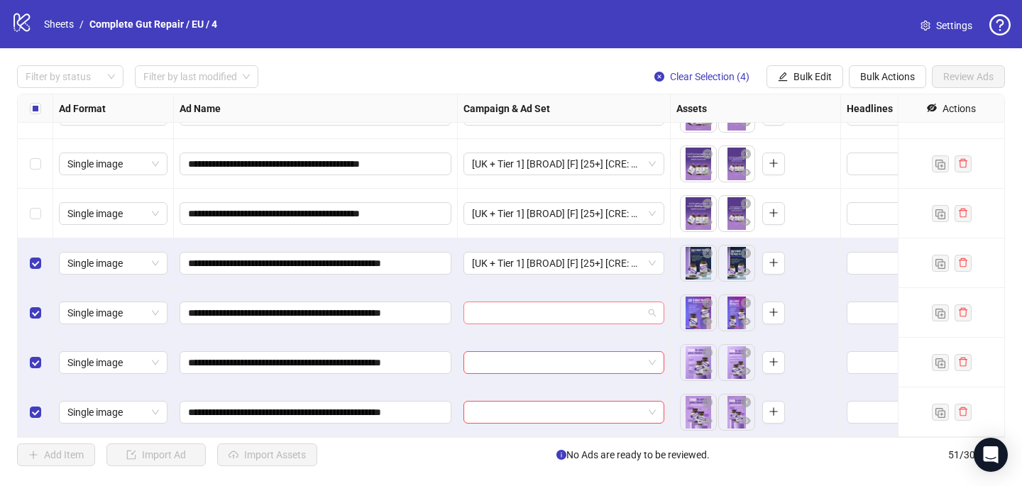
click at [511, 309] on input "search" at bounding box center [557, 312] width 171 height 21
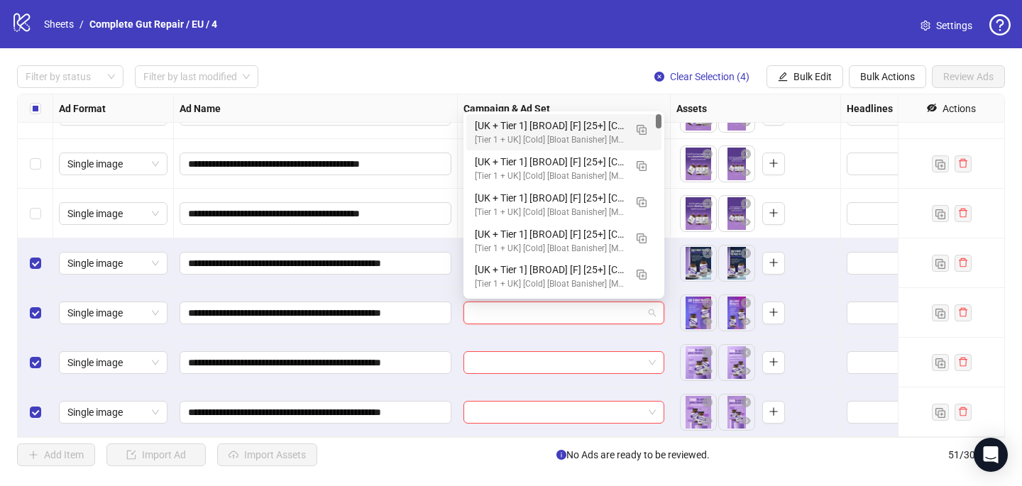
click at [527, 125] on div "[UK + Tier 1] [BROAD] [F] [25+] [CRE: Q3-[DATE]-This is what you need-Text Only…" at bounding box center [550, 126] width 150 height 16
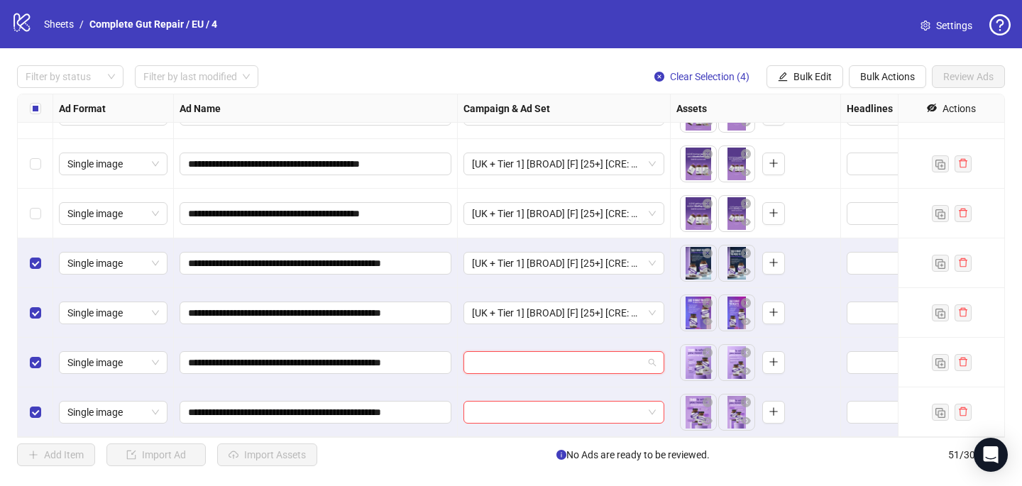
click at [480, 367] on input "search" at bounding box center [557, 362] width 171 height 21
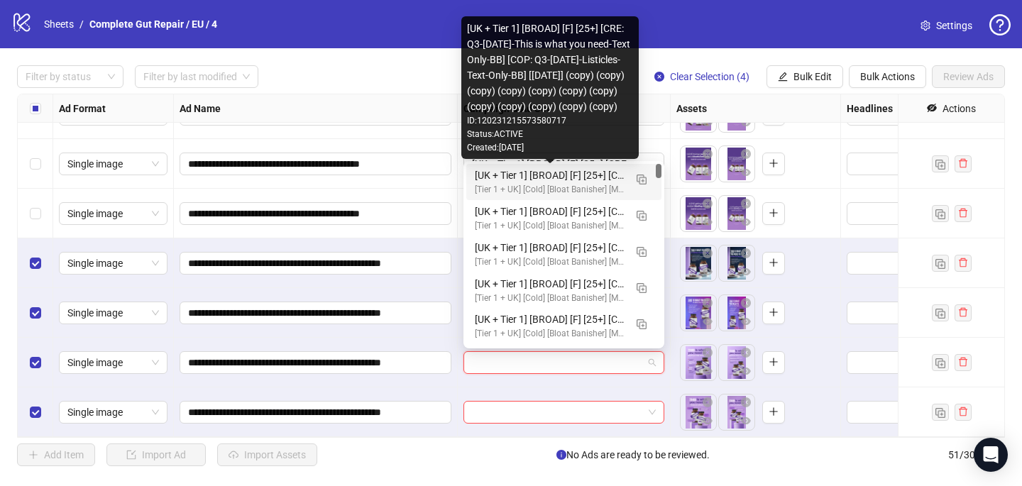
click at [546, 179] on div "[UK + Tier 1] [BROAD] [F] [25+] [CRE: Q3-[DATE]-This is what you need-Text Only…" at bounding box center [550, 175] width 150 height 16
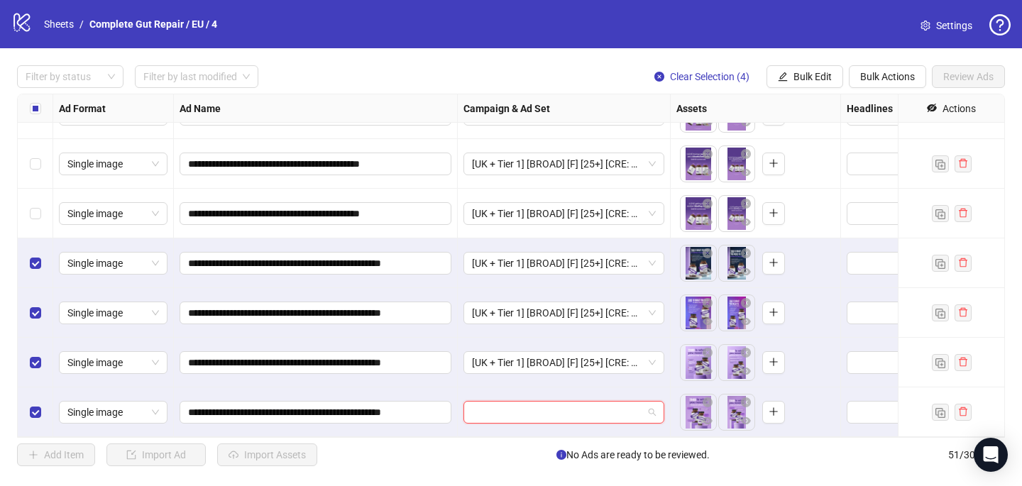
click at [487, 417] on input "search" at bounding box center [557, 412] width 171 height 21
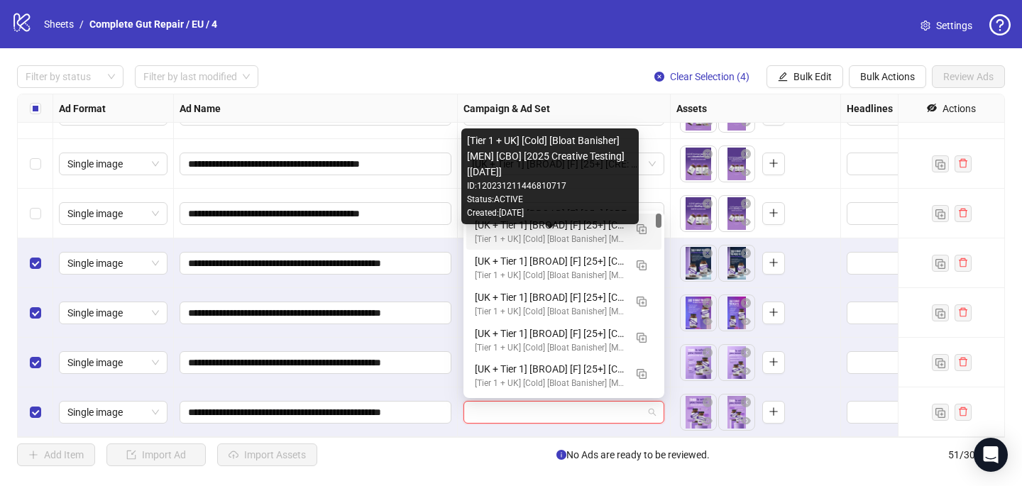
click at [555, 237] on div "[Tier 1 + UK] [Cold] [Bloat Banisher] [MEN] [CBO] [2025 Creative Testing] [[DAT…" at bounding box center [550, 239] width 150 height 13
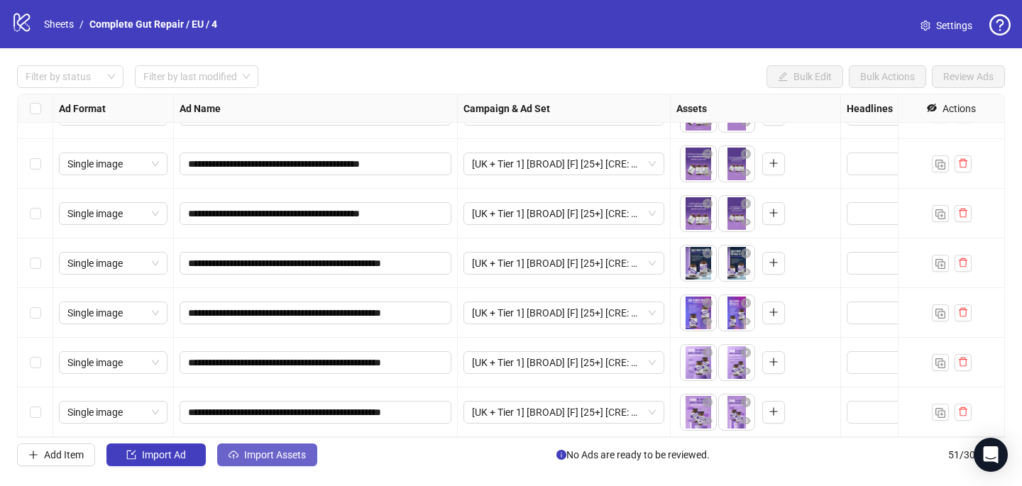
click at [267, 457] on span "Import Assets" at bounding box center [275, 454] width 62 height 11
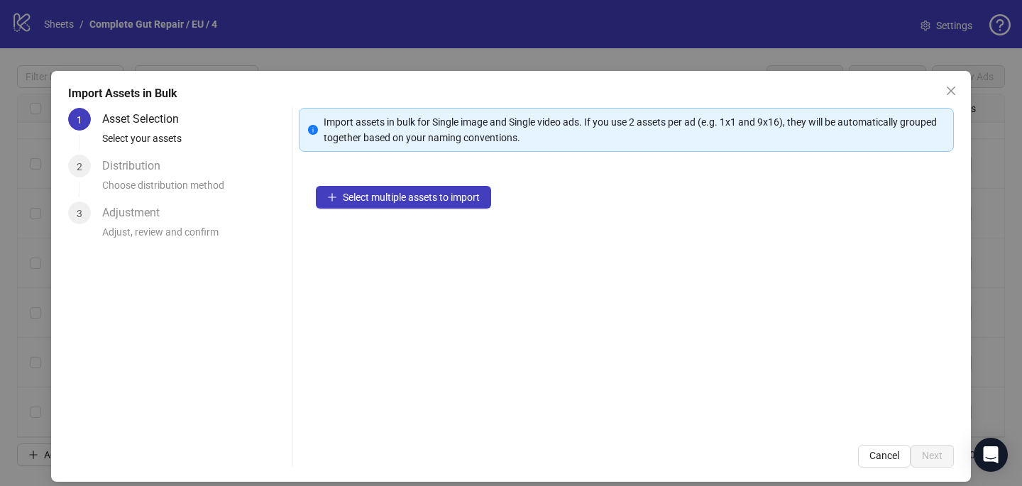
click at [448, 211] on div "Select multiple assets to import" at bounding box center [626, 298] width 655 height 259
click at [444, 204] on button "Select multiple assets to import" at bounding box center [403, 197] width 175 height 23
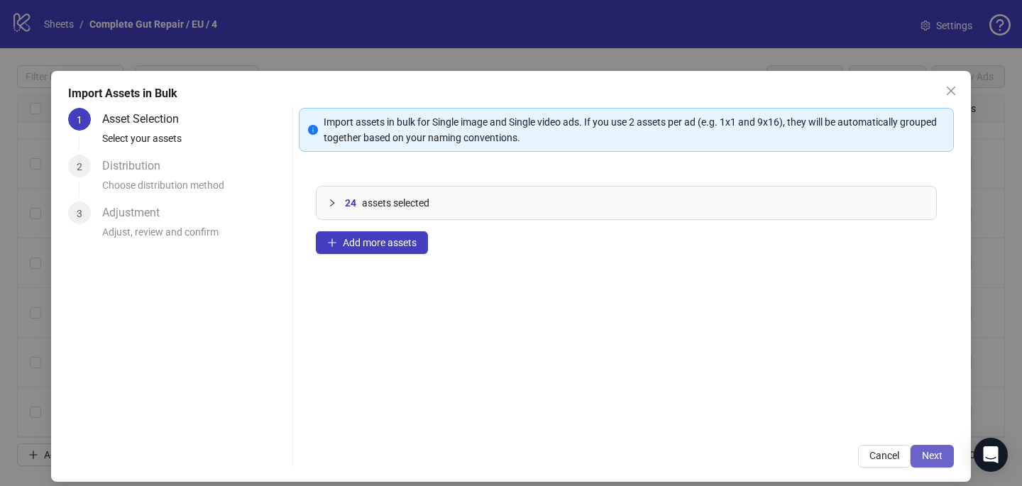
click at [930, 453] on span "Next" at bounding box center [932, 455] width 21 height 11
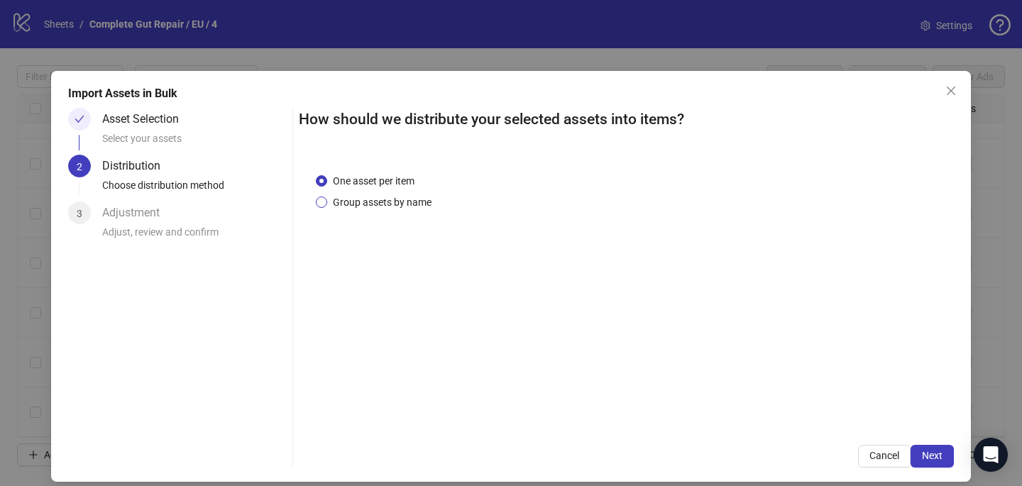
click at [370, 194] on div "One asset per item Group assets by name" at bounding box center [376, 191] width 121 height 37
click at [370, 194] on span "Group assets by name" at bounding box center [382, 202] width 110 height 16
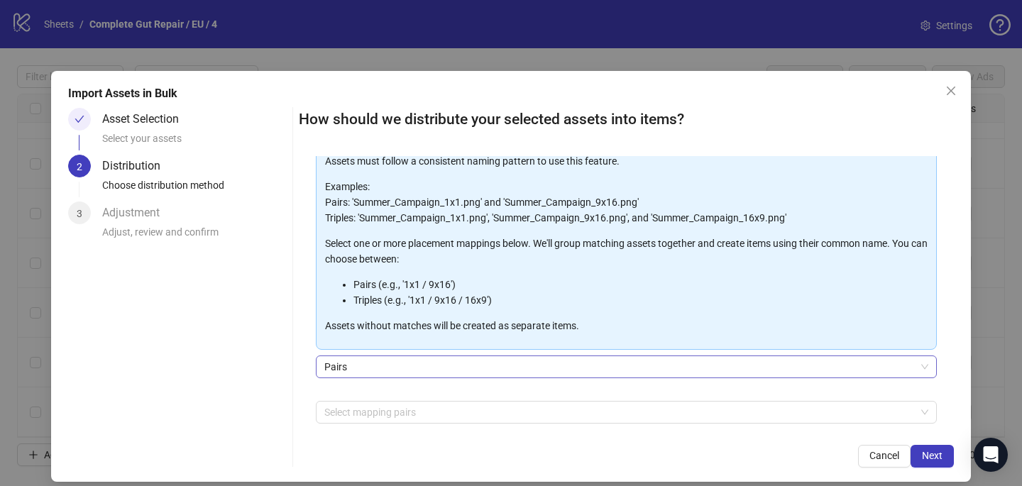
scroll to position [106, 0]
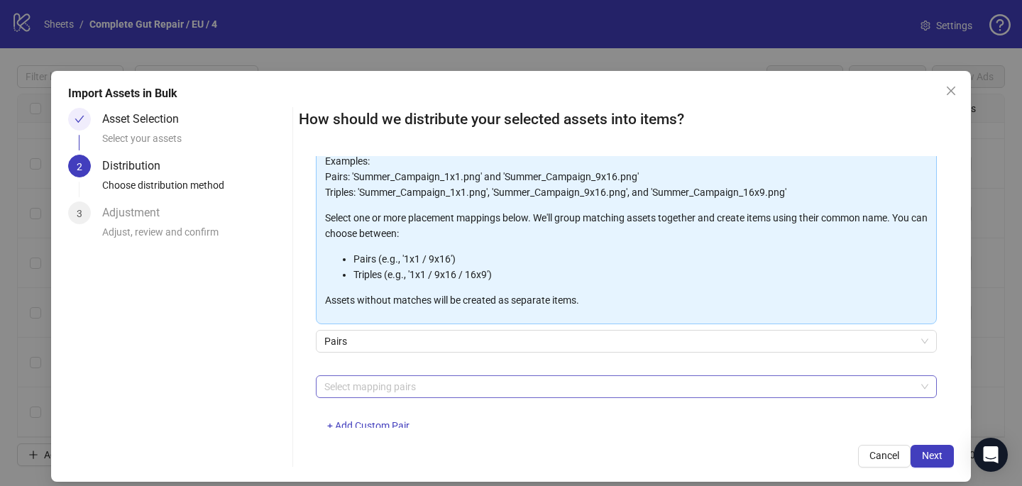
click at [372, 384] on div at bounding box center [619, 387] width 600 height 20
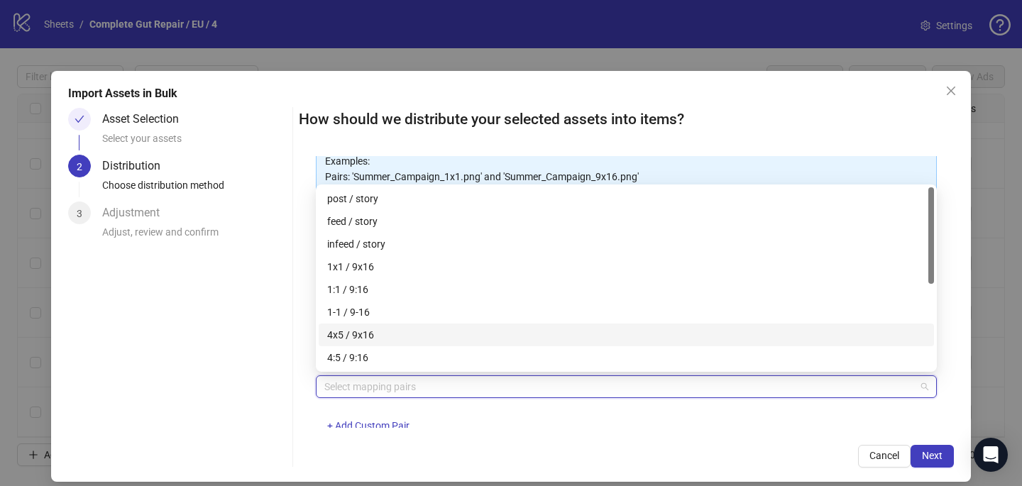
click at [375, 338] on div "4x5 / 9x16" at bounding box center [626, 335] width 598 height 16
click at [565, 445] on div "Cancel Next" at bounding box center [626, 456] width 655 height 23
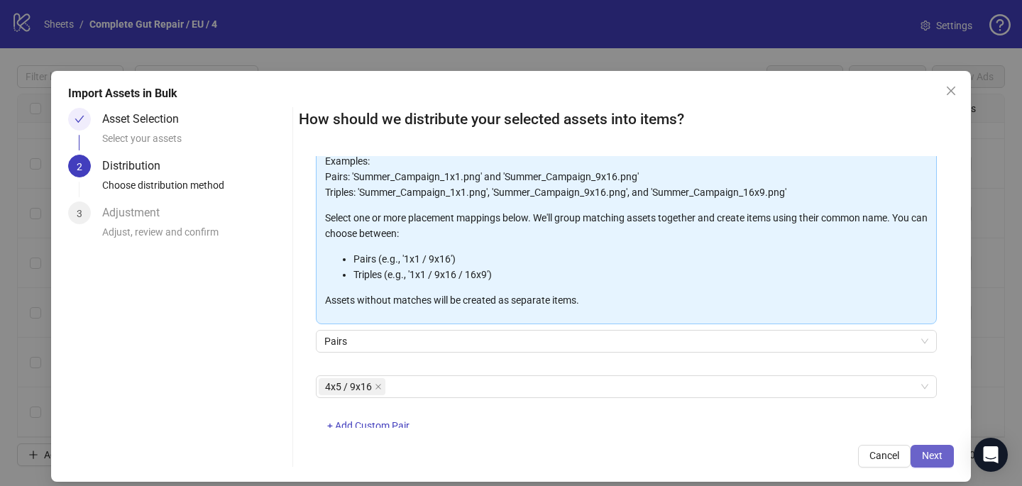
click at [926, 454] on span "Next" at bounding box center [932, 455] width 21 height 11
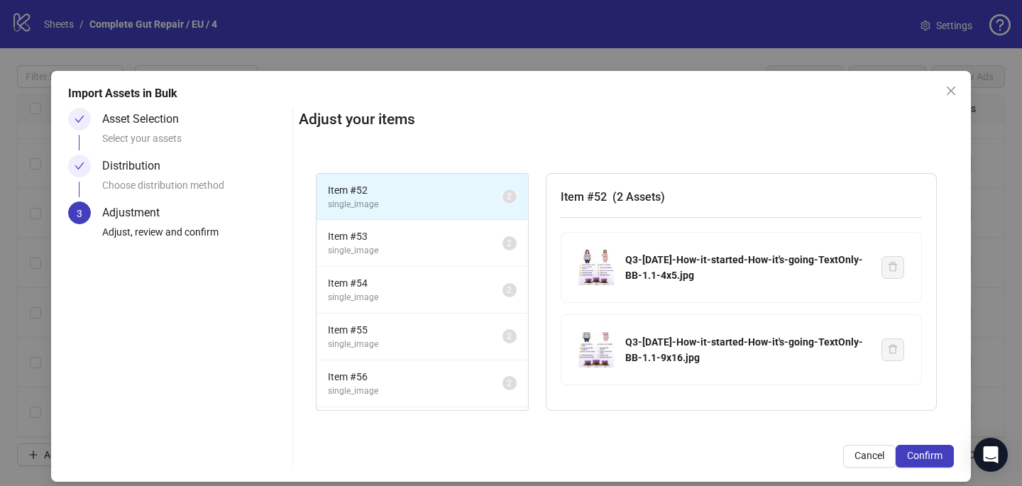
click at [926, 455] on span "Confirm" at bounding box center [924, 455] width 35 height 11
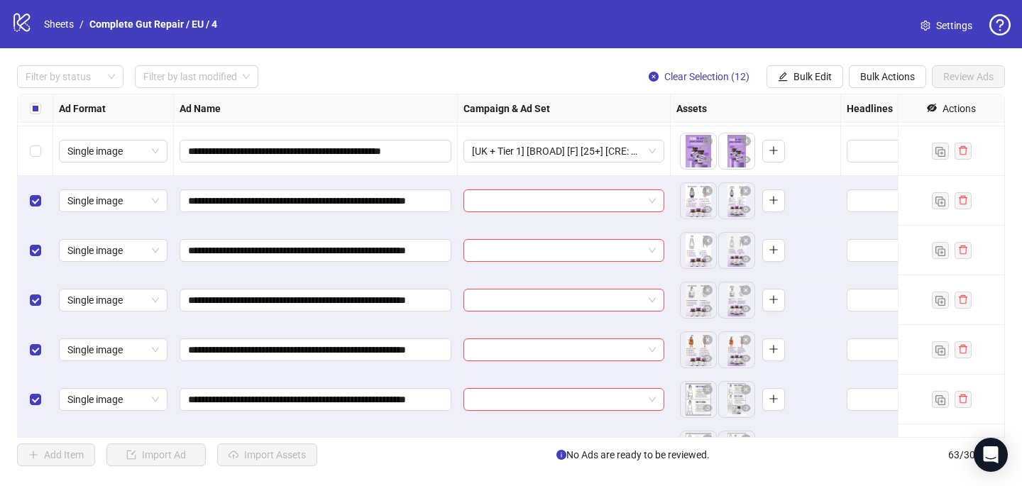
scroll to position [2471, 0]
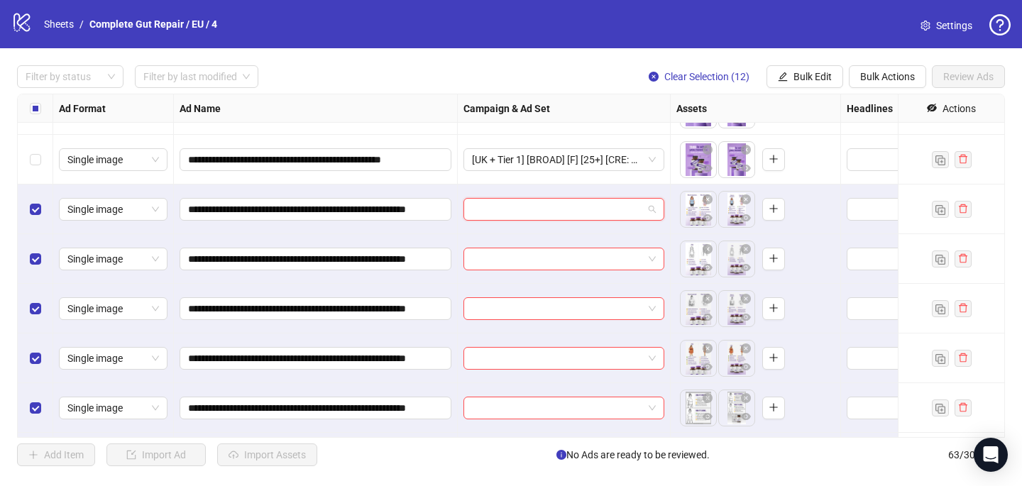
click at [498, 209] on input "search" at bounding box center [557, 209] width 171 height 21
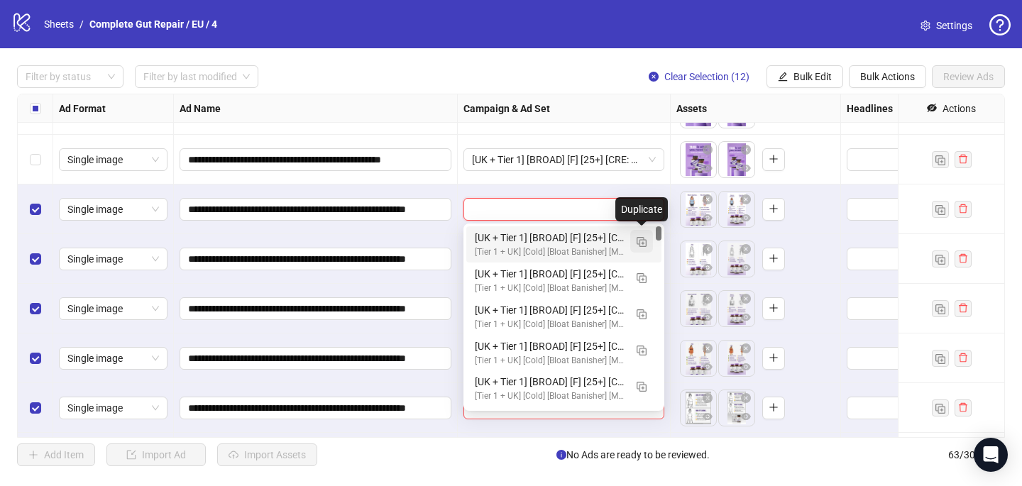
click at [642, 245] on img "button" at bounding box center [641, 242] width 10 height 10
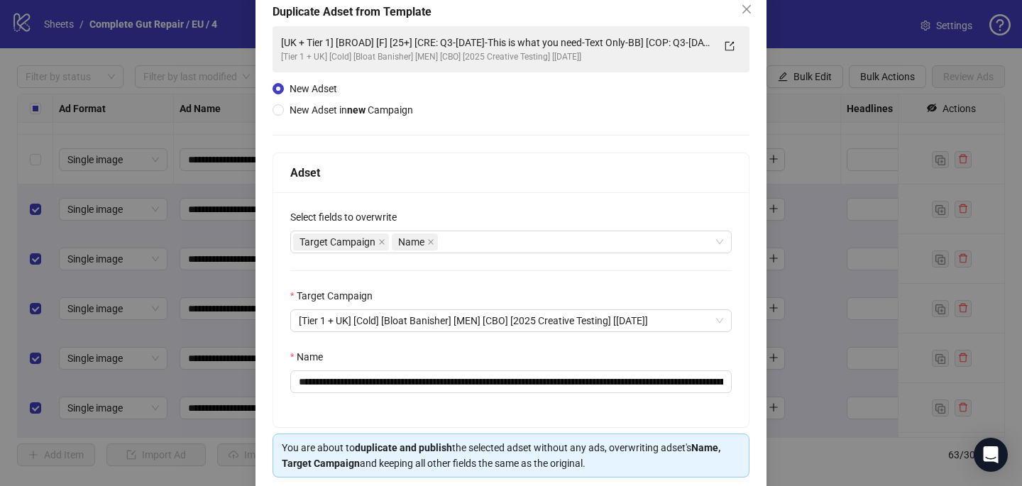
scroll to position [99, 0]
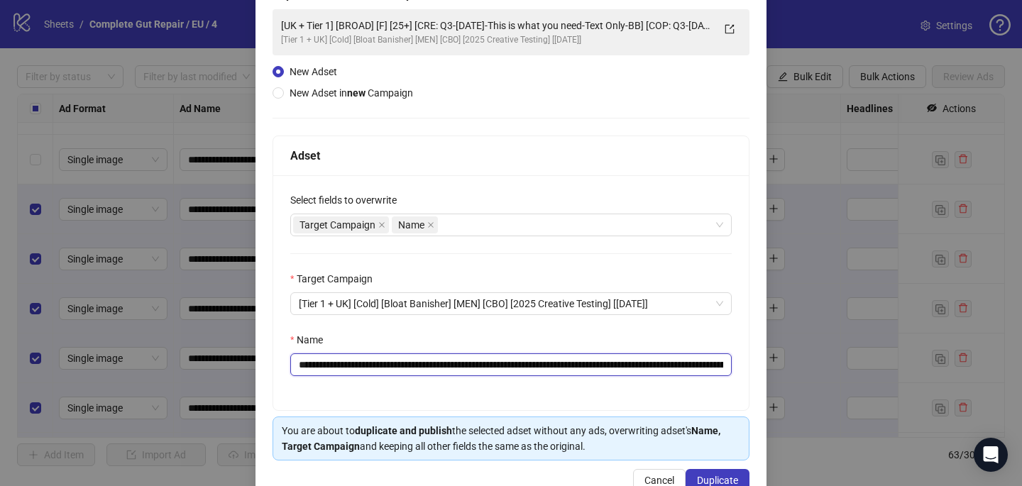
drag, startPoint x: 687, startPoint y: 363, endPoint x: 460, endPoint y: 367, distance: 227.8
click at [460, 367] on input "**********" at bounding box center [510, 364] width 441 height 23
paste input "********"
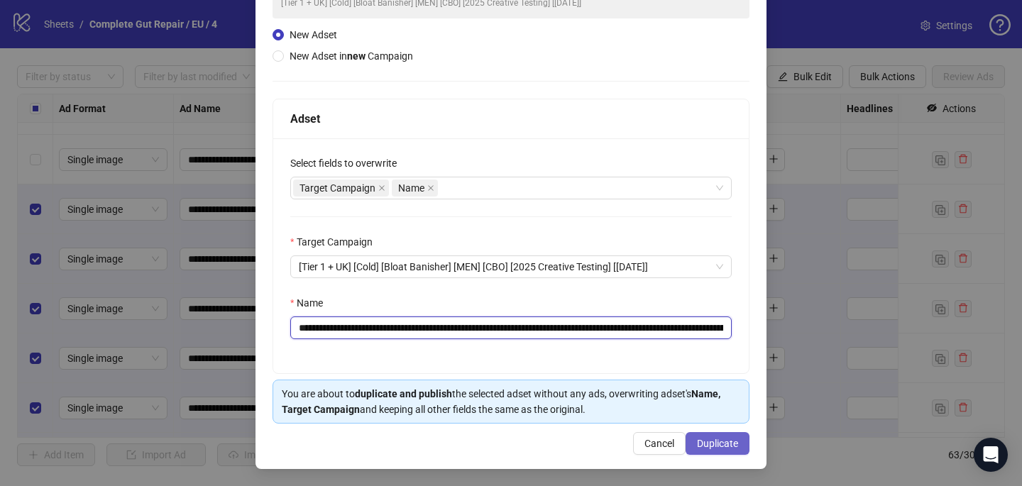
type input "**********"
click at [708, 439] on span "Duplicate" at bounding box center [717, 443] width 41 height 11
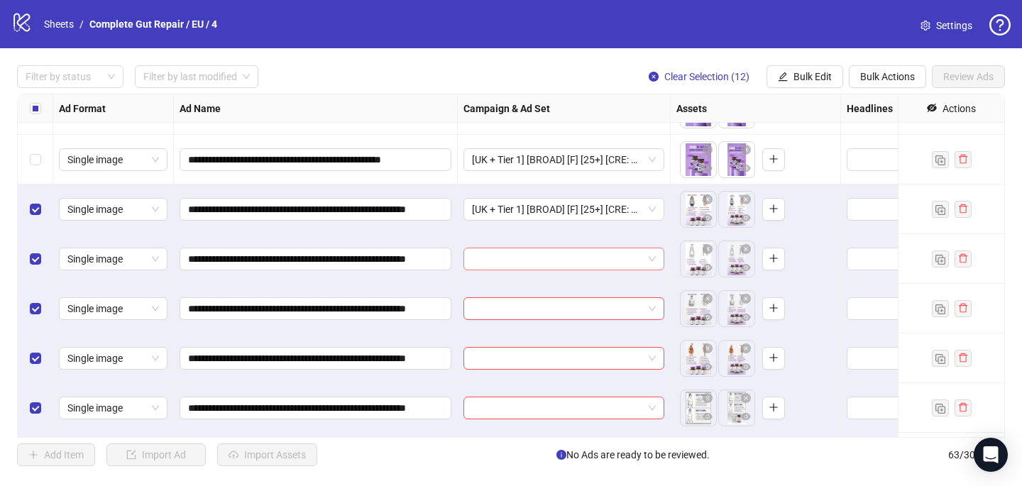
click at [599, 267] on input "search" at bounding box center [557, 258] width 171 height 21
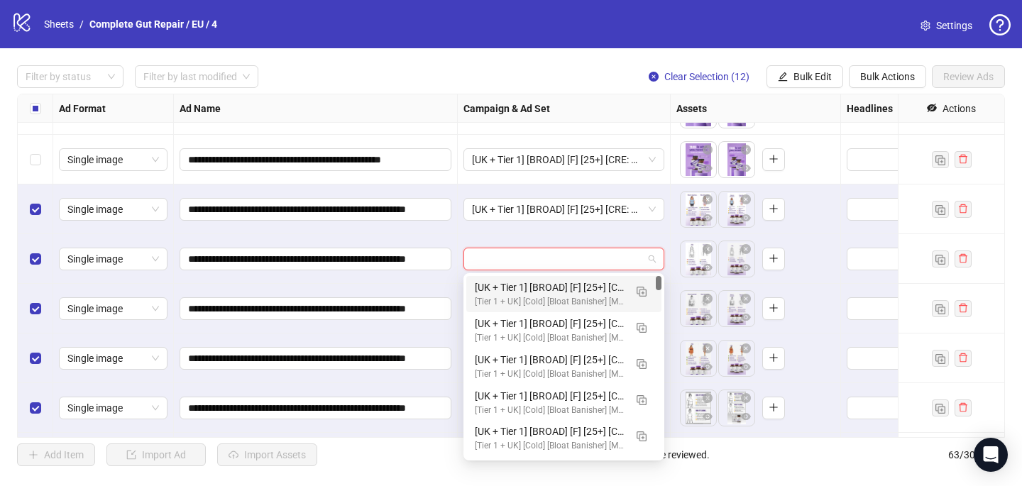
click at [602, 282] on div "[UK + Tier 1] [BROAD] [F] [25+] [CRE: Q3-[DATE]-How it started/How it's going-T…" at bounding box center [550, 288] width 150 height 16
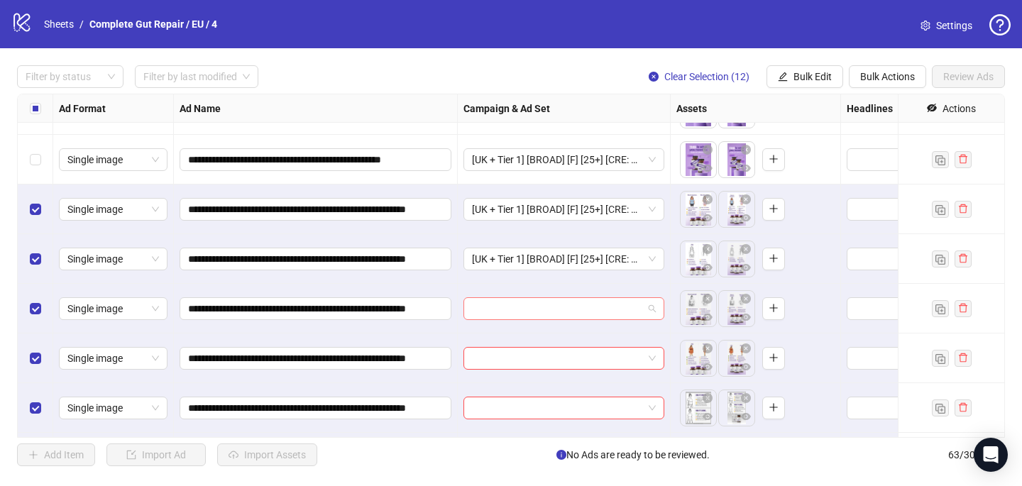
click at [578, 309] on input "search" at bounding box center [557, 308] width 171 height 21
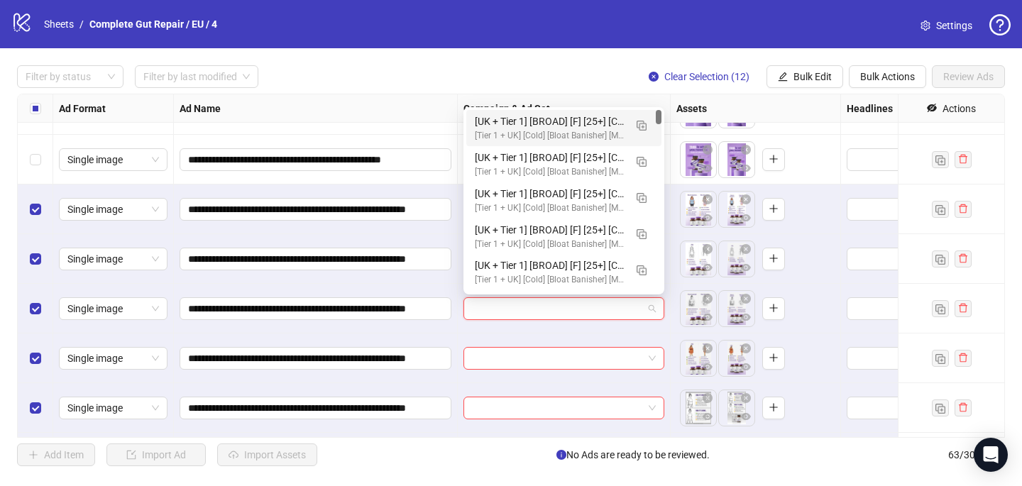
click at [616, 123] on div "[UK + Tier 1] [BROAD] [F] [25+] [CRE: Q3-[DATE]-How it started/How it's going-T…" at bounding box center [550, 122] width 150 height 16
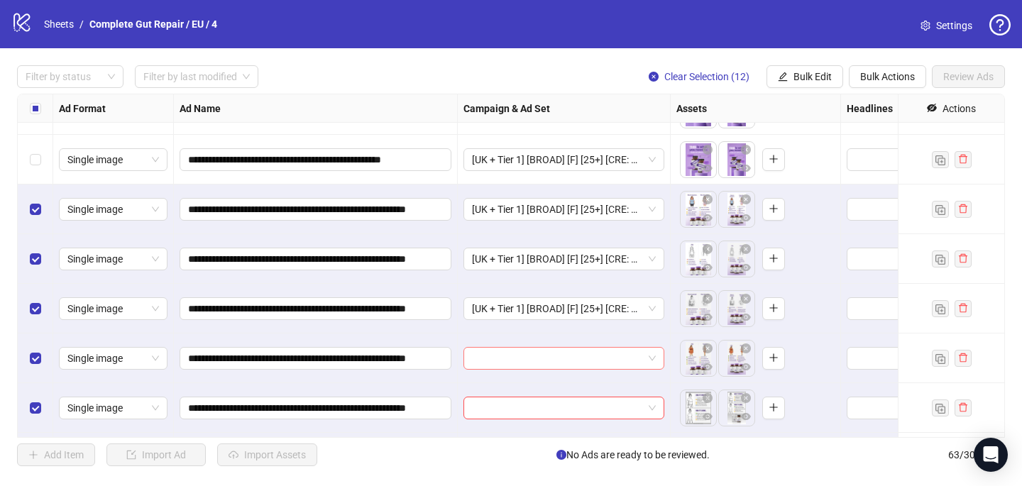
click at [528, 352] on input "search" at bounding box center [557, 358] width 171 height 21
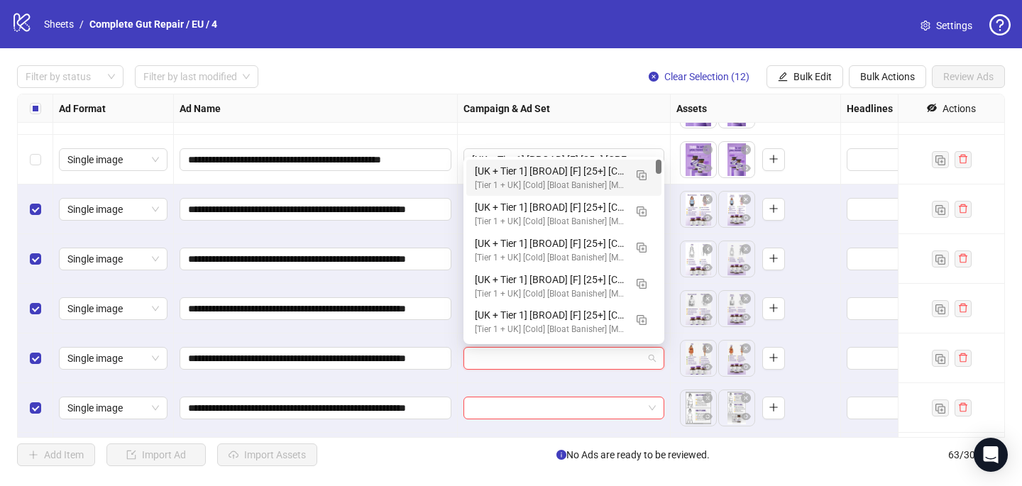
click at [589, 172] on div "[UK + Tier 1] [BROAD] [F] [25+] [CRE: Q3-[DATE]-How it started/How it's going-T…" at bounding box center [550, 171] width 150 height 16
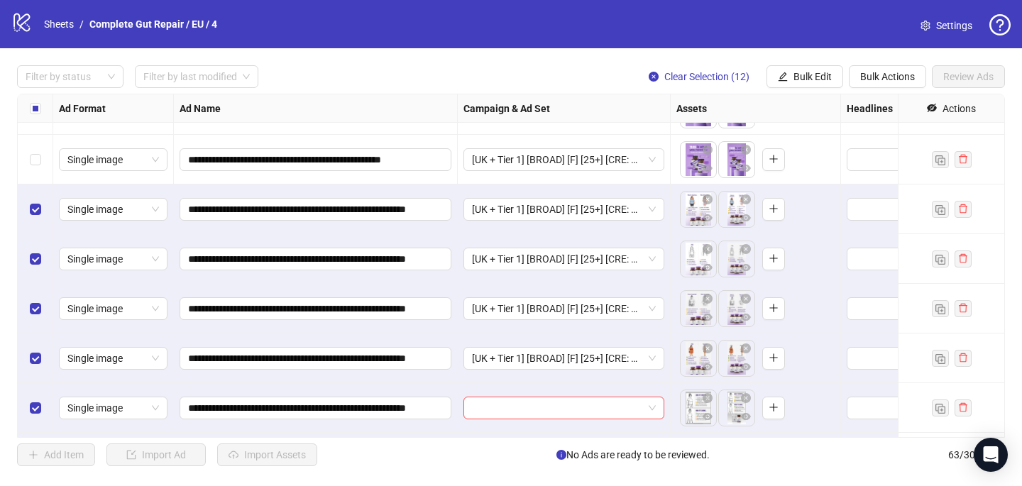
scroll to position [2570, 0]
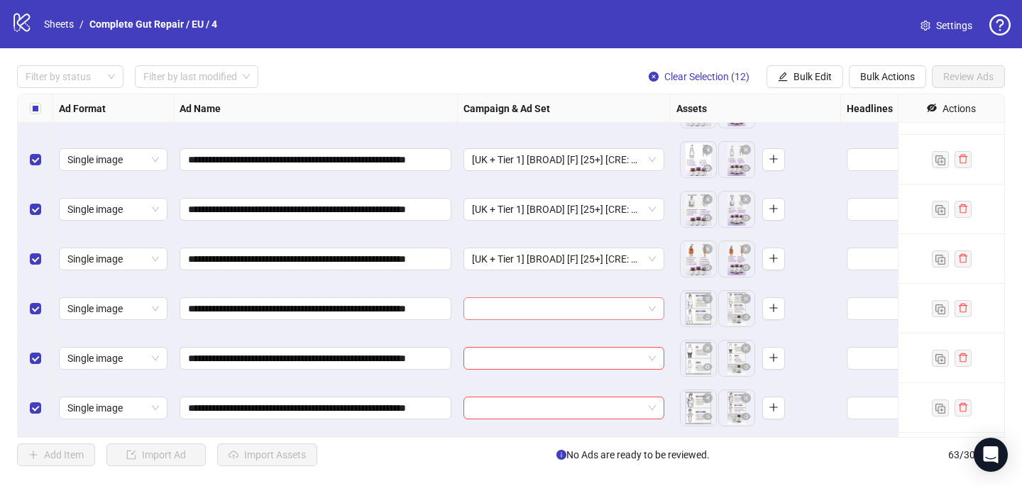
click at [536, 306] on input "search" at bounding box center [557, 308] width 171 height 21
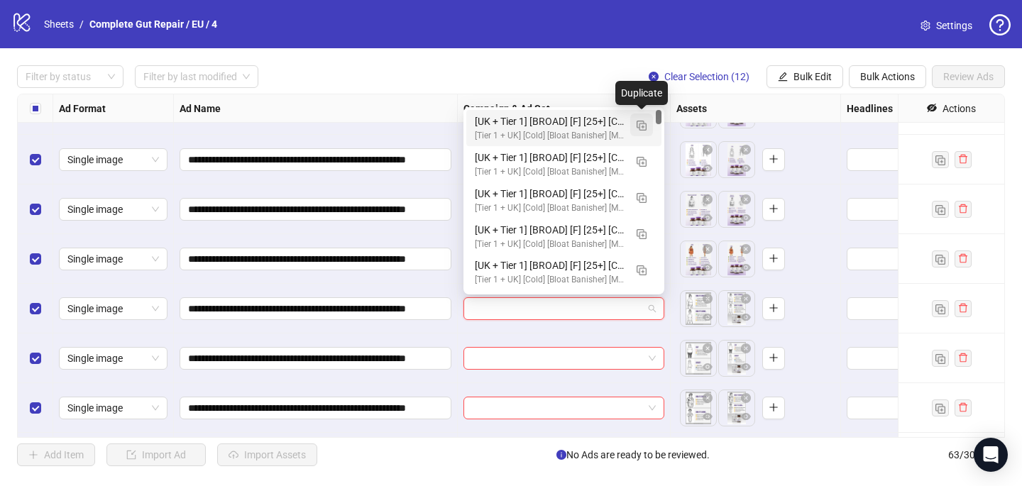
click at [645, 131] on button "button" at bounding box center [641, 125] width 23 height 23
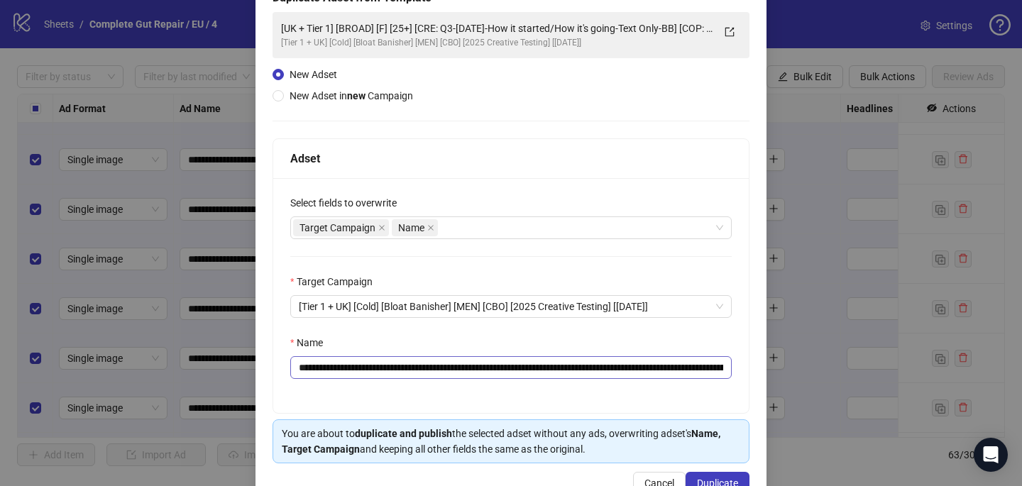
scroll to position [101, 0]
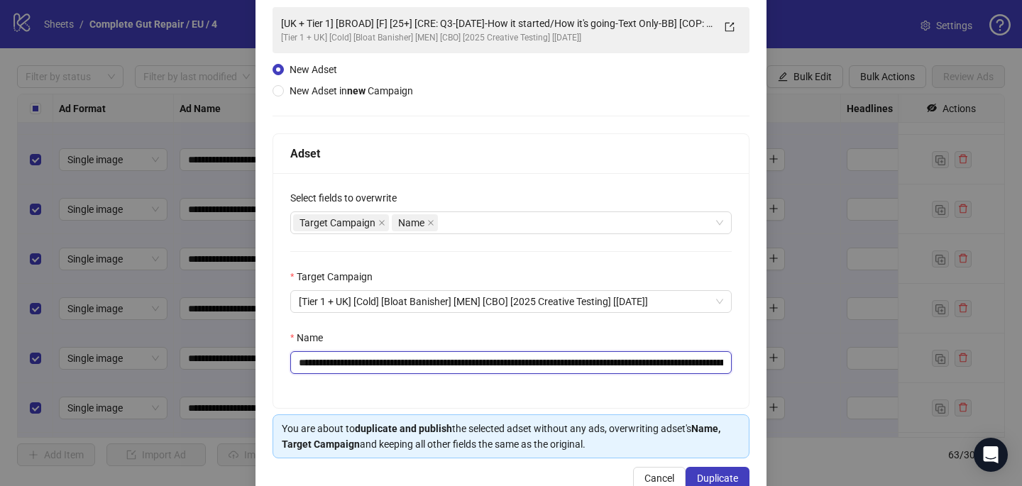
click at [721, 360] on input "**********" at bounding box center [510, 362] width 441 height 23
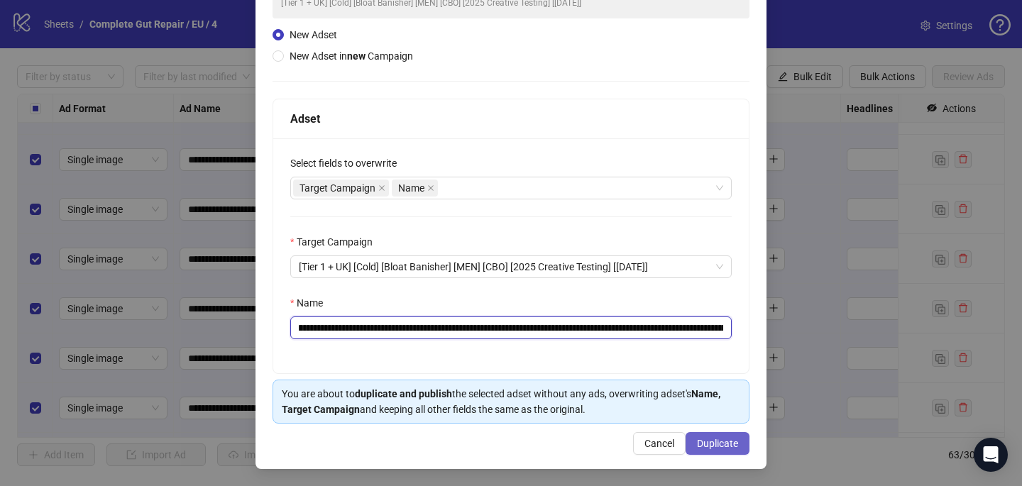
type input "**********"
click at [726, 443] on span "Duplicate" at bounding box center [717, 443] width 41 height 11
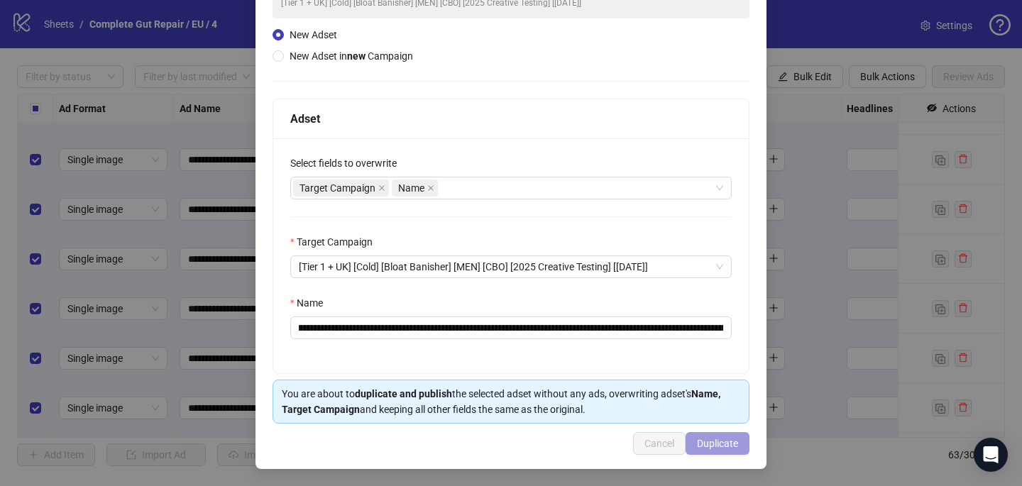
scroll to position [0, 0]
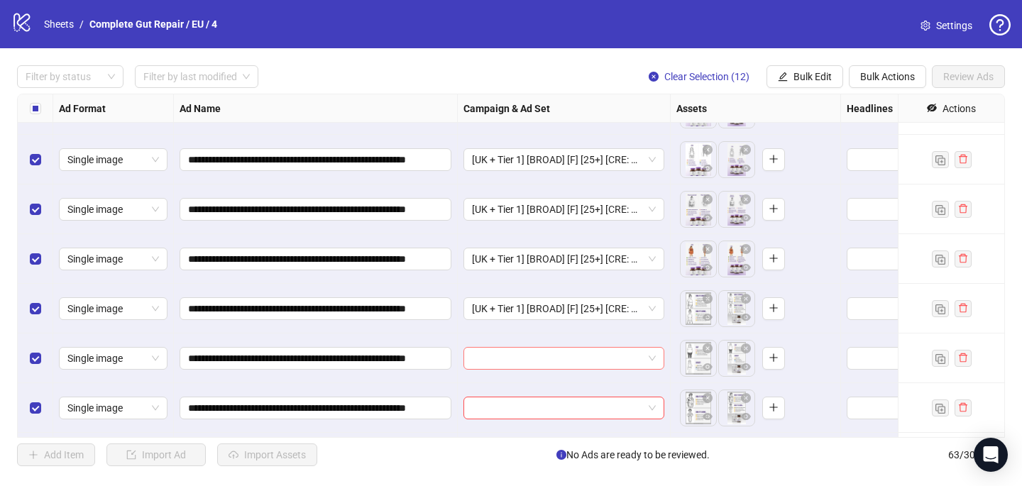
click at [559, 358] on input "search" at bounding box center [557, 358] width 171 height 21
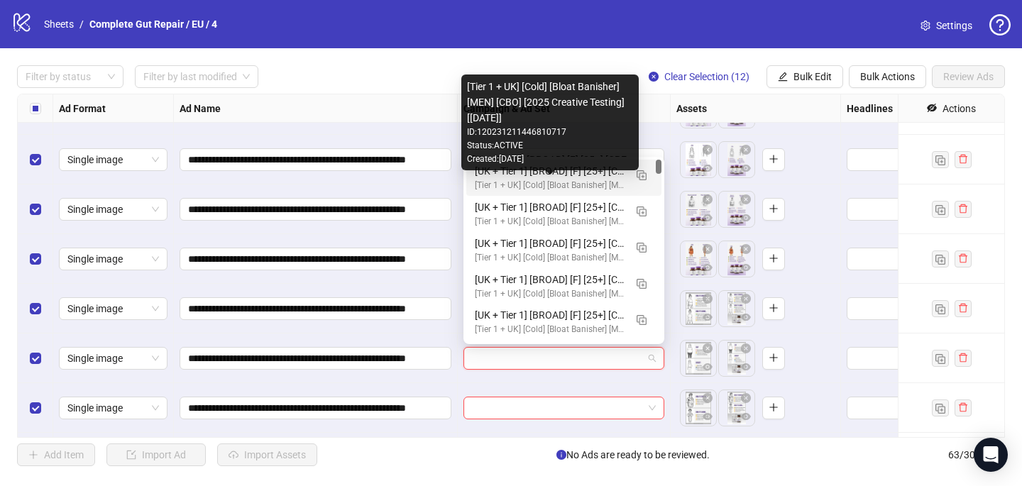
click at [594, 177] on div "[UK + Tier 1] [BROAD] [F] [25+] [CRE: Q3-[DATE]-How it started/How it's going-T…" at bounding box center [550, 171] width 150 height 16
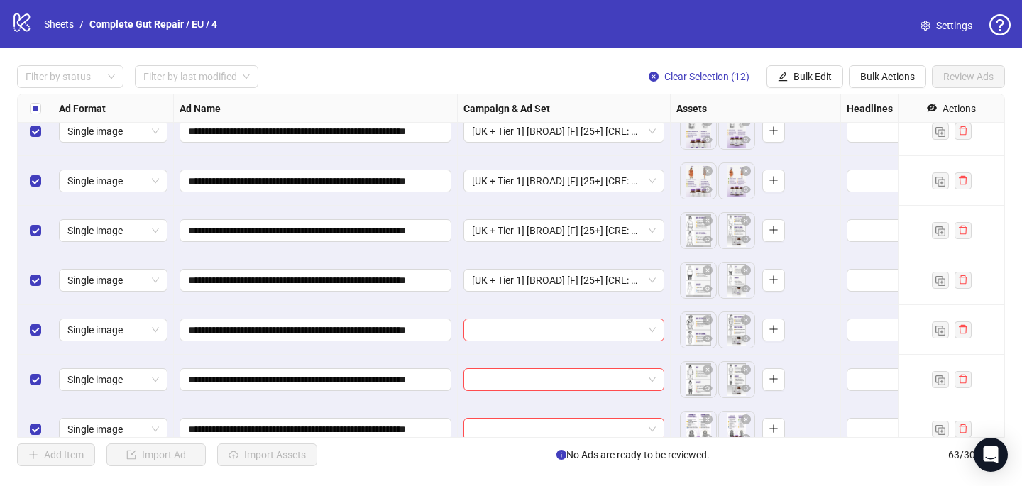
scroll to position [2662, 0]
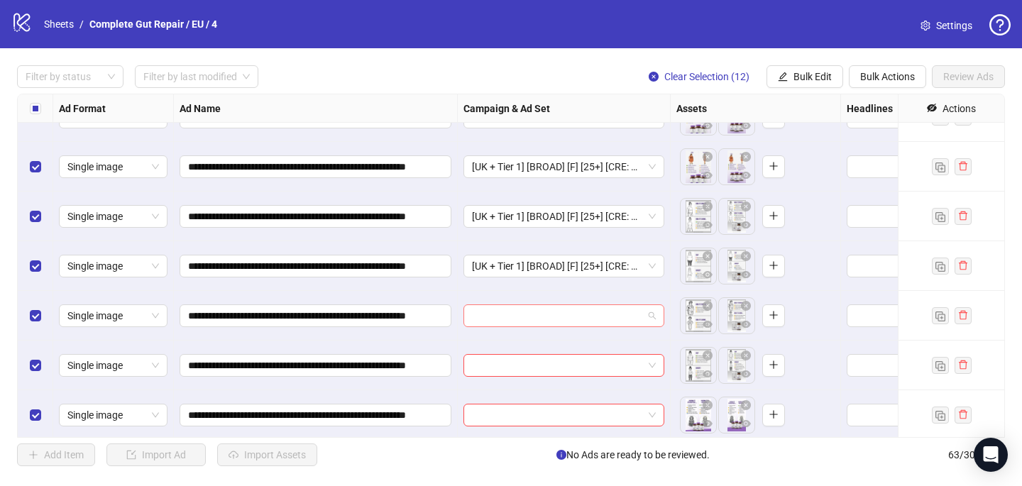
click at [562, 318] on input "search" at bounding box center [557, 315] width 171 height 21
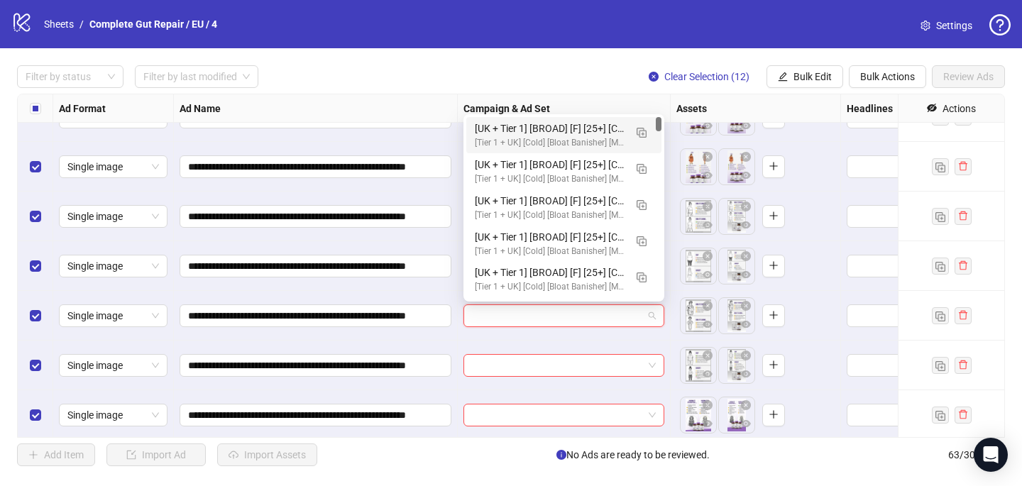
click at [593, 135] on div "[UK + Tier 1] [BROAD] [F] [25+] [CRE: Q3-[DATE]-How it started/How it's going-T…" at bounding box center [550, 129] width 150 height 16
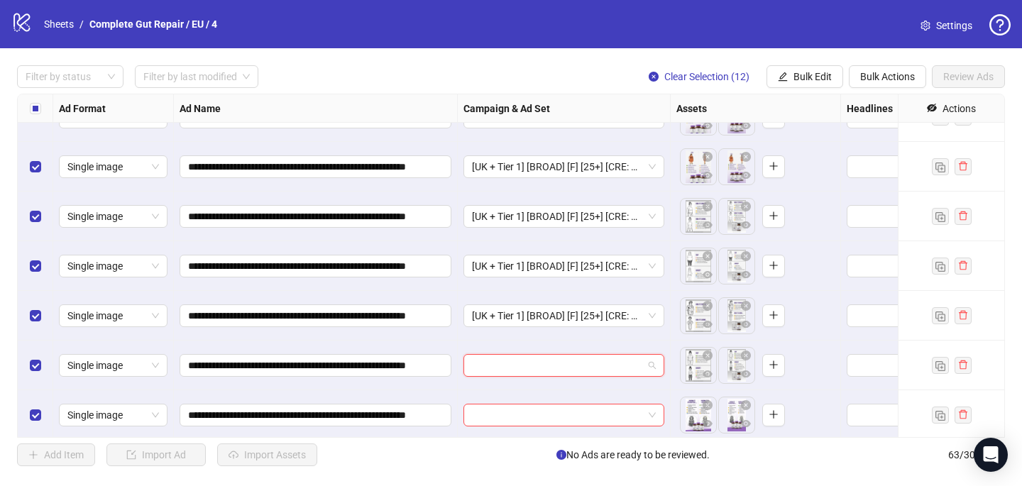
click at [477, 360] on input "search" at bounding box center [557, 365] width 171 height 21
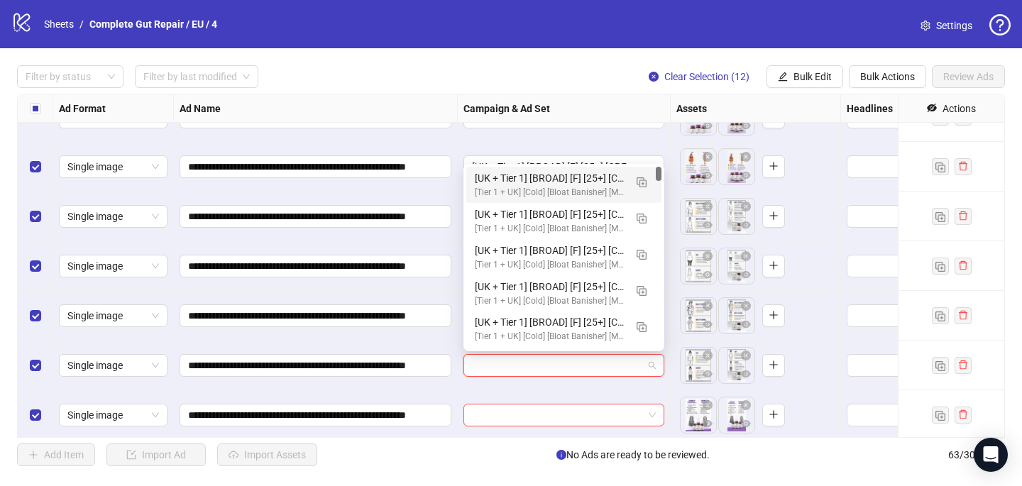
click at [542, 184] on div "[UK + Tier 1] [BROAD] [F] [25+] [CRE: Q3-[DATE]-How it started/How it's going-T…" at bounding box center [550, 178] width 150 height 16
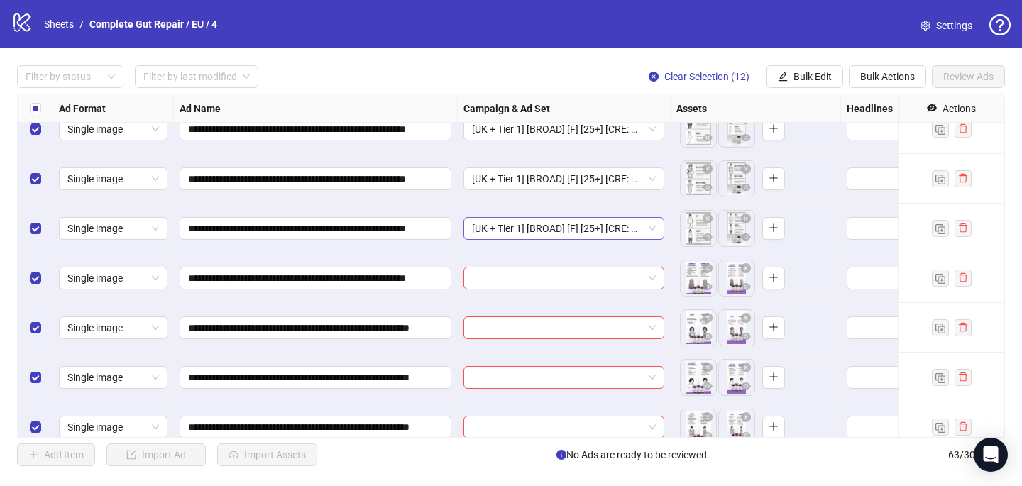
scroll to position [2814, 0]
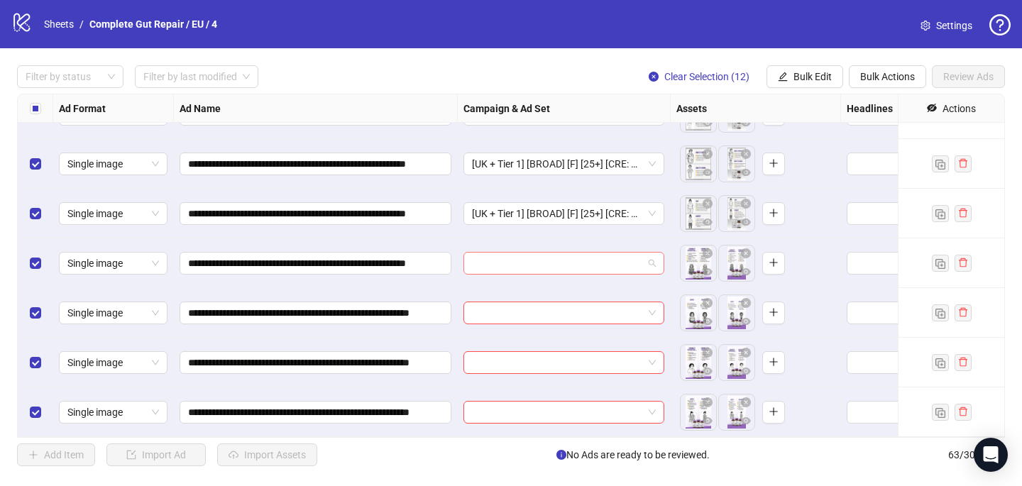
click at [491, 265] on input "search" at bounding box center [557, 263] width 171 height 21
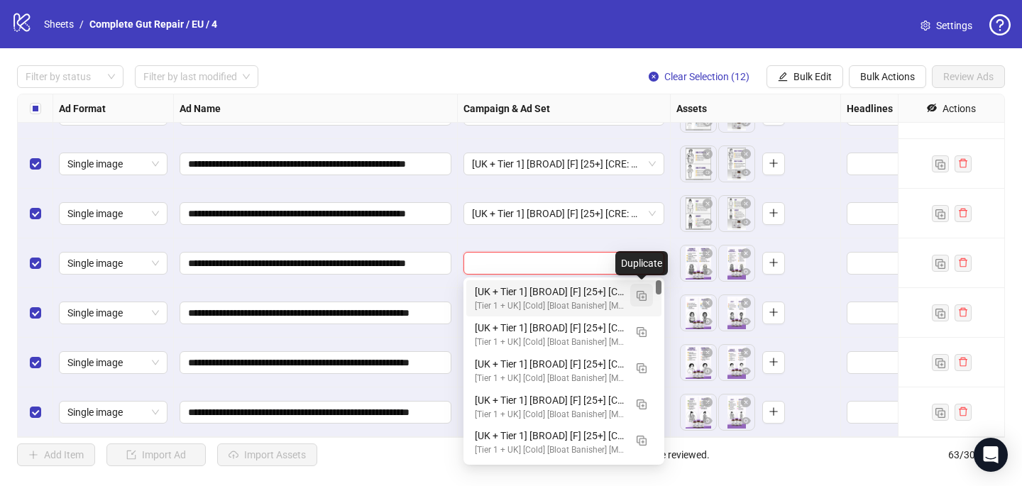
click at [634, 292] on button "button" at bounding box center [641, 295] width 23 height 23
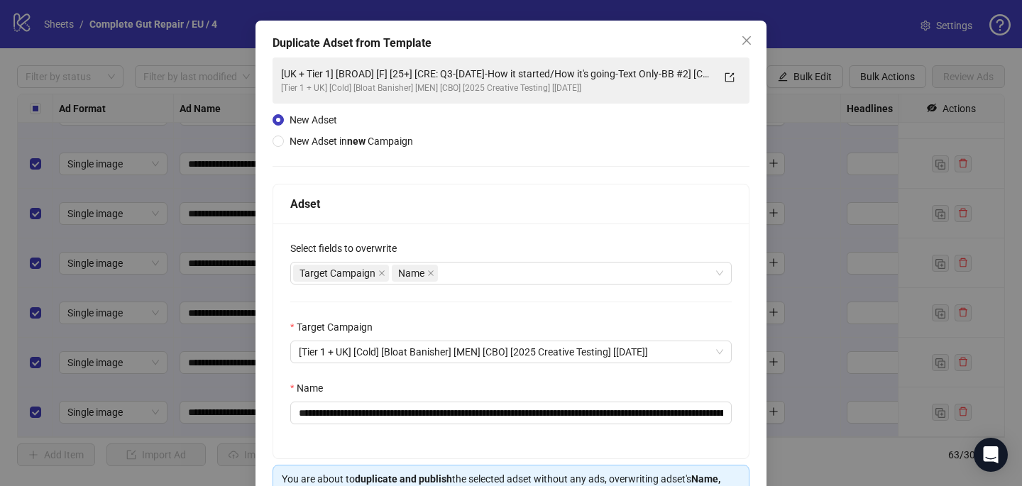
scroll to position [51, 0]
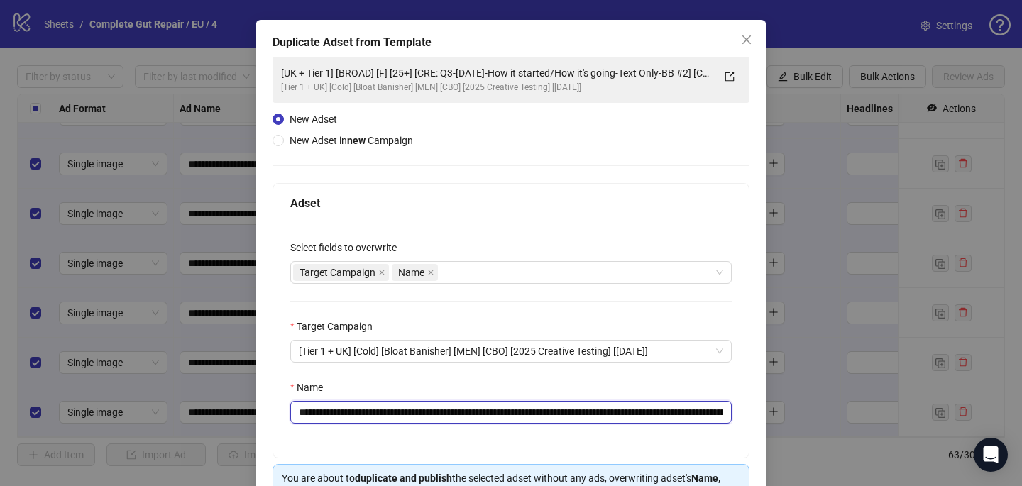
click at [722, 409] on input "**********" at bounding box center [510, 412] width 441 height 23
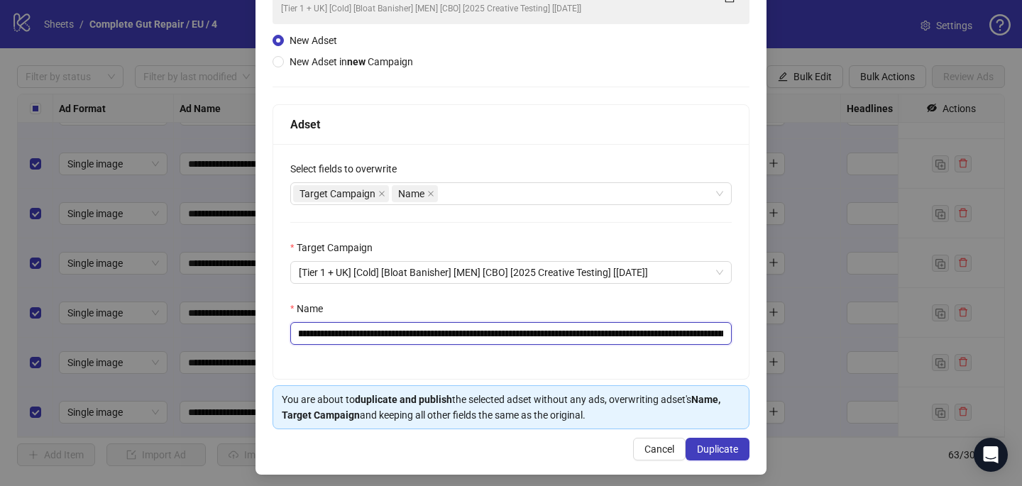
scroll to position [136, 0]
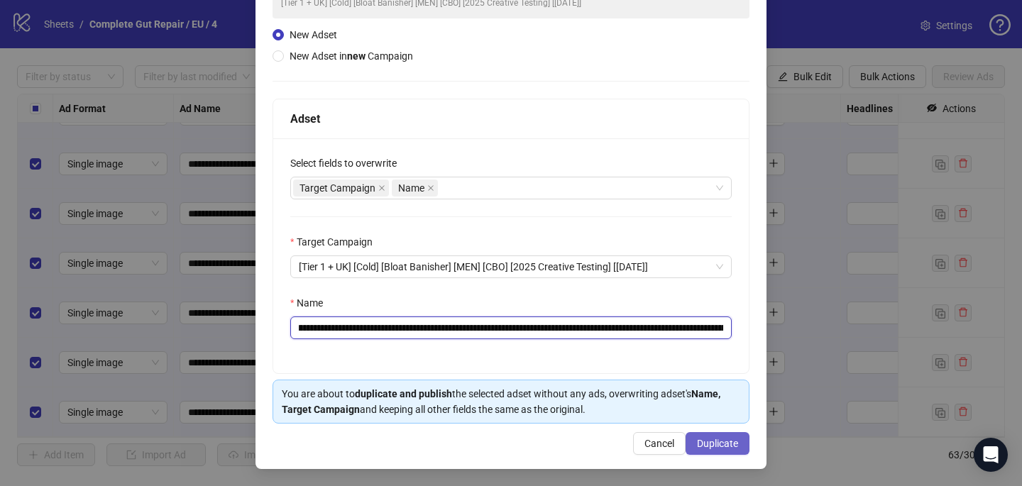
type input "**********"
click at [736, 445] on span "Duplicate" at bounding box center [717, 443] width 41 height 11
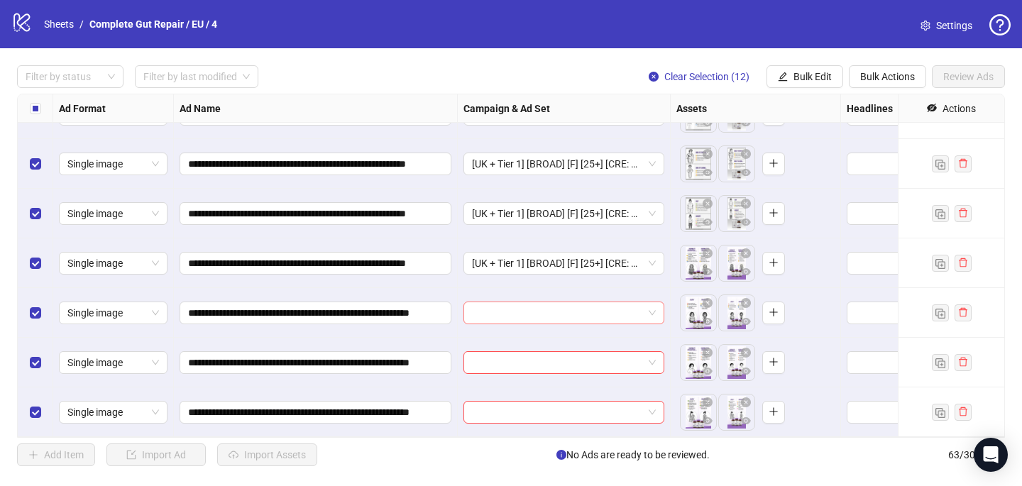
click at [551, 312] on input "search" at bounding box center [557, 312] width 171 height 21
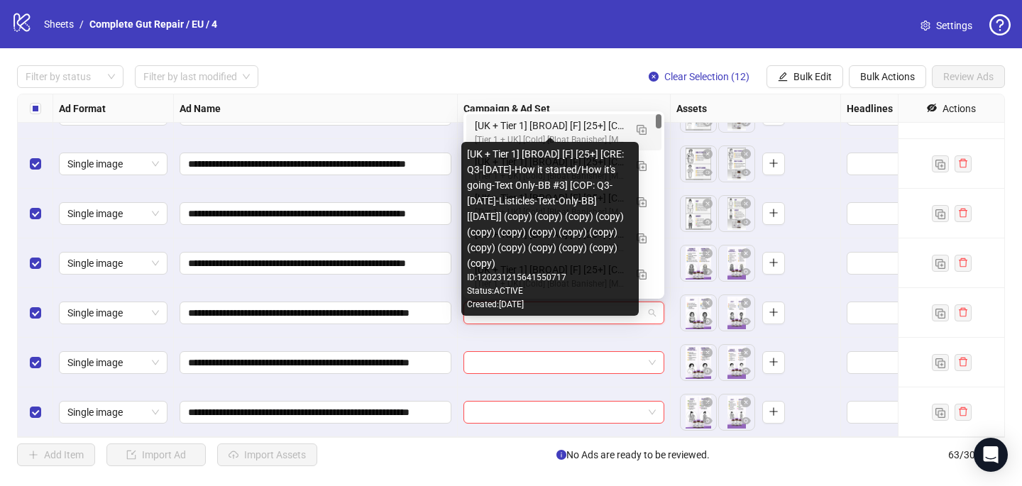
click at [600, 125] on div "[UK + Tier 1] [BROAD] [F] [25+] [CRE: Q3-[DATE]-How it started/How it's going-T…" at bounding box center [550, 126] width 150 height 16
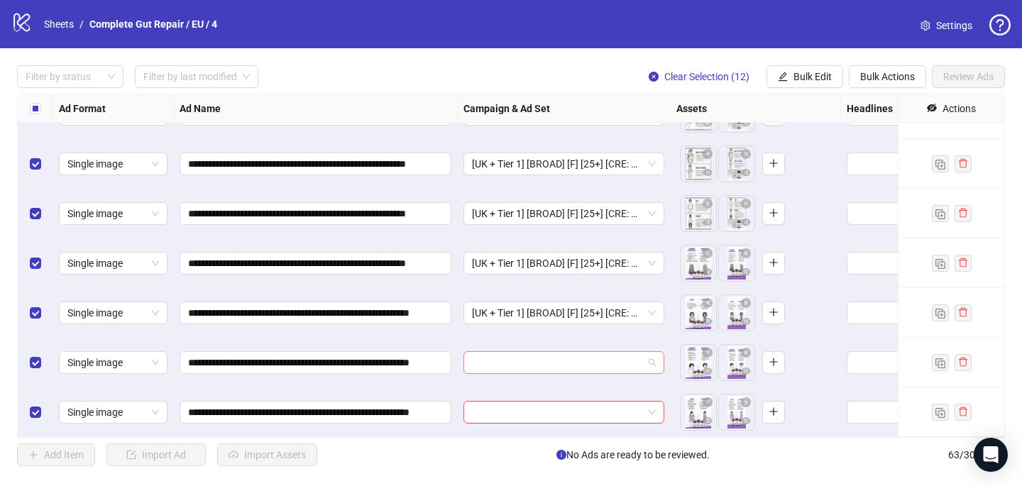
click at [489, 364] on input "search" at bounding box center [557, 362] width 171 height 21
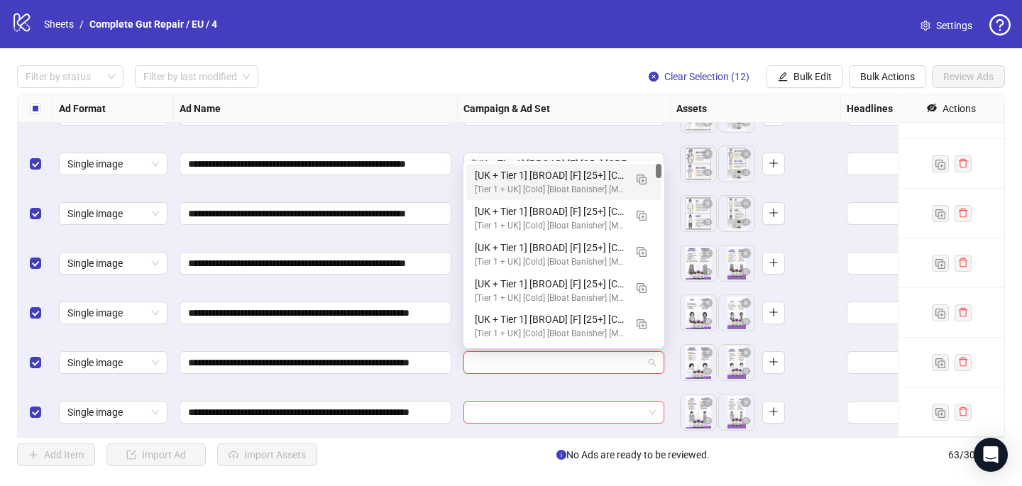
click at [570, 172] on div "[UK + Tier 1] [BROAD] [F] [25+] [CRE: Q3-[DATE]-How it started/How it's going-T…" at bounding box center [550, 175] width 150 height 16
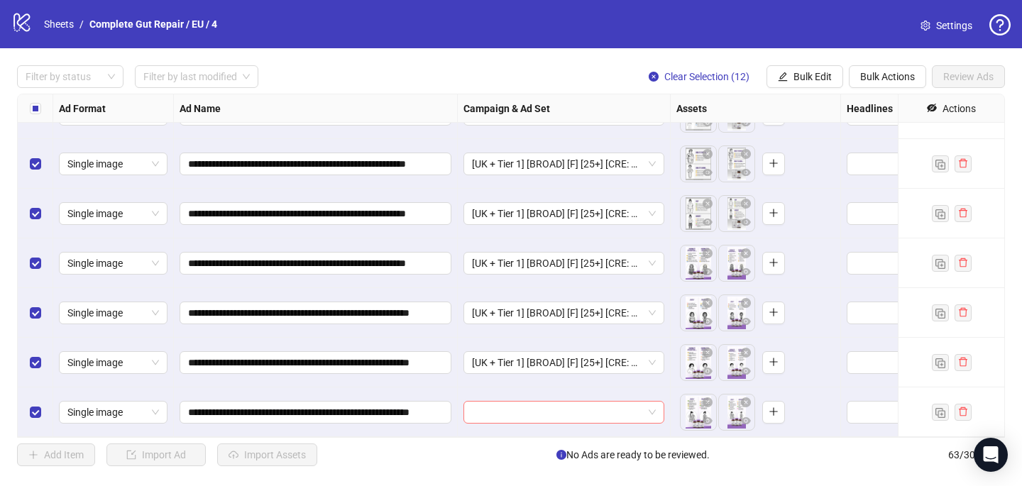
click at [504, 418] on input "search" at bounding box center [557, 412] width 171 height 21
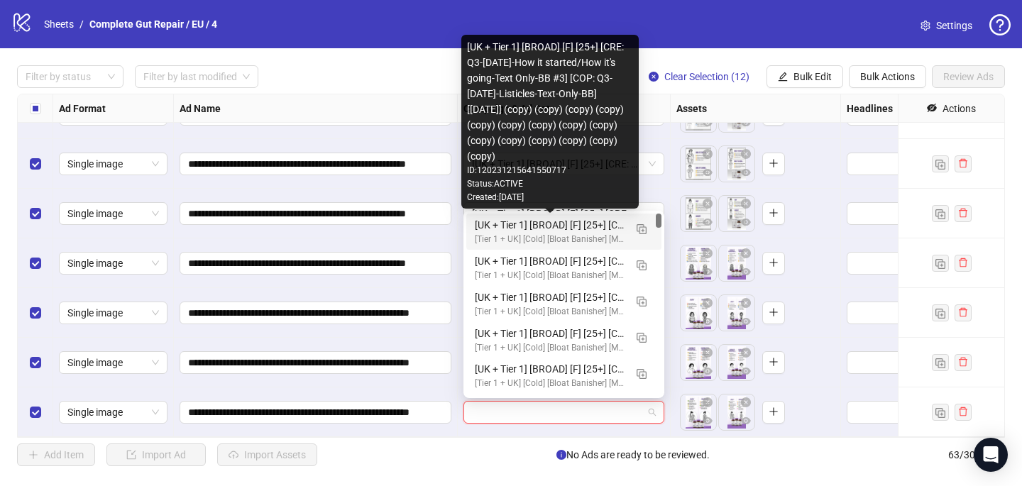
click at [577, 226] on div "[UK + Tier 1] [BROAD] [F] [25+] [CRE: Q3-[DATE]-How it started/How it's going-T…" at bounding box center [550, 225] width 150 height 16
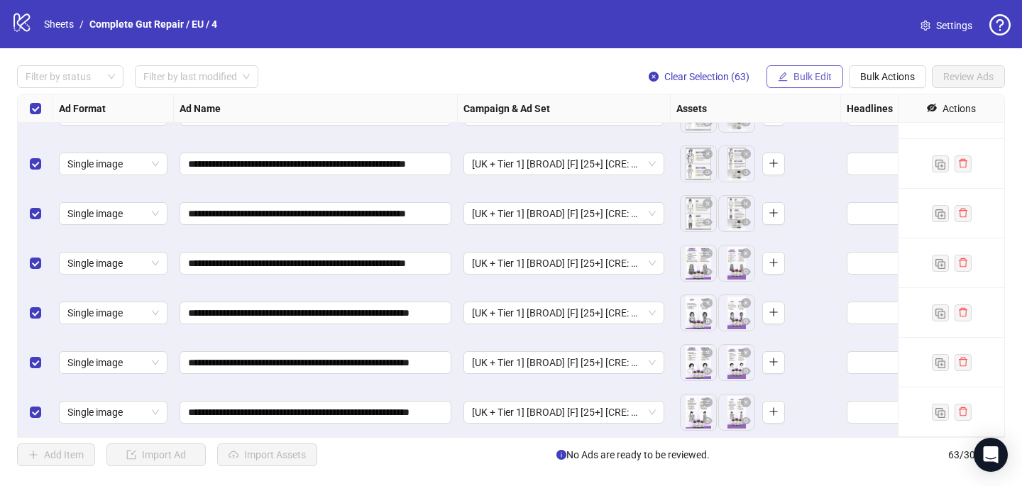
click at [794, 80] on span "Bulk Edit" at bounding box center [812, 76] width 38 height 11
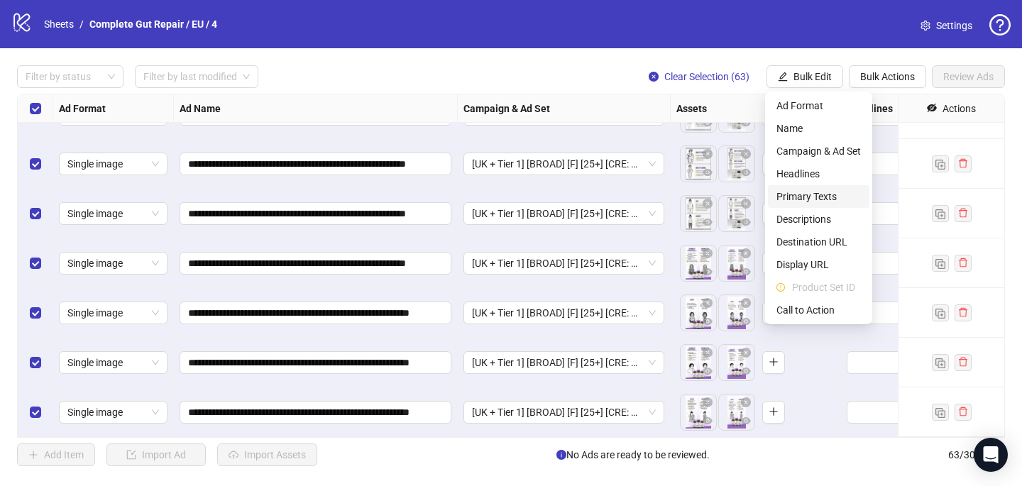
click at [814, 197] on span "Primary Texts" at bounding box center [818, 197] width 84 height 16
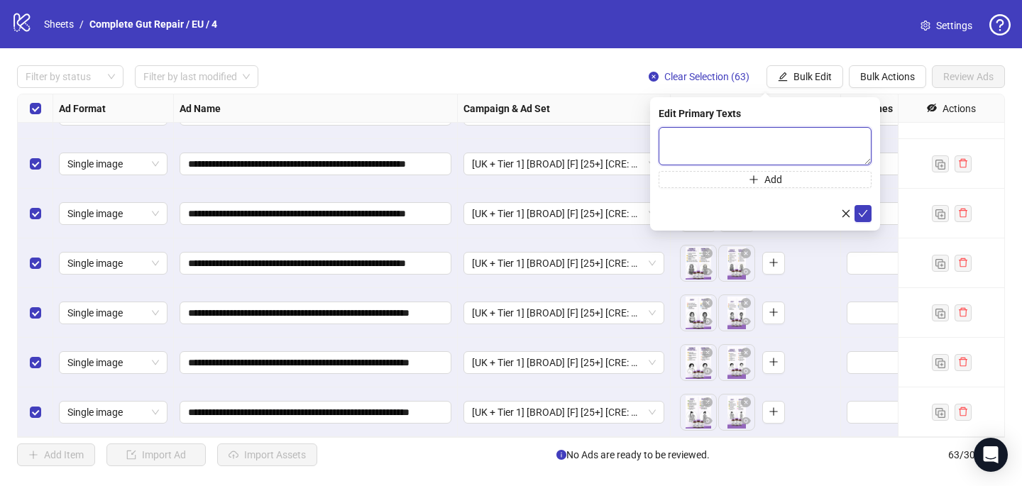
click at [663, 136] on textarea at bounding box center [764, 146] width 213 height 38
paste textarea "**********"
drag, startPoint x: 731, startPoint y: 156, endPoint x: 648, endPoint y: 144, distance: 83.9
click at [655, 145] on div "**********" at bounding box center [765, 163] width 230 height 133
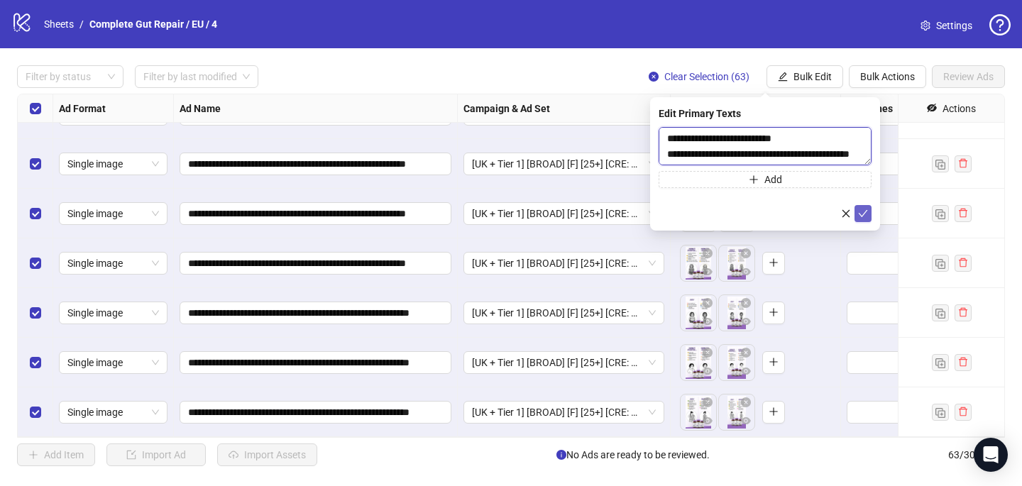
type textarea "**********"
click at [866, 211] on icon "check" at bounding box center [863, 214] width 10 height 10
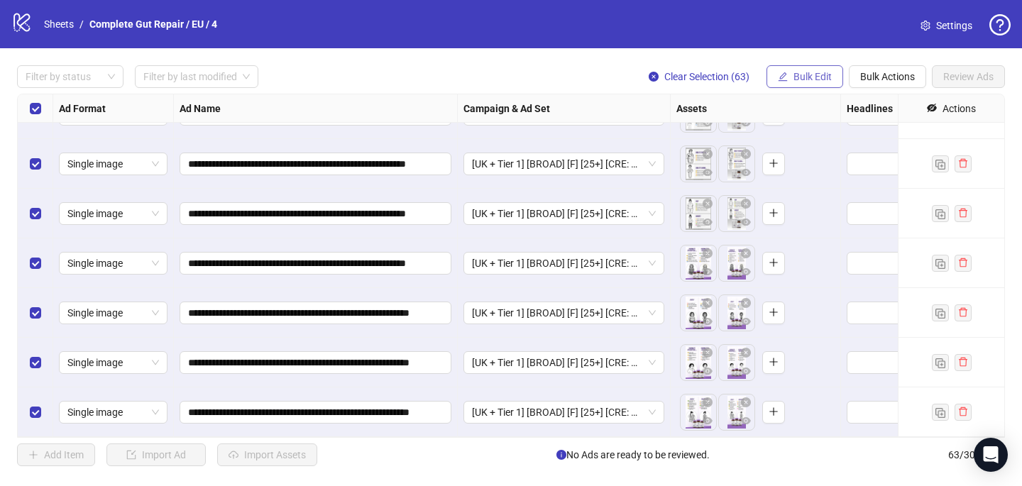
click at [823, 74] on span "Bulk Edit" at bounding box center [812, 76] width 38 height 11
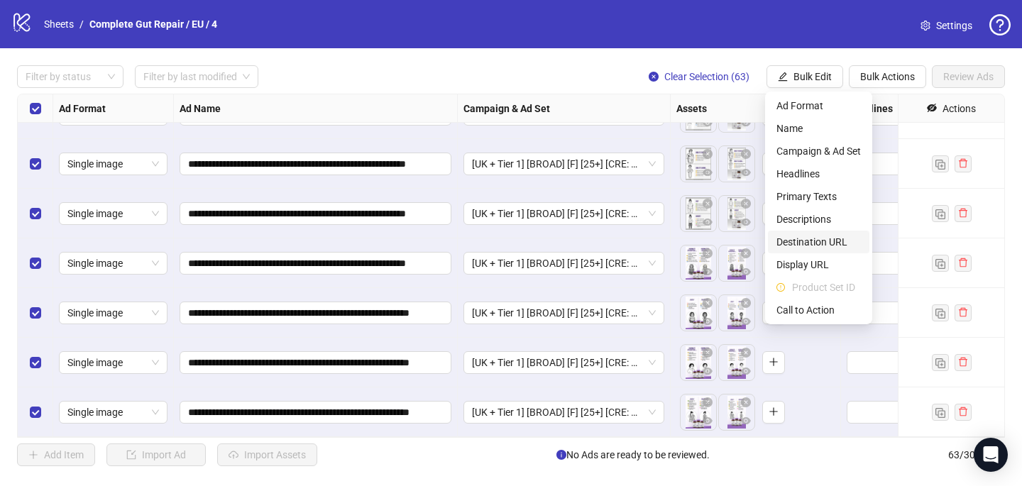
click at [838, 246] on span "Destination URL" at bounding box center [818, 242] width 84 height 16
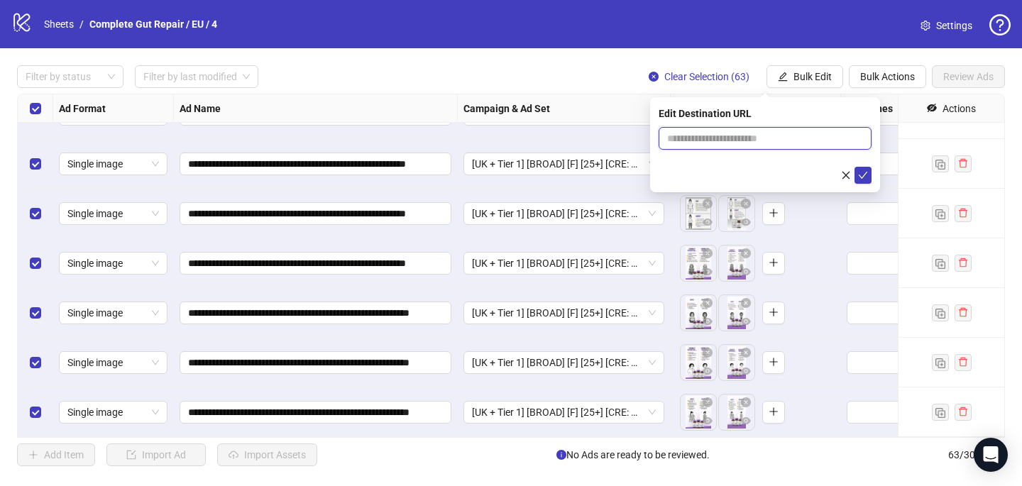
click at [724, 142] on input "text" at bounding box center [759, 139] width 184 height 16
paste input "**********"
type input "**********"
click at [861, 182] on button "submit" at bounding box center [862, 175] width 17 height 17
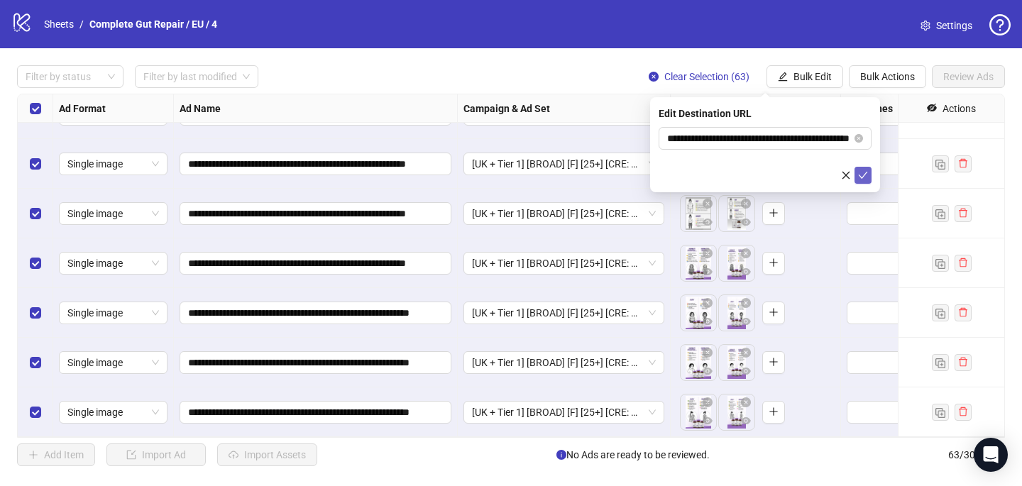
scroll to position [0, 0]
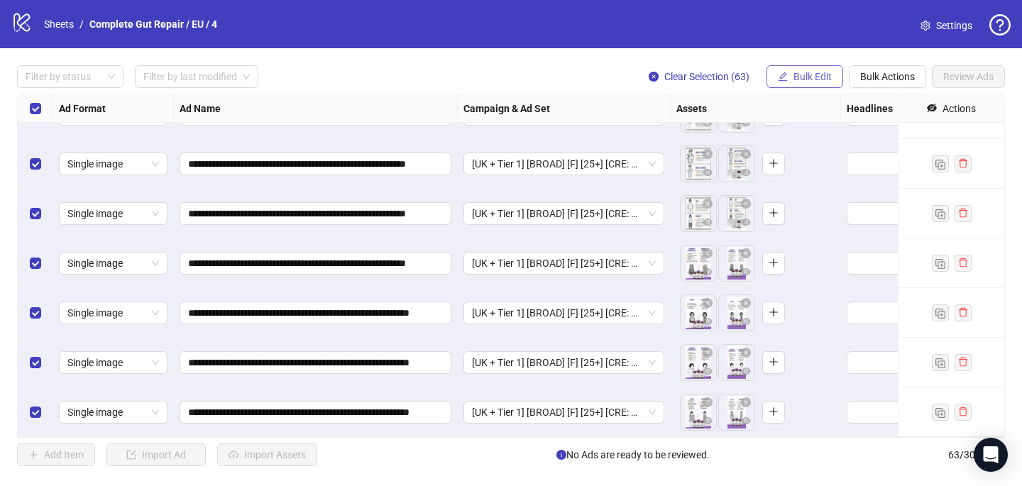
click at [805, 80] on span "Bulk Edit" at bounding box center [812, 76] width 38 height 11
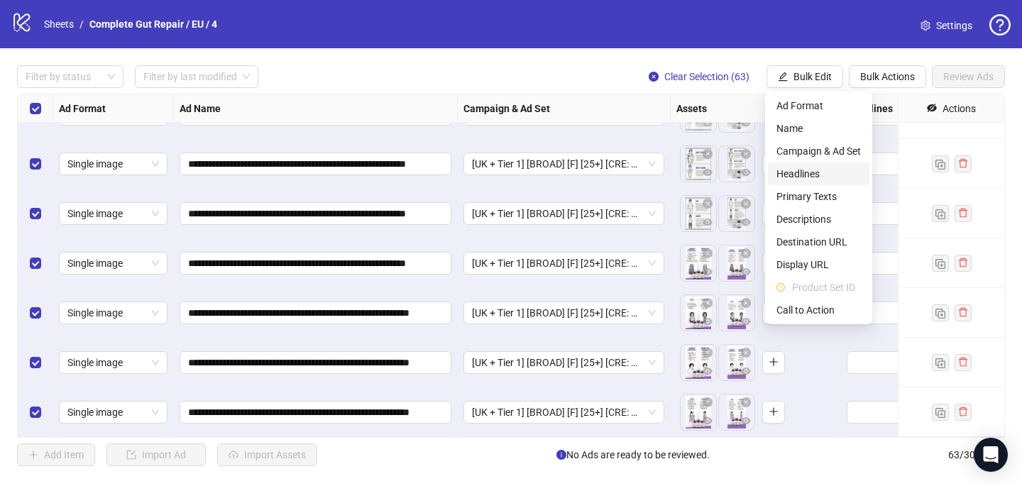
click at [804, 177] on span "Headlines" at bounding box center [818, 174] width 84 height 16
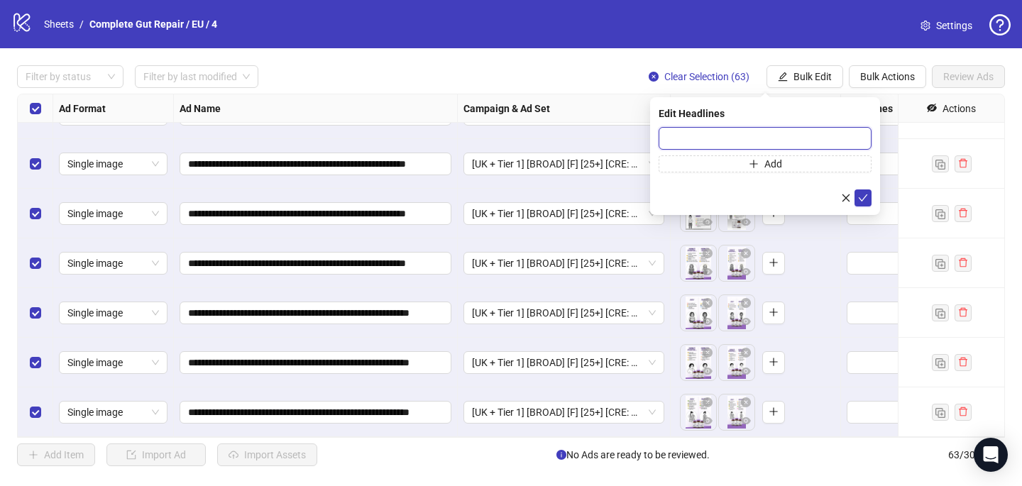
click at [719, 131] on input "text" at bounding box center [764, 138] width 213 height 23
paste input "**********"
type input "**********"
click at [861, 194] on icon "check" at bounding box center [863, 198] width 10 height 10
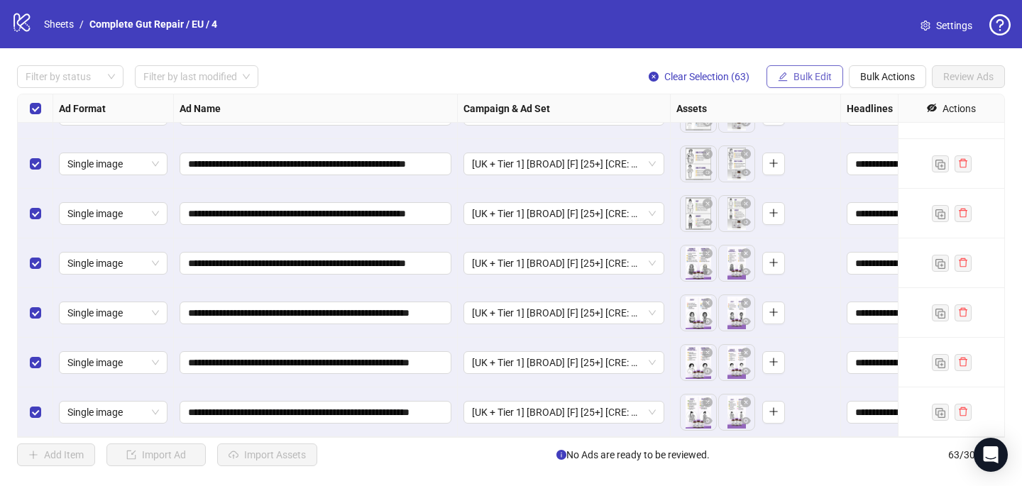
click at [816, 79] on span "Bulk Edit" at bounding box center [812, 76] width 38 height 11
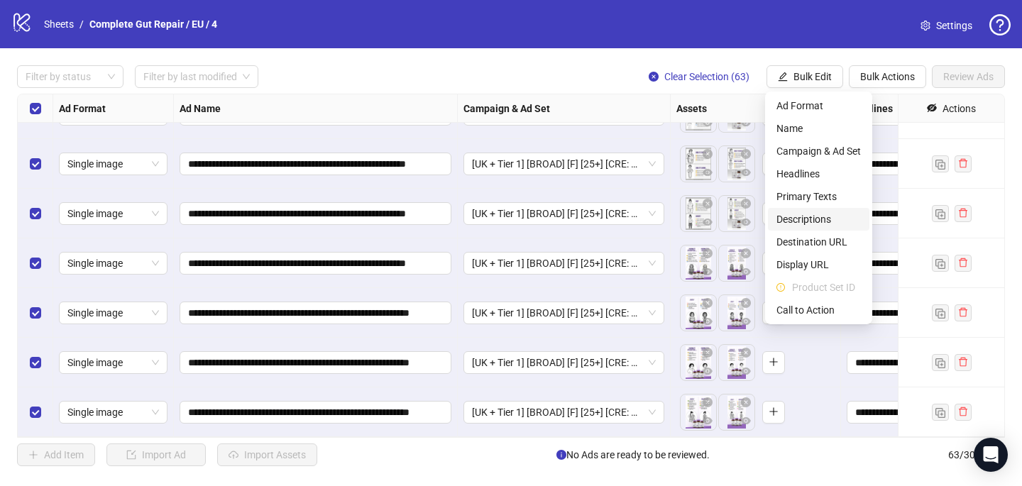
click at [815, 216] on span "Descriptions" at bounding box center [818, 219] width 84 height 16
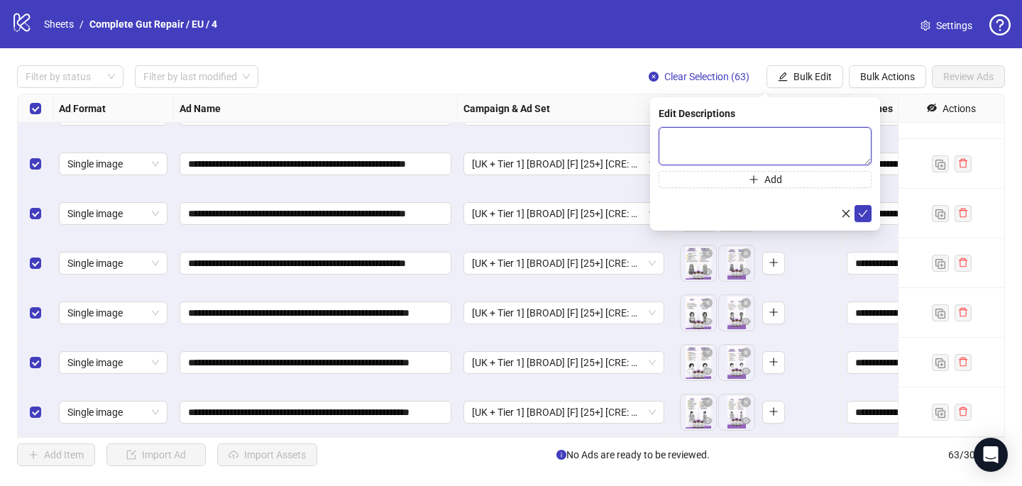
click at [756, 146] on textarea at bounding box center [764, 146] width 213 height 38
click at [863, 218] on span "submit" at bounding box center [863, 213] width 10 height 11
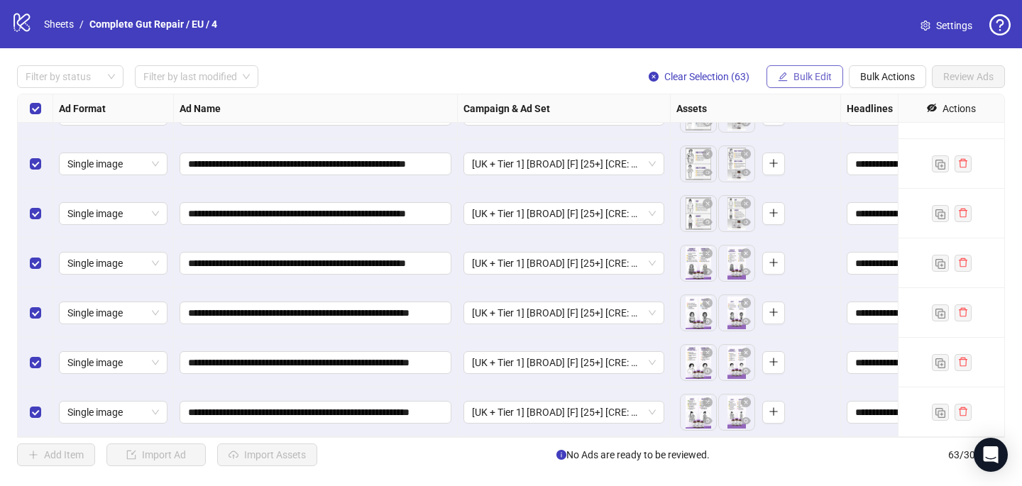
click at [808, 77] on span "Bulk Edit" at bounding box center [812, 76] width 38 height 11
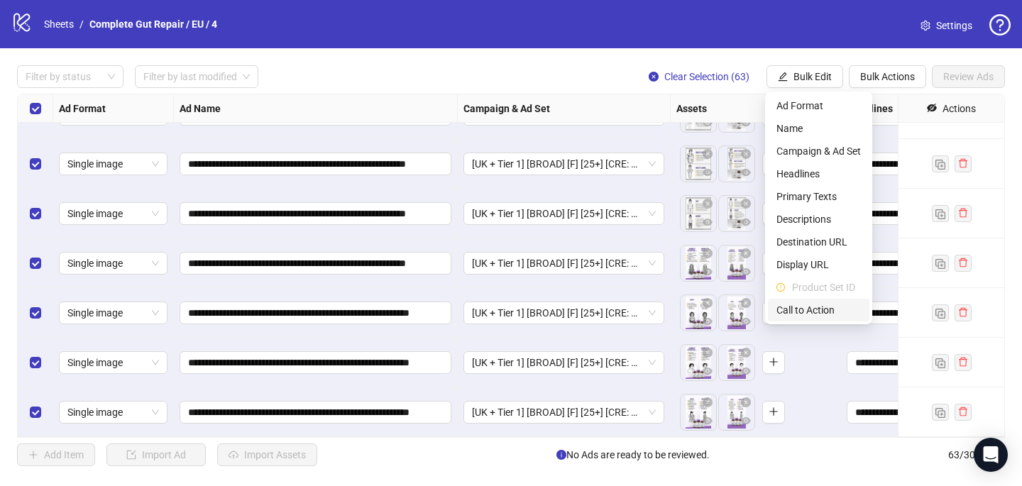
click at [804, 309] on span "Call to Action" at bounding box center [818, 310] width 84 height 16
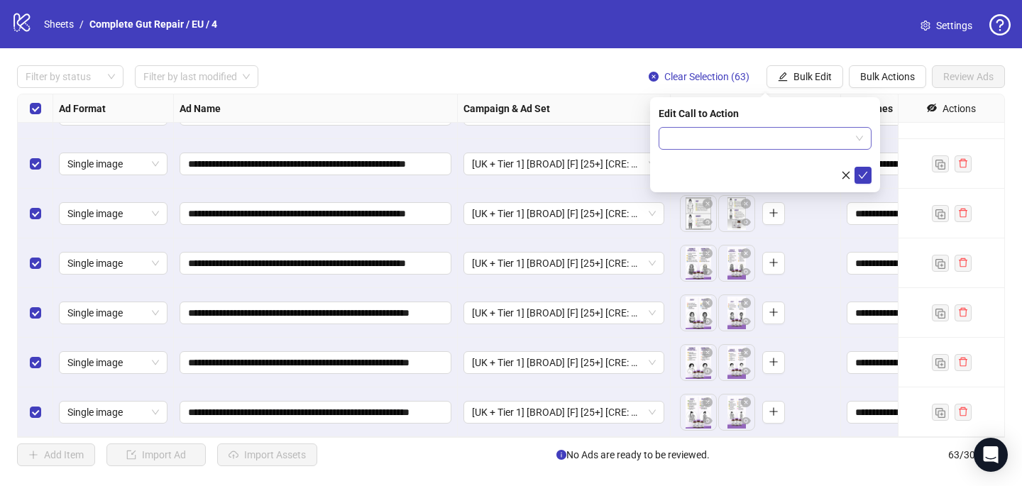
click at [688, 138] on input "search" at bounding box center [758, 138] width 183 height 21
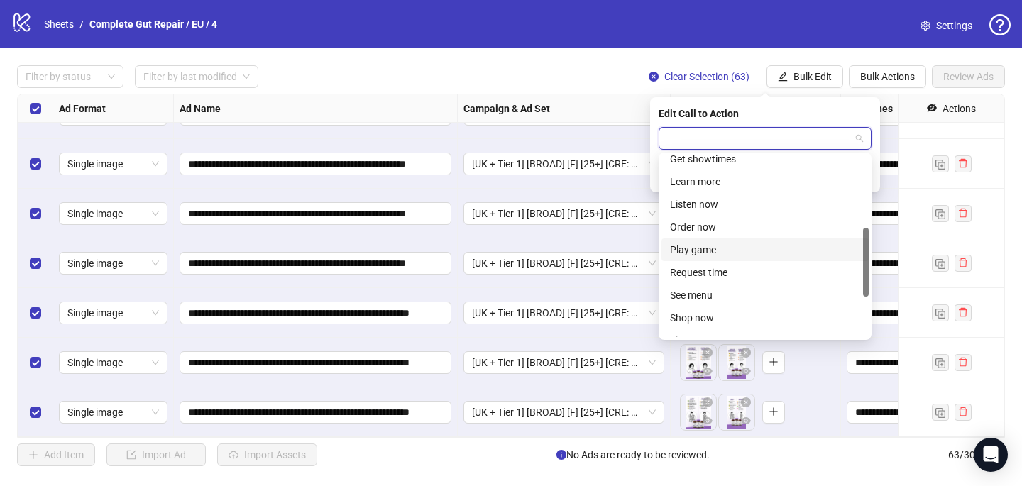
scroll to position [189, 0]
click at [709, 315] on div "Shop now" at bounding box center [765, 319] width 190 height 16
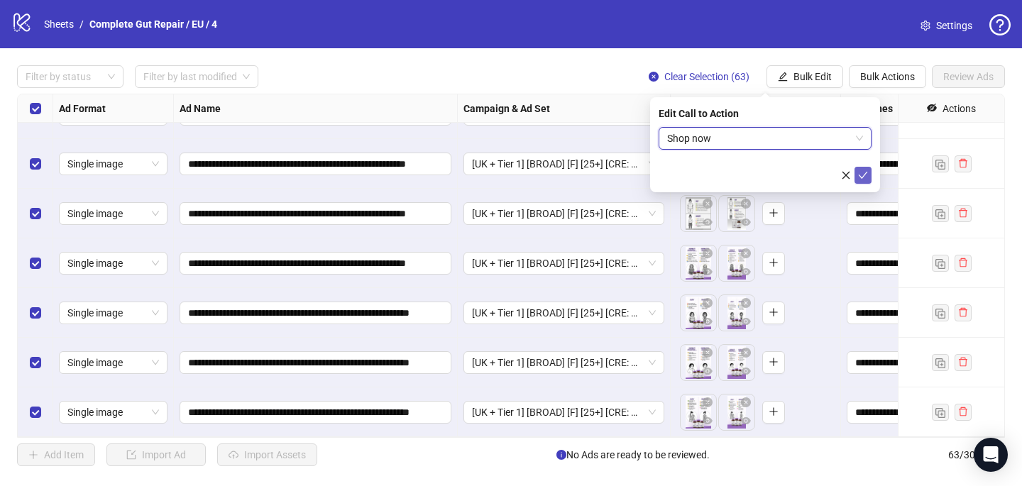
click at [864, 173] on icon "check" at bounding box center [862, 175] width 9 height 7
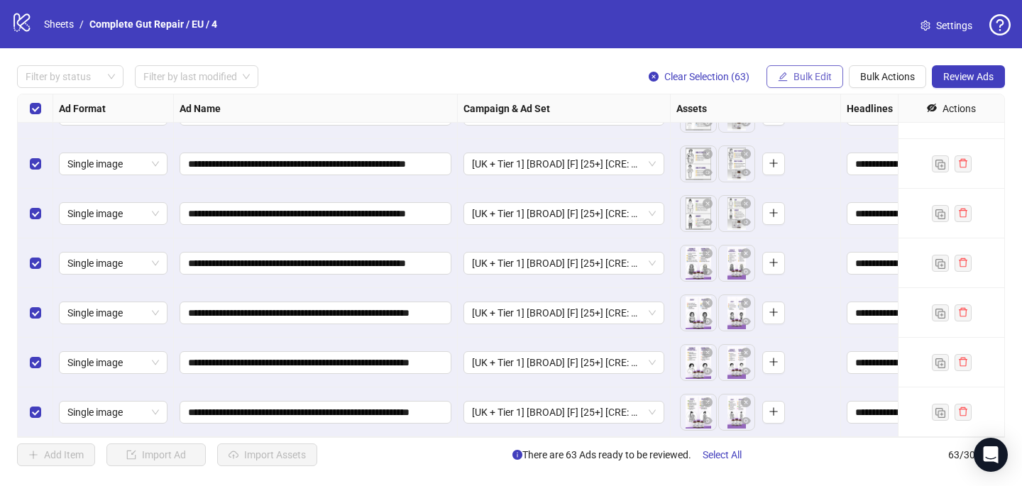
click at [819, 86] on button "Bulk Edit" at bounding box center [804, 76] width 77 height 23
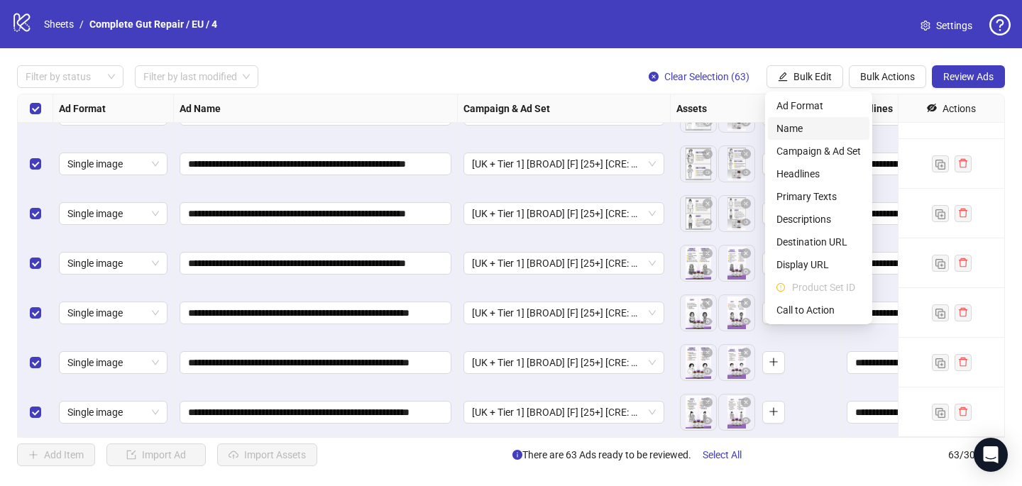
click at [814, 133] on span "Name" at bounding box center [818, 129] width 84 height 16
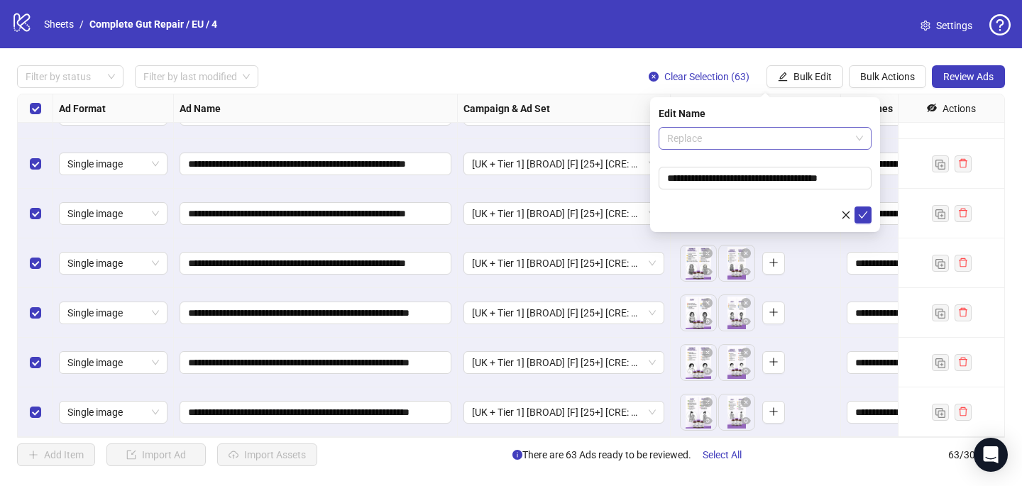
click at [742, 135] on span "Replace" at bounding box center [765, 138] width 196 height 21
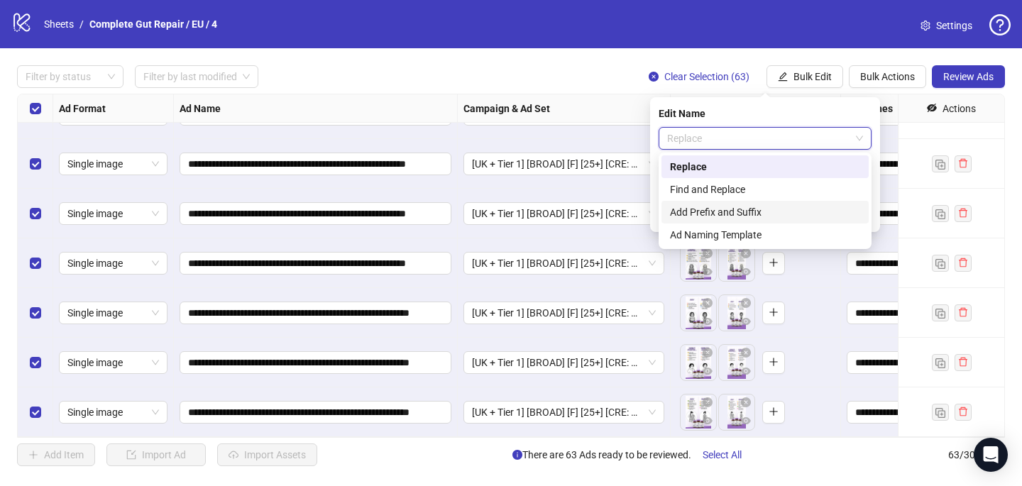
click at [753, 211] on div "Add Prefix and Suffix" at bounding box center [765, 212] width 190 height 16
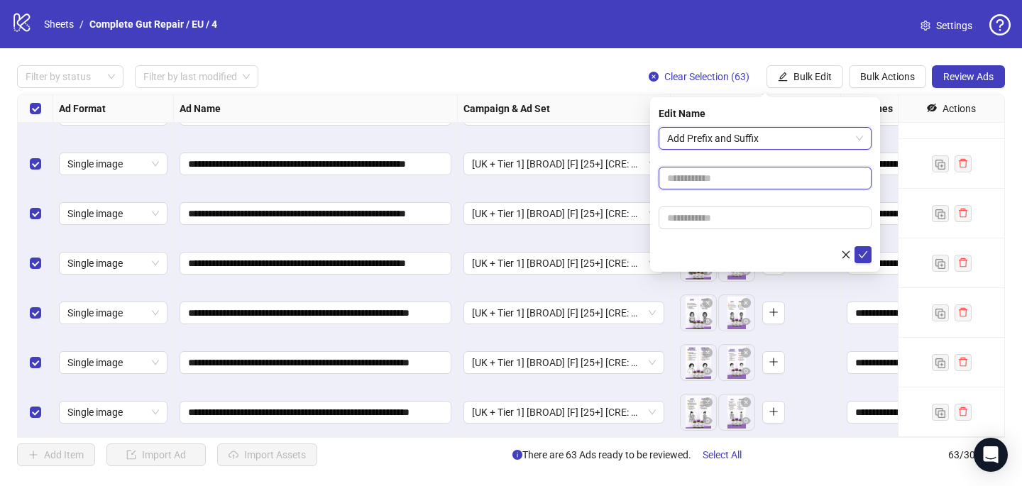
click at [711, 175] on input "text" at bounding box center [764, 178] width 213 height 23
paste input "**********"
type input "**********"
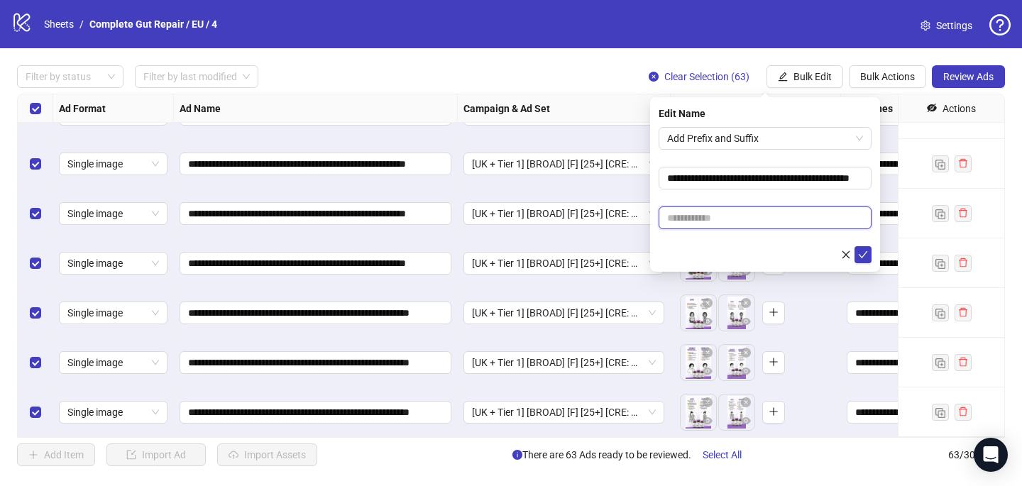
click at [730, 225] on input "text" at bounding box center [764, 217] width 213 height 23
paste input "**********"
type input "**********"
click at [865, 255] on icon "check" at bounding box center [863, 255] width 10 height 10
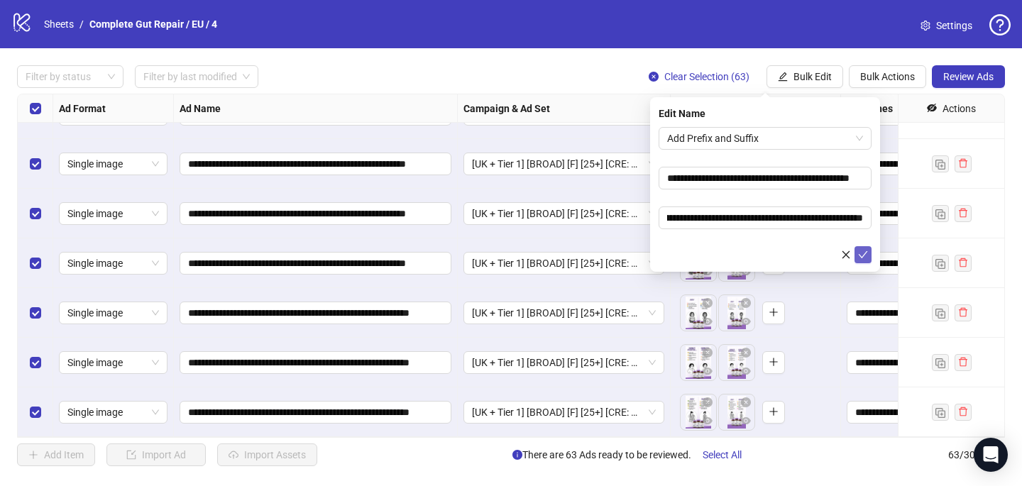
scroll to position [0, 0]
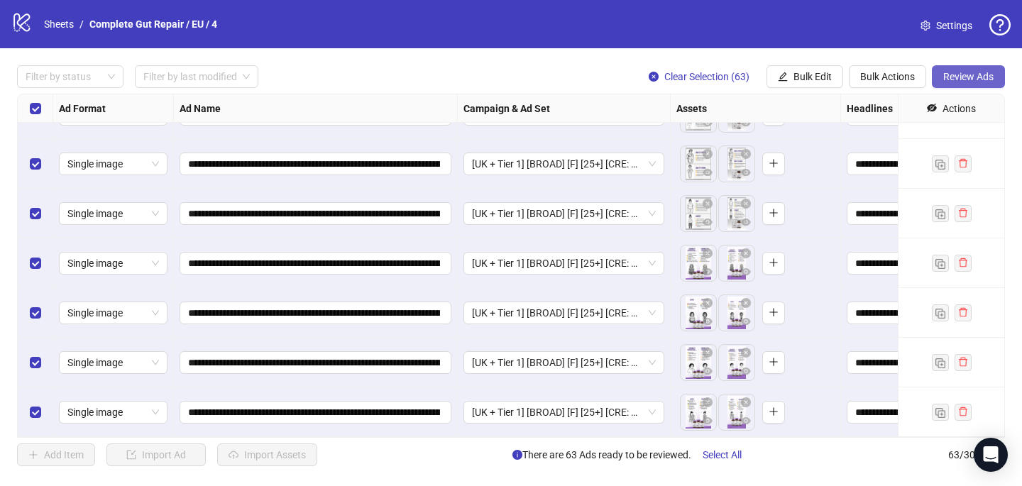
click at [973, 74] on span "Review Ads" at bounding box center [968, 76] width 50 height 11
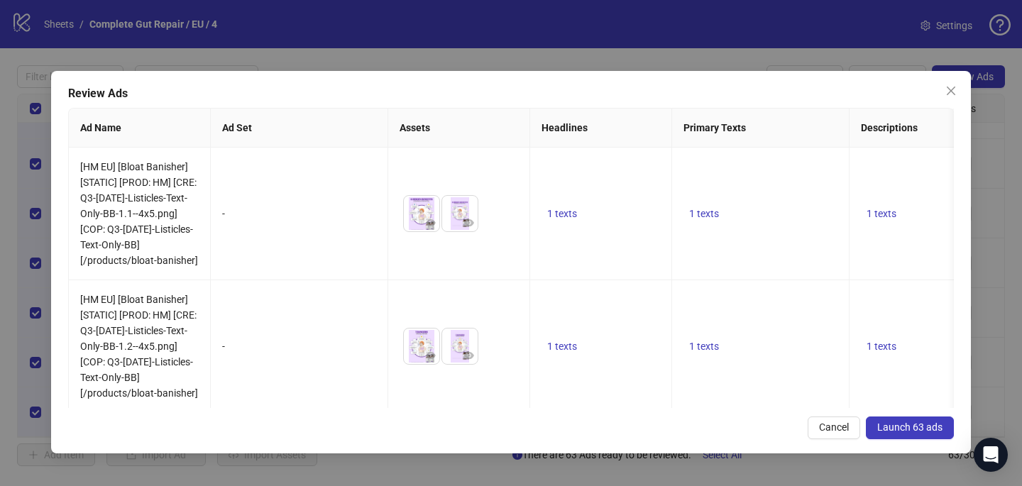
click at [890, 432] on span "Launch 63 ads" at bounding box center [909, 426] width 65 height 11
